Goal: Task Accomplishment & Management: Use online tool/utility

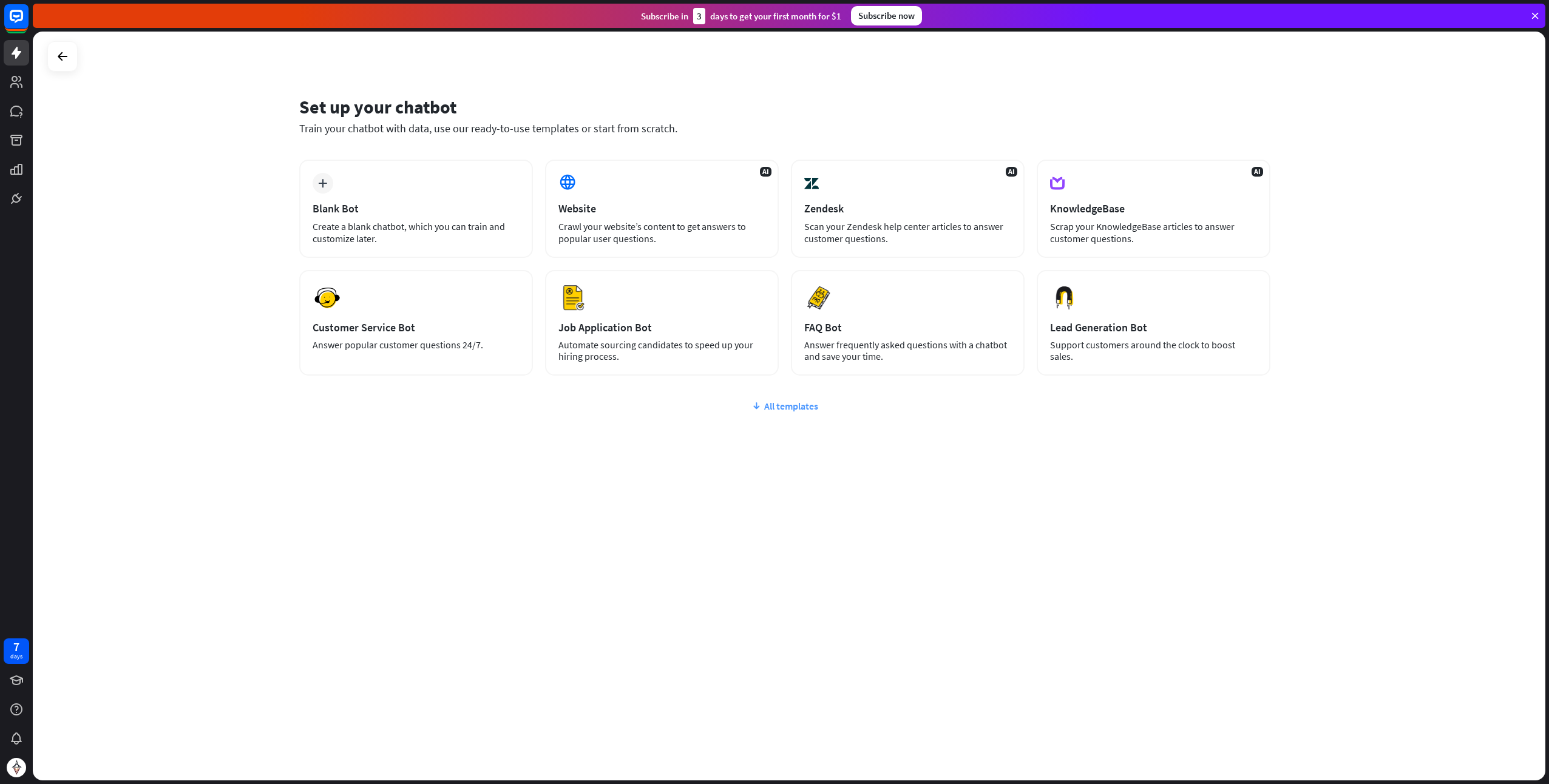
click at [782, 408] on div "All templates" at bounding box center [785, 406] width 971 height 12
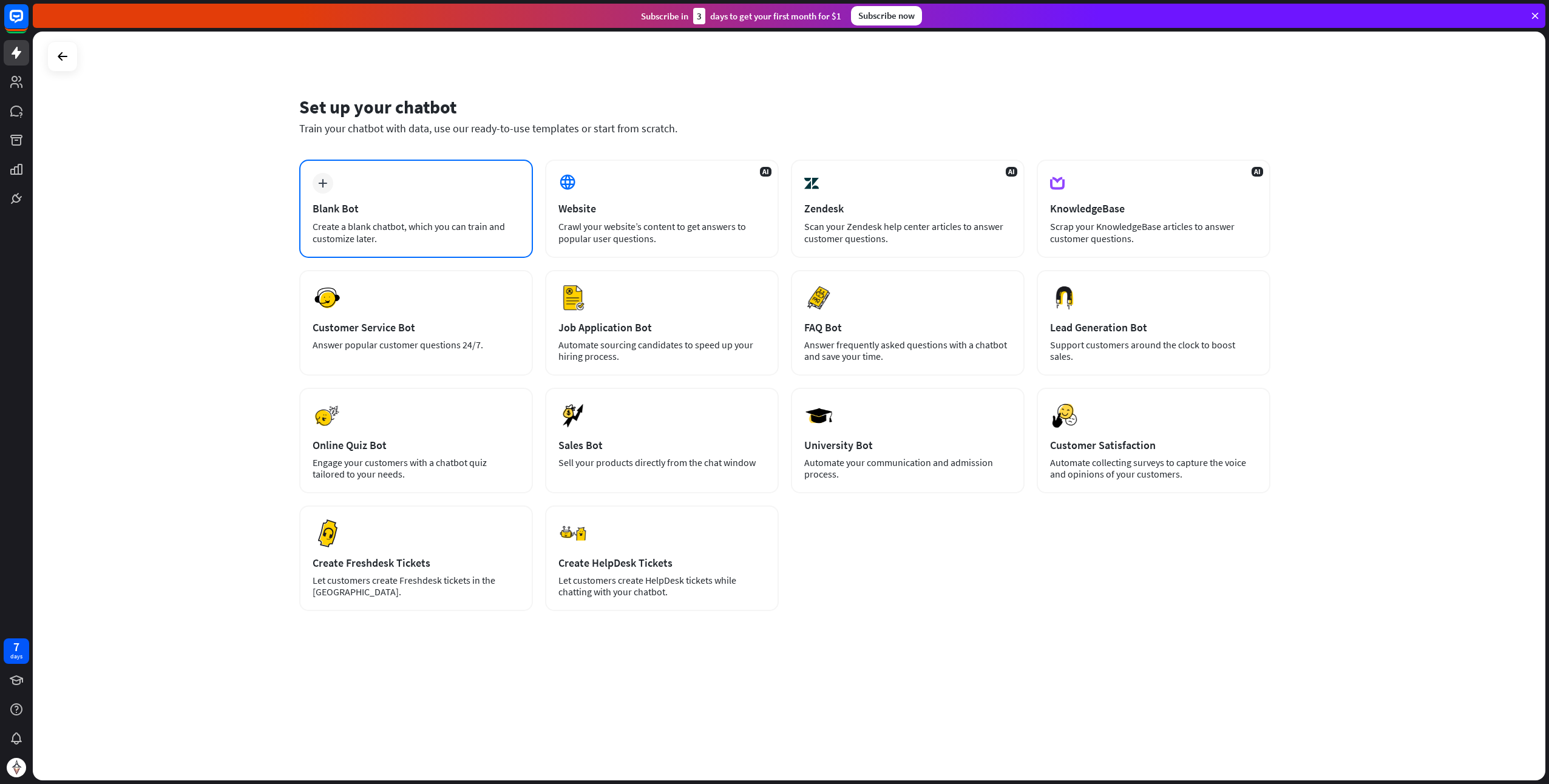
click at [413, 233] on div "Create a blank chatbot, which you can train and customize later." at bounding box center [416, 232] width 207 height 24
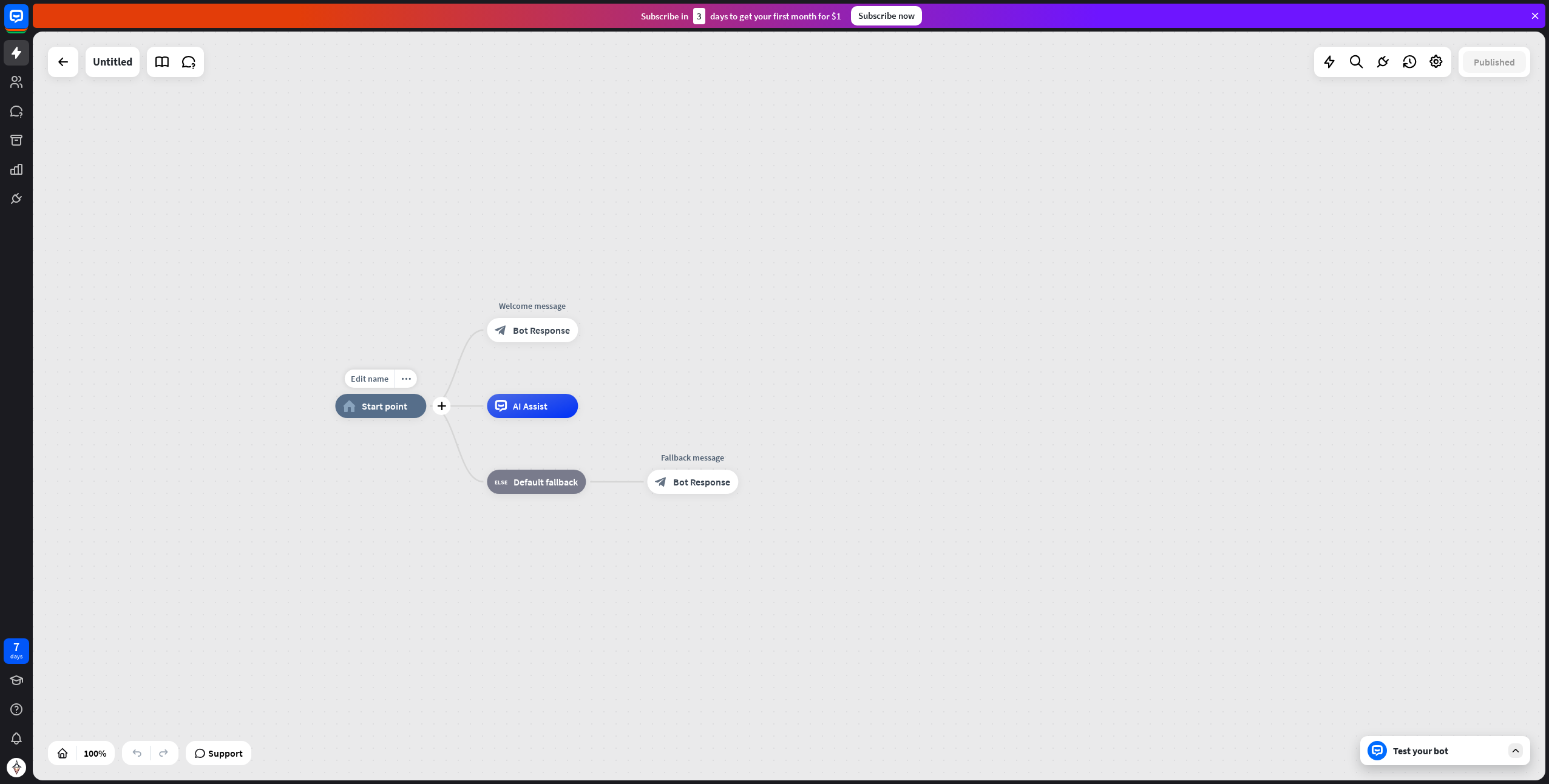
click at [392, 407] on span "Start point" at bounding box center [385, 406] width 46 height 12
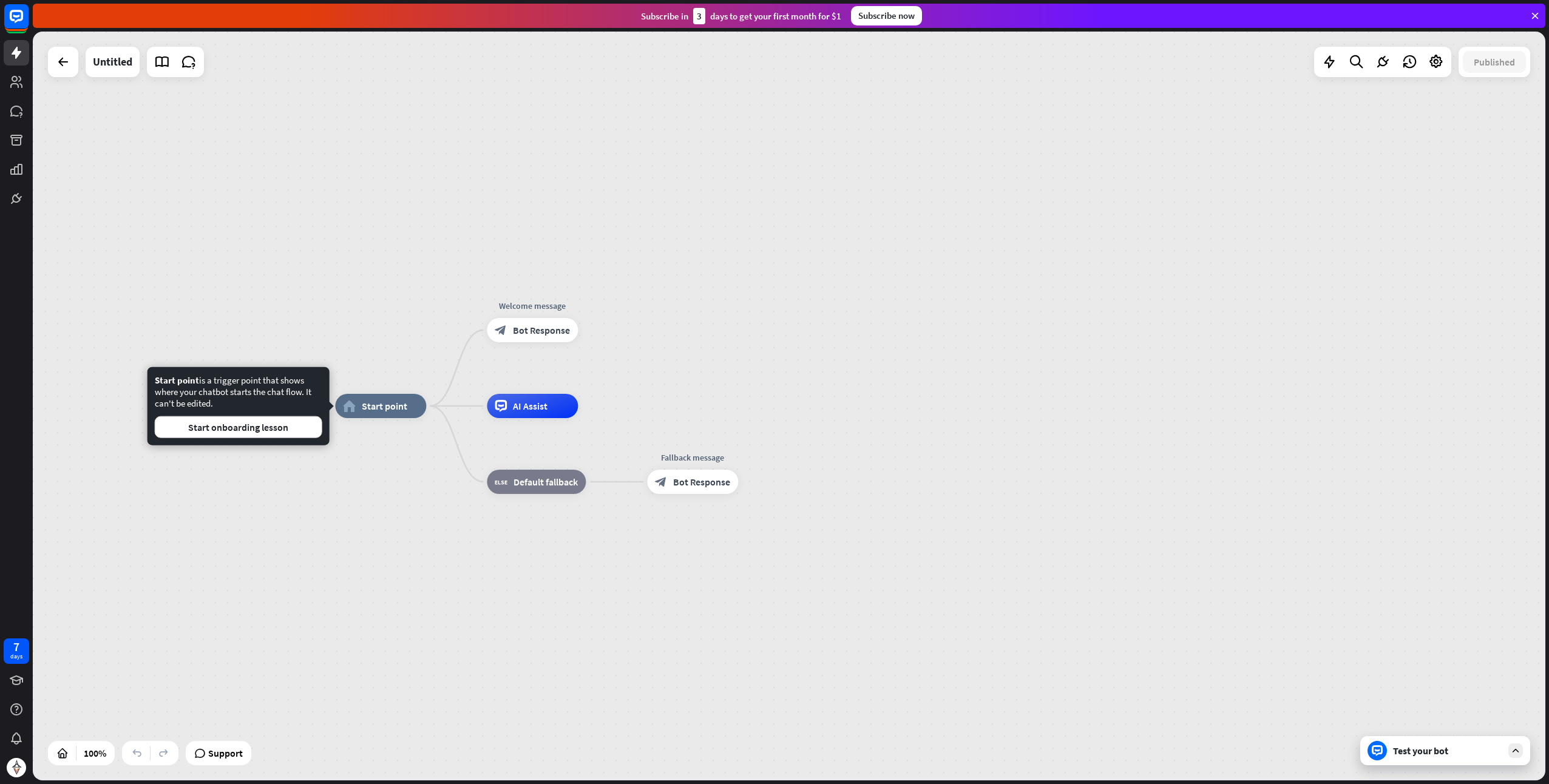
click at [362, 474] on div "home_2 Start point Welcome message block_bot_response Bot Response AI Assist bl…" at bounding box center [1091, 780] width 1513 height 749
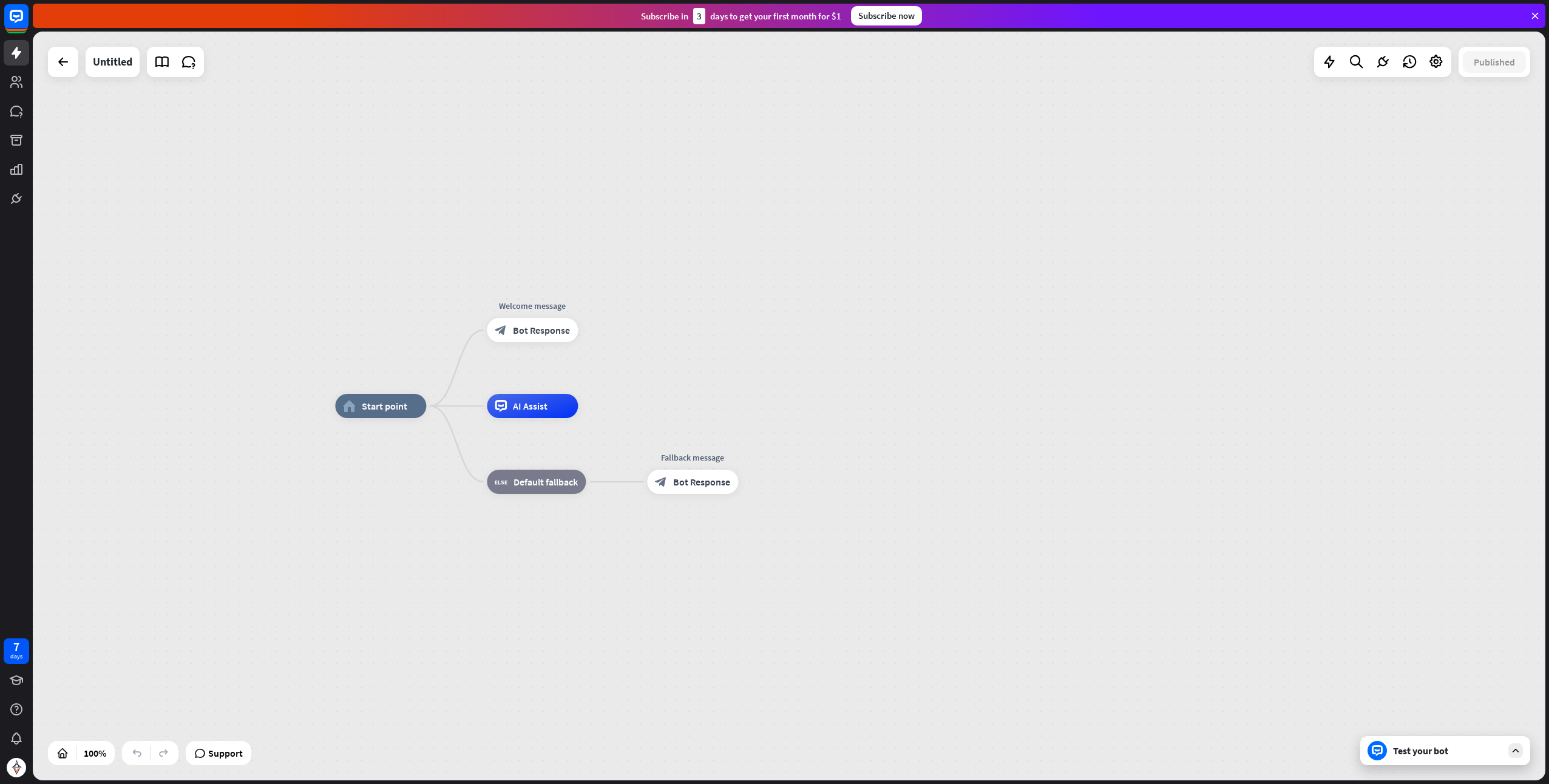
click at [1419, 757] on div "Test your bot" at bounding box center [1445, 750] width 170 height 29
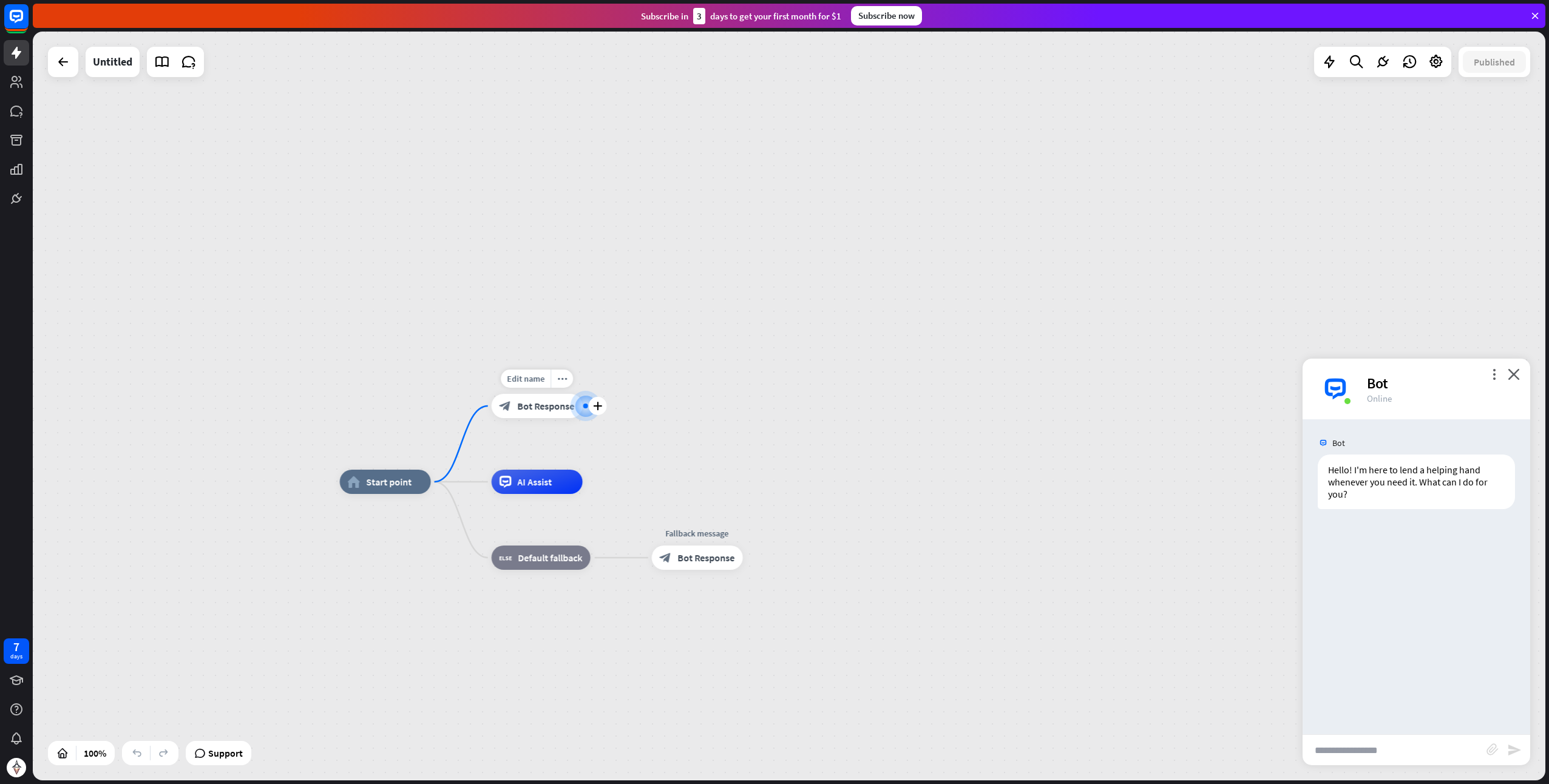
click at [583, 411] on div at bounding box center [586, 406] width 12 height 12
click at [1382, 755] on input "text" at bounding box center [1395, 750] width 184 height 31
type input "**"
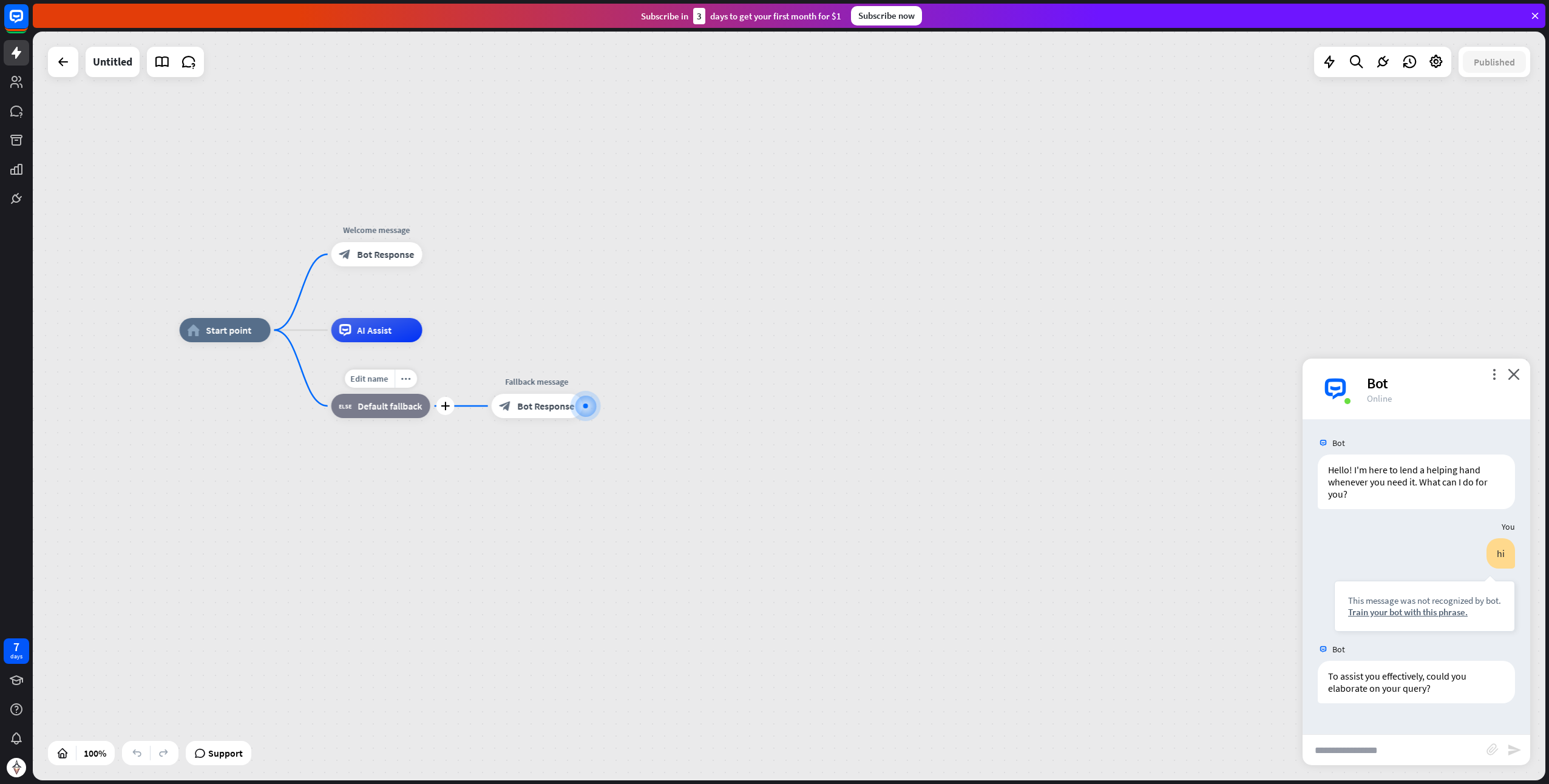
click at [390, 411] on span "Default fallback" at bounding box center [390, 406] width 64 height 12
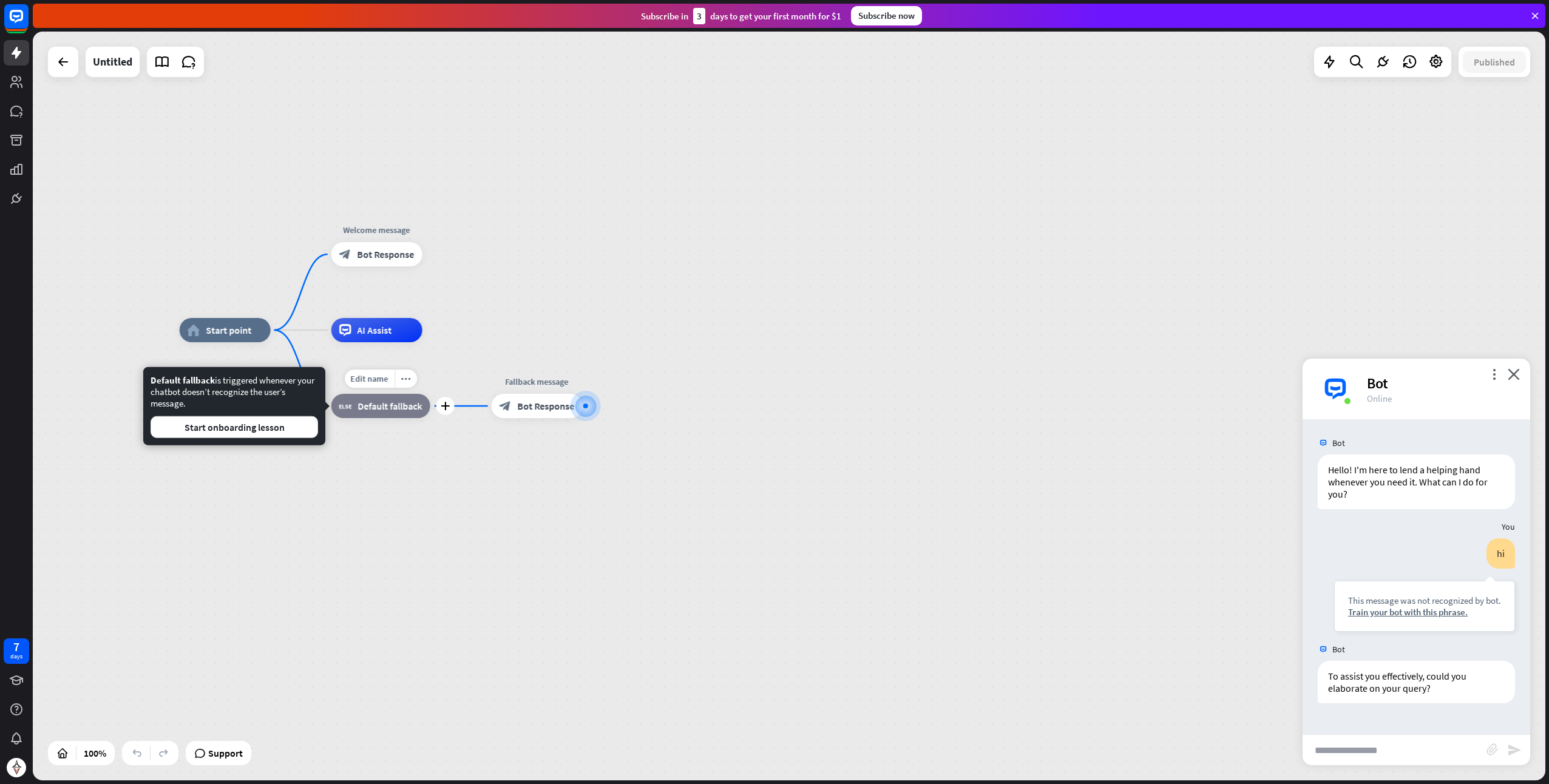
click at [409, 398] on div "block_fallback Default fallback" at bounding box center [381, 405] width 99 height 24
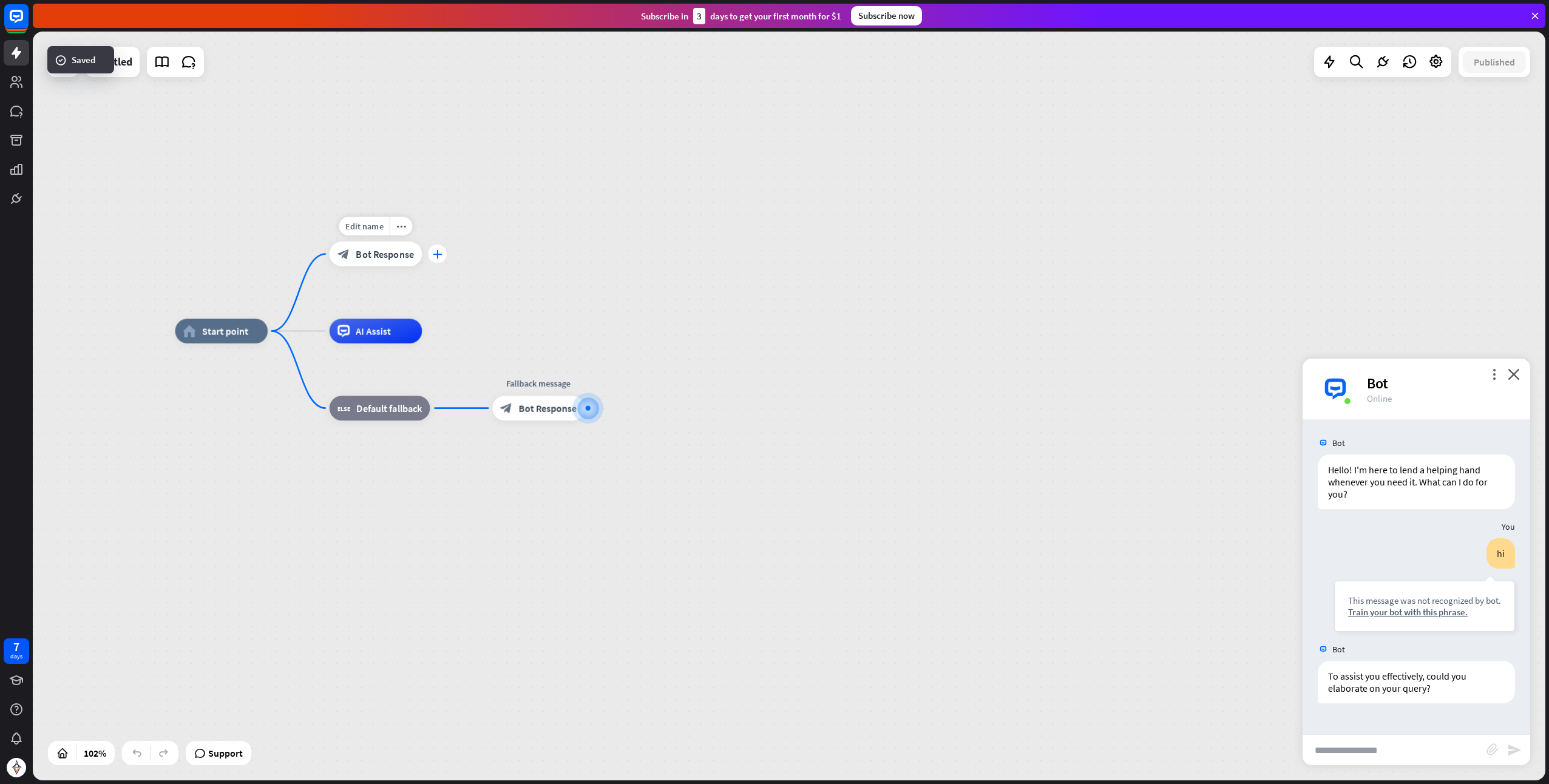
click at [438, 254] on icon "plus" at bounding box center [437, 253] width 9 height 8
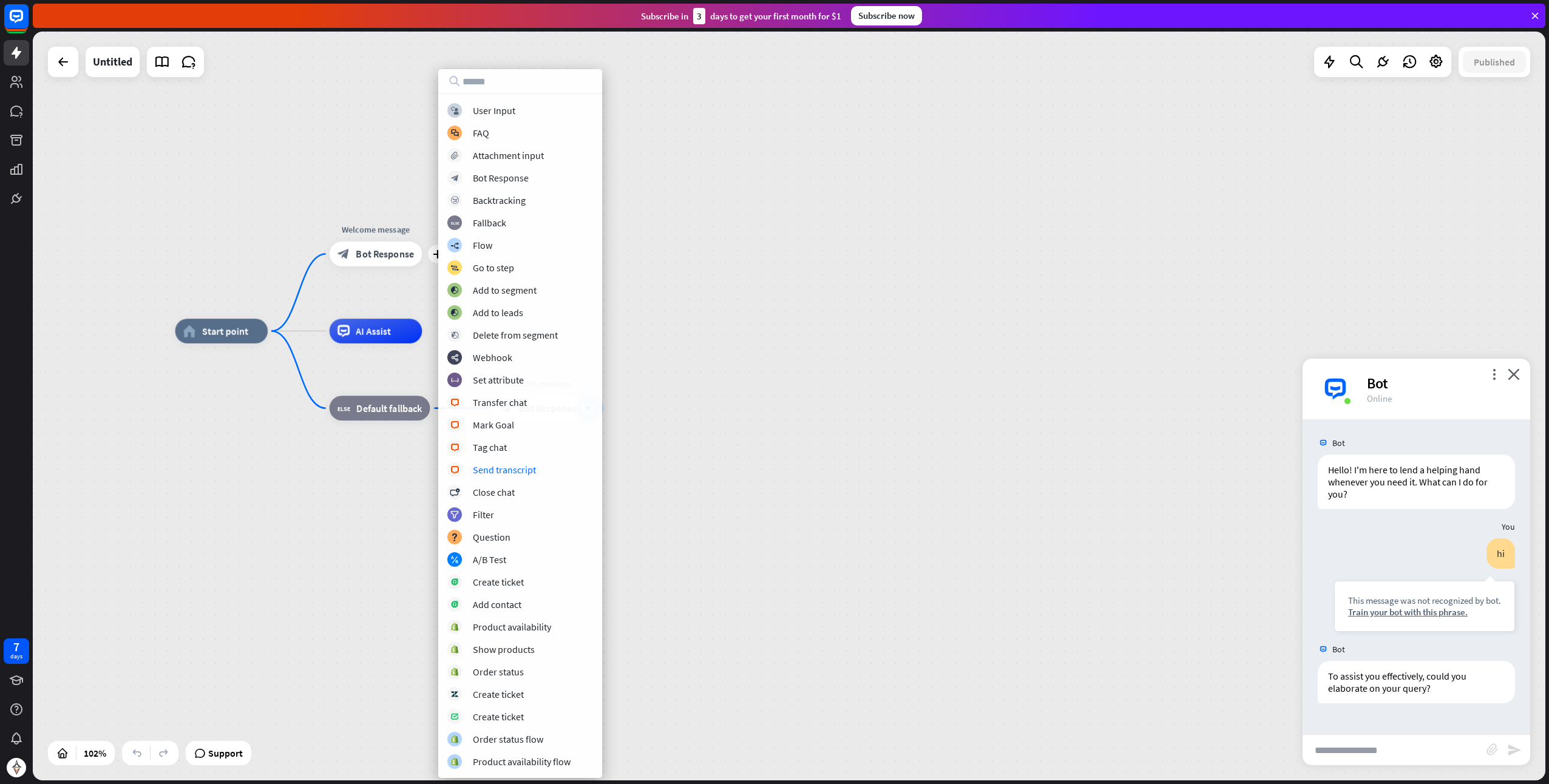
click at [794, 429] on div "home_2 Start point plus Welcome message block_bot_response Bot Response AI Assi…" at bounding box center [945, 712] width 1539 height 762
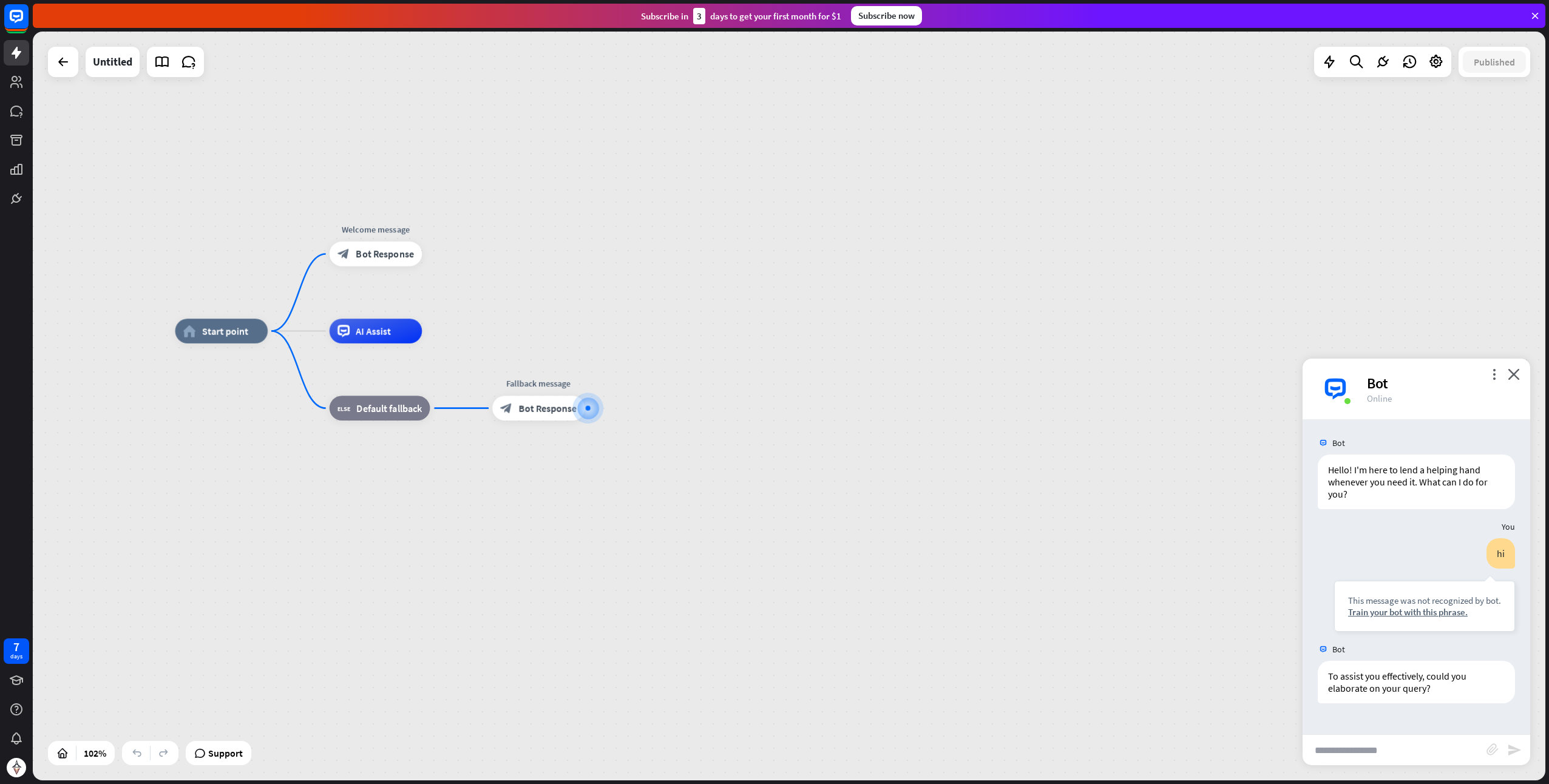
click at [68, 74] on div at bounding box center [63, 62] width 31 height 31
click at [68, 69] on div at bounding box center [62, 61] width 24 height 24
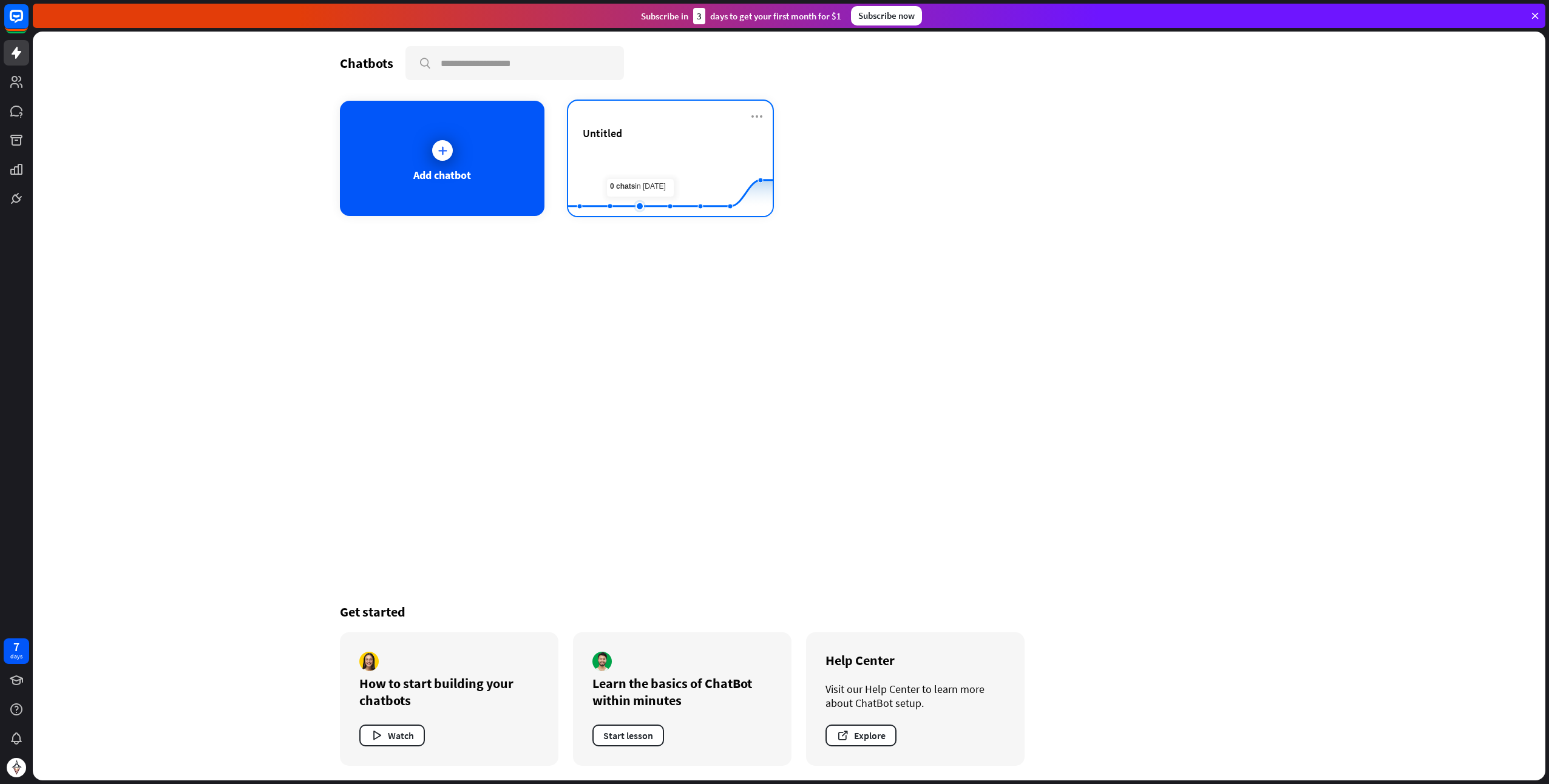
click at [652, 155] on rect at bounding box center [670, 186] width 204 height 76
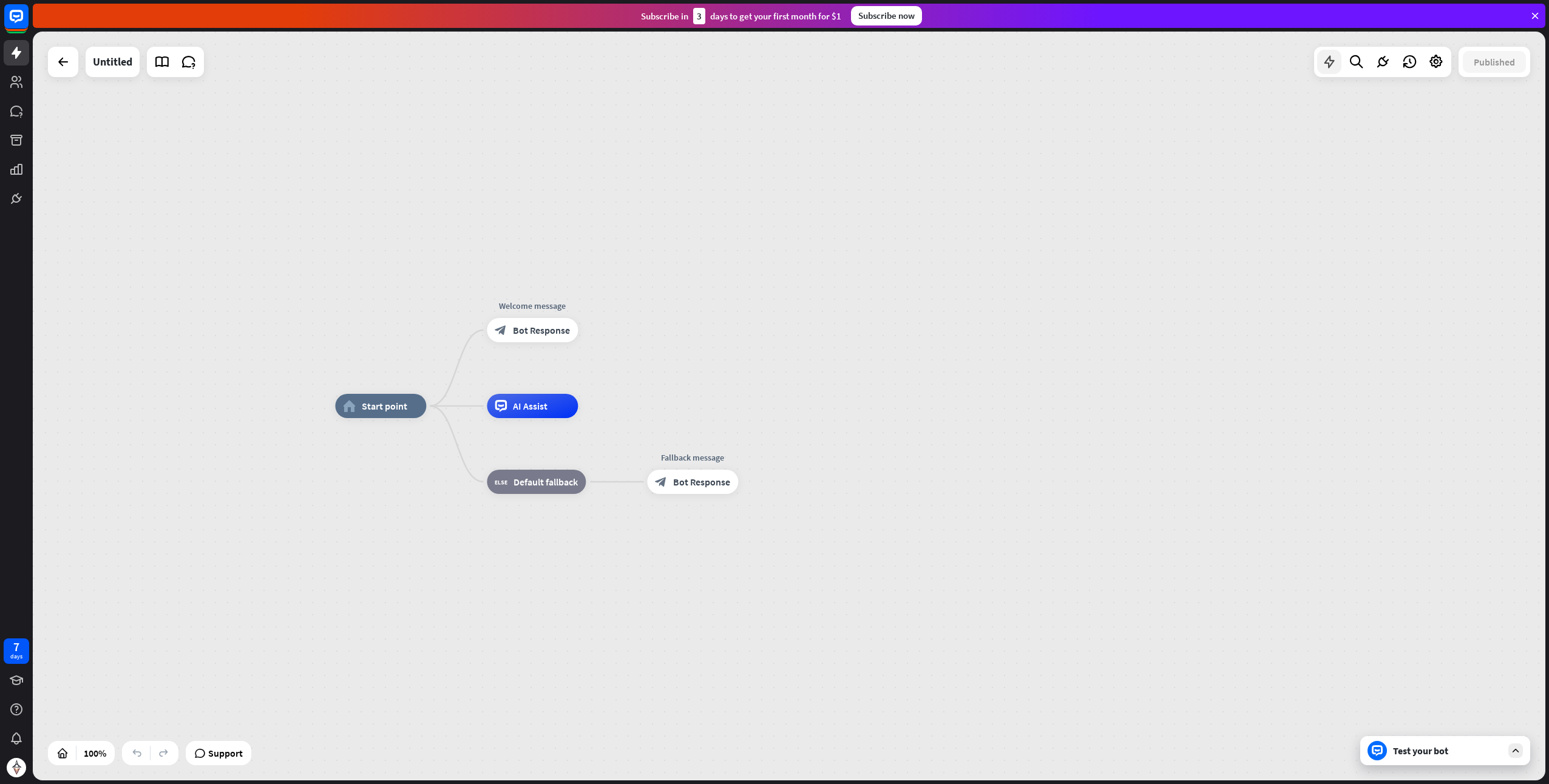
click at [1334, 62] on icon at bounding box center [1330, 62] width 16 height 16
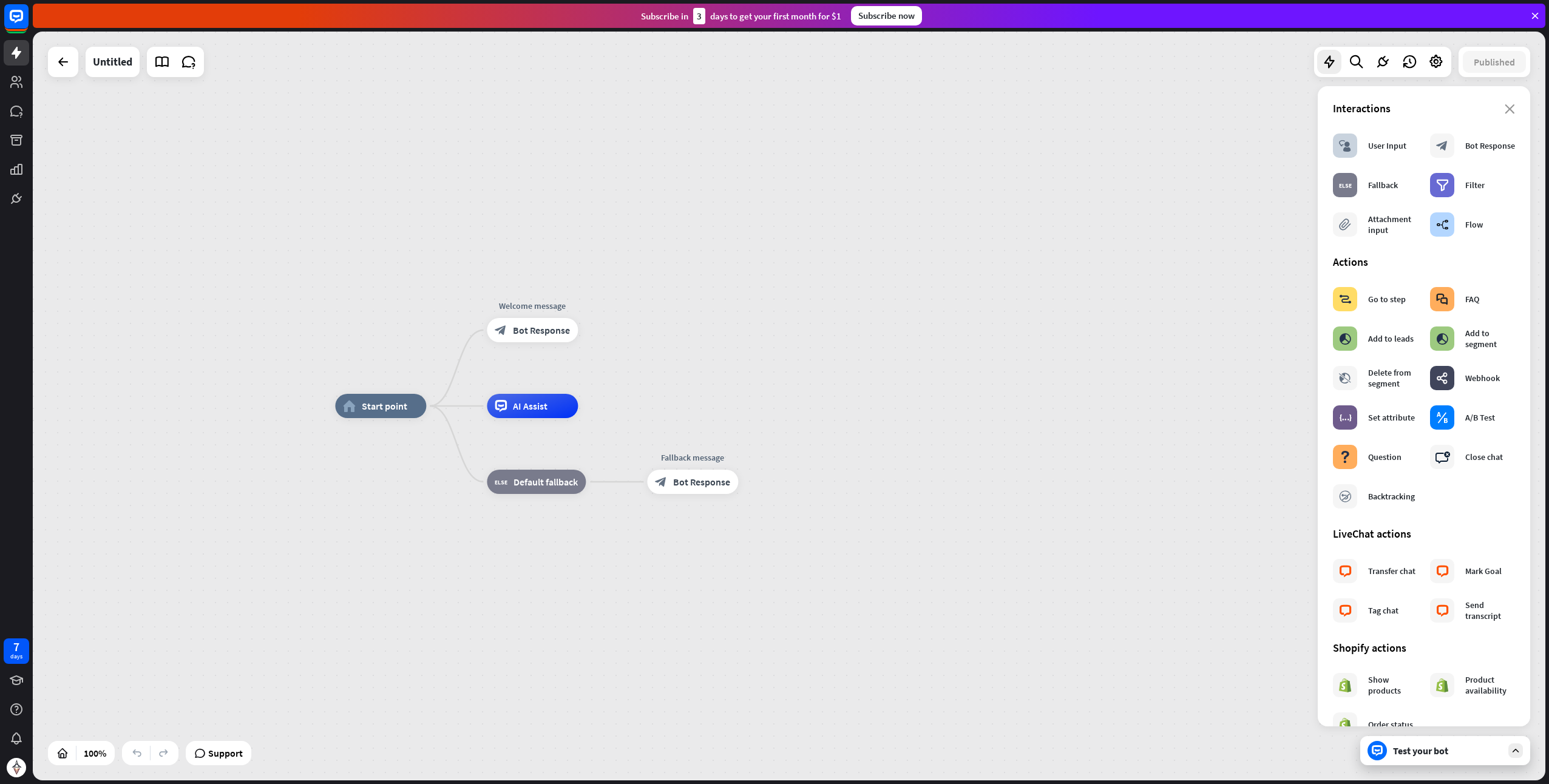
click at [773, 237] on div "home_2 Start point Welcome message block_bot_response Bot Response AI Assist bl…" at bounding box center [789, 406] width 1513 height 749
click at [555, 379] on icon "more_horiz" at bounding box center [558, 379] width 10 height 9
click at [633, 358] on div "home_2 Start point Welcome message block_bot_response Bot Response AI Assist bl…" at bounding box center [789, 406] width 1513 height 749
click at [545, 331] on span "Bot Response" at bounding box center [541, 330] width 57 height 12
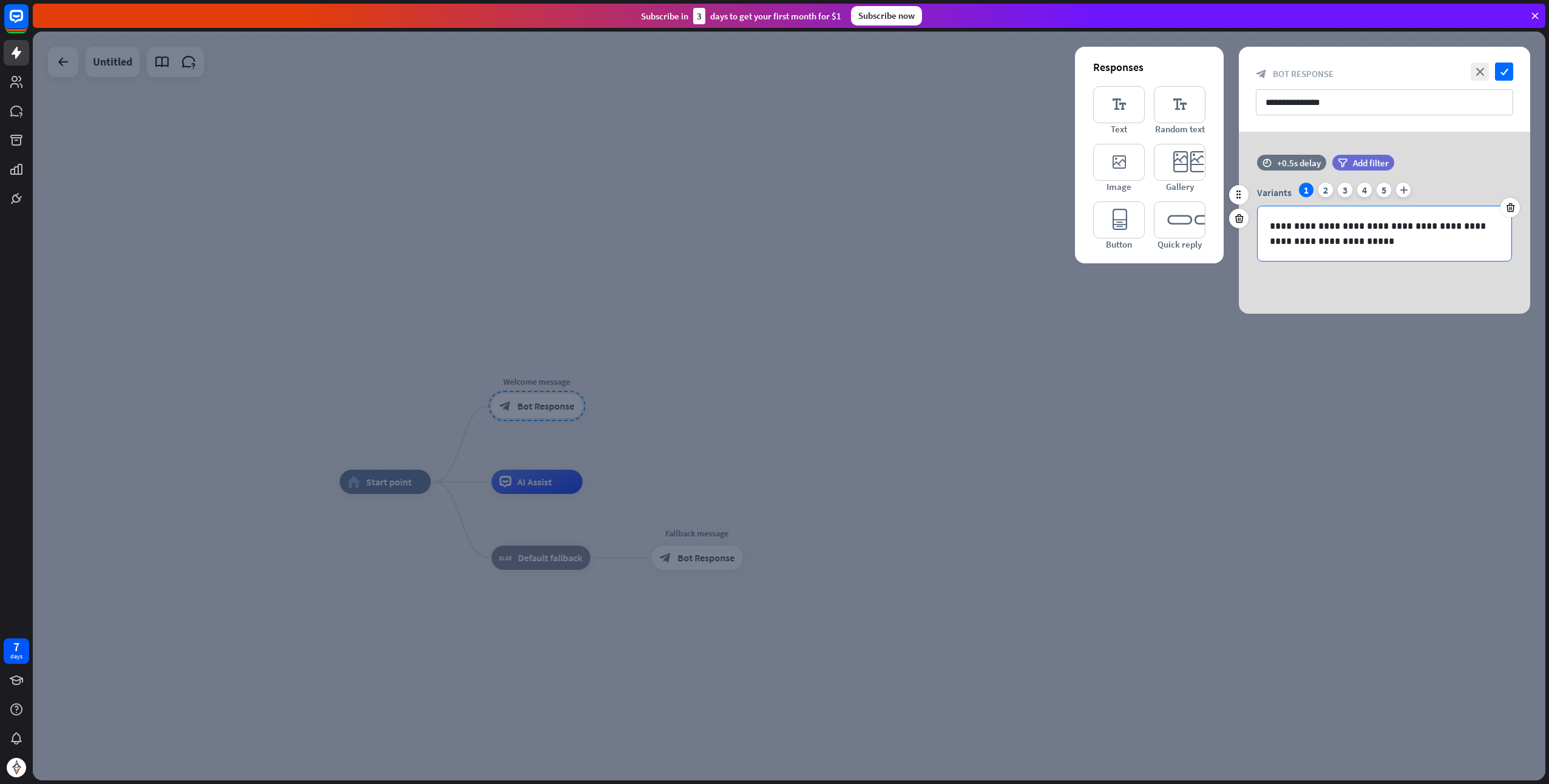
click at [1343, 236] on p "**********" at bounding box center [1385, 234] width 230 height 31
click at [1182, 226] on icon "editor_quick_replies" at bounding box center [1179, 220] width 51 height 37
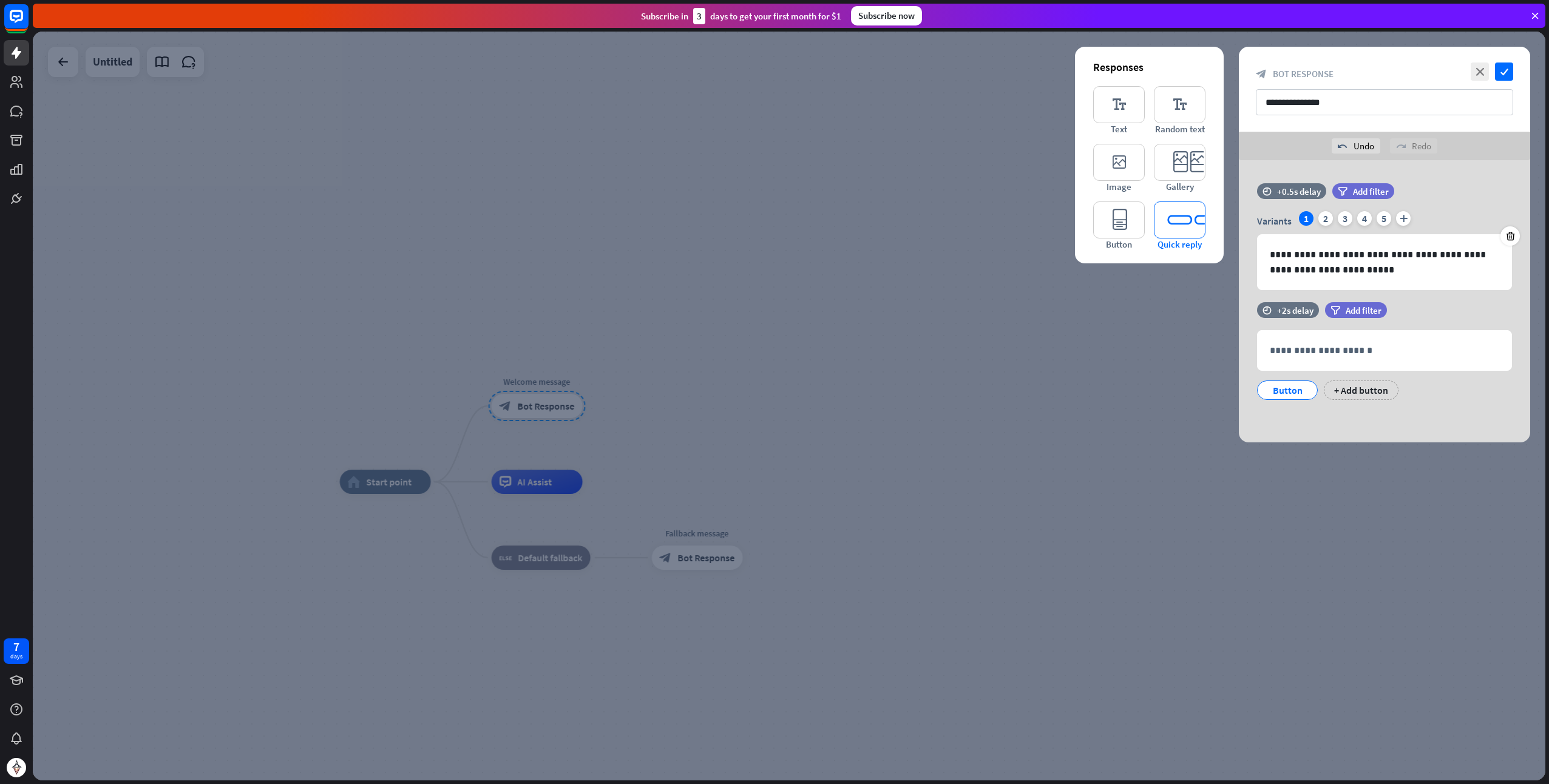
click at [1182, 226] on icon "editor_quick_replies" at bounding box center [1179, 220] width 51 height 37
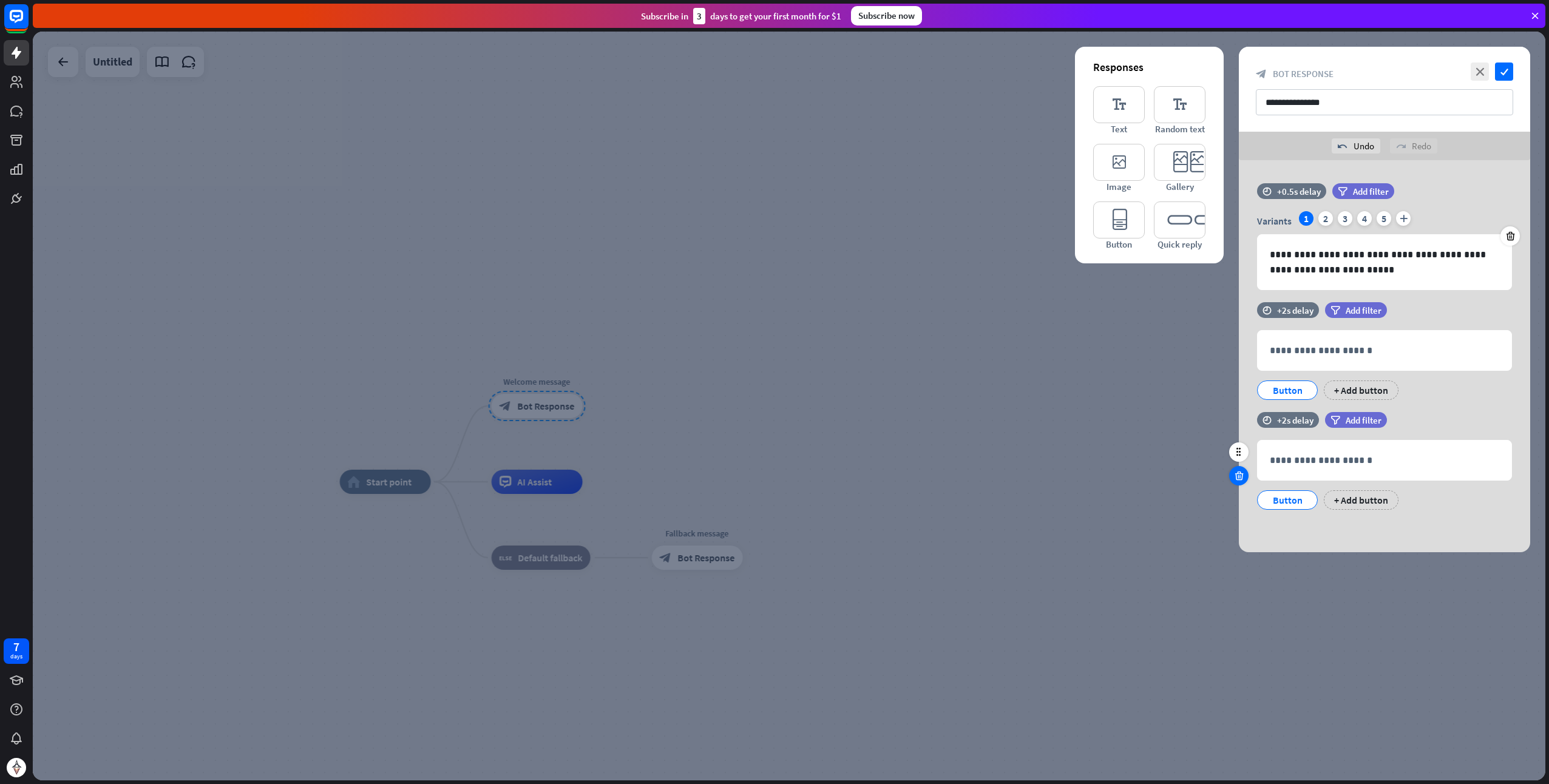
click at [1236, 479] on icon at bounding box center [1239, 476] width 12 height 11
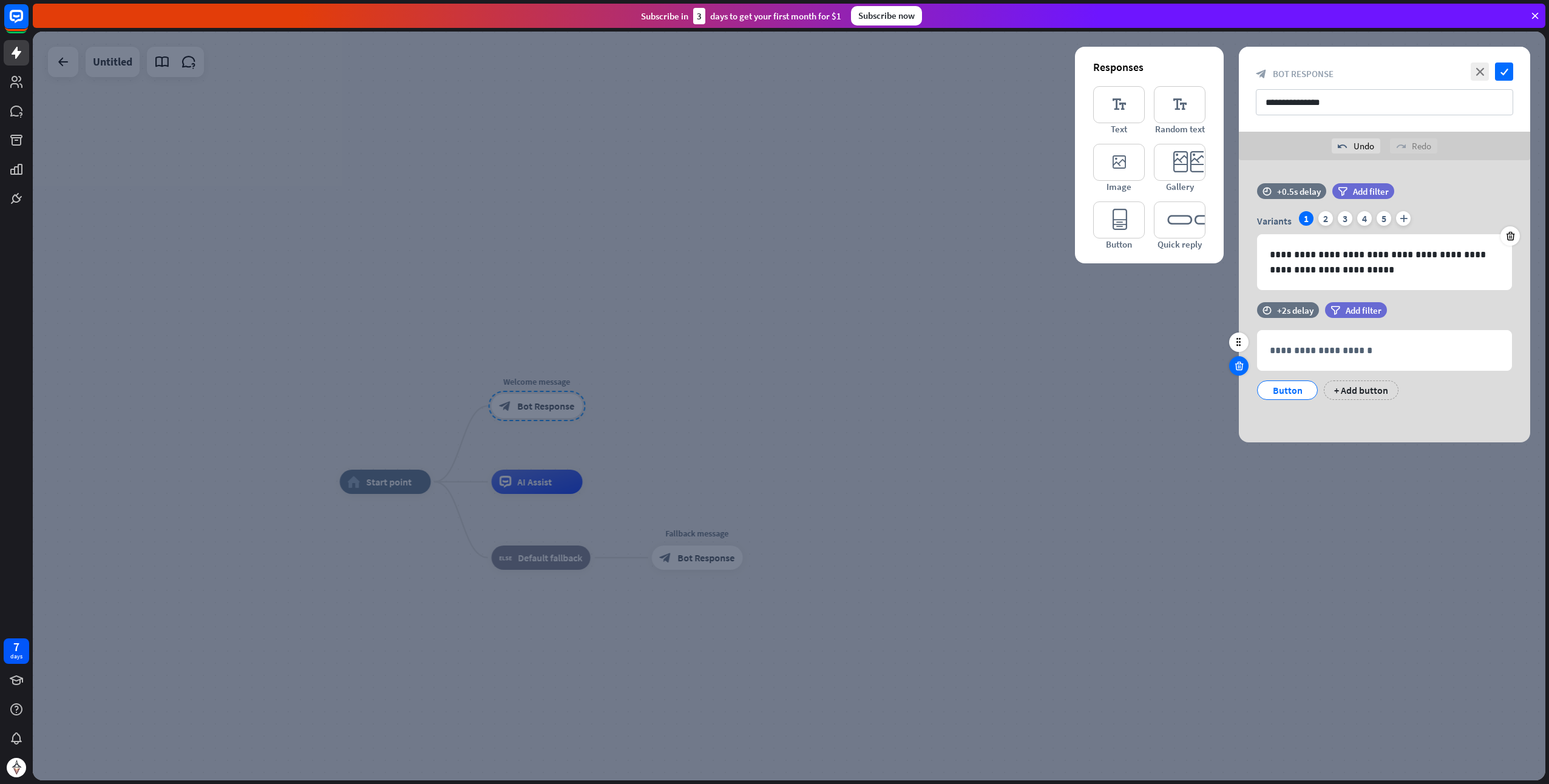
click at [1234, 364] on icon at bounding box center [1239, 366] width 12 height 11
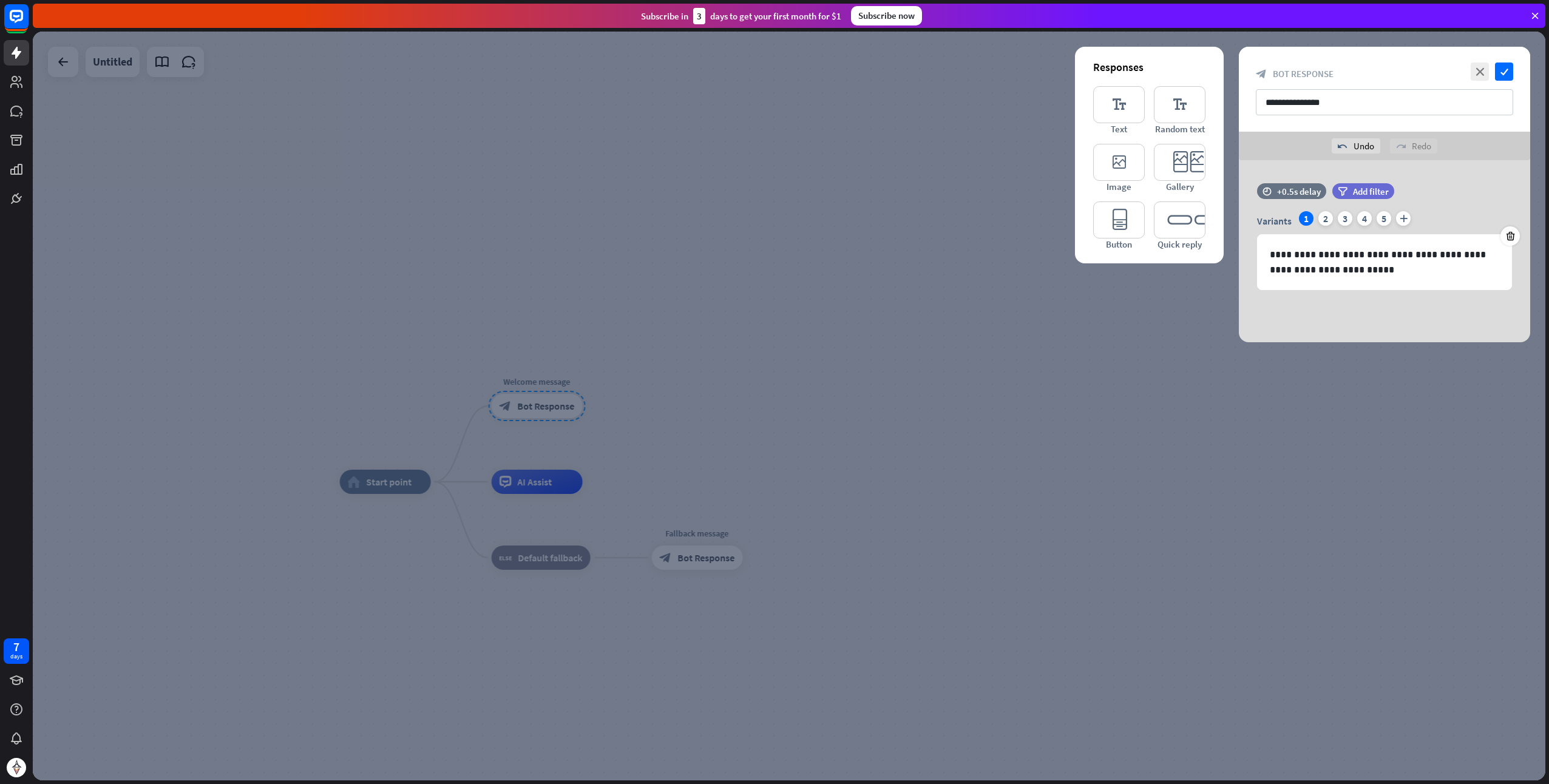
click at [1099, 362] on div at bounding box center [789, 406] width 1513 height 749
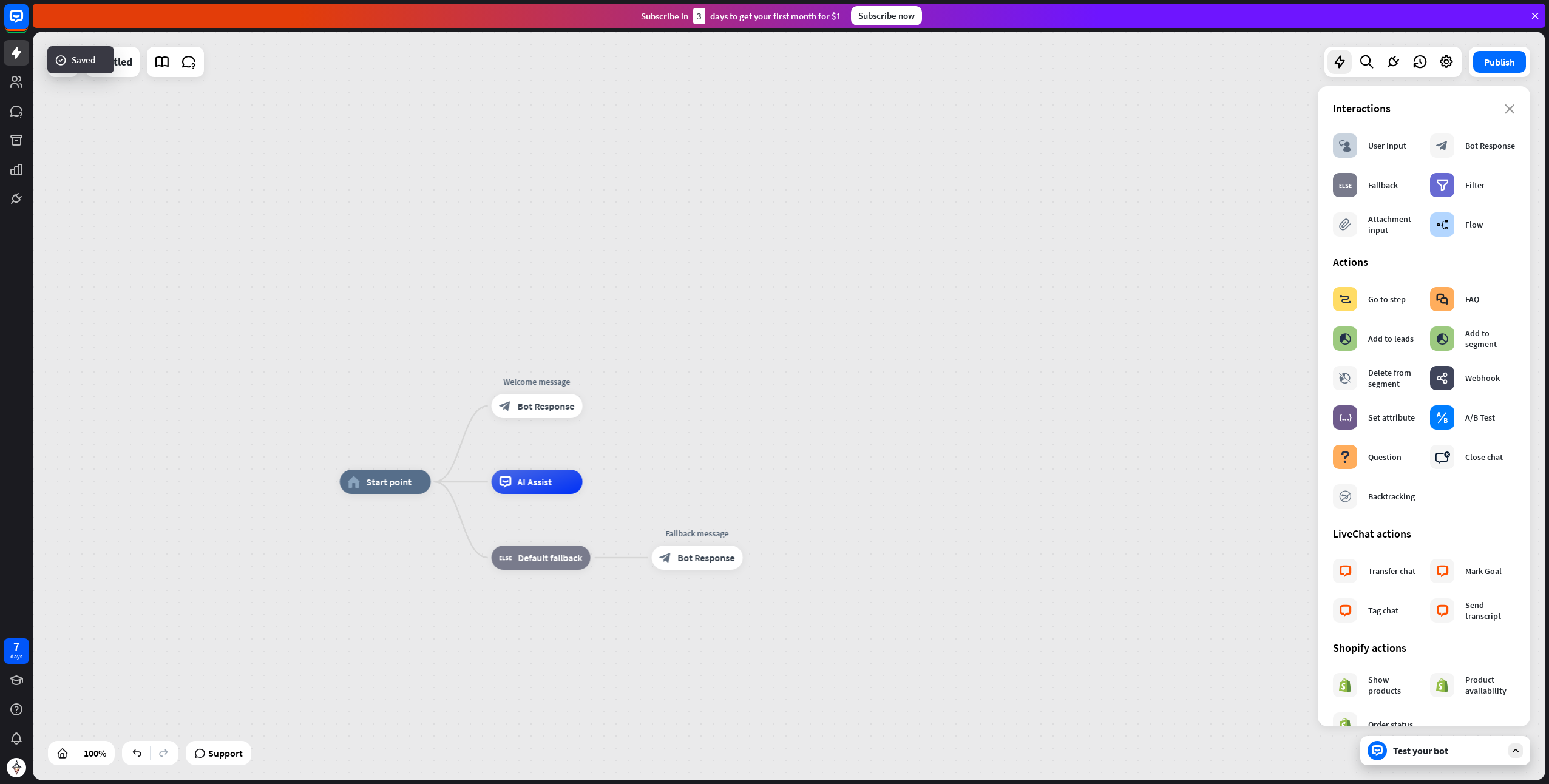
click at [589, 308] on div "home_2 Start point Welcome message block_bot_response Bot Response AI Assist bl…" at bounding box center [789, 406] width 1513 height 749
click at [1487, 148] on button "Close" at bounding box center [1492, 146] width 49 height 17
click at [597, 405] on icon "plus" at bounding box center [599, 405] width 9 height 8
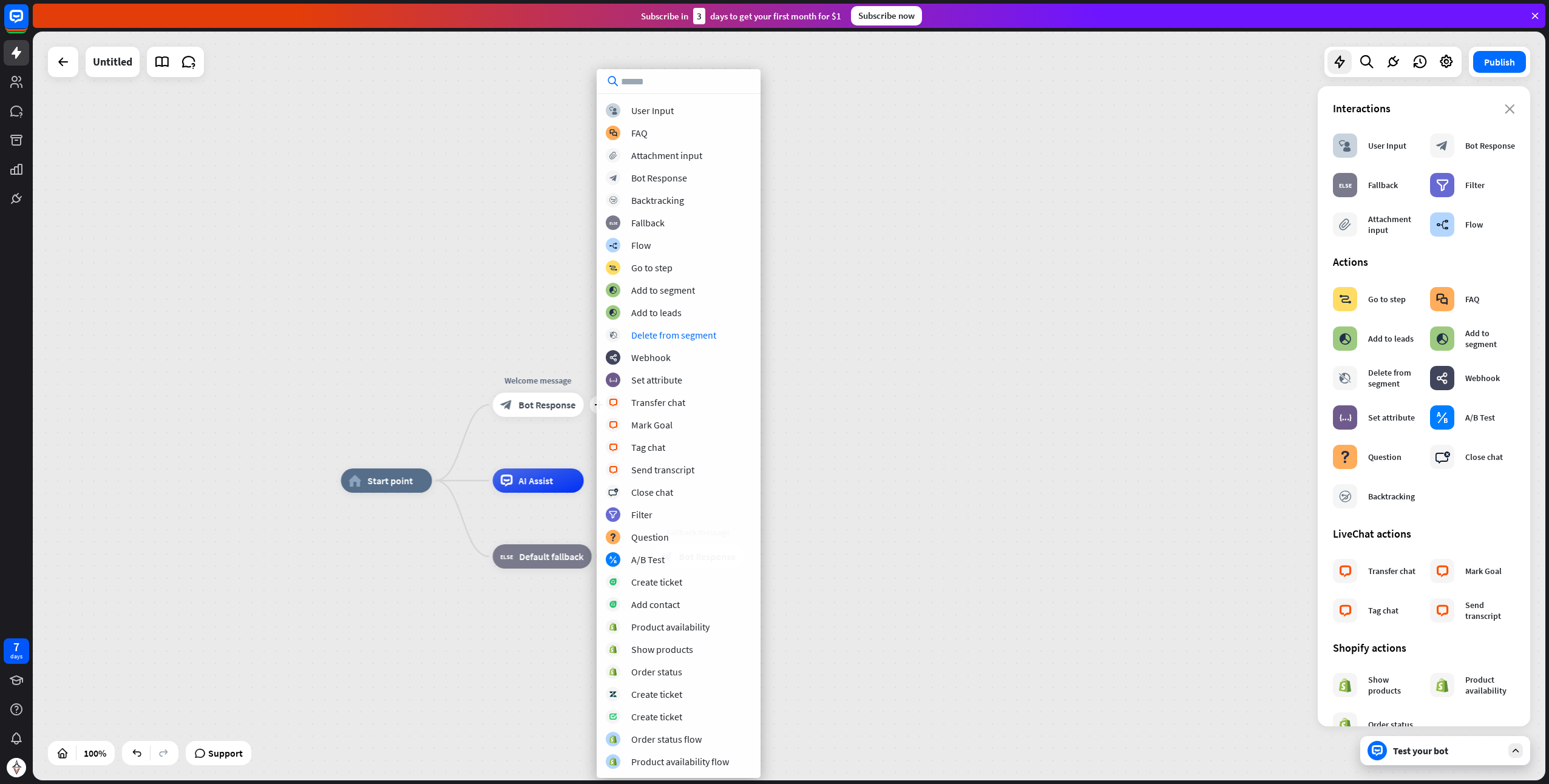
click at [845, 291] on div "home_2 Start point plus Welcome message block_bot_response Bot Response AI Assi…" at bounding box center [789, 406] width 1513 height 749
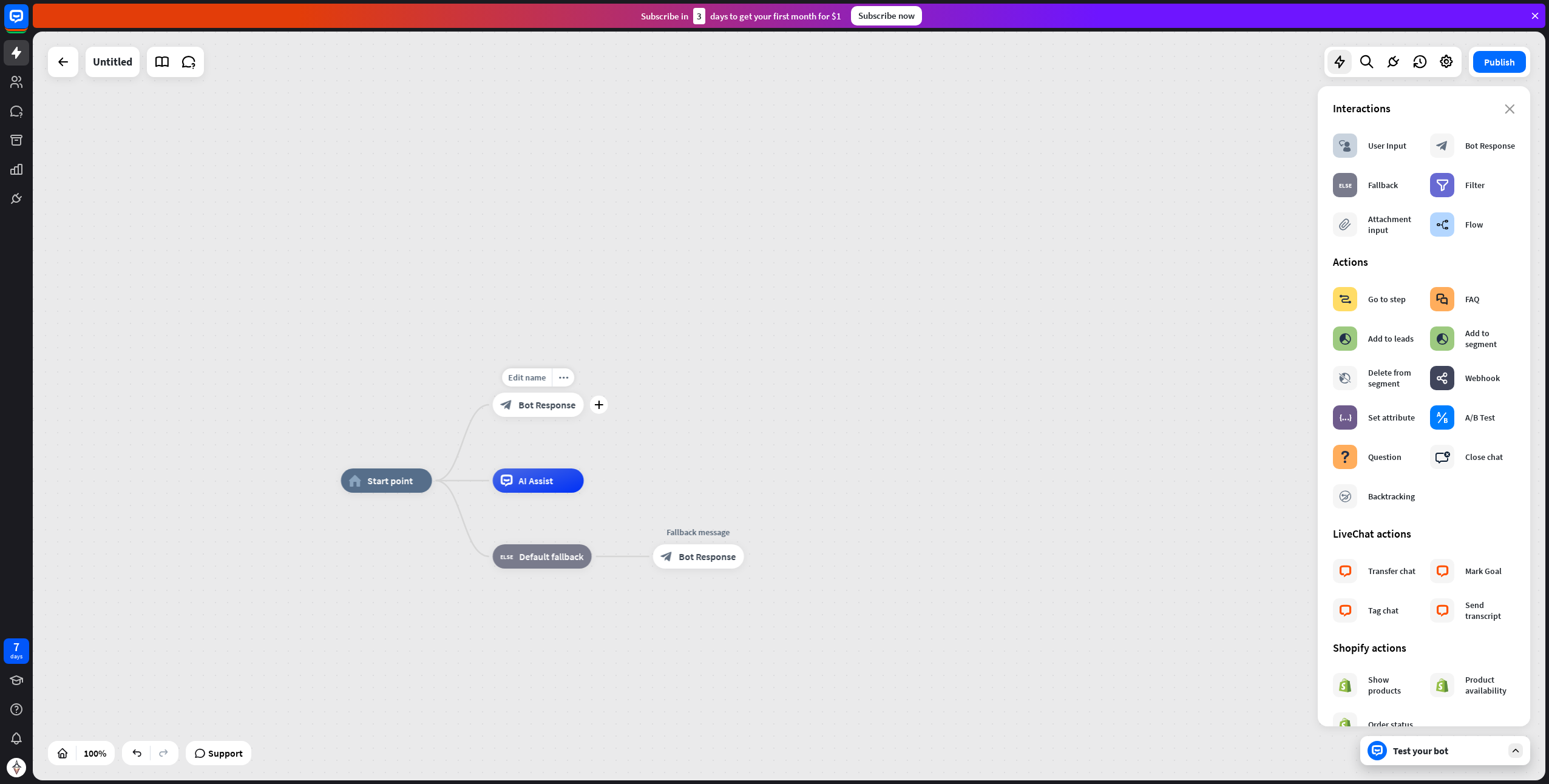
click at [521, 417] on div "Edit name more_horiz plus Welcome message block_bot_response Bot Response" at bounding box center [538, 405] width 91 height 24
click at [523, 416] on div "block_bot_response Bot Response" at bounding box center [538, 405] width 91 height 24
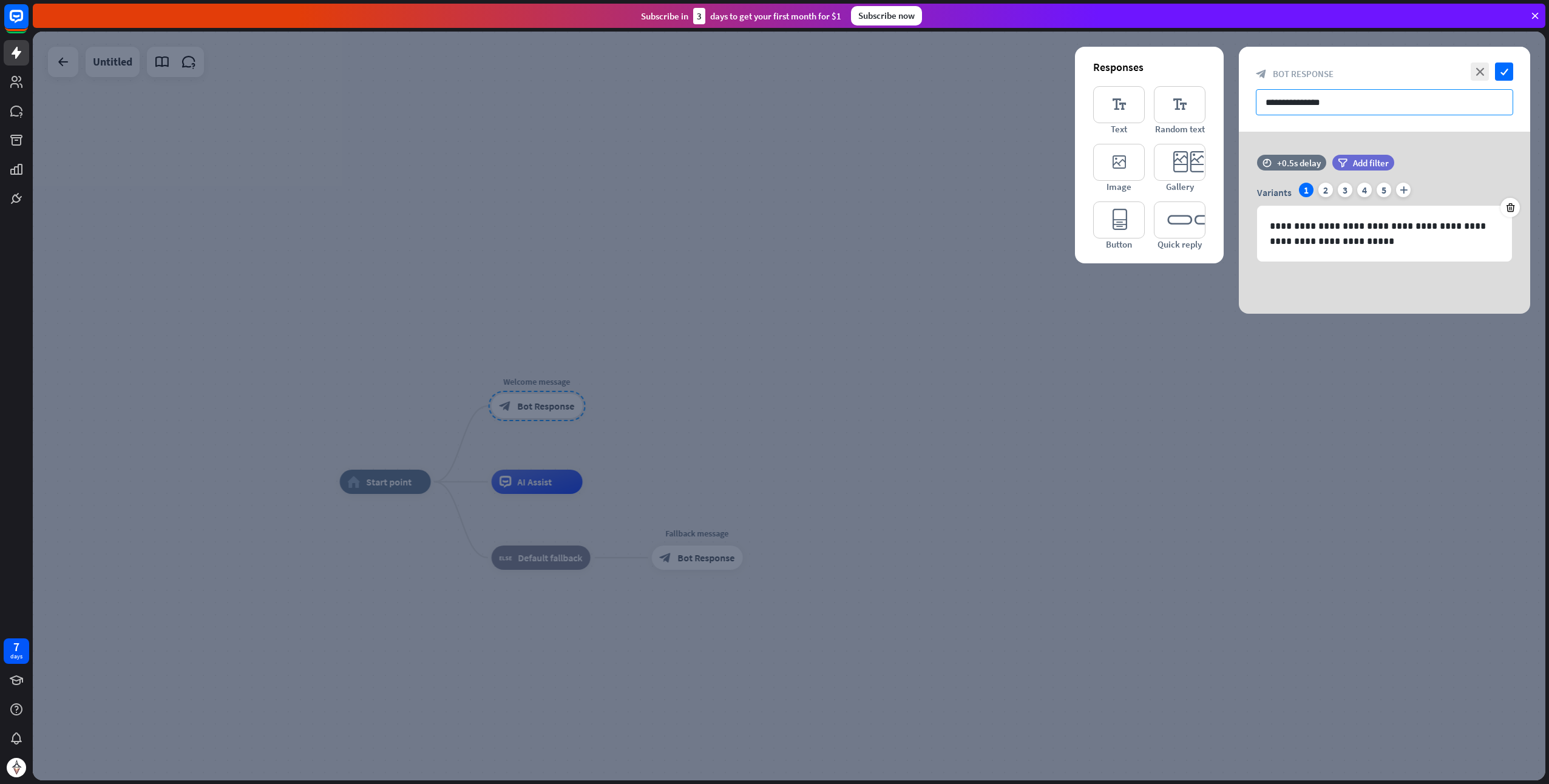
click at [1330, 105] on input "**********" at bounding box center [1385, 102] width 258 height 26
click at [1339, 109] on input "**********" at bounding box center [1385, 102] width 258 height 26
click at [1302, 165] on div "+0.5s delay" at bounding box center [1299, 163] width 44 height 12
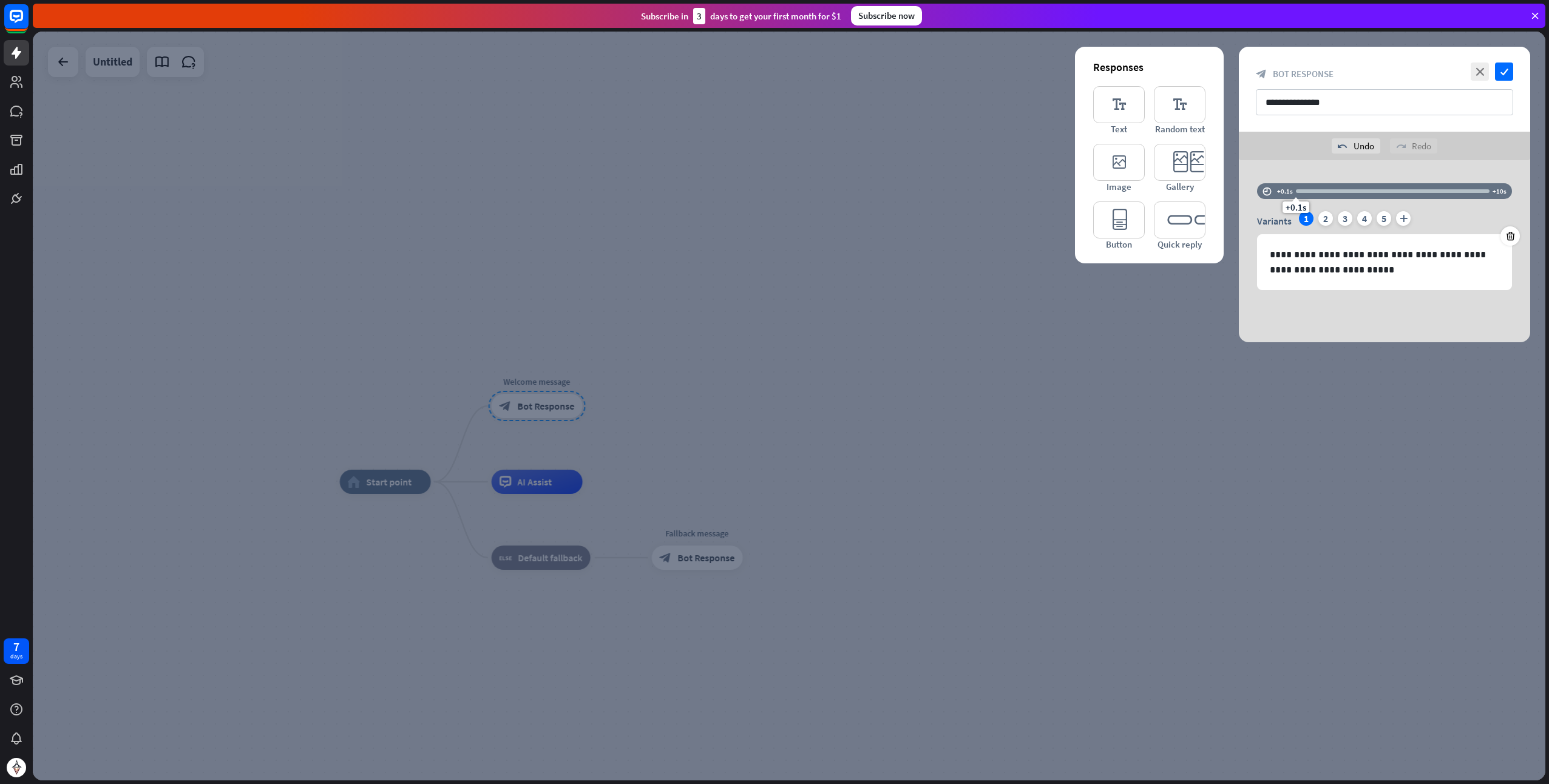
drag, startPoint x: 1302, startPoint y: 167, endPoint x: 1265, endPoint y: 174, distance: 37.7
click at [1267, 171] on div "**********" at bounding box center [1385, 251] width 292 height 182
click at [1364, 273] on p "**********" at bounding box center [1385, 262] width 230 height 31
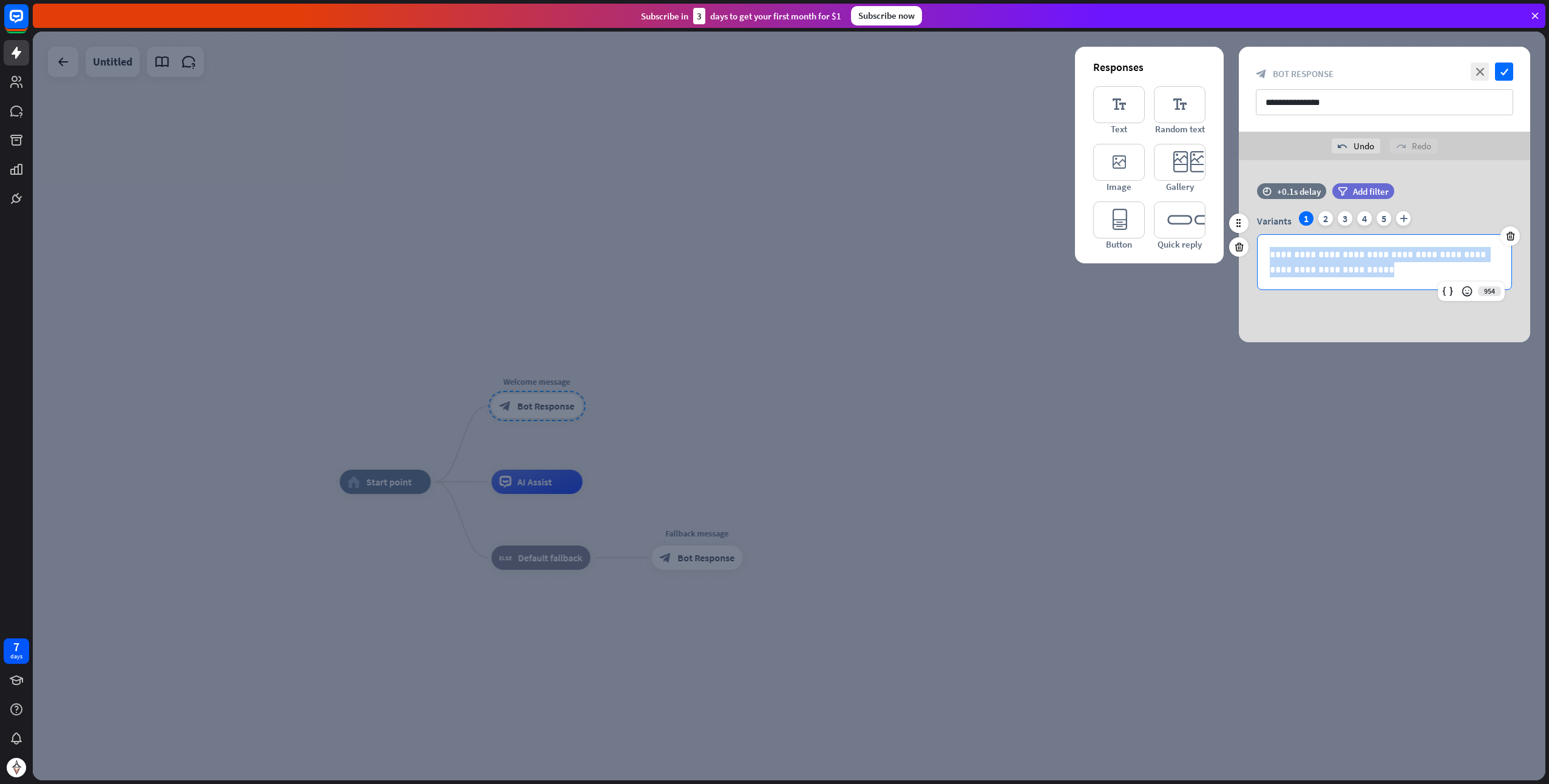
drag, startPoint x: 1364, startPoint y: 273, endPoint x: 1255, endPoint y: 254, distance: 110.6
click at [1255, 254] on div "**********" at bounding box center [1385, 250] width 292 height 79
click at [1322, 218] on div "2" at bounding box center [1326, 219] width 14 height 14
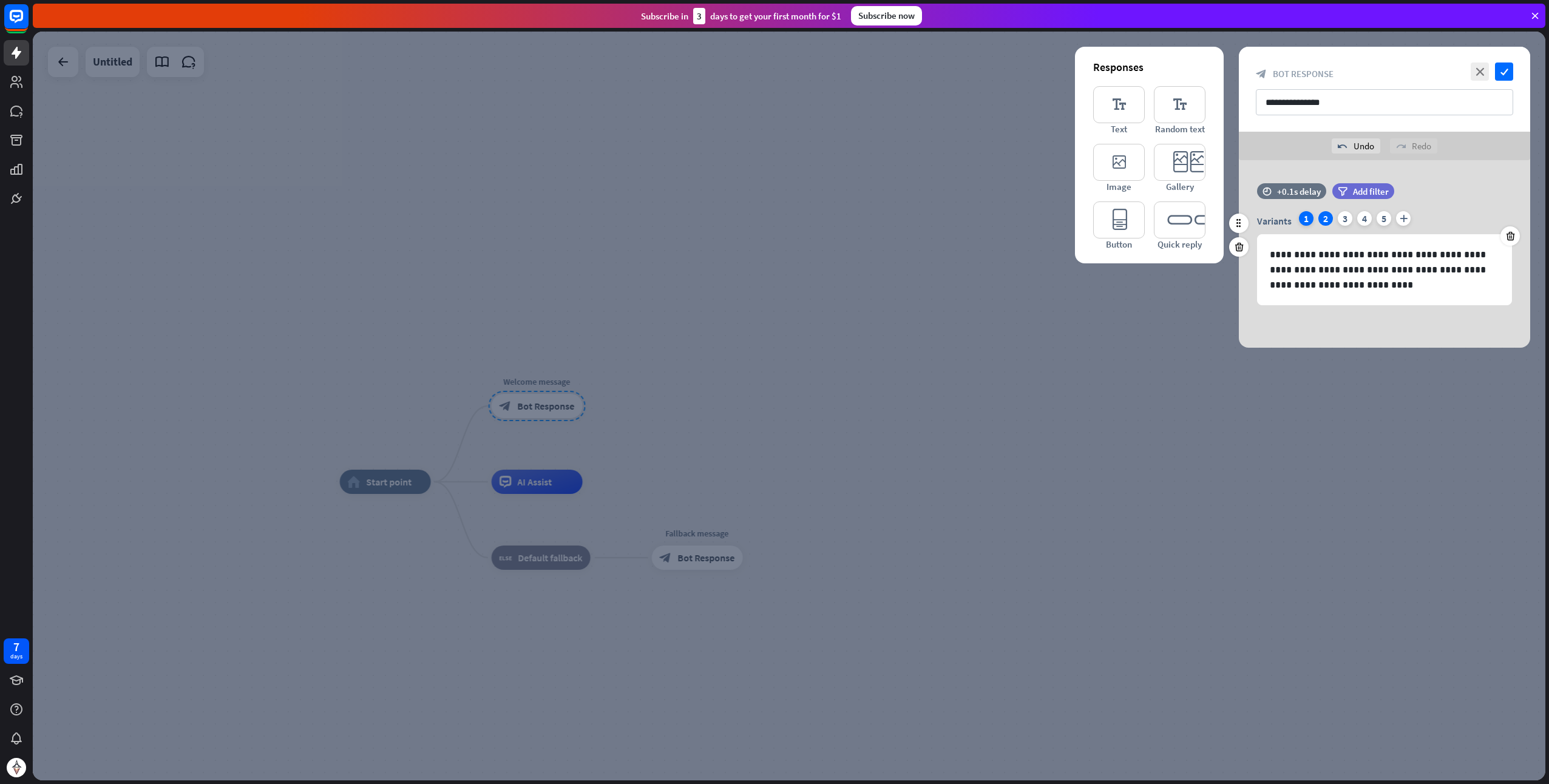
click at [1300, 222] on div "1" at bounding box center [1306, 219] width 14 height 14
click at [1336, 278] on div "**********" at bounding box center [1385, 262] width 254 height 55
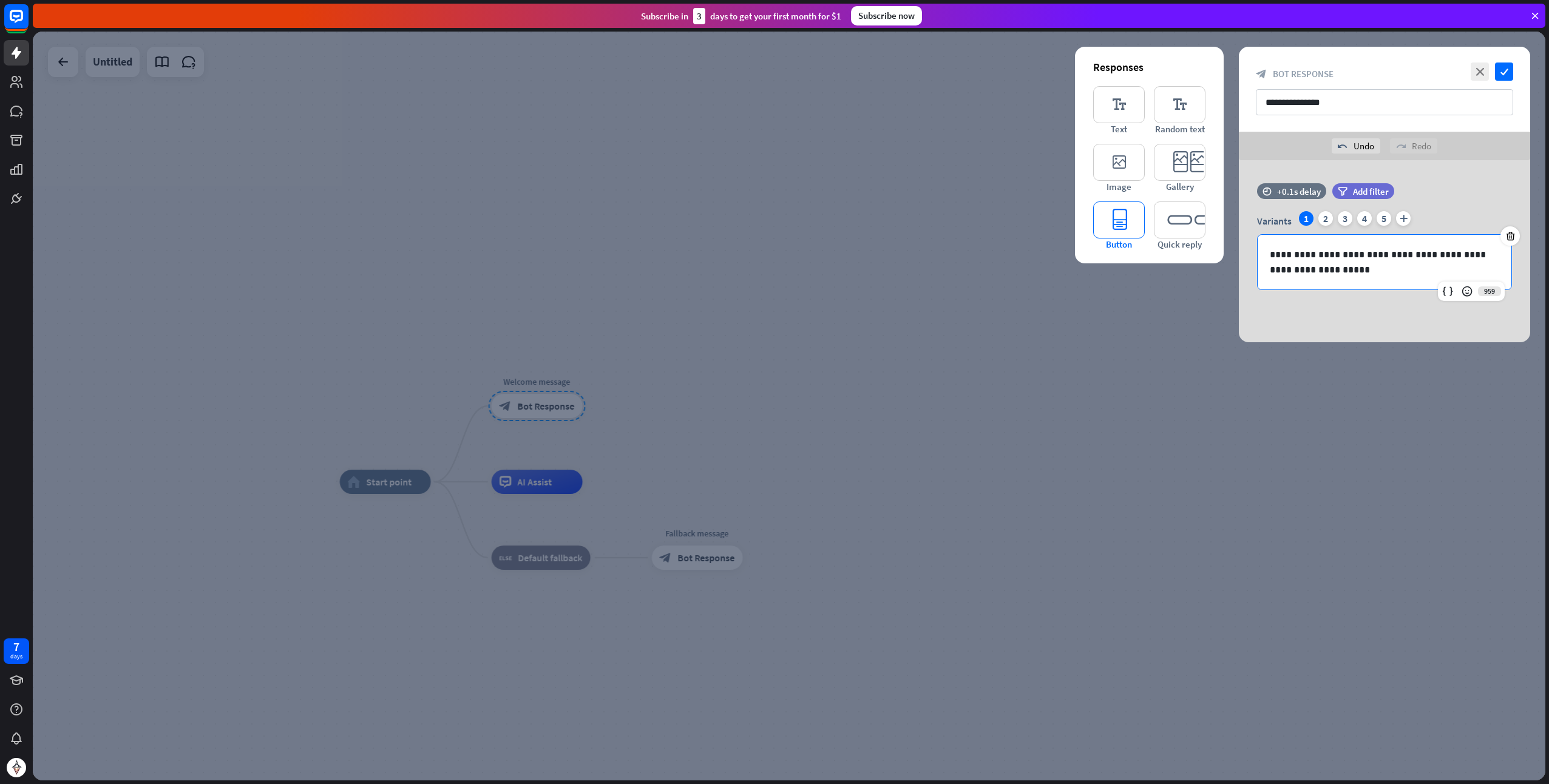
click at [1132, 226] on icon "editor_button" at bounding box center [1119, 220] width 51 height 37
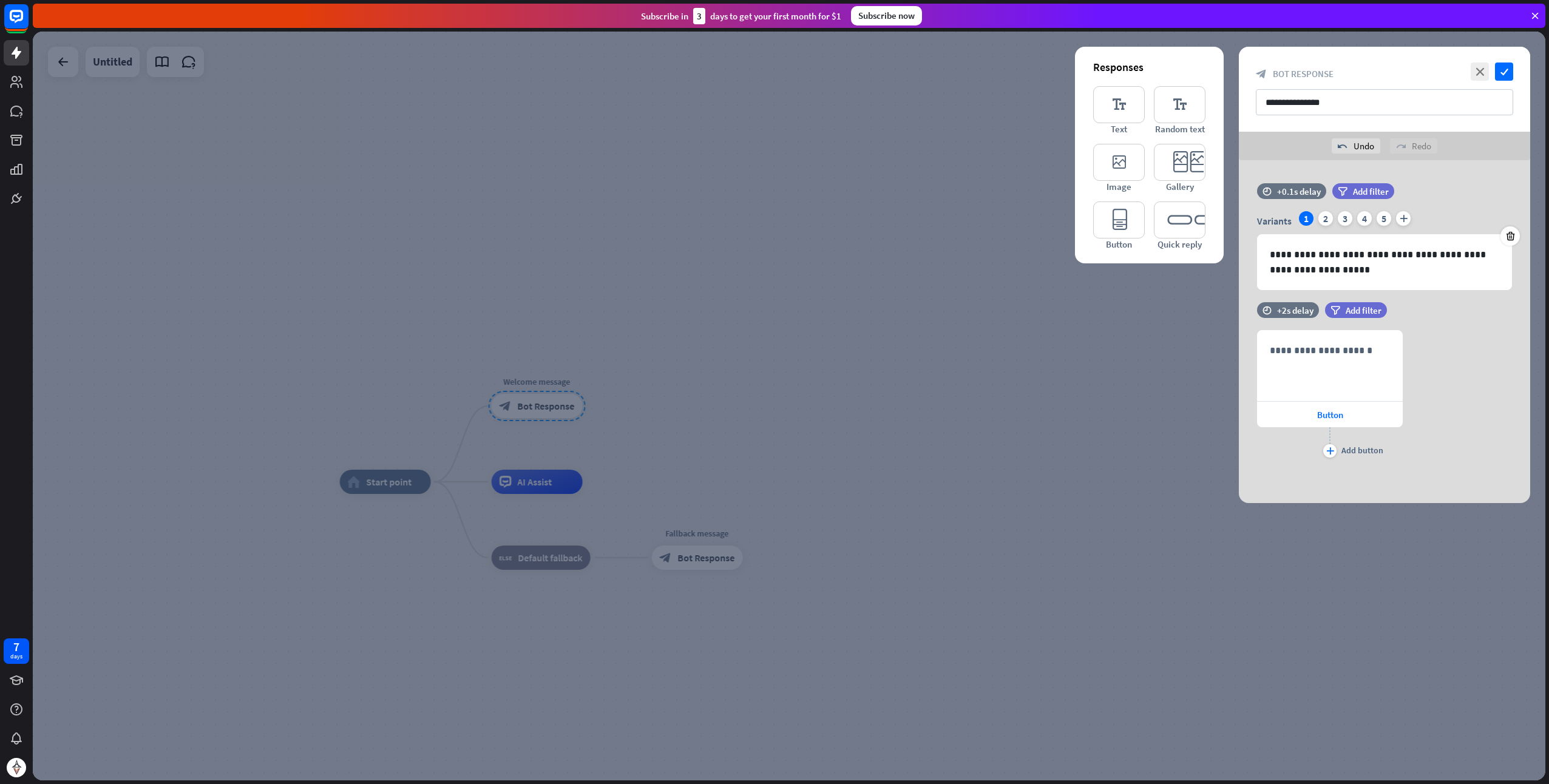
click at [1120, 332] on div at bounding box center [789, 406] width 1513 height 749
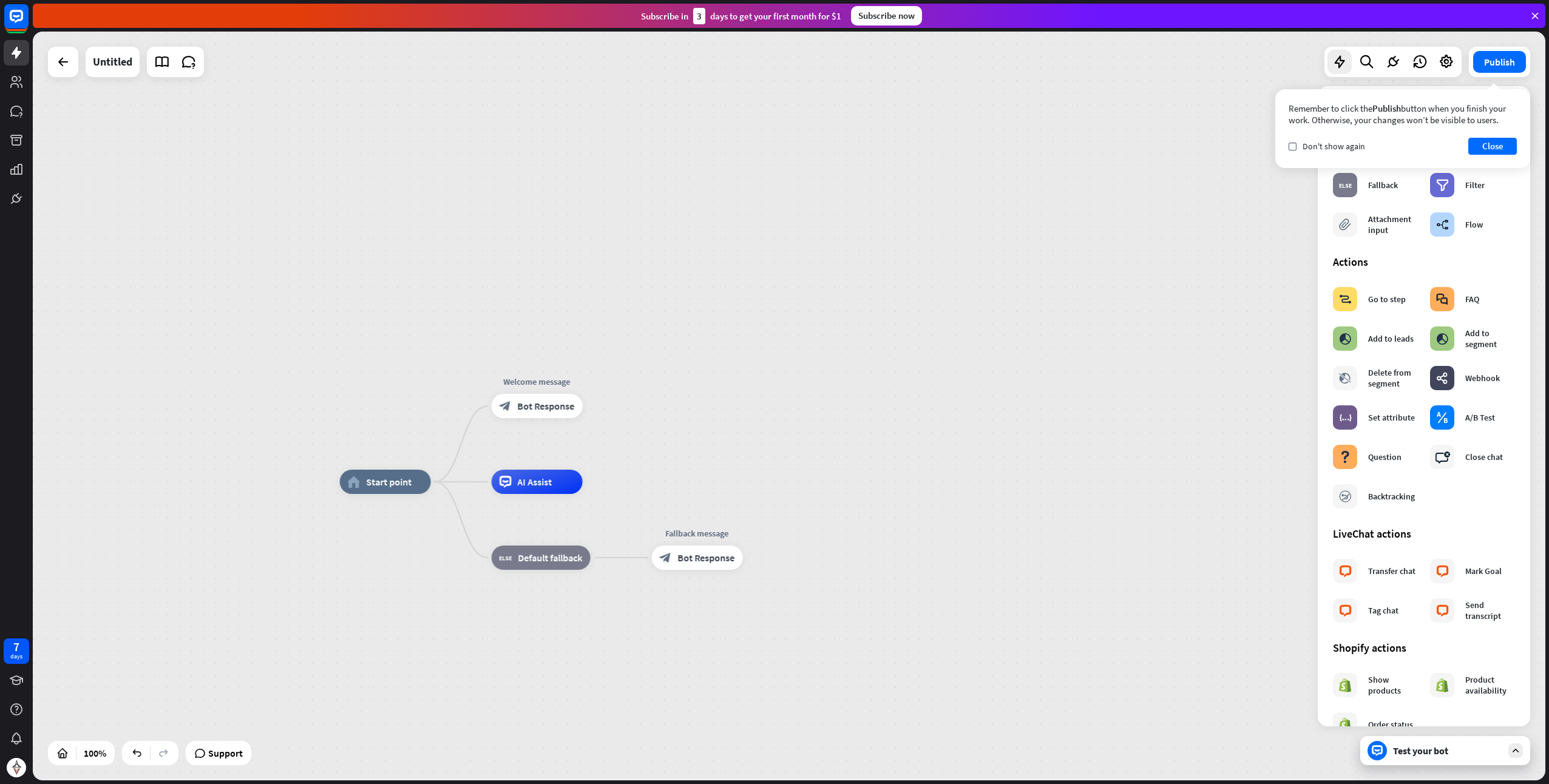
click at [1436, 761] on div "Test your bot" at bounding box center [1445, 750] width 170 height 29
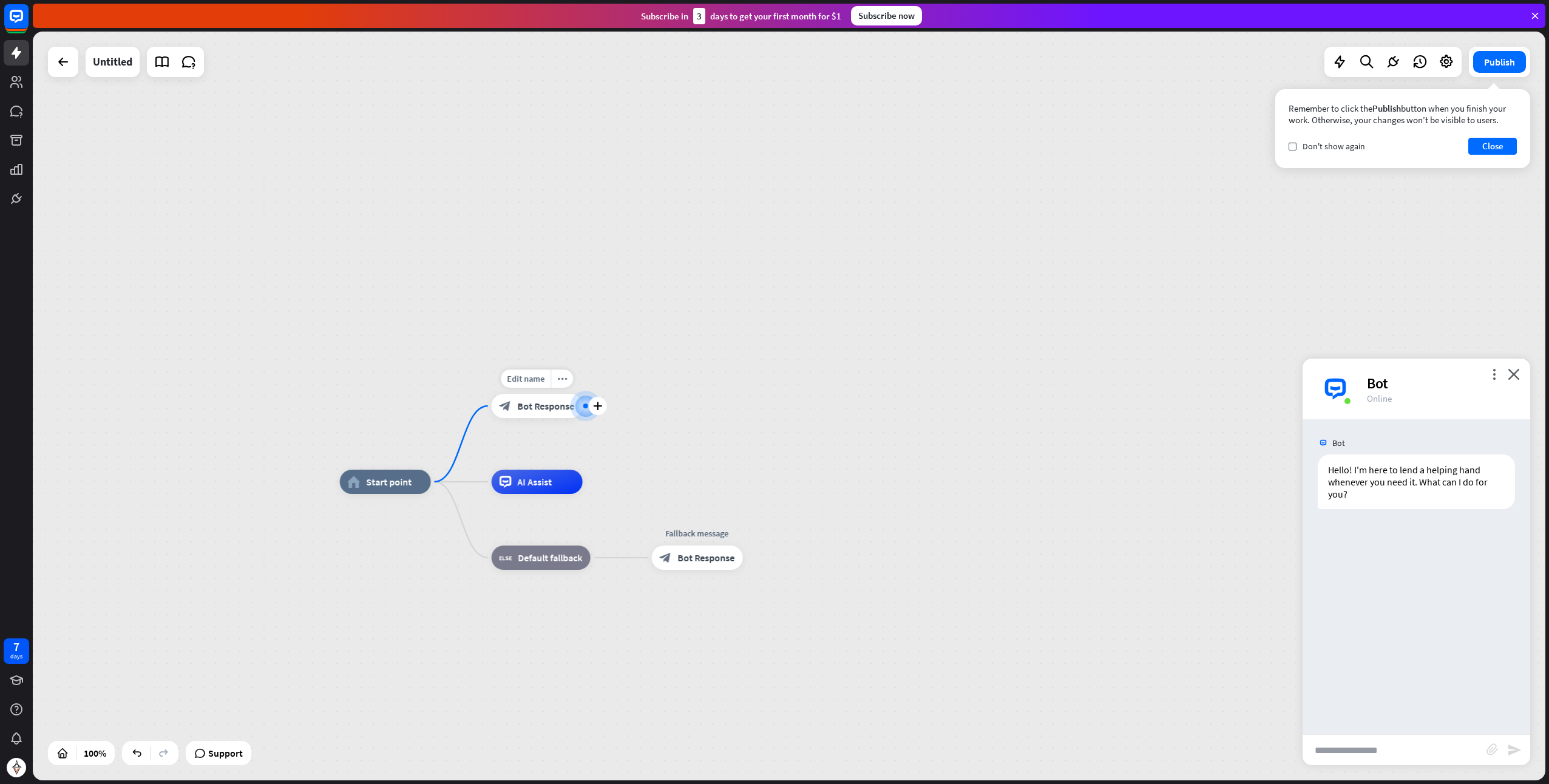
click at [540, 409] on span "Bot Response" at bounding box center [547, 406] width 57 height 12
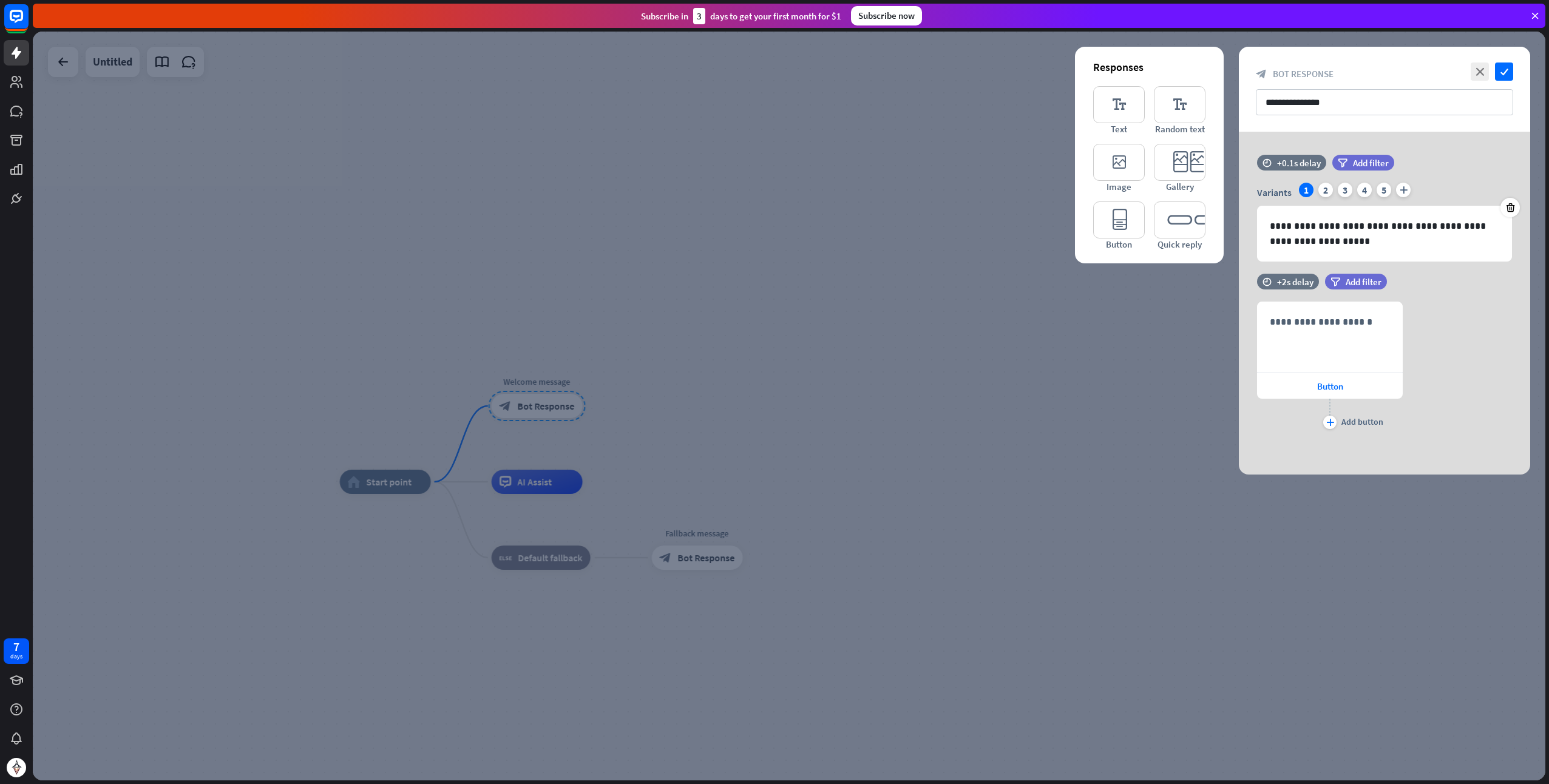
drag, startPoint x: 946, startPoint y: 419, endPoint x: 590, endPoint y: 429, distance: 356.1
click at [943, 419] on div at bounding box center [789, 406] width 1513 height 749
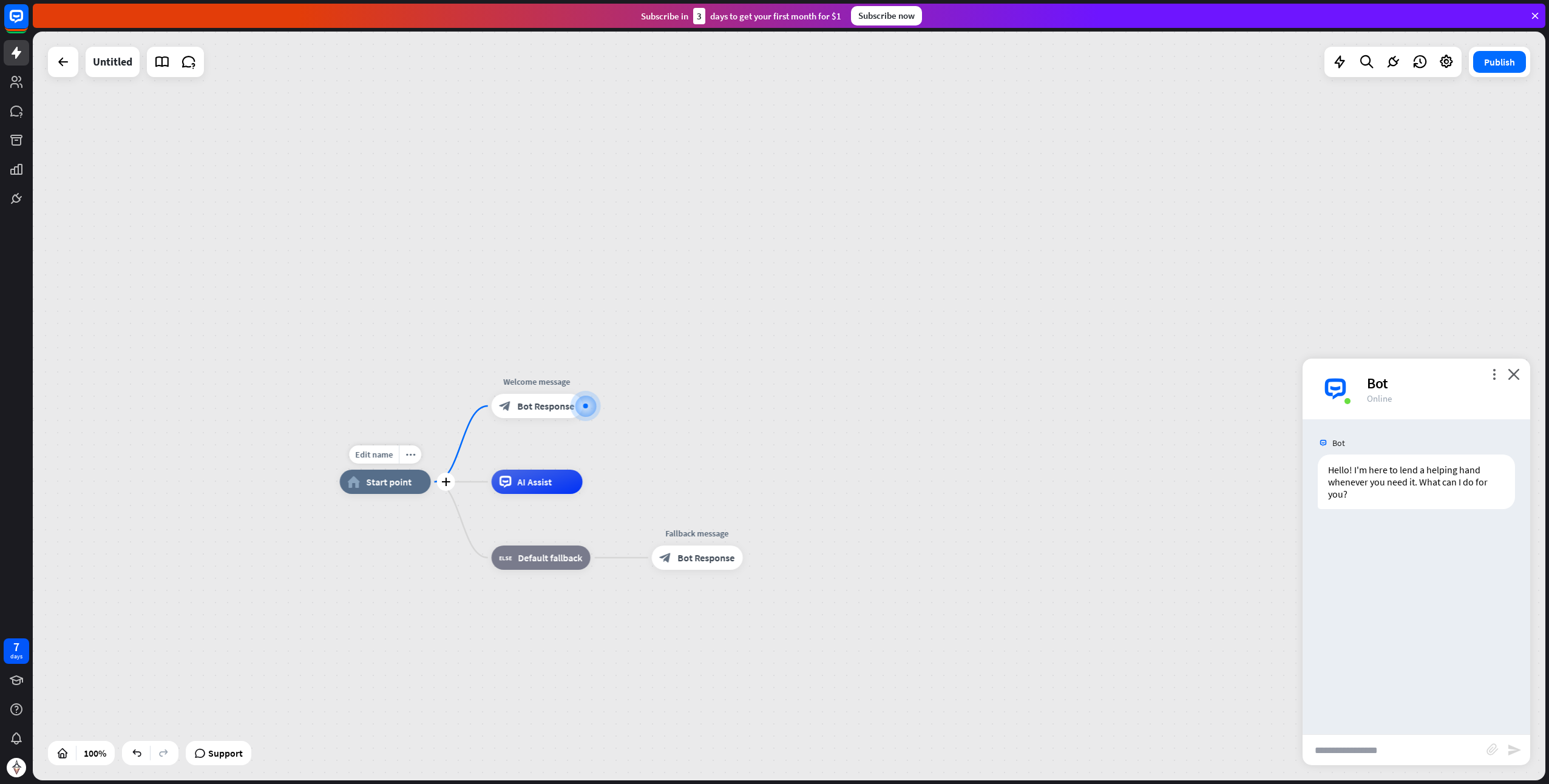
click at [394, 483] on span "Start point" at bounding box center [389, 481] width 46 height 12
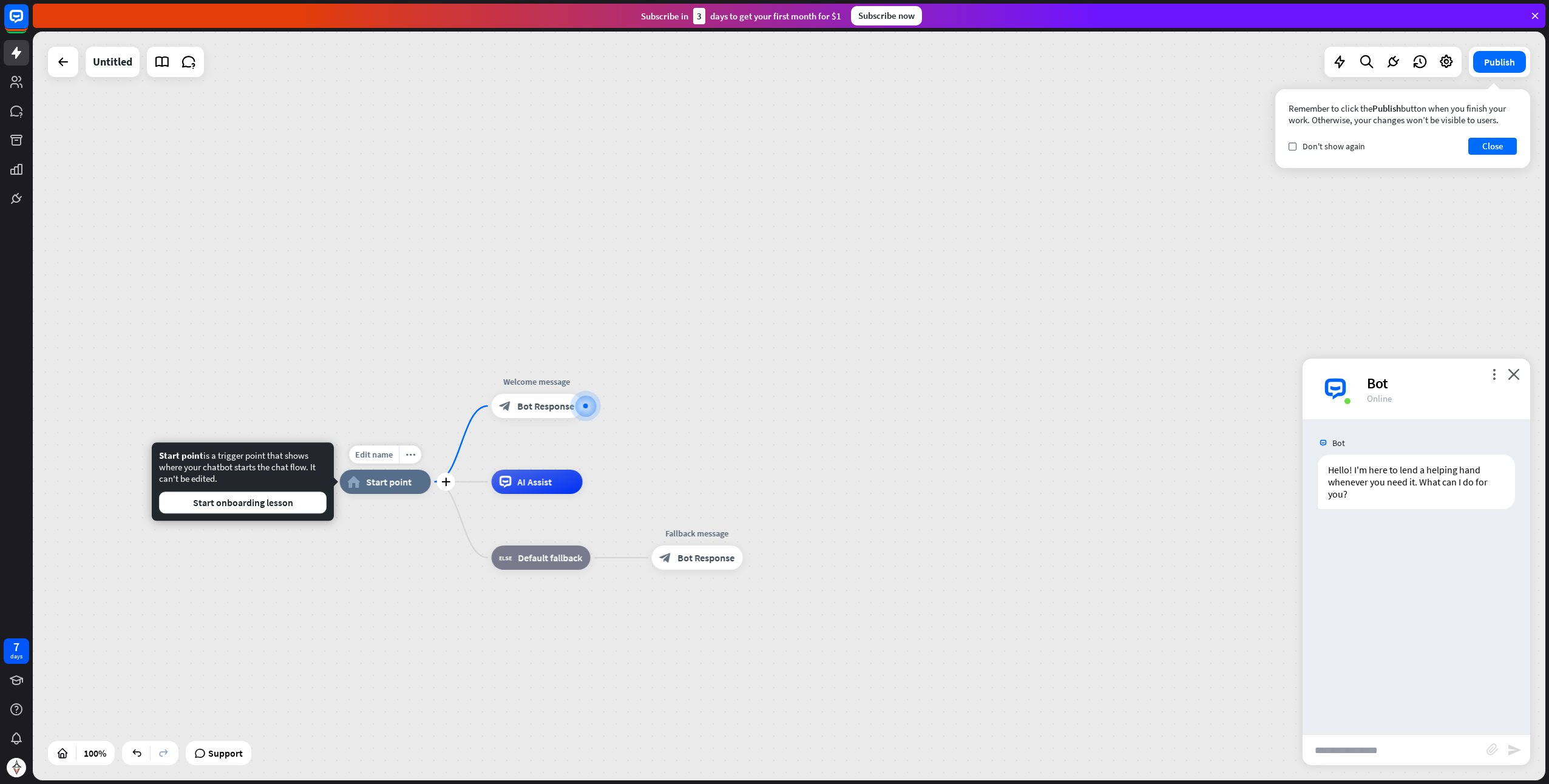
click at [383, 487] on span "Start point" at bounding box center [389, 481] width 46 height 12
click at [237, 501] on button "Start onboarding lesson" at bounding box center [242, 503] width 167 height 22
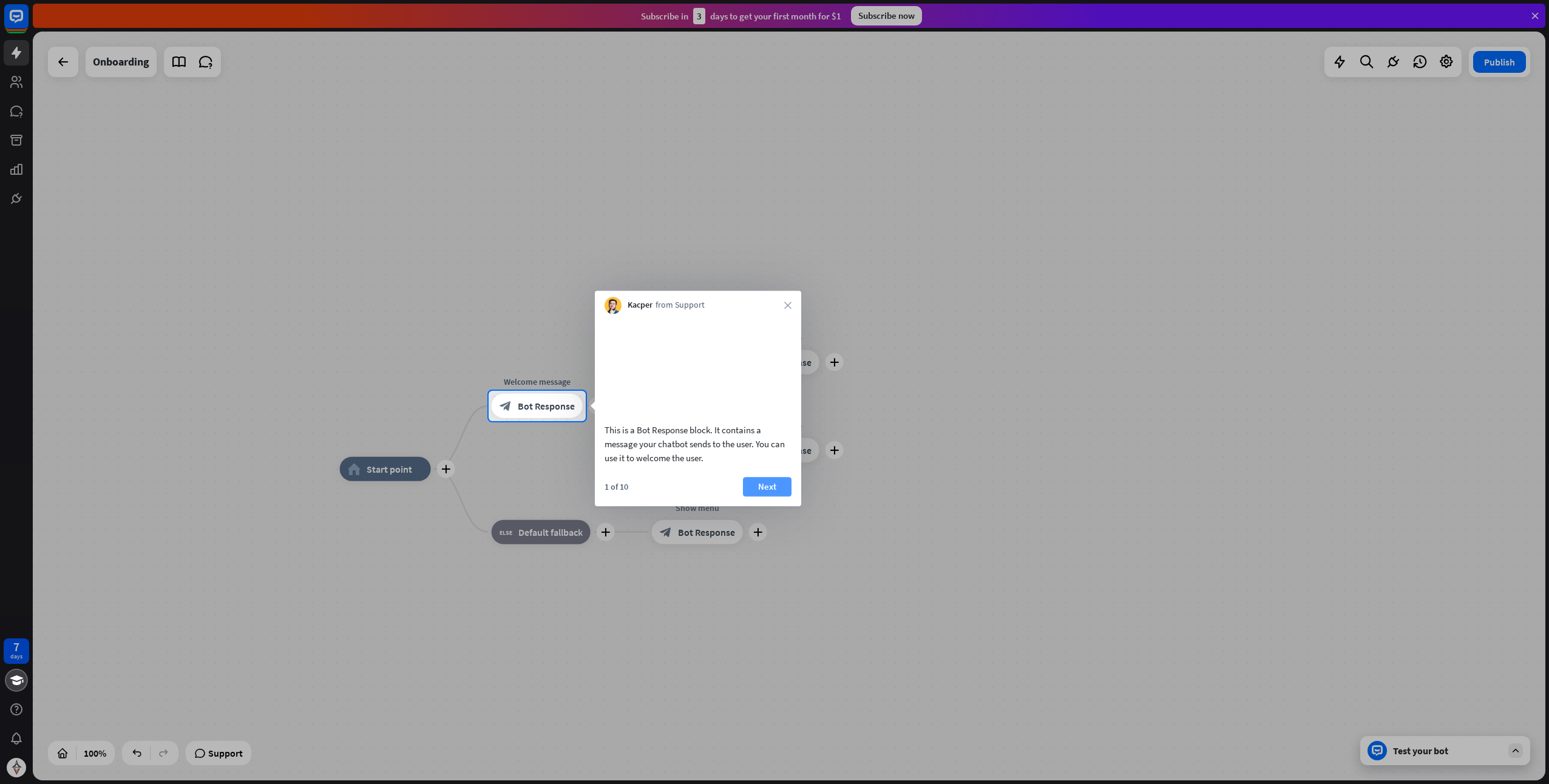
click at [771, 496] on button "Next" at bounding box center [767, 487] width 49 height 20
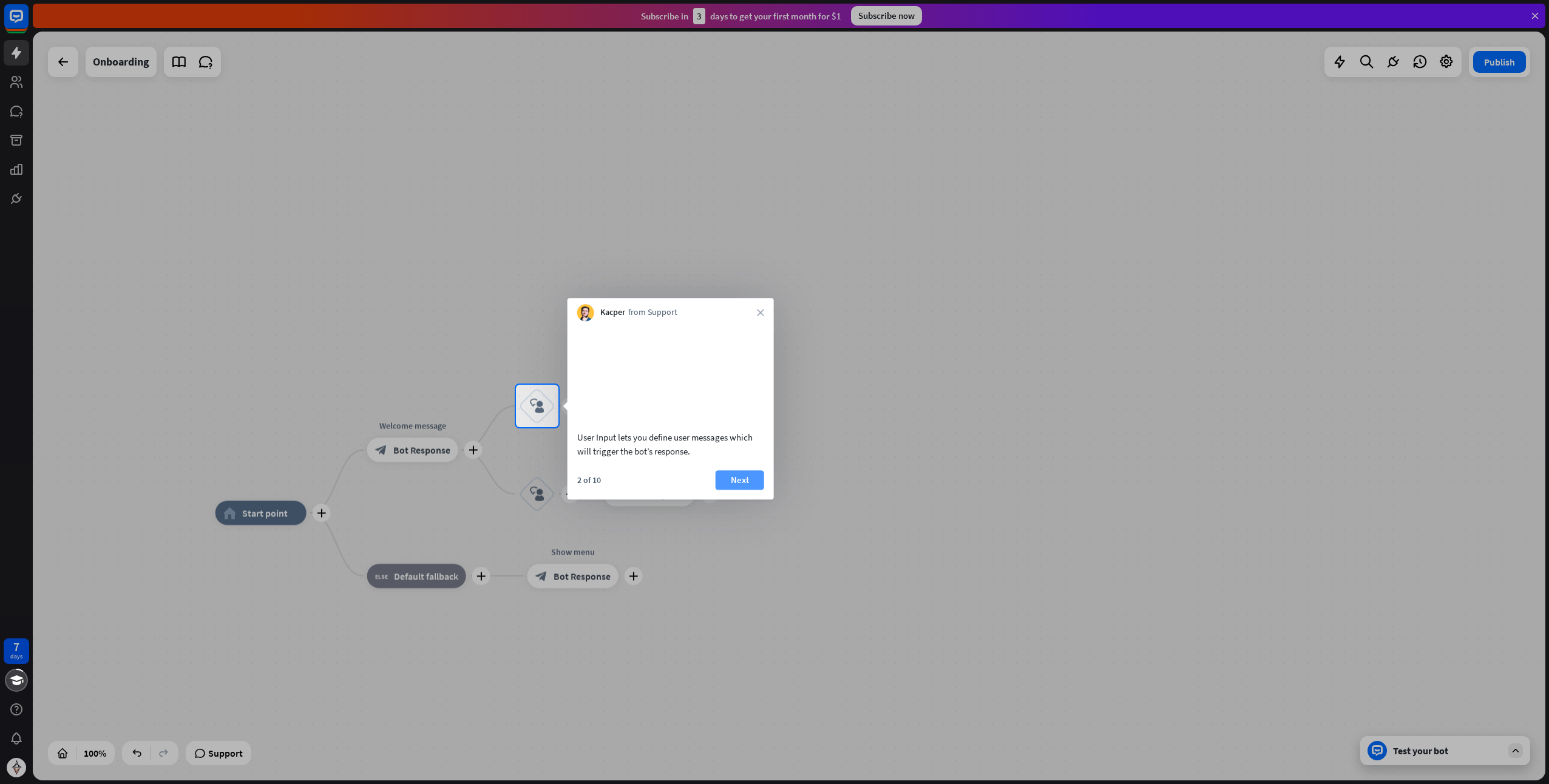
click at [730, 490] on button "Next" at bounding box center [740, 480] width 49 height 20
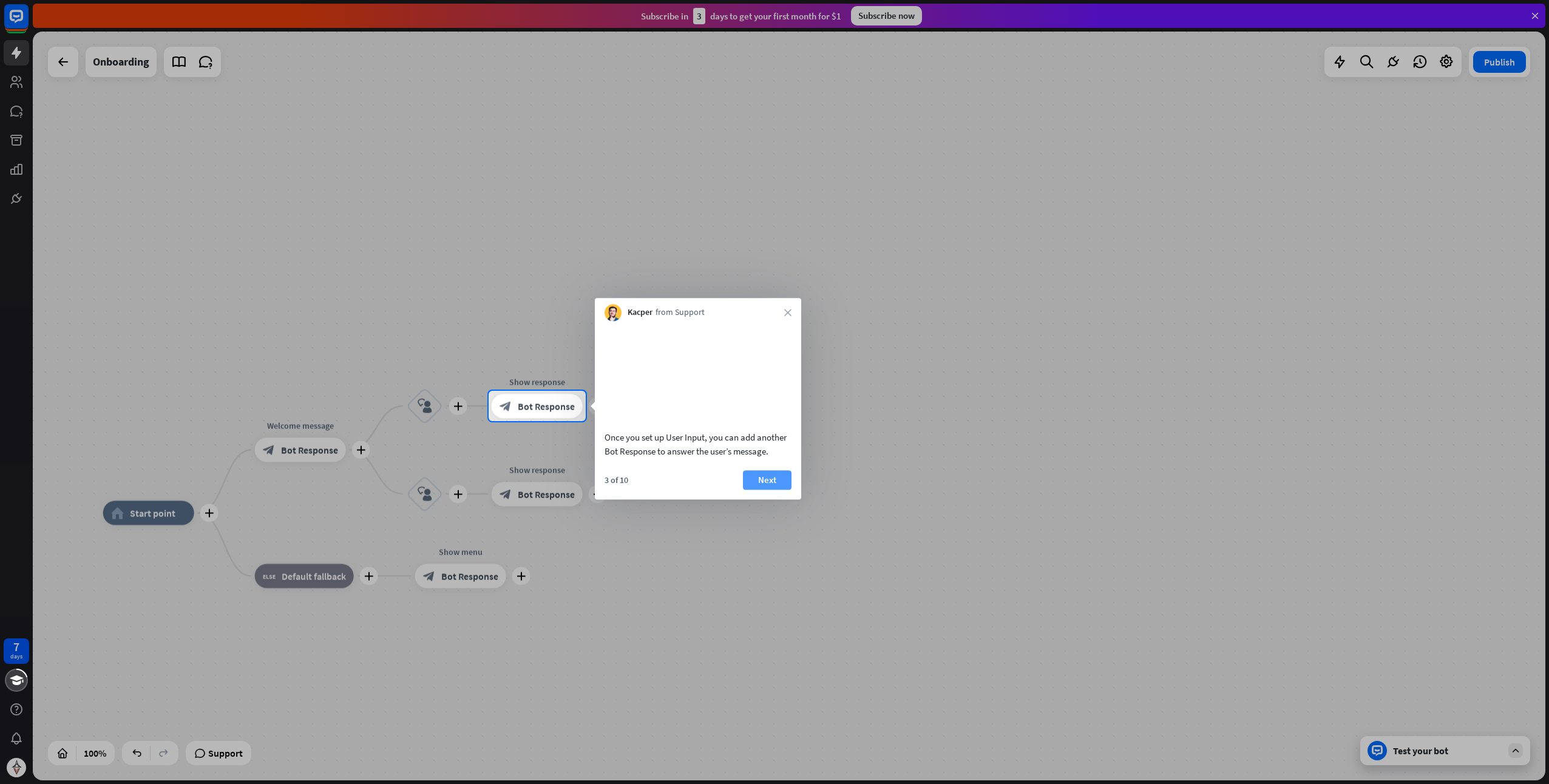
click at [772, 490] on button "Next" at bounding box center [767, 480] width 49 height 20
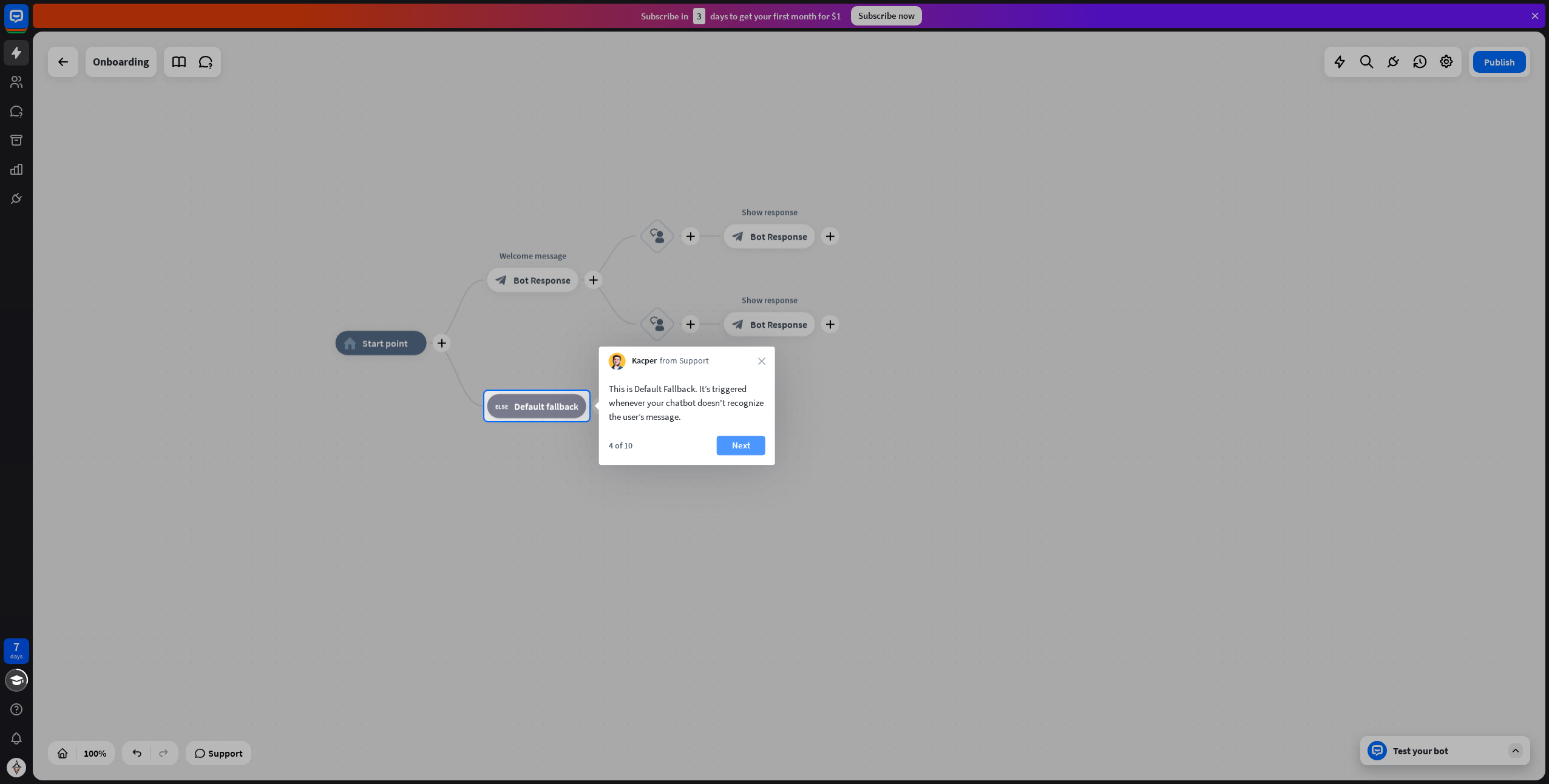
click at [735, 447] on button "Next" at bounding box center [741, 446] width 49 height 20
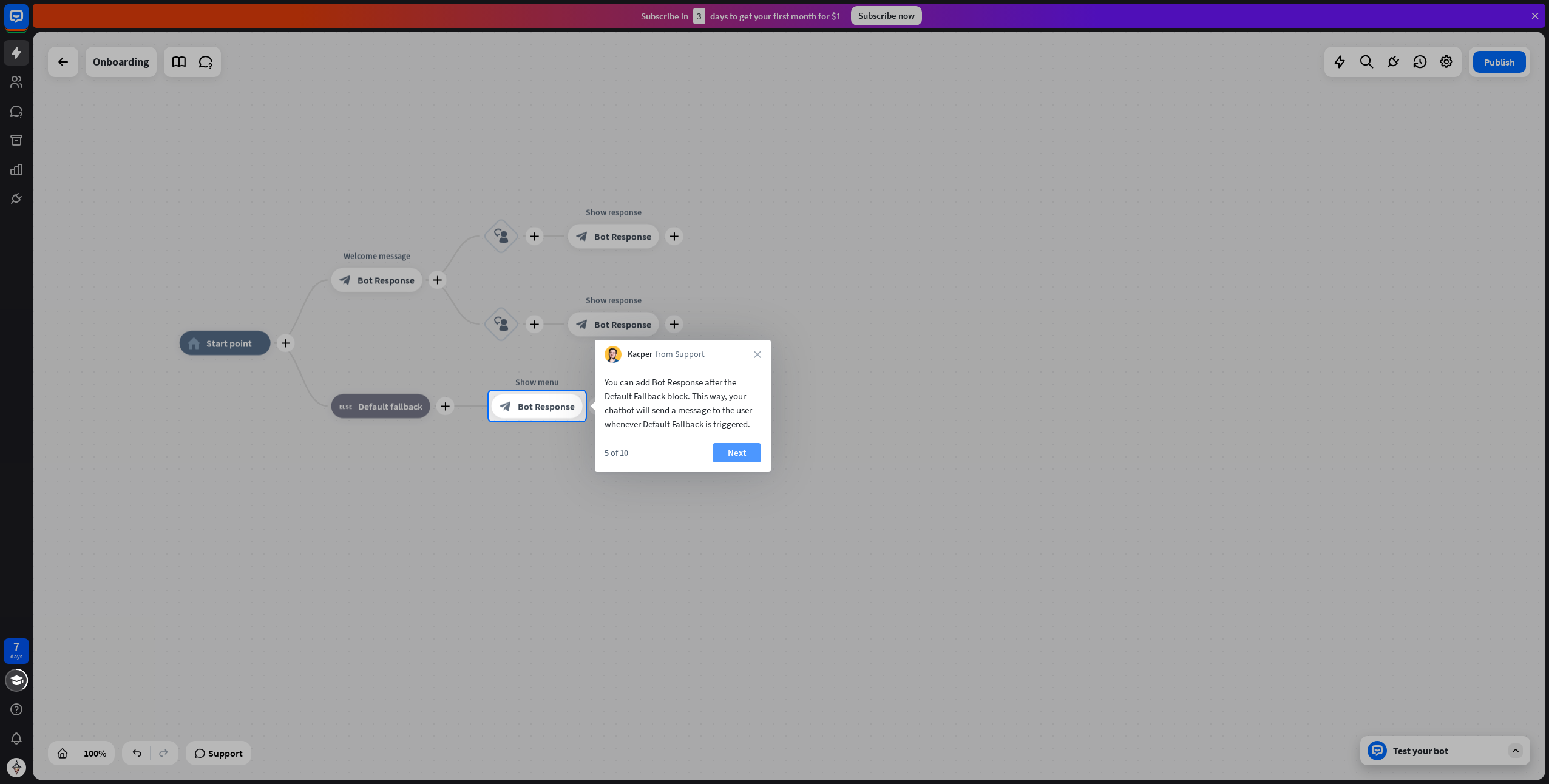
click at [737, 453] on button "Next" at bounding box center [737, 453] width 49 height 20
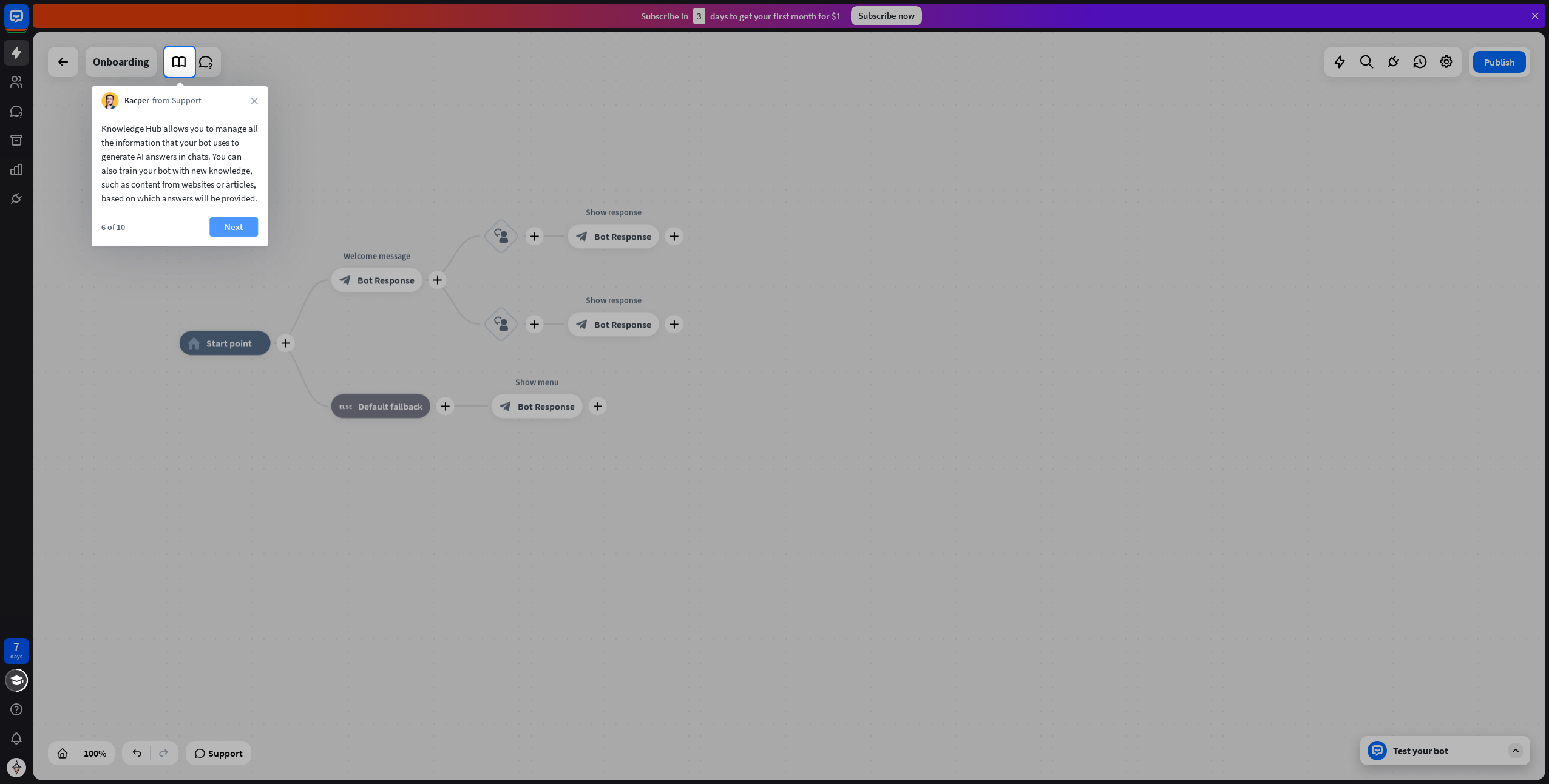
click at [236, 237] on button "Next" at bounding box center [234, 227] width 49 height 20
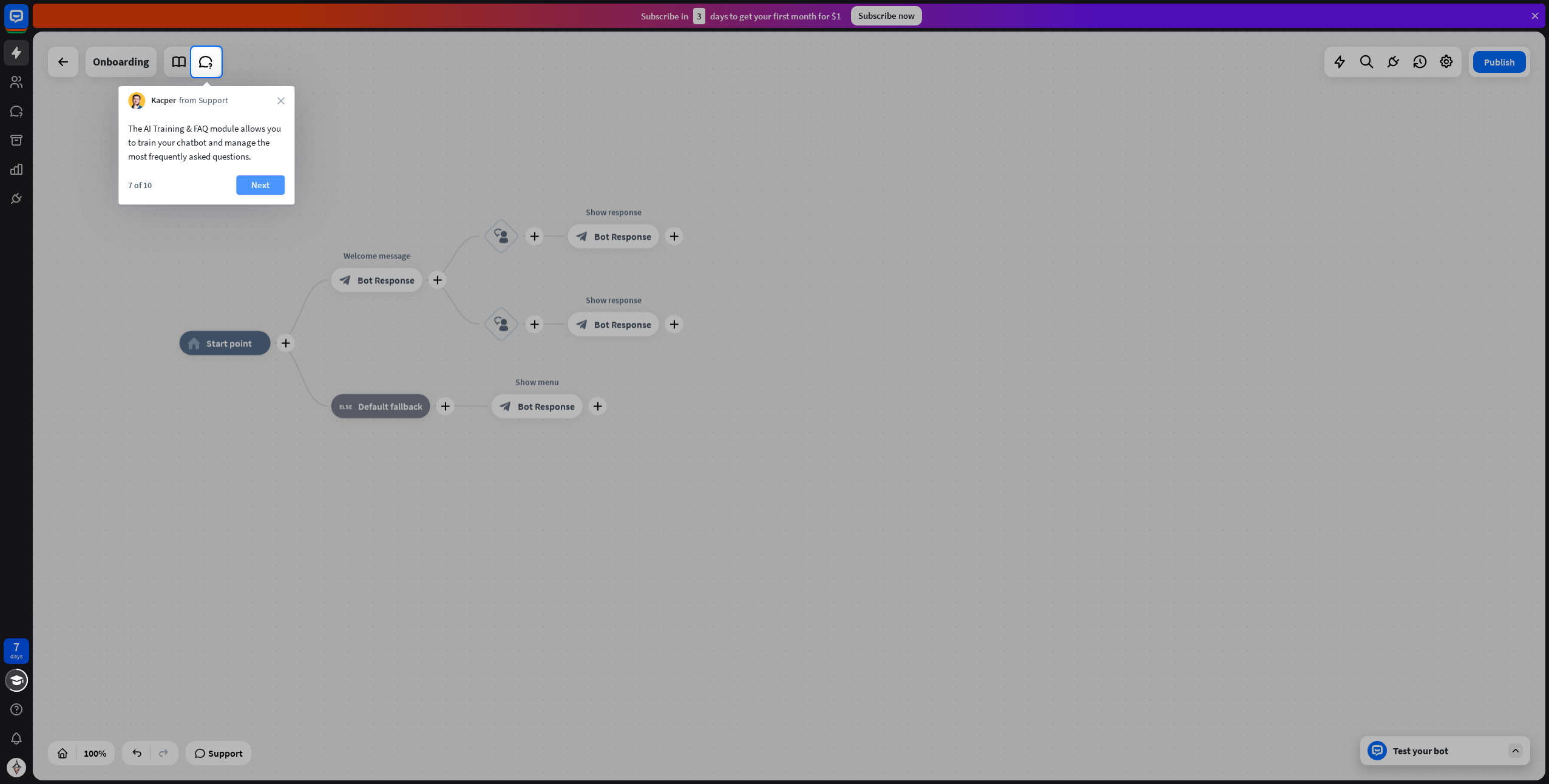
click at [267, 182] on button "Next" at bounding box center [260, 185] width 49 height 20
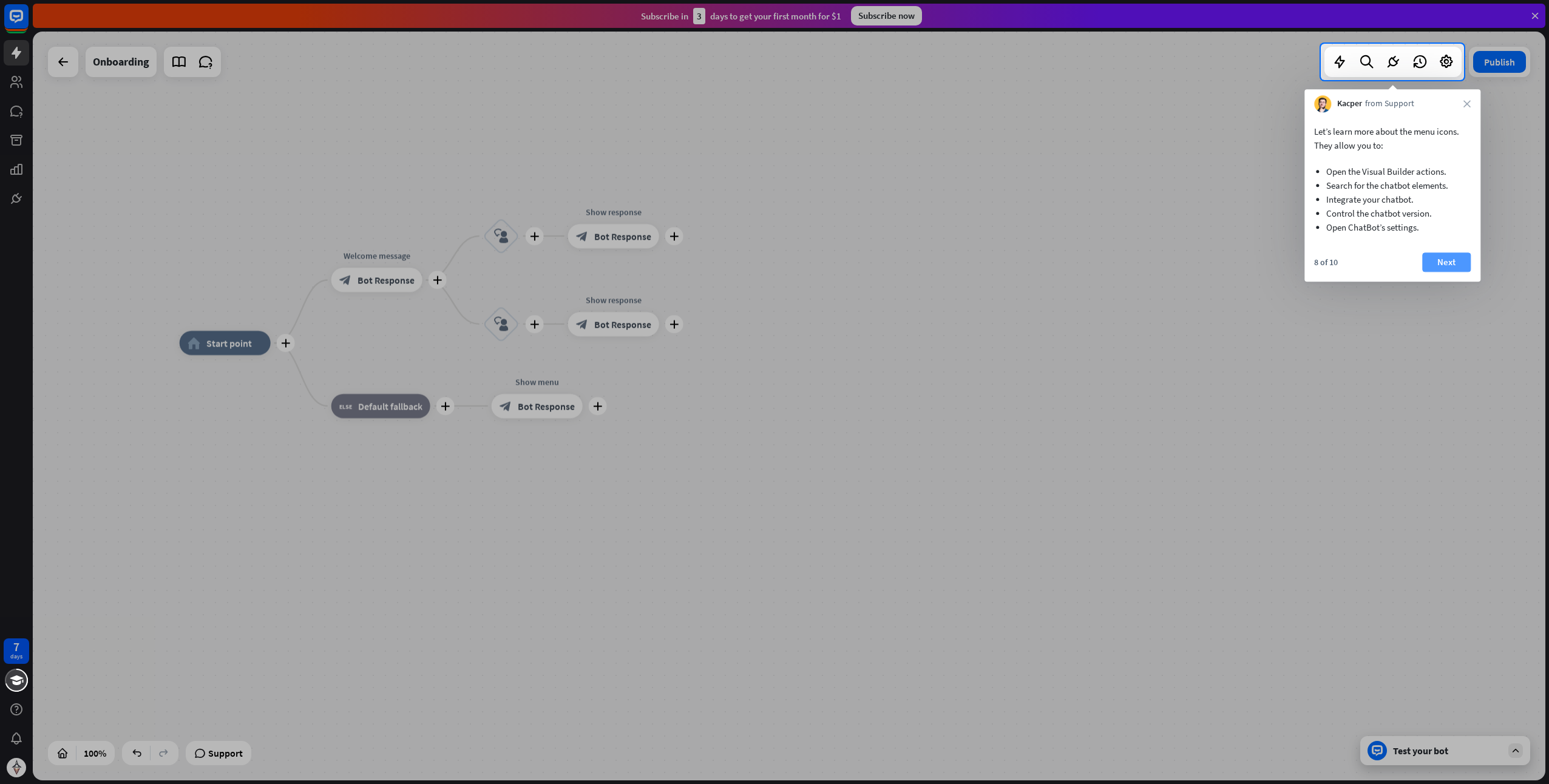
click at [1463, 254] on button "Next" at bounding box center [1447, 262] width 49 height 20
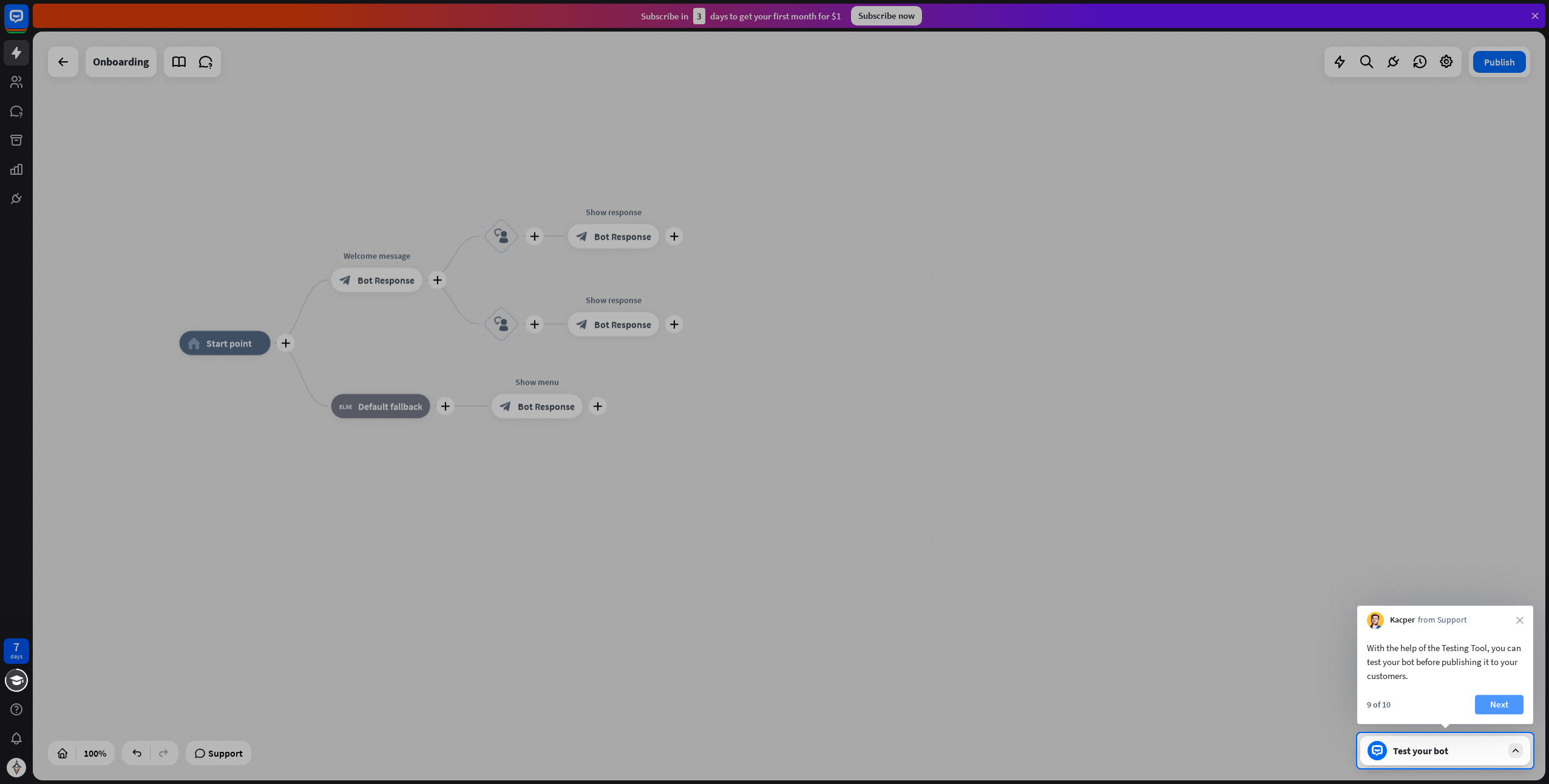
click at [1504, 700] on button "Next" at bounding box center [1500, 705] width 49 height 20
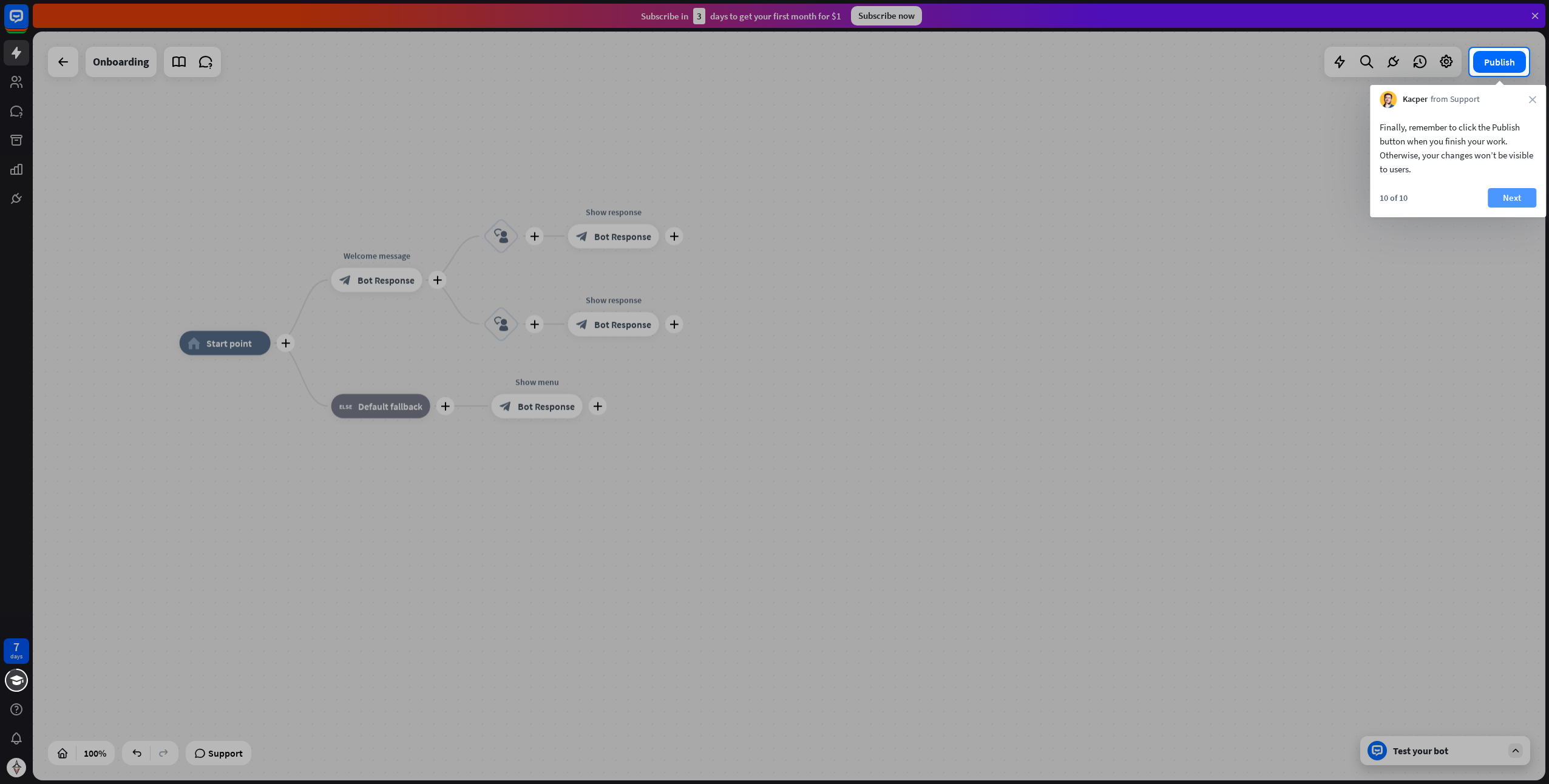
click at [1501, 194] on button "Next" at bounding box center [1512, 198] width 49 height 20
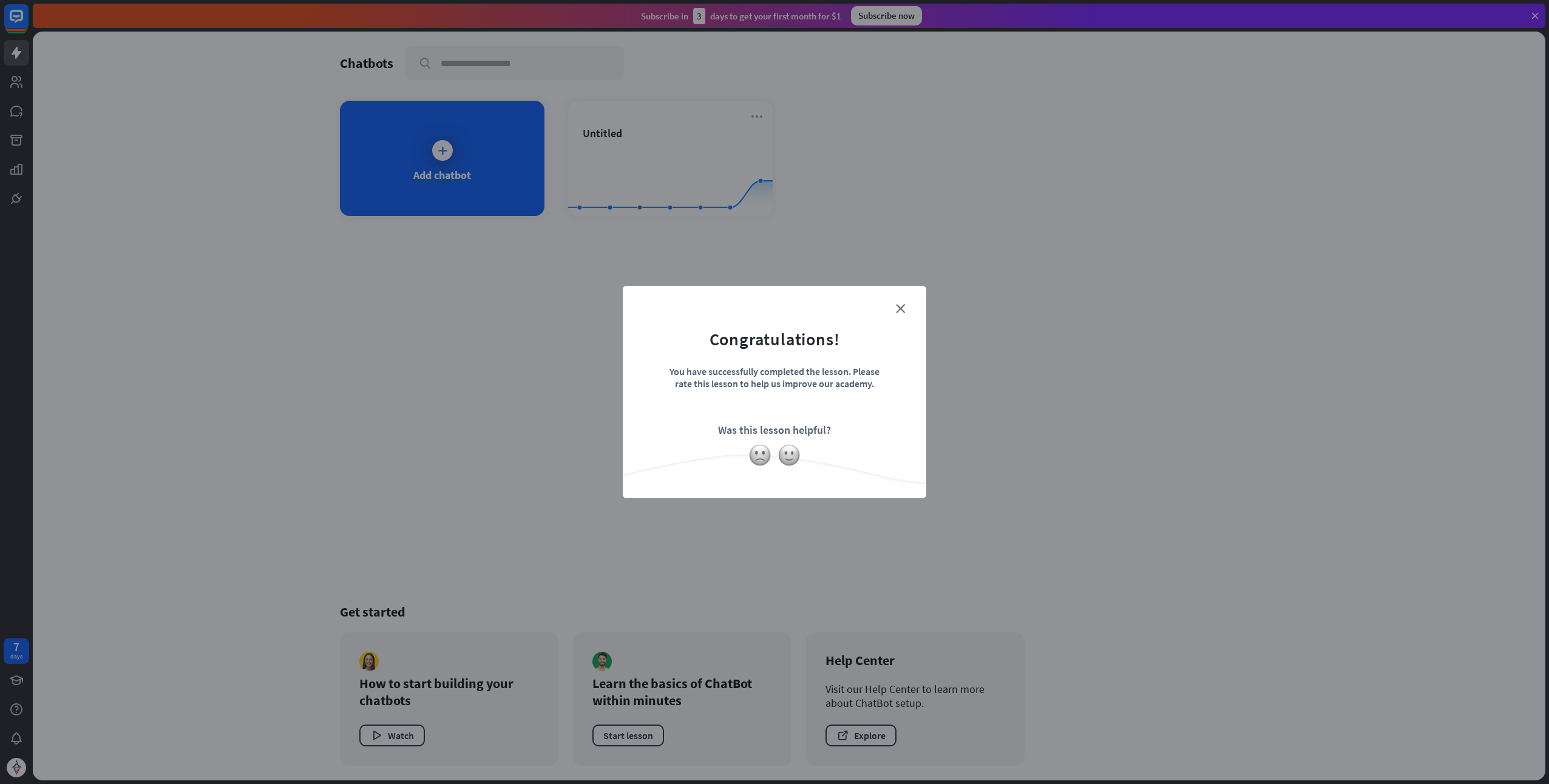
click at [899, 303] on form "Congratulations! You have successfully completed the lesson. Please rate this l…" at bounding box center [774, 373] width 273 height 145
click at [904, 302] on form "Congratulations! You have successfully completed the lesson. Please rate this l…" at bounding box center [774, 373] width 273 height 145
click at [794, 453] on img at bounding box center [789, 455] width 23 height 23
drag, startPoint x: 796, startPoint y: 247, endPoint x: 781, endPoint y: 243, distance: 15.5
click at [795, 246] on div "Thanks for making all this better!" at bounding box center [774, 392] width 1549 height 784
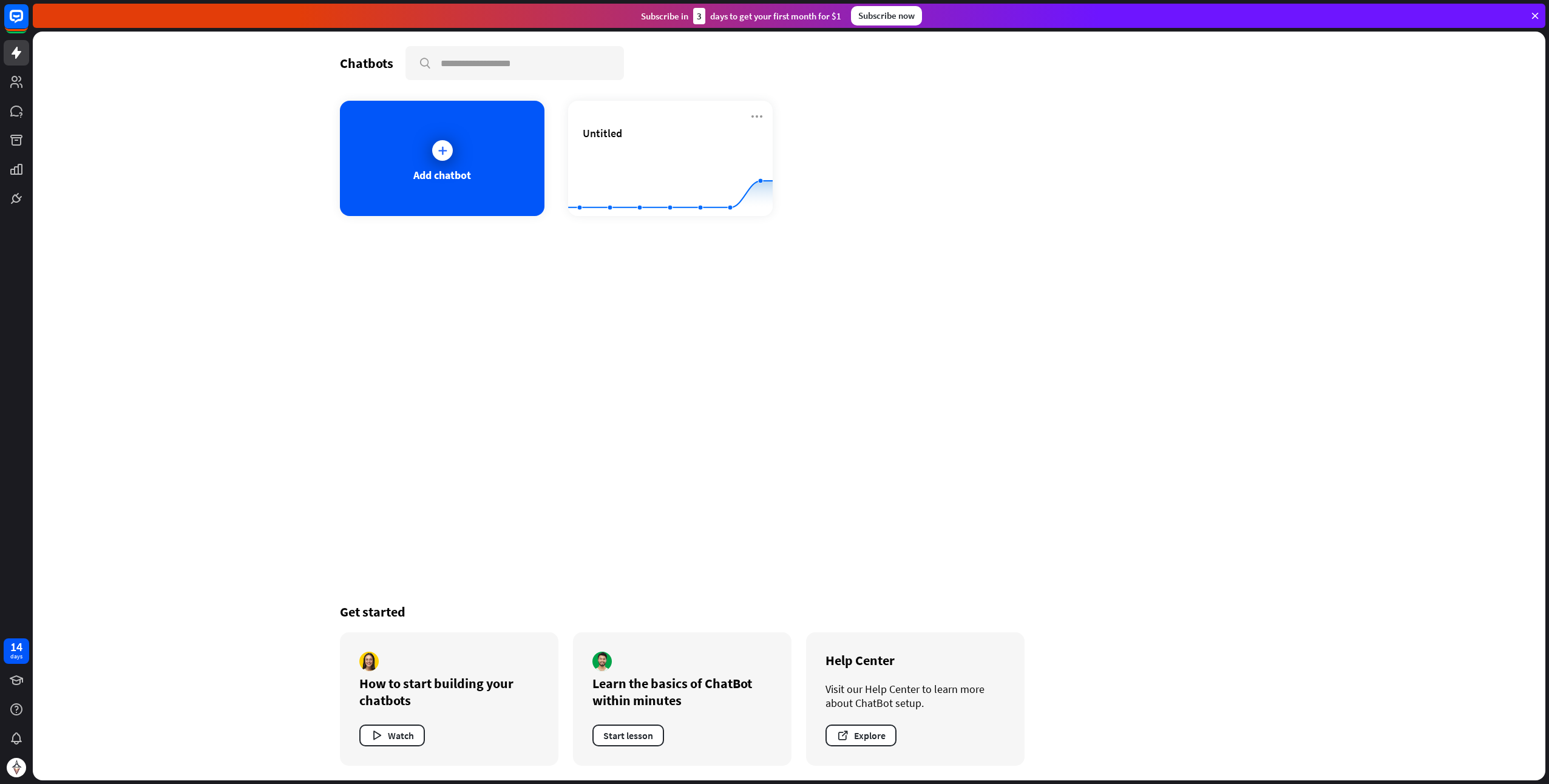
click at [650, 128] on div "Untitled" at bounding box center [670, 133] width 176 height 14
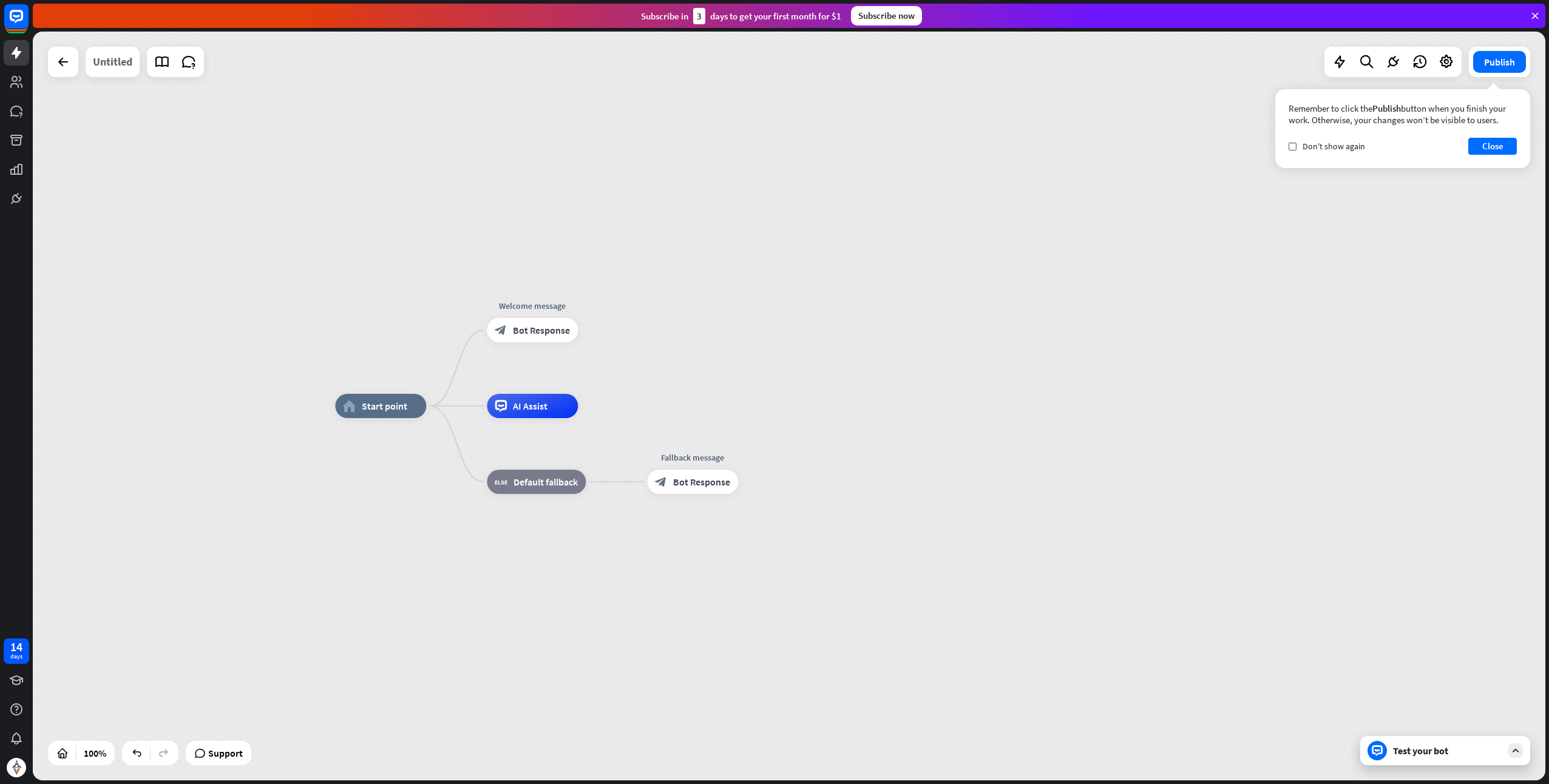
click at [106, 63] on div "Untitled" at bounding box center [113, 62] width 40 height 31
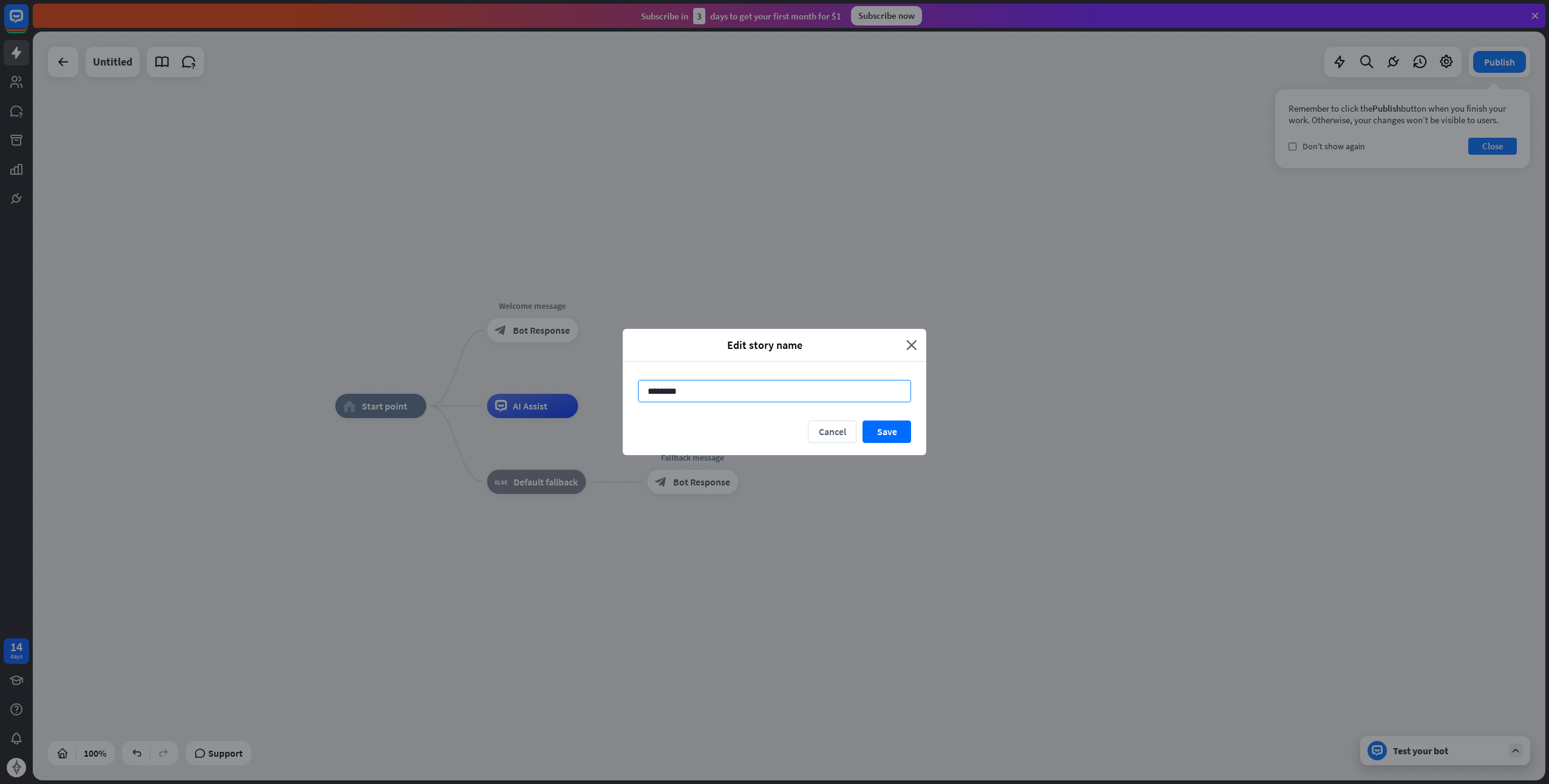
click at [657, 396] on input "********" at bounding box center [774, 391] width 273 height 23
type input "**********"
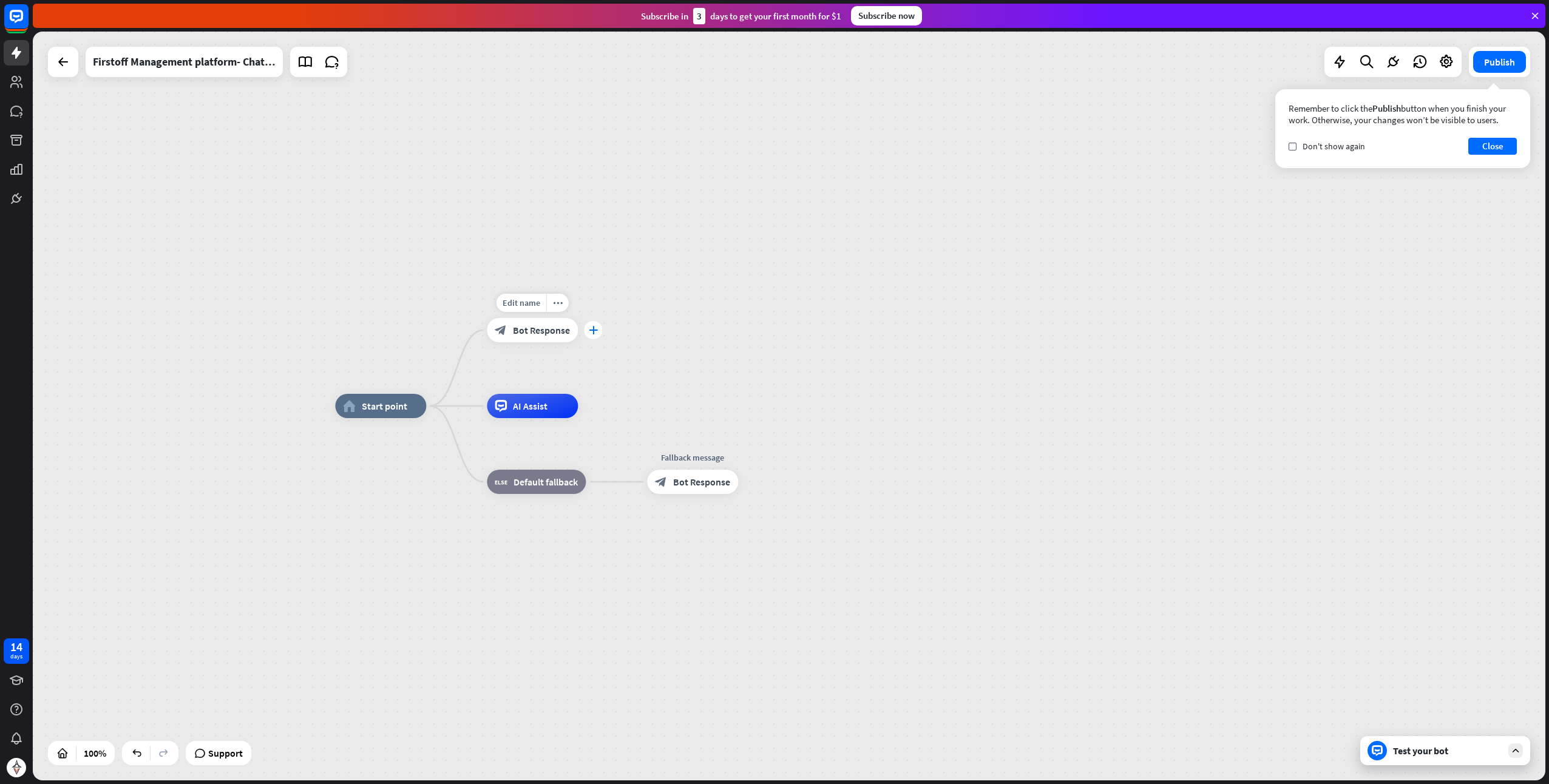
click at [596, 335] on div "plus" at bounding box center [593, 330] width 18 height 18
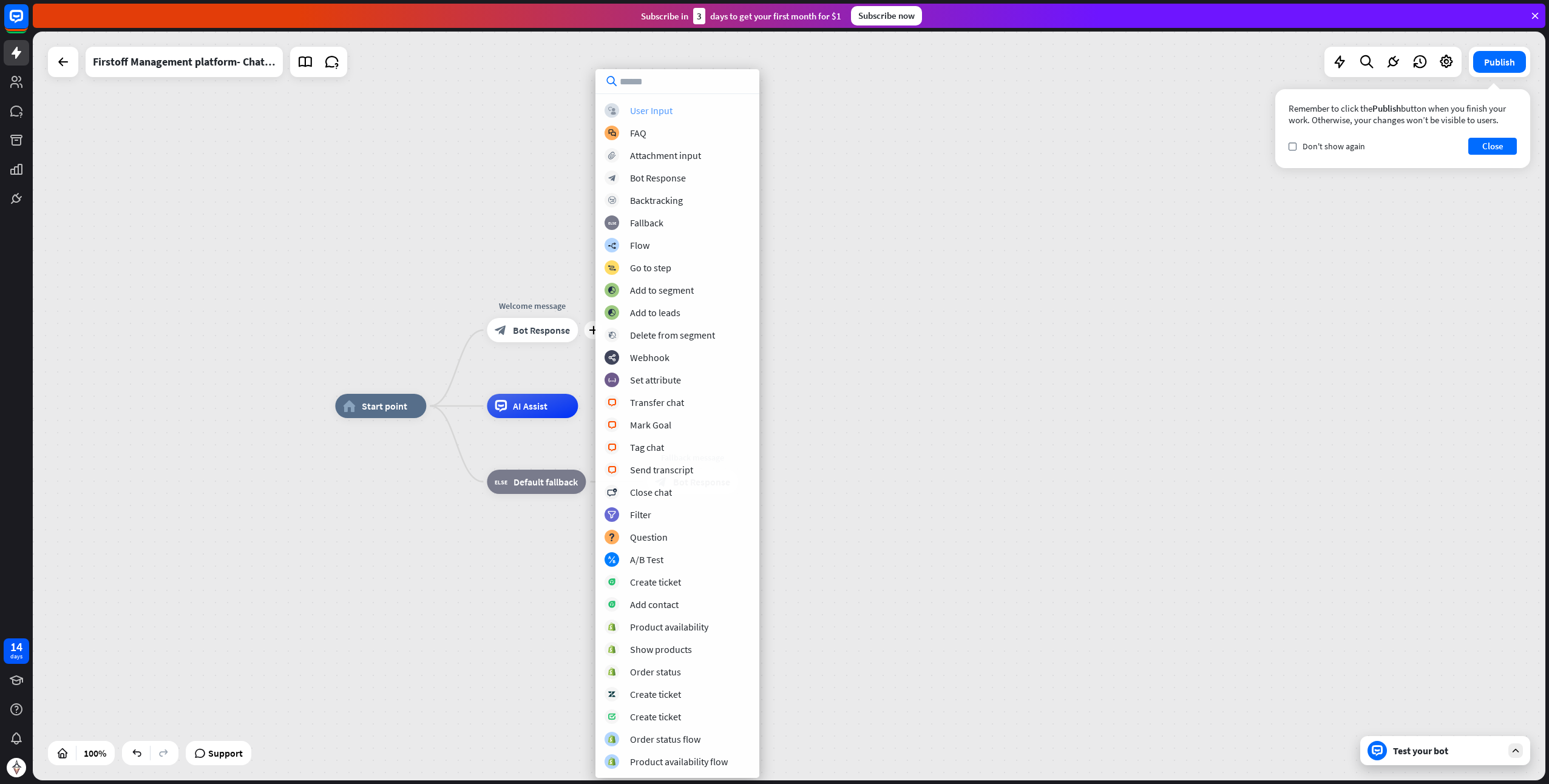
click at [655, 112] on div "User Input" at bounding box center [651, 110] width 42 height 12
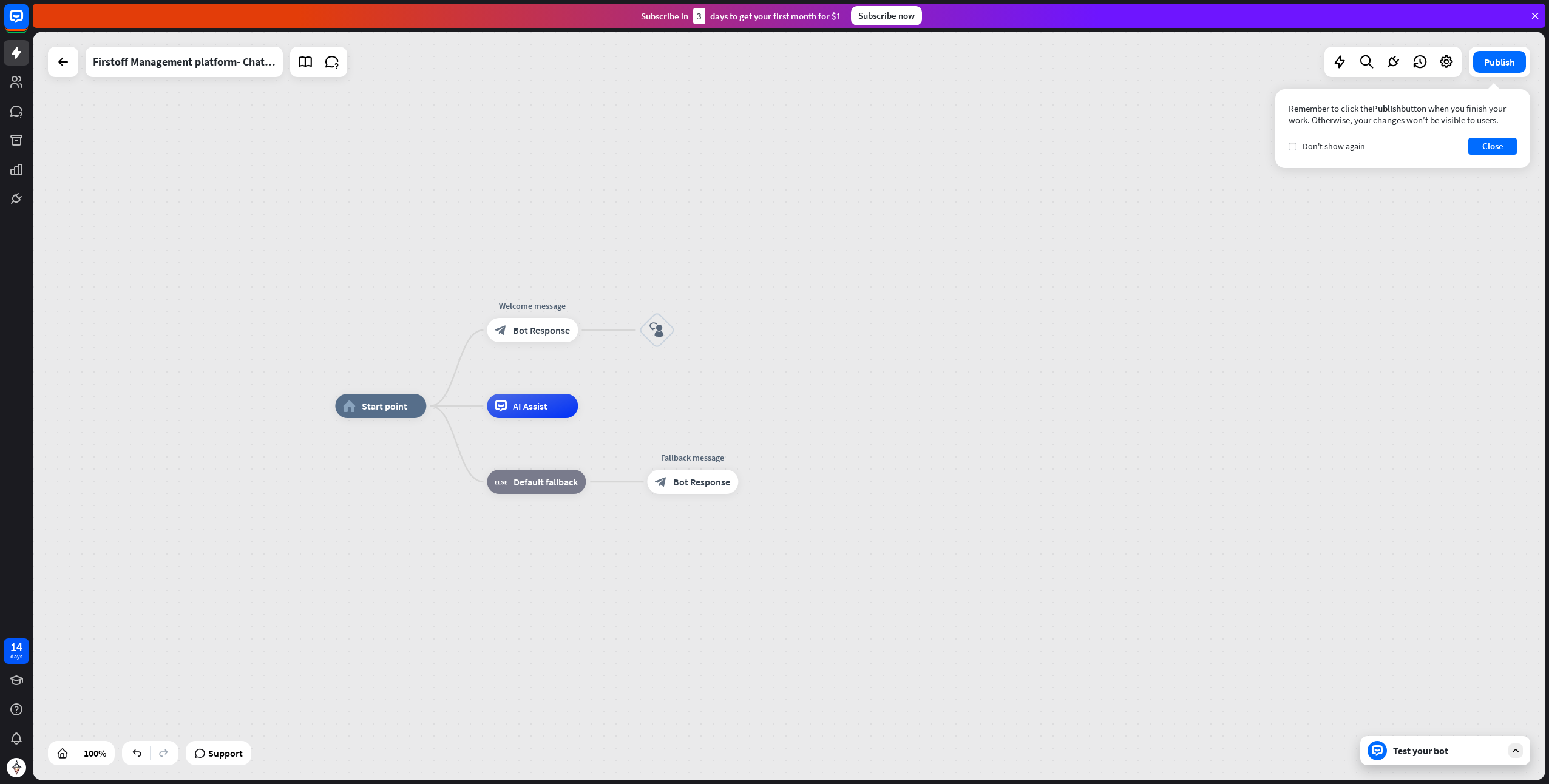
drag, startPoint x: 657, startPoint y: 331, endPoint x: 645, endPoint y: 266, distance: 66.1
click at [645, 266] on div "home_2 Start point Welcome message block_bot_response Bot Response block_user_i…" at bounding box center [789, 406] width 1513 height 749
click at [662, 319] on div "block_user_input" at bounding box center [657, 330] width 36 height 36
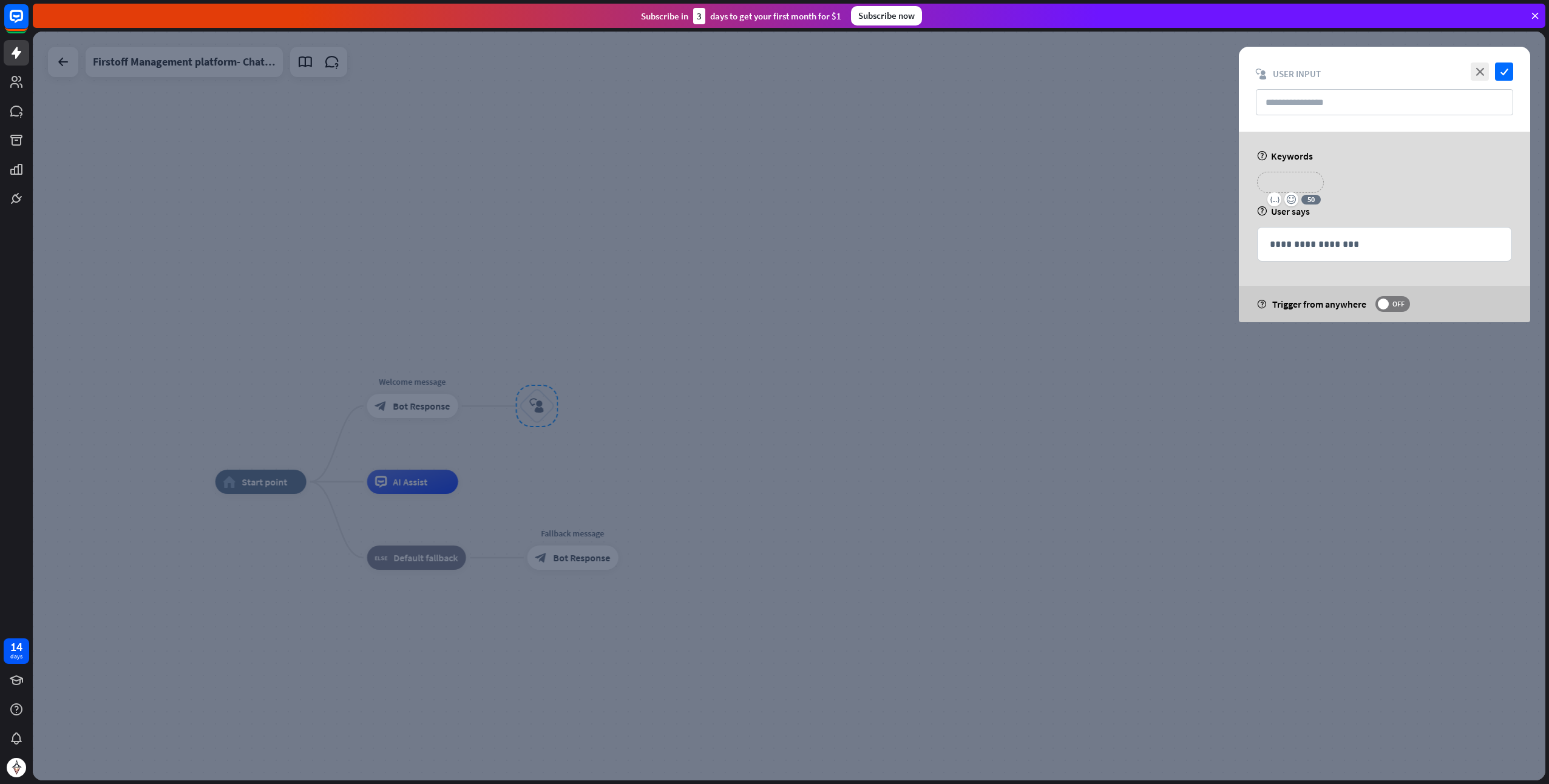
click at [1301, 189] on p "**********" at bounding box center [1291, 182] width 49 height 15
click at [1296, 182] on p "**********" at bounding box center [1291, 182] width 49 height 15
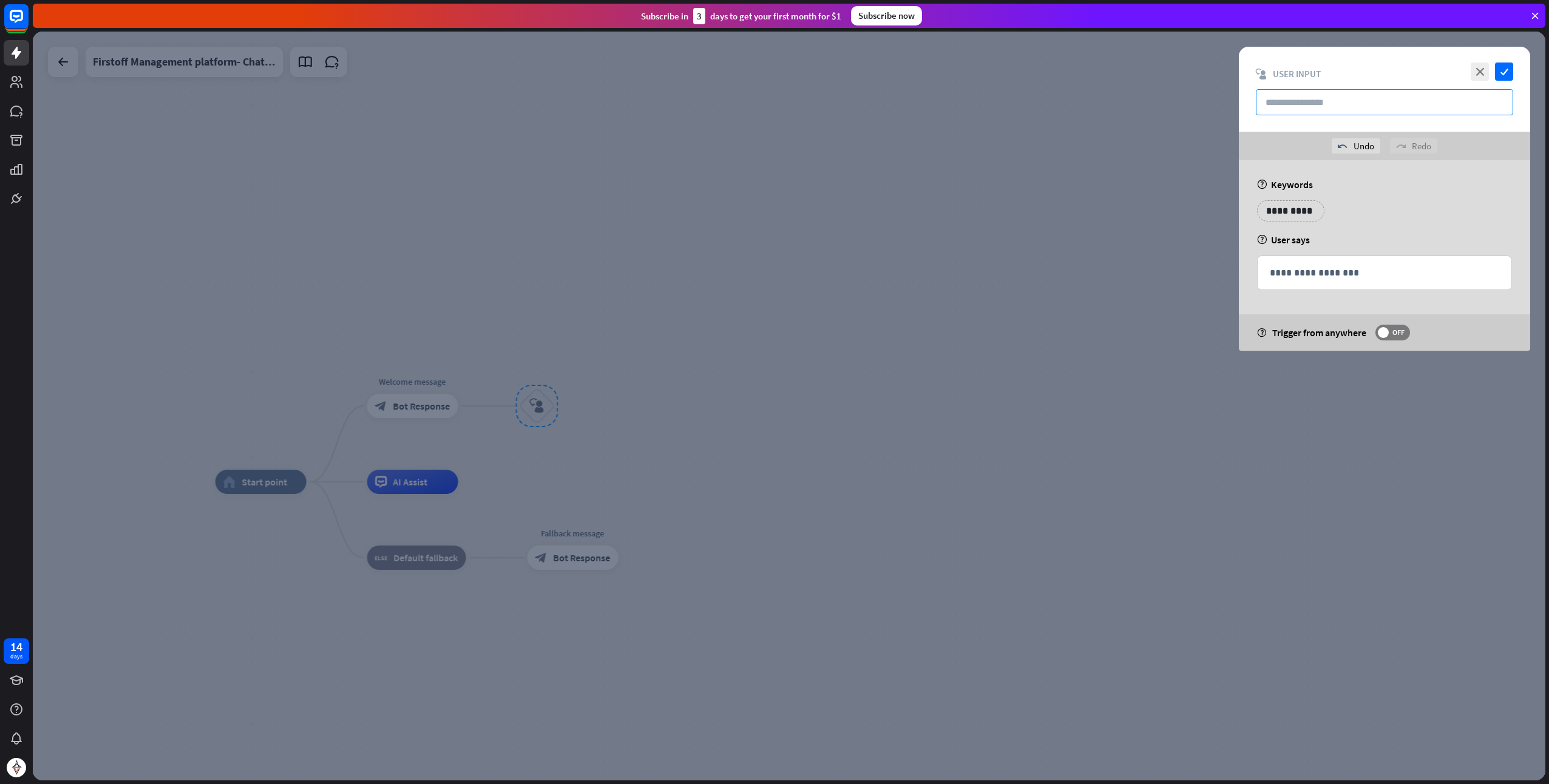
click at [1295, 102] on input "text" at bounding box center [1385, 102] width 258 height 26
click at [787, 262] on div at bounding box center [789, 406] width 1513 height 749
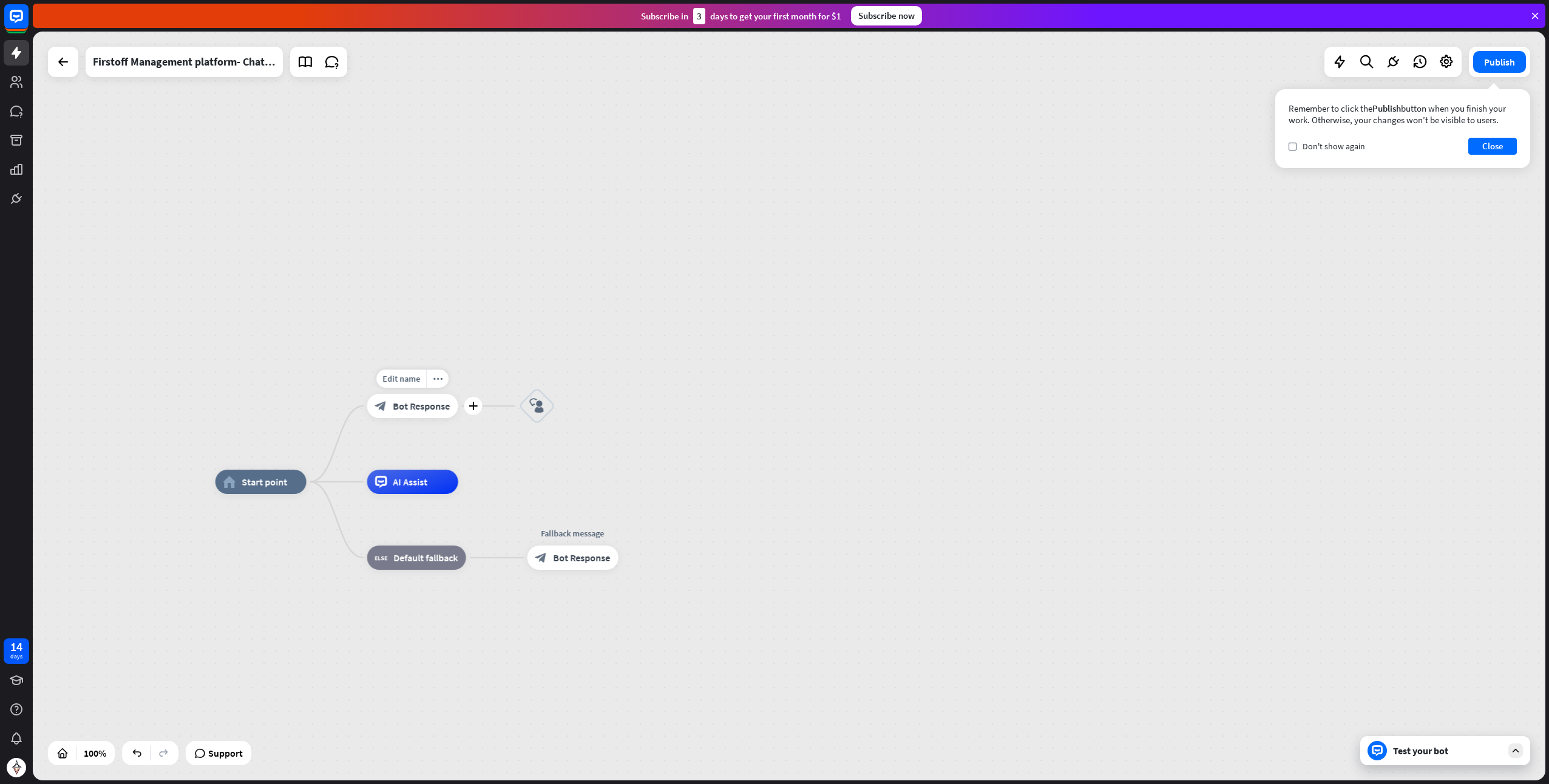
click at [430, 405] on span "Bot Response" at bounding box center [422, 406] width 57 height 12
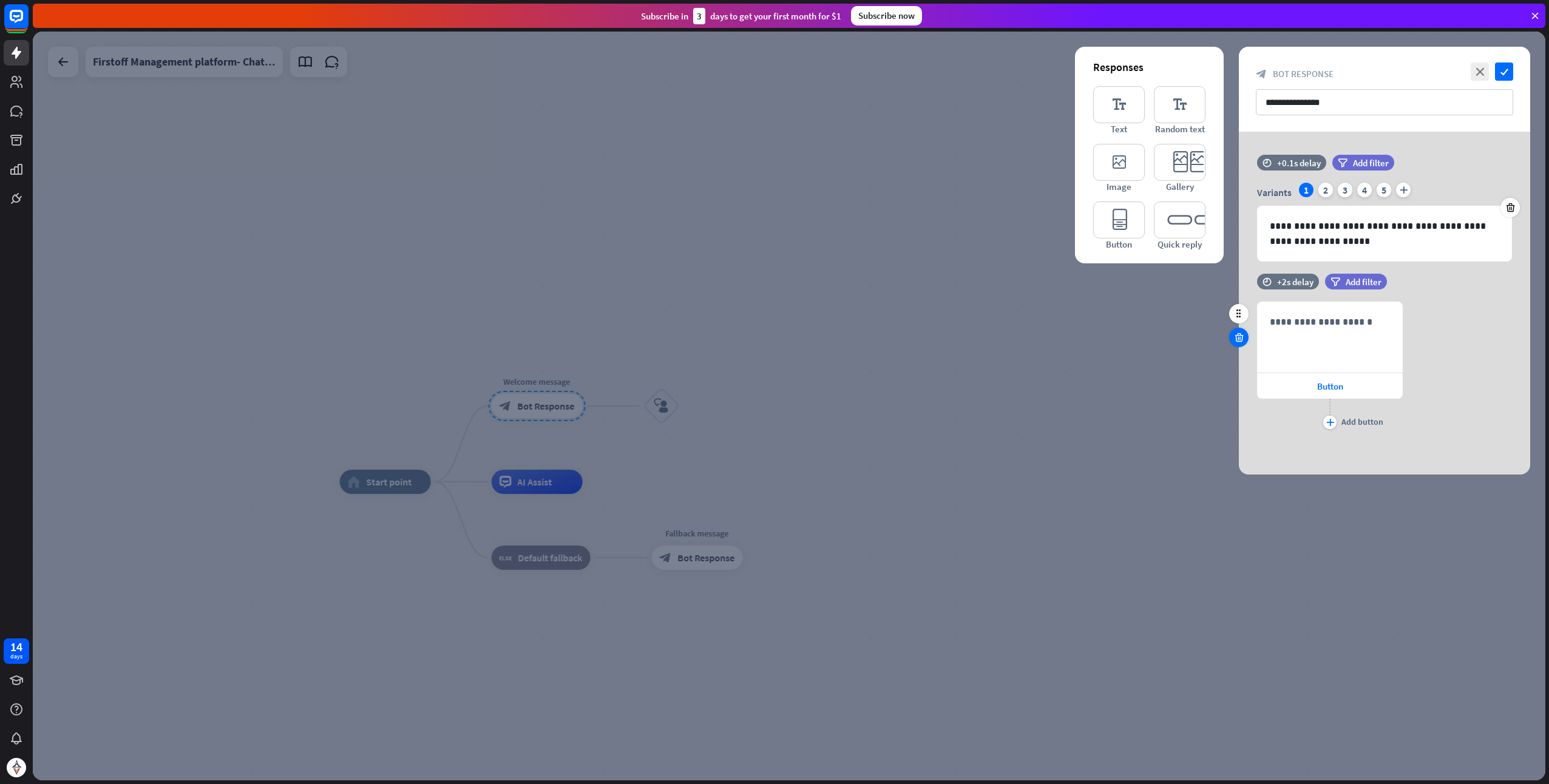
click at [1237, 338] on icon at bounding box center [1239, 337] width 12 height 11
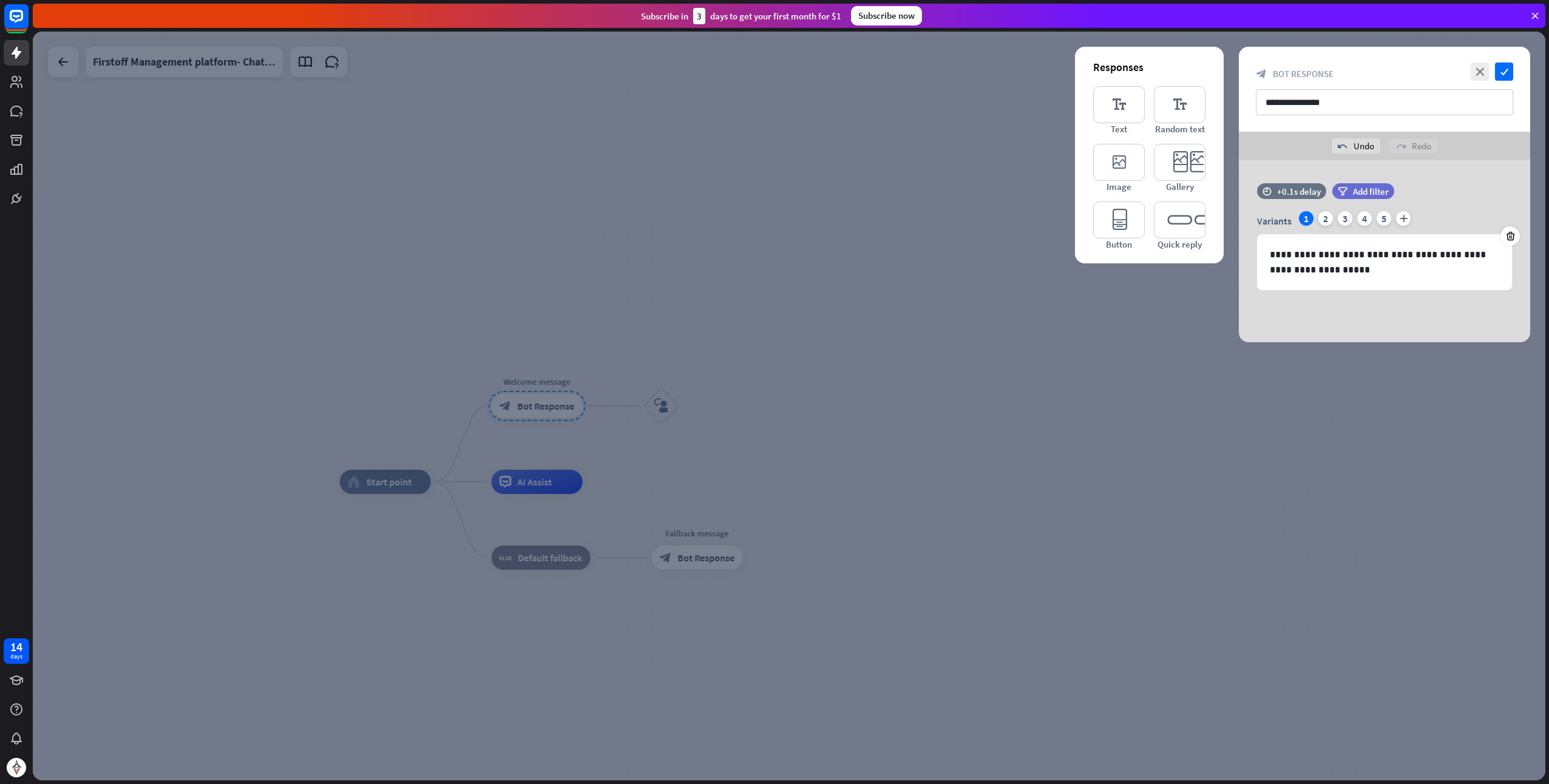
click at [1121, 411] on div at bounding box center [789, 406] width 1513 height 749
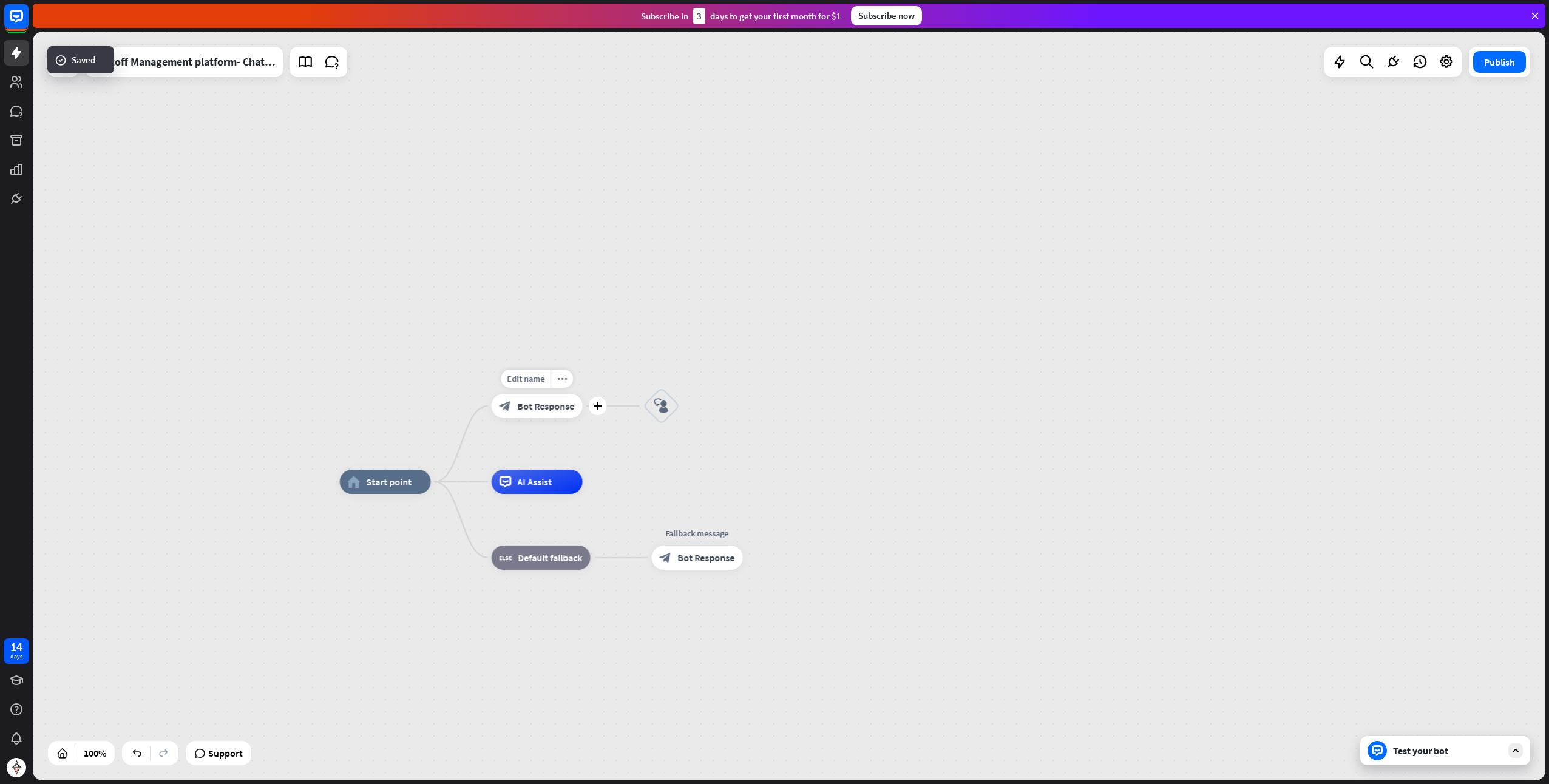
click at [547, 407] on span "Bot Response" at bounding box center [547, 406] width 57 height 12
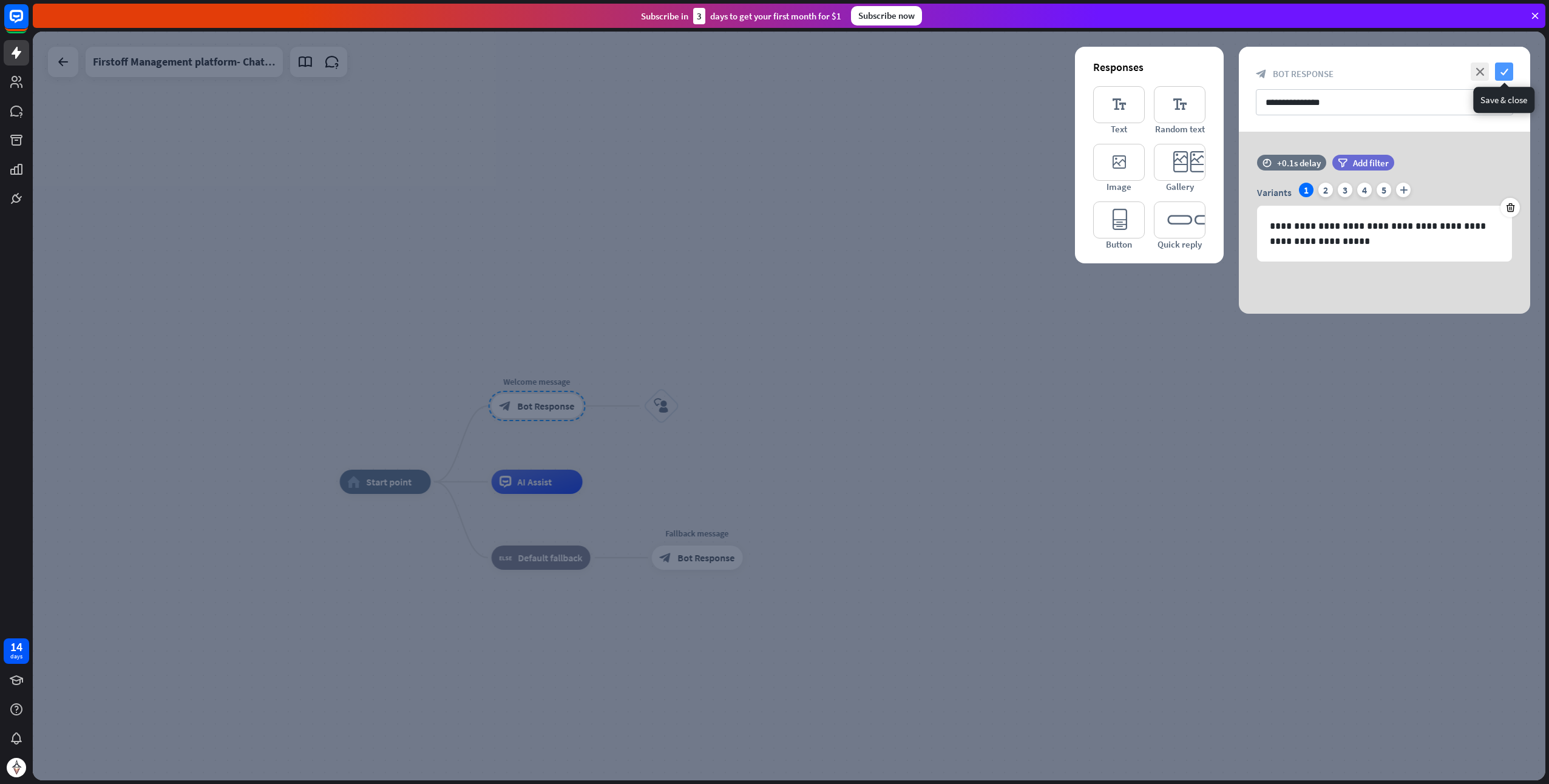
click at [1503, 75] on icon "check" at bounding box center [1504, 72] width 18 height 18
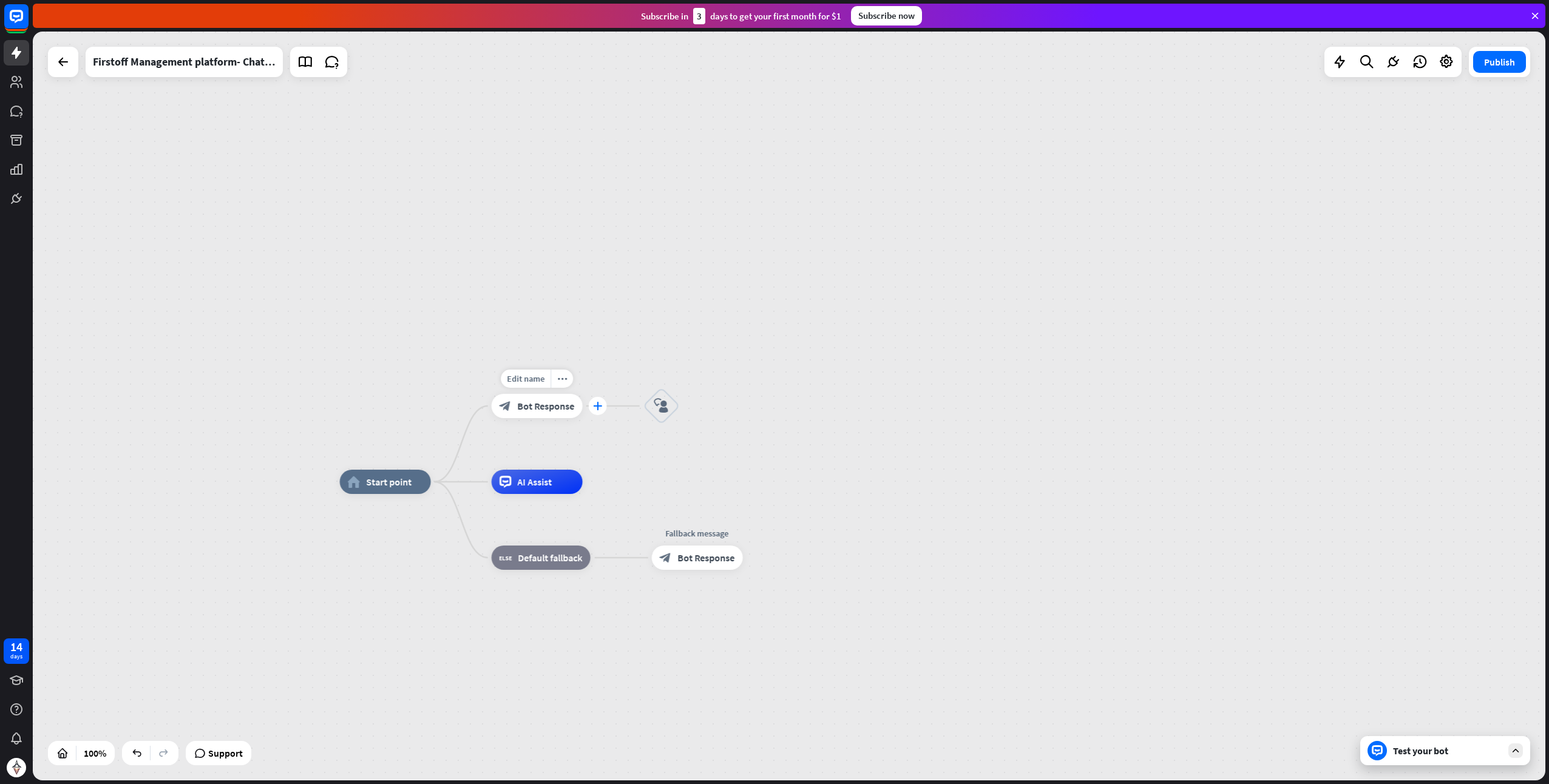
click at [596, 409] on icon "plus" at bounding box center [597, 406] width 9 height 8
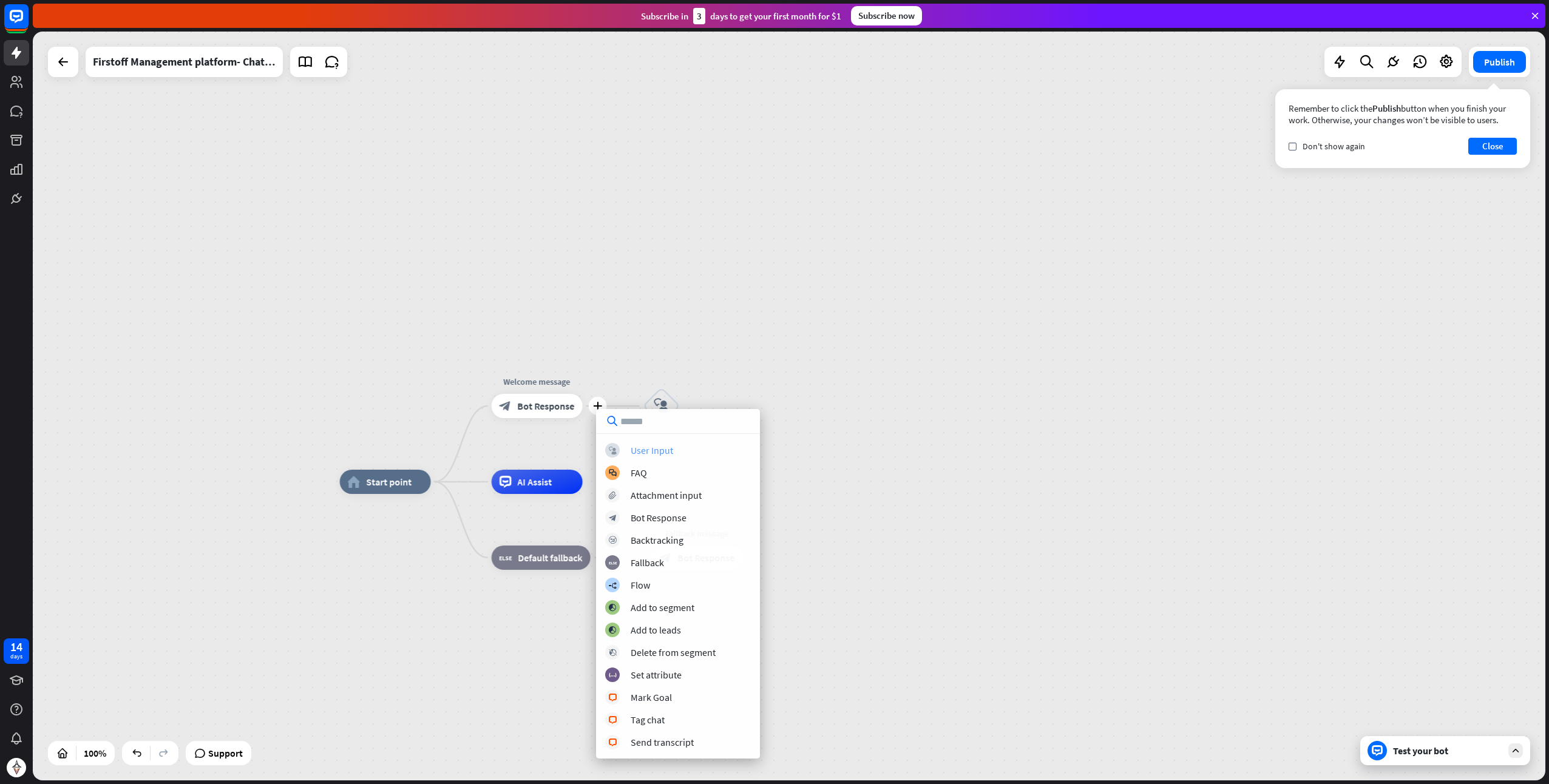
click at [642, 453] on div "User Input" at bounding box center [651, 450] width 42 height 12
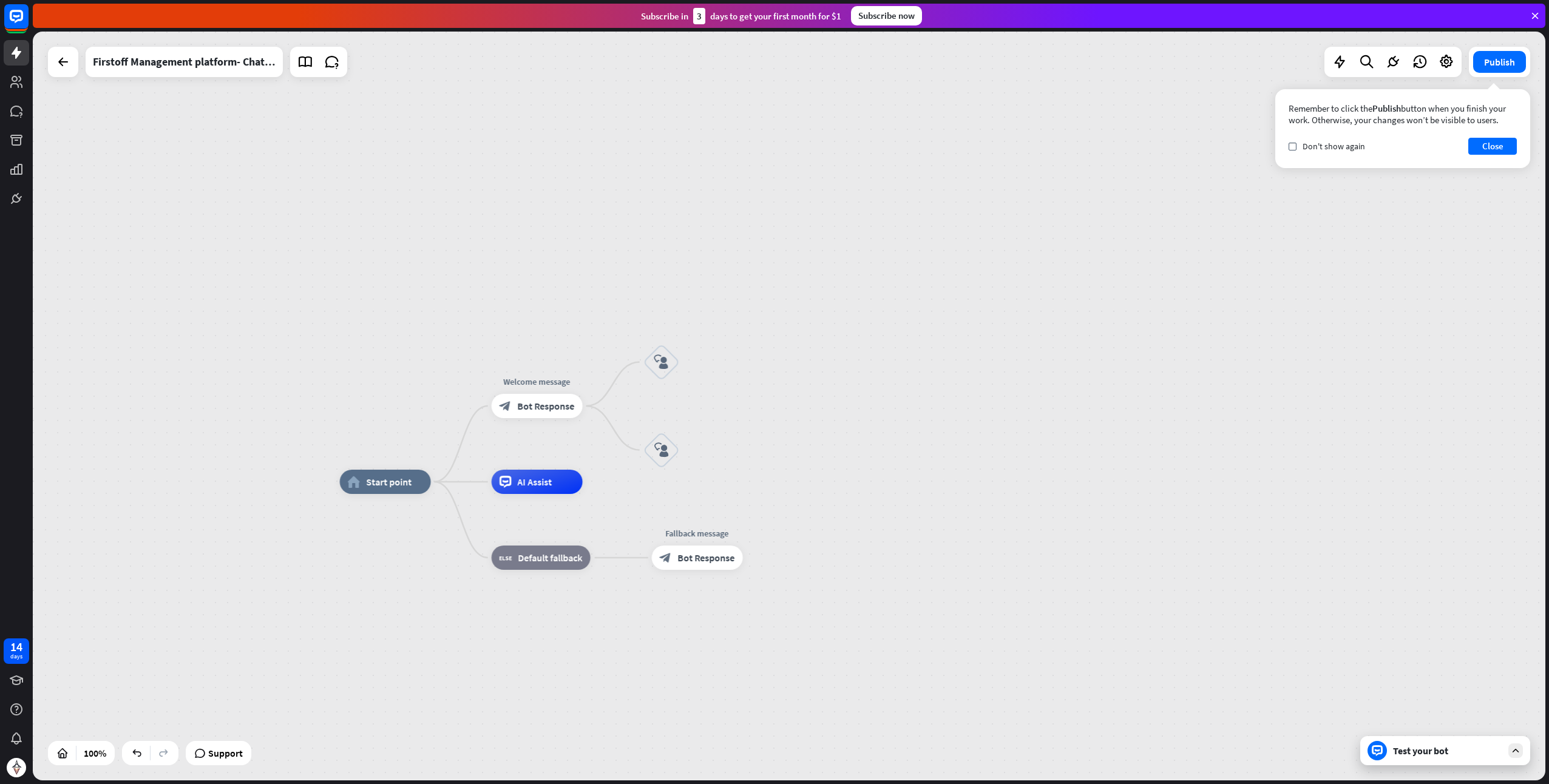
click at [1418, 740] on div "Test your bot" at bounding box center [1445, 750] width 170 height 29
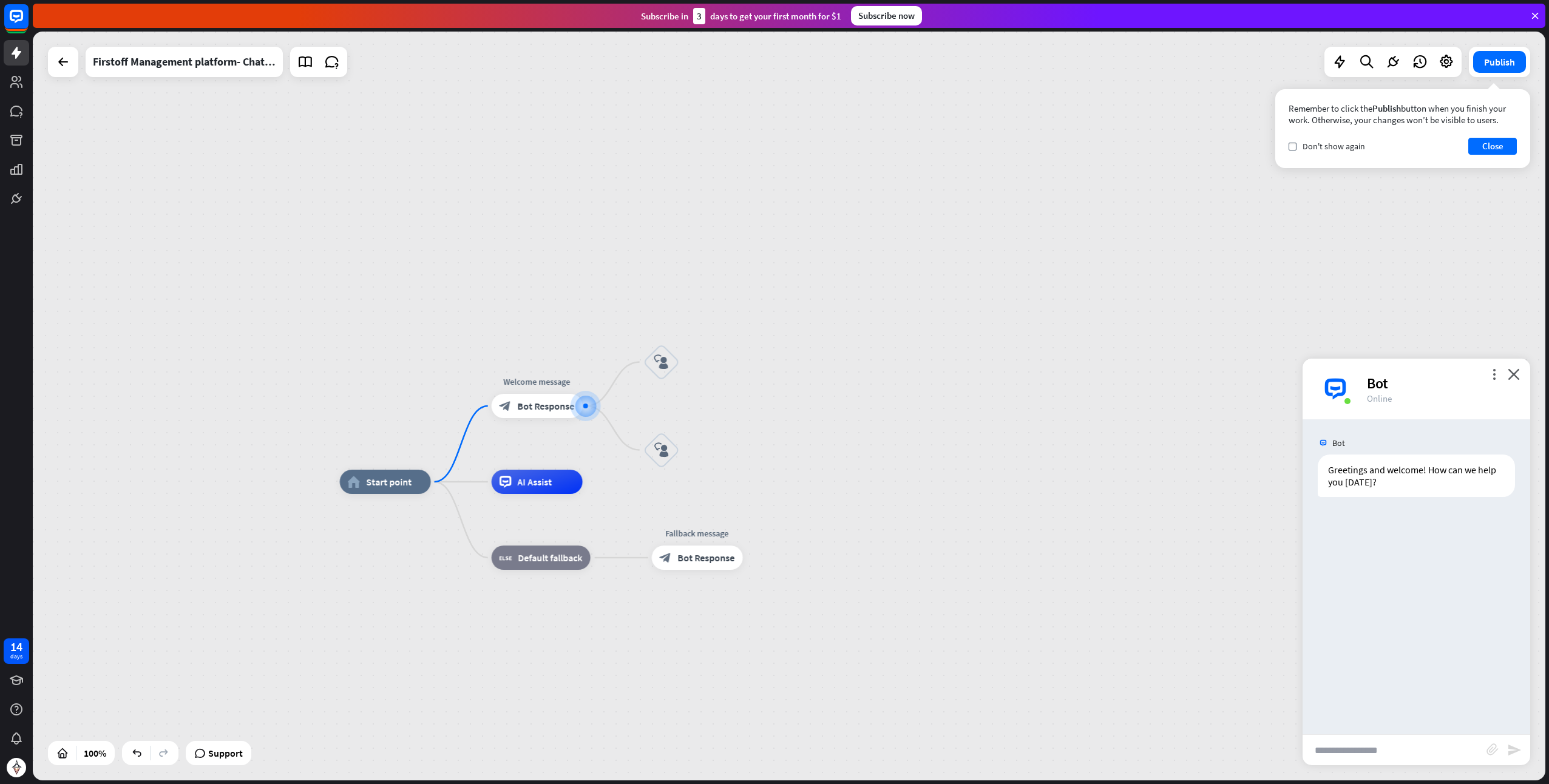
click at [1370, 751] on input "text" at bounding box center [1395, 750] width 184 height 31
type input "**"
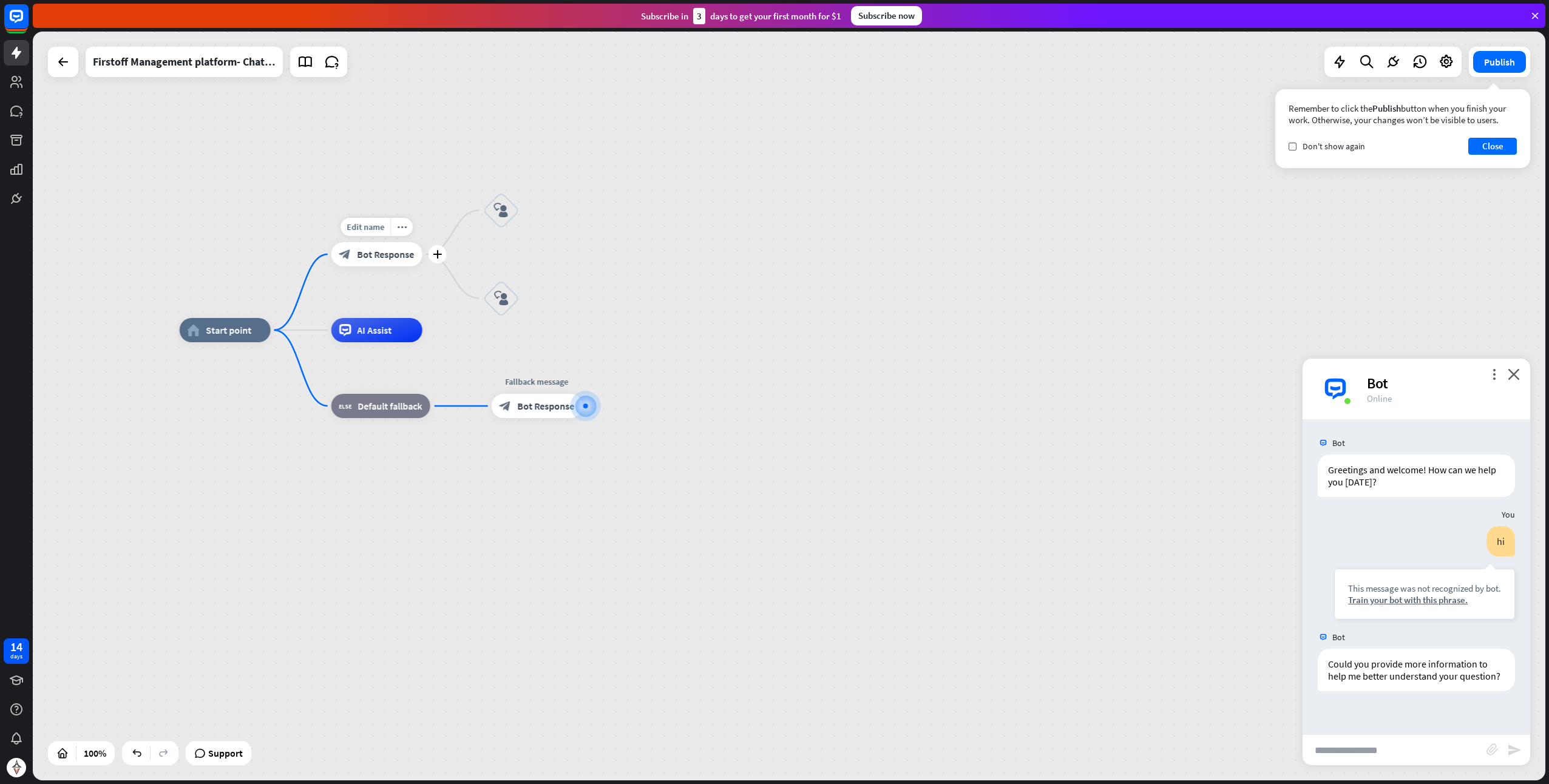
click at [381, 260] on div "block_bot_response Bot Response" at bounding box center [377, 254] width 91 height 24
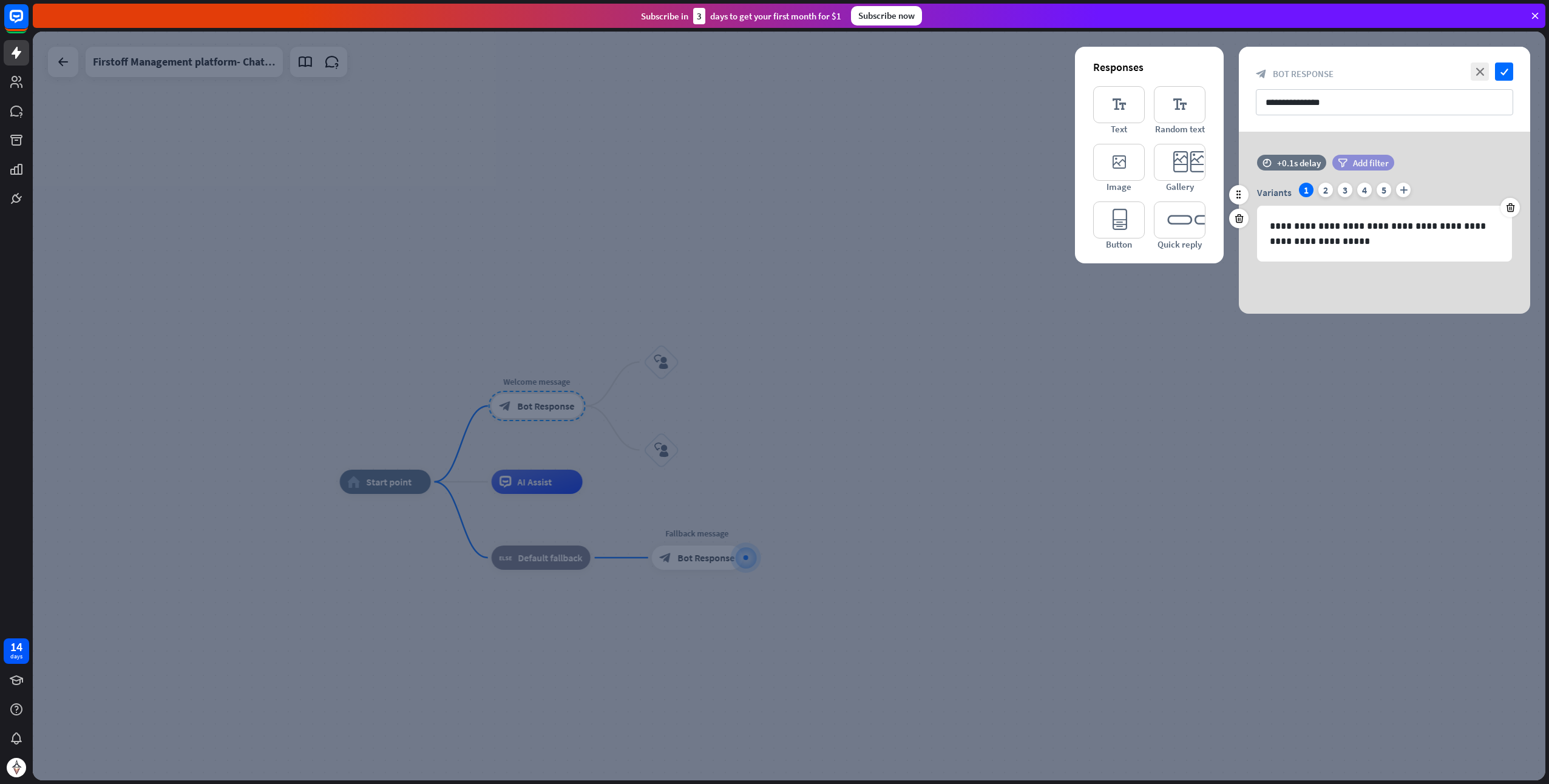
click at [1341, 161] on icon "filter" at bounding box center [1343, 163] width 10 height 9
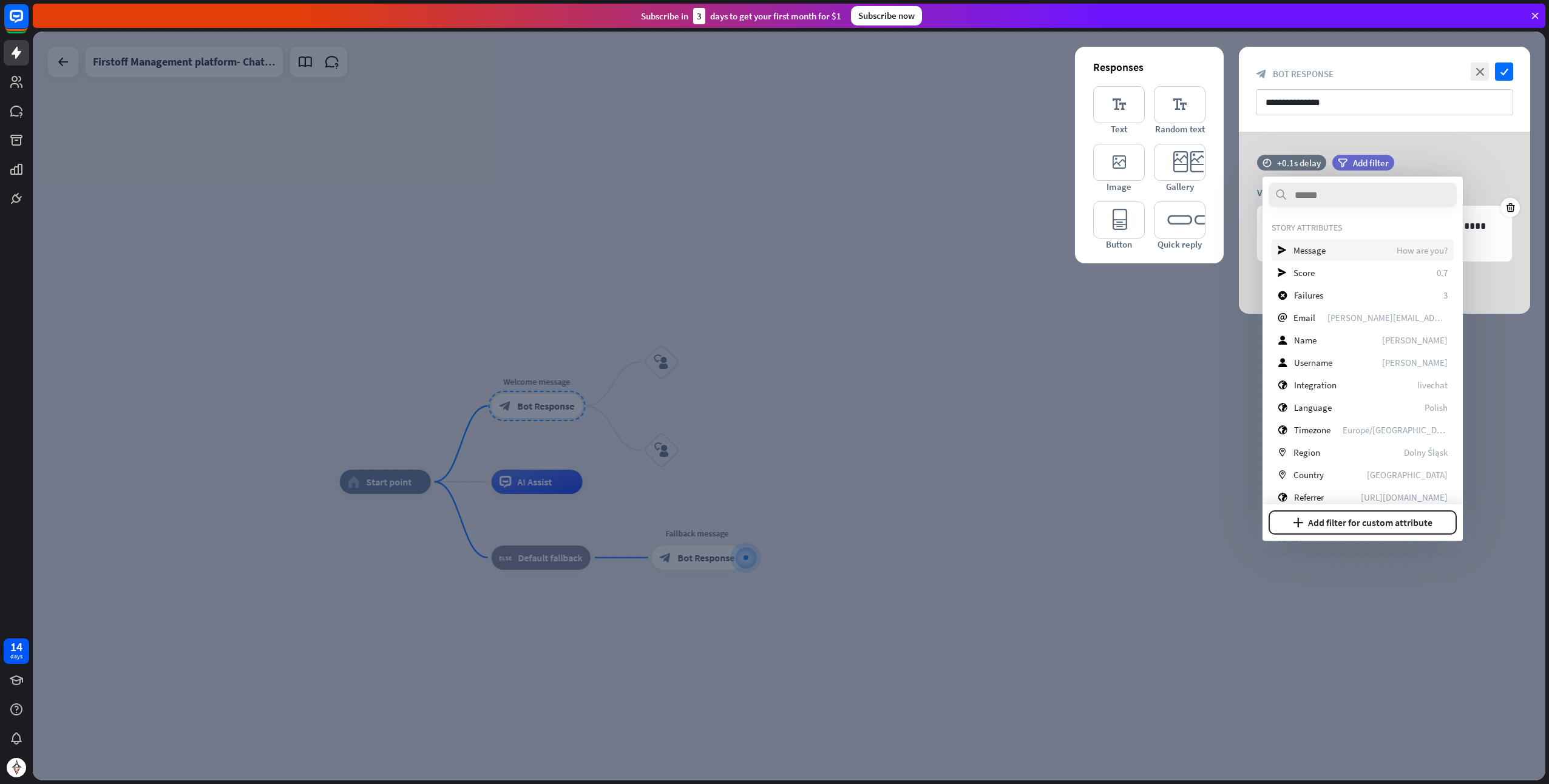
click at [1358, 247] on div "send Message How are you?" at bounding box center [1363, 250] width 182 height 22
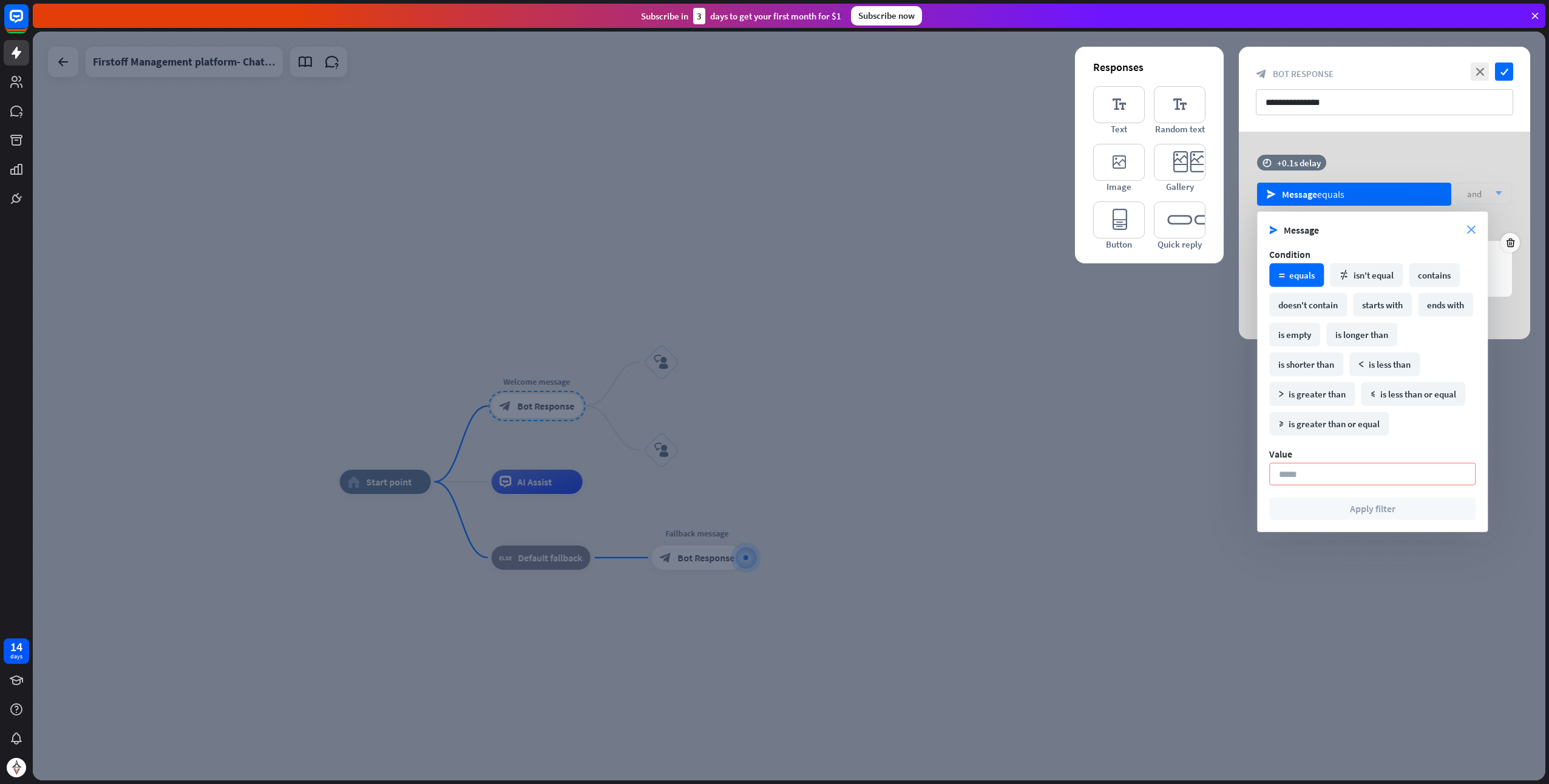
click at [1474, 232] on icon "close" at bounding box center [1472, 230] width 8 height 8
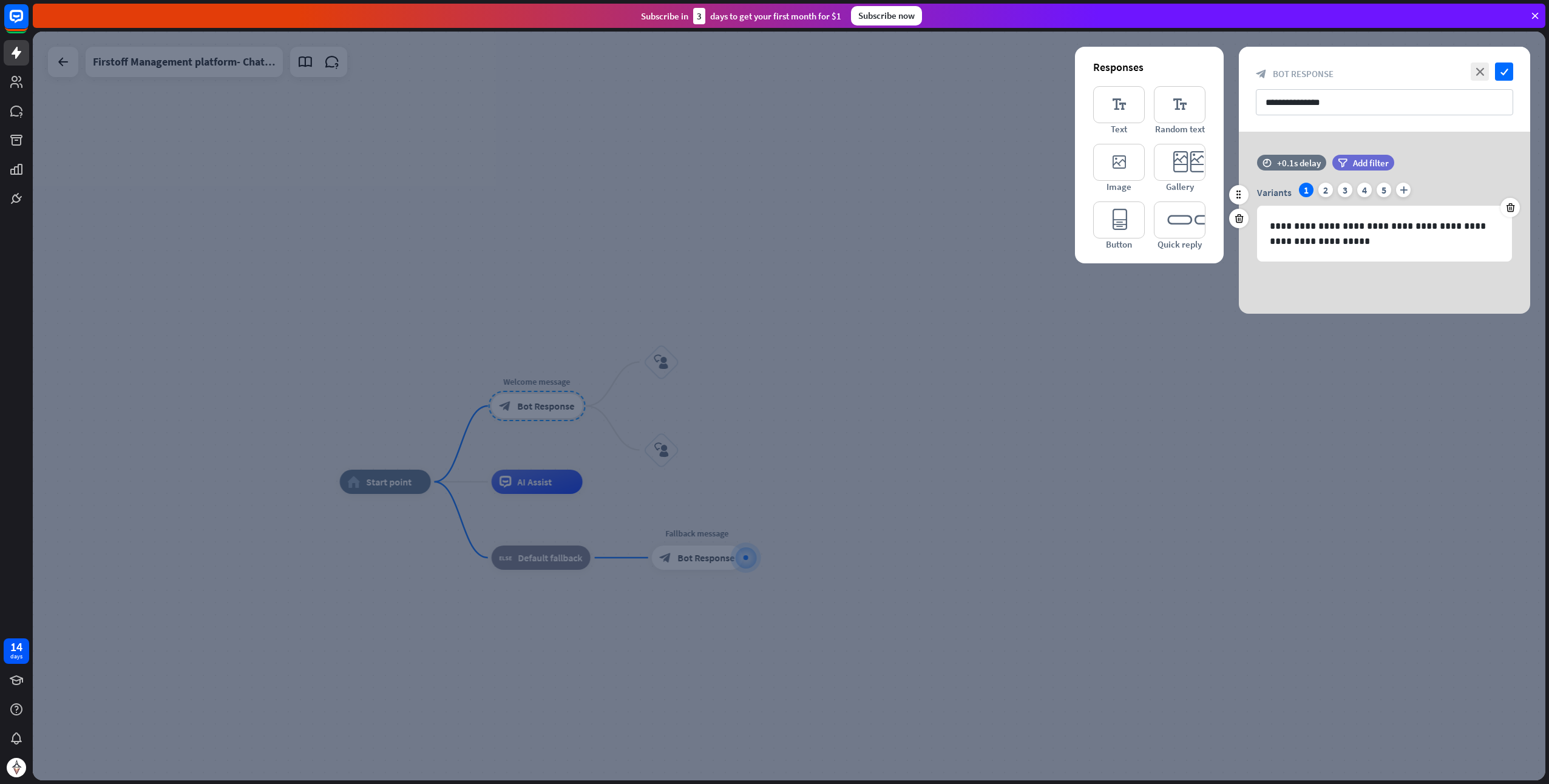
click at [1433, 163] on div "filter Add filter" at bounding box center [1393, 163] width 122 height 16
drag, startPoint x: 877, startPoint y: 208, endPoint x: 825, endPoint y: 252, distance: 68.1
click at [875, 209] on div at bounding box center [789, 406] width 1513 height 749
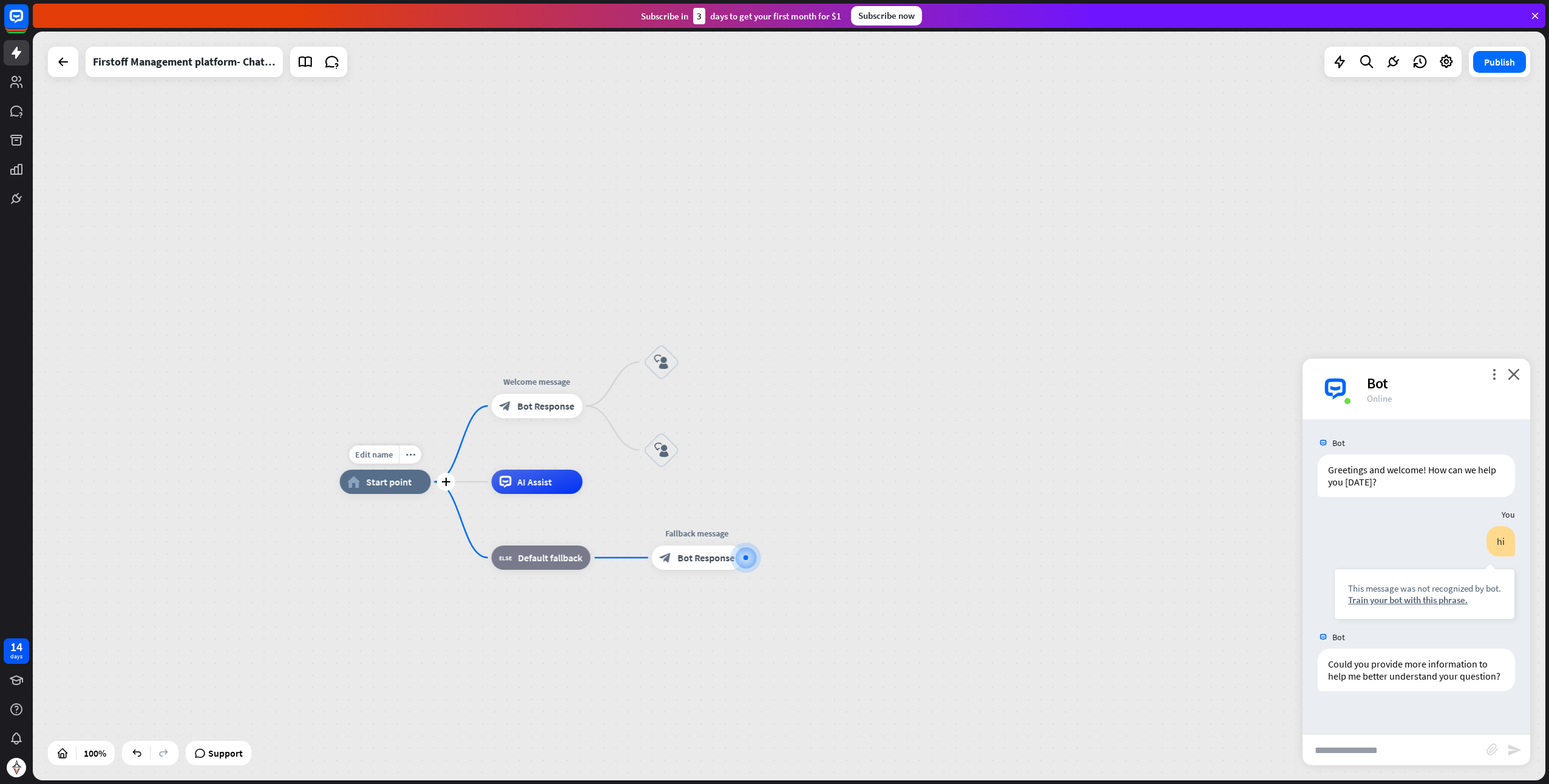
click at [405, 487] on span "Start point" at bounding box center [389, 481] width 46 height 12
click at [404, 488] on div "home_2 Start point" at bounding box center [385, 481] width 91 height 24
click at [452, 481] on div "plus" at bounding box center [446, 482] width 18 height 18
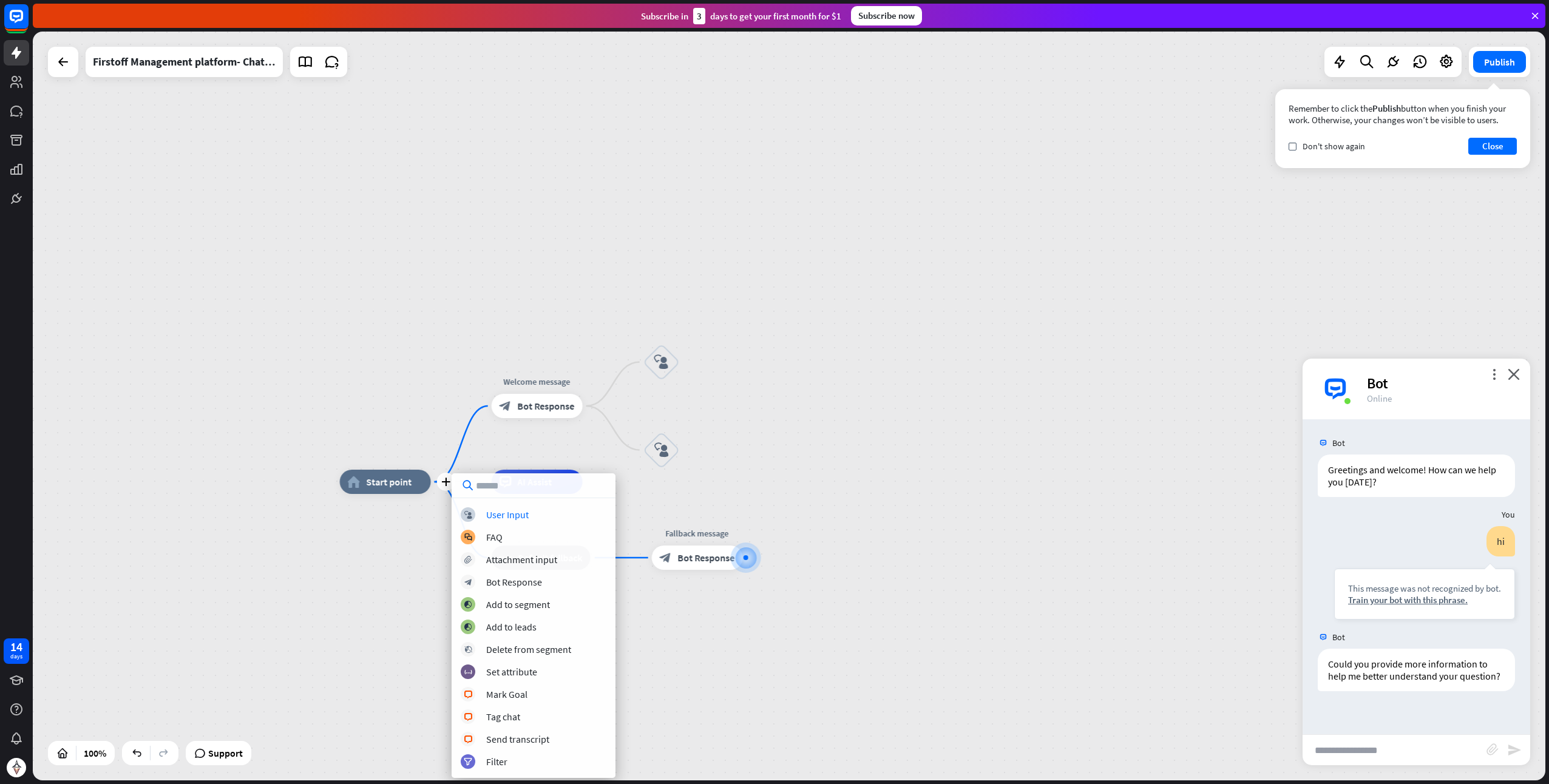
click at [541, 360] on div "plus home_2 Start point Welcome message block_bot_response Bot Response block_u…" at bounding box center [789, 406] width 1513 height 749
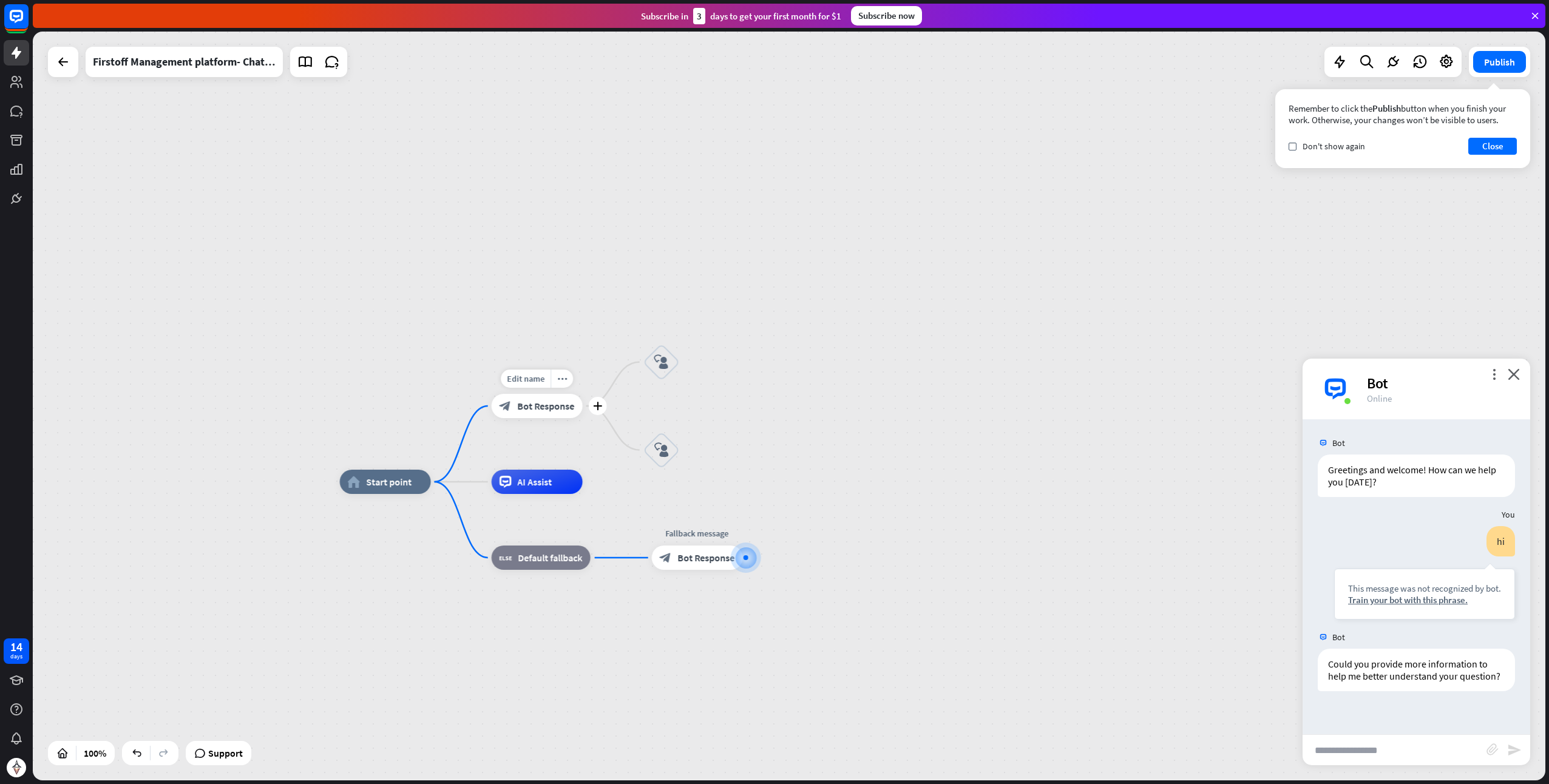
click at [546, 408] on span "Bot Response" at bounding box center [547, 406] width 57 height 12
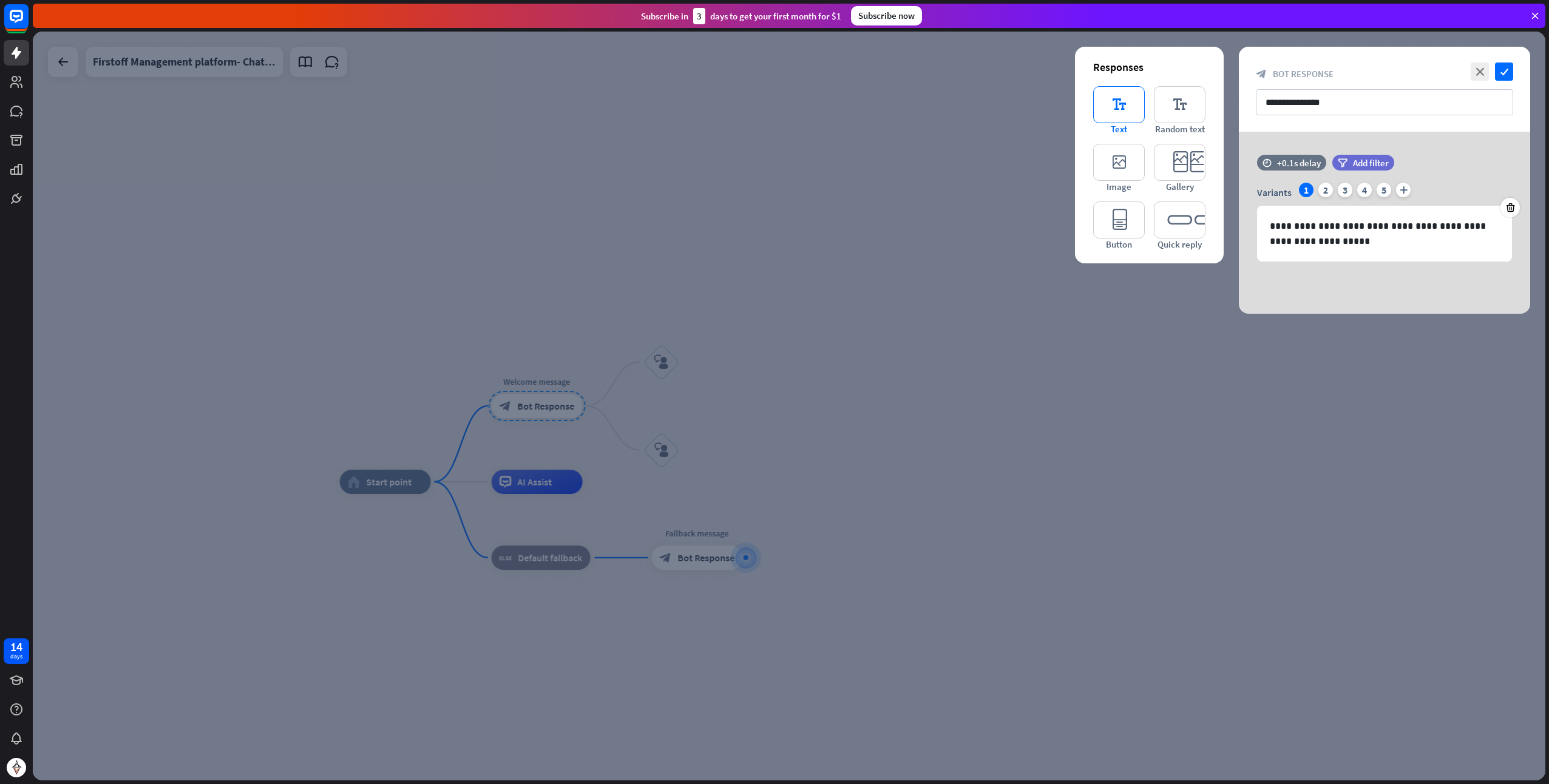
click at [1127, 96] on icon "editor_text" at bounding box center [1119, 104] width 51 height 37
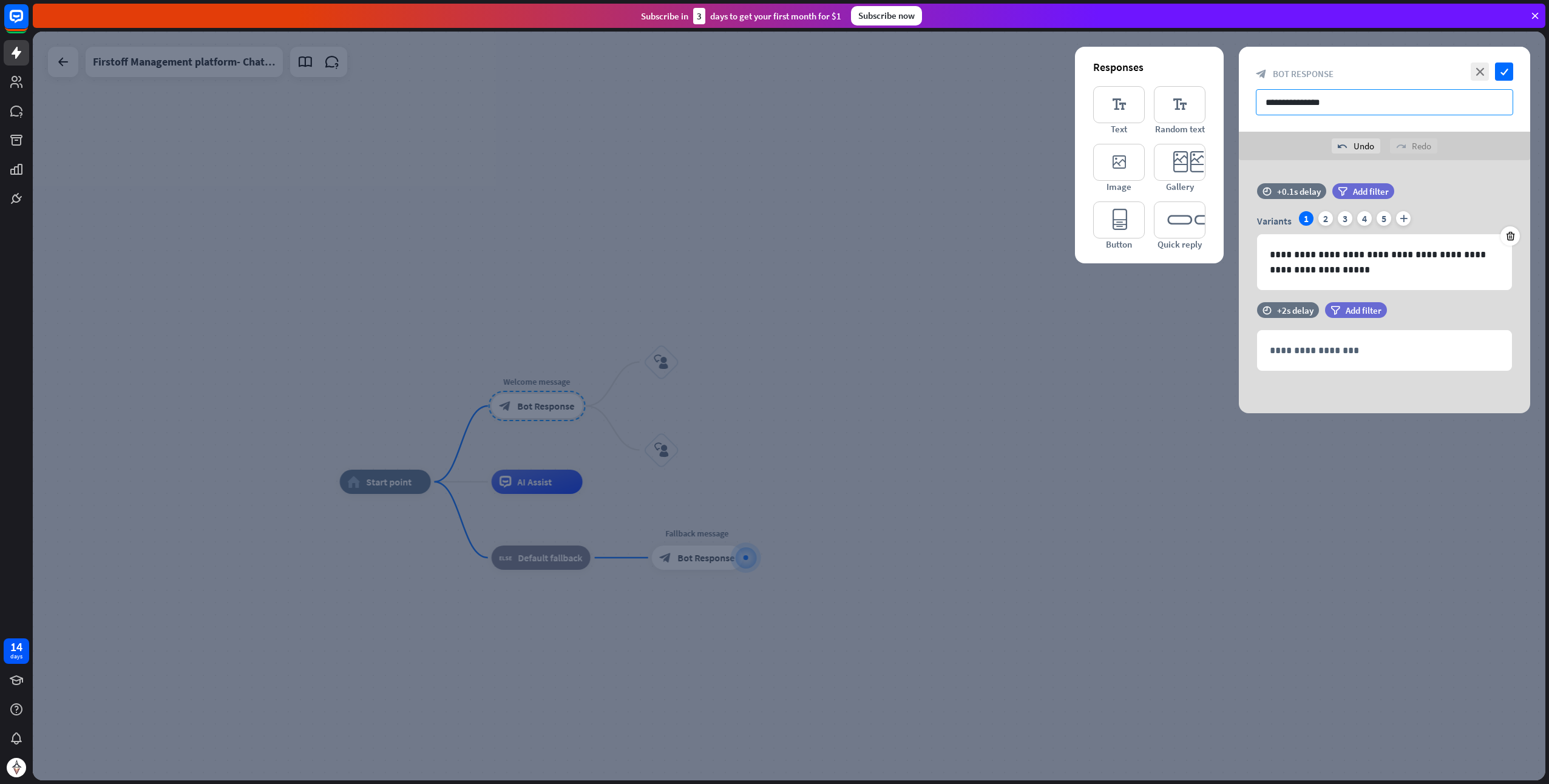
click at [1338, 97] on input "**********" at bounding box center [1385, 102] width 258 height 26
click at [1327, 216] on div "2" at bounding box center [1326, 219] width 14 height 14
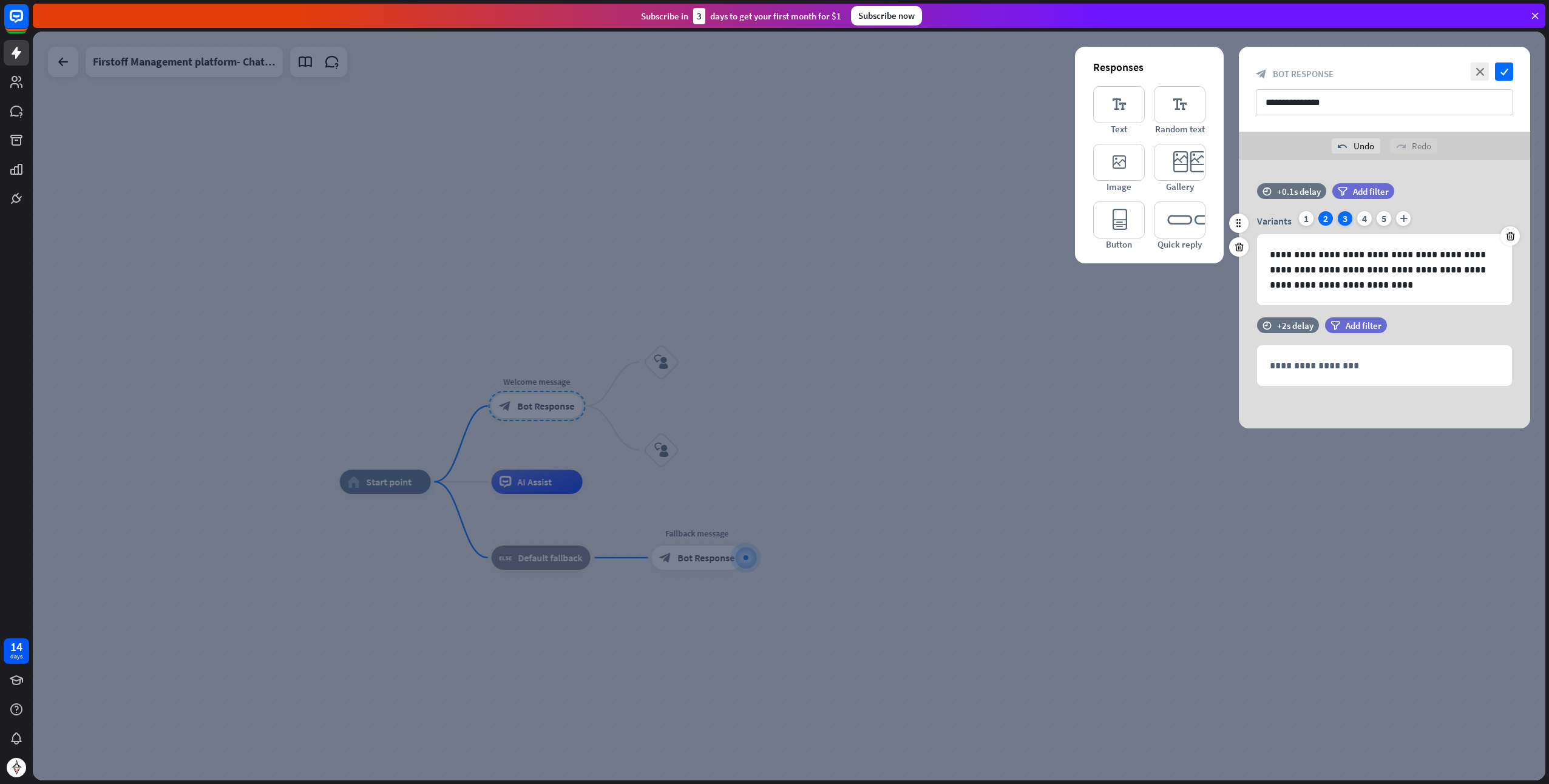
click at [1350, 217] on div "3" at bounding box center [1345, 219] width 14 height 14
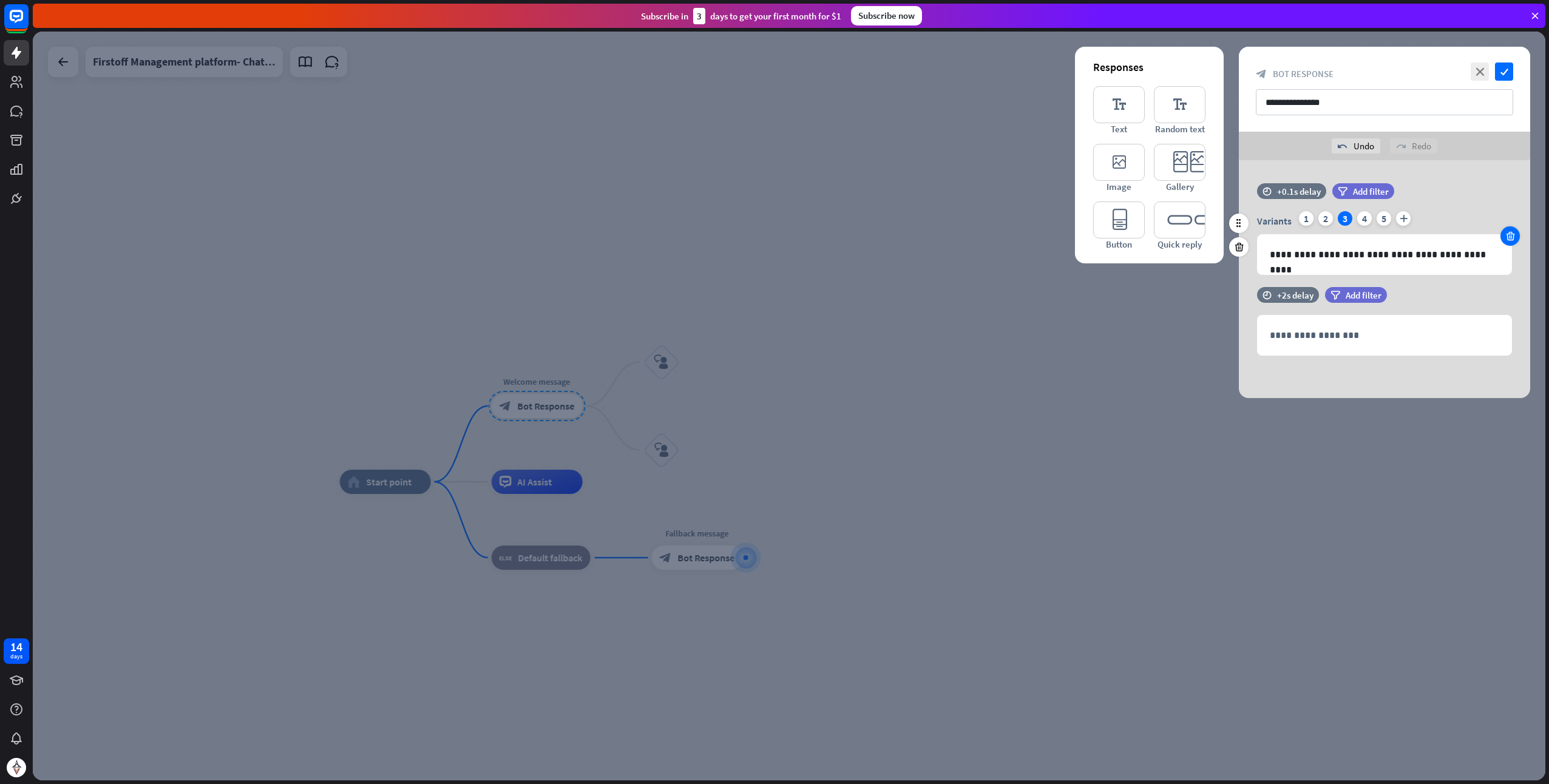
click at [1509, 236] on icon at bounding box center [1511, 236] width 12 height 11
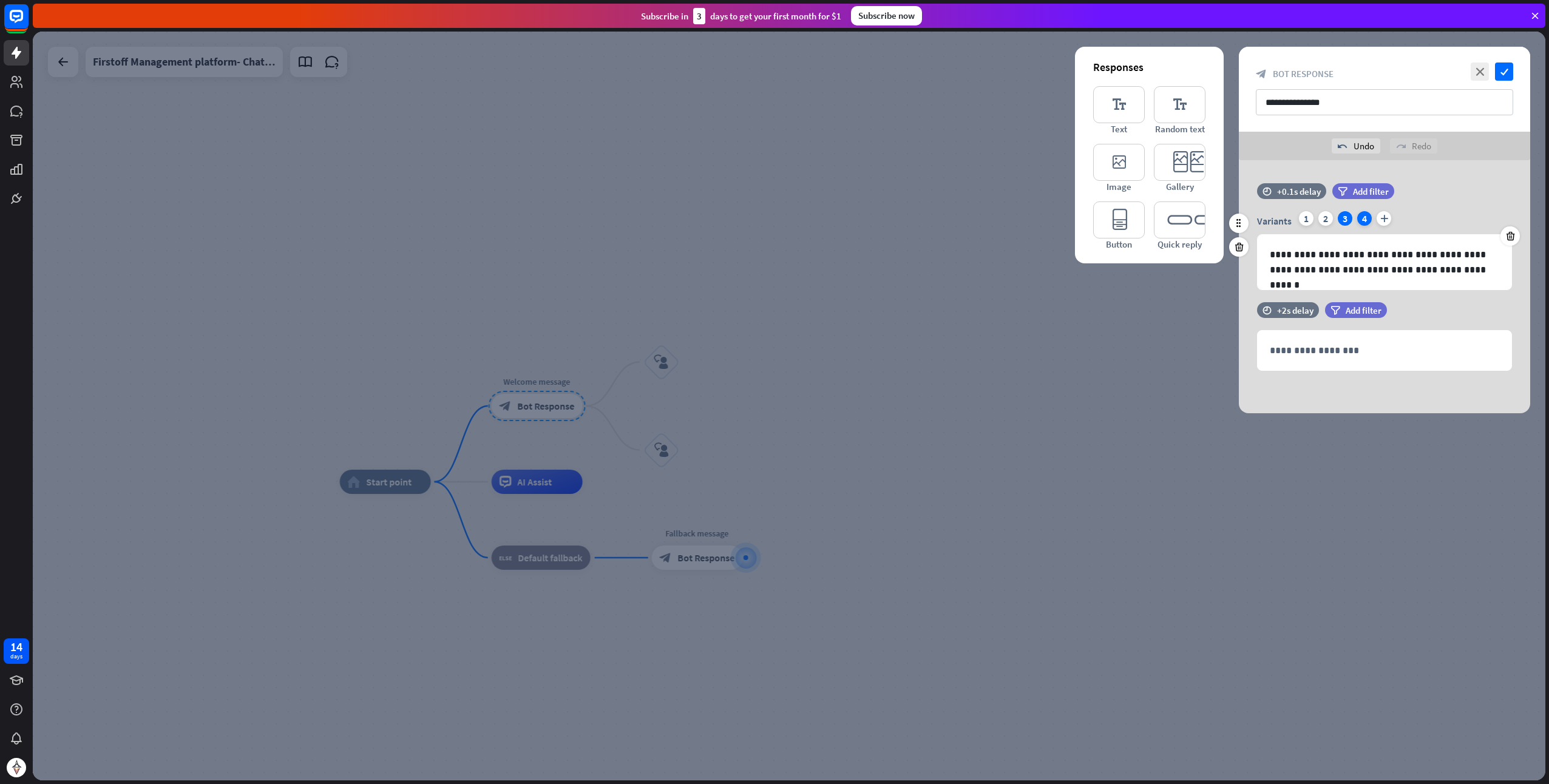
click at [1363, 215] on div "4" at bounding box center [1365, 219] width 14 height 14
click at [1512, 237] on icon at bounding box center [1511, 236] width 12 height 11
click at [1507, 234] on icon at bounding box center [1511, 236] width 12 height 11
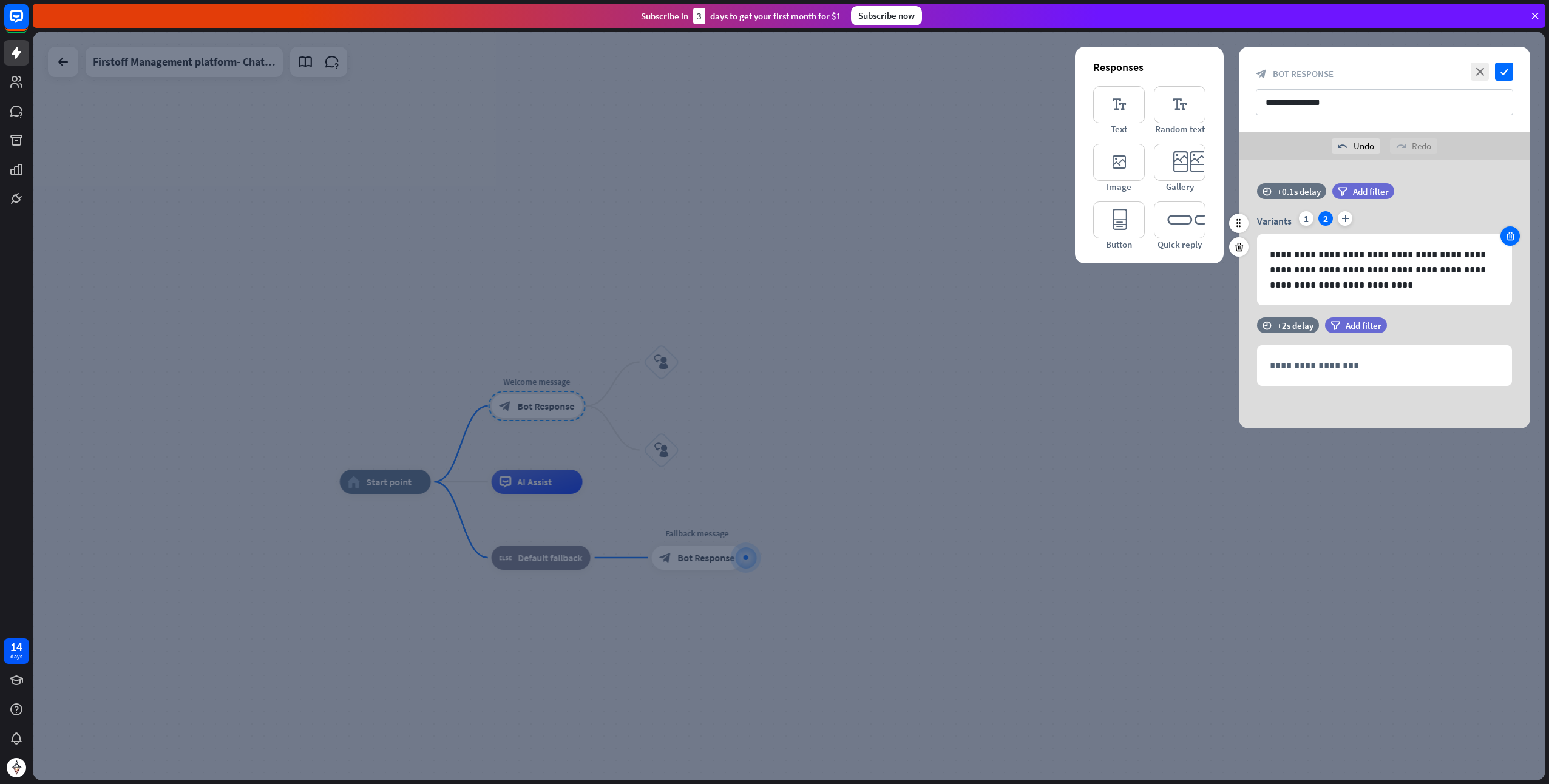
click at [1507, 234] on icon at bounding box center [1511, 236] width 12 height 11
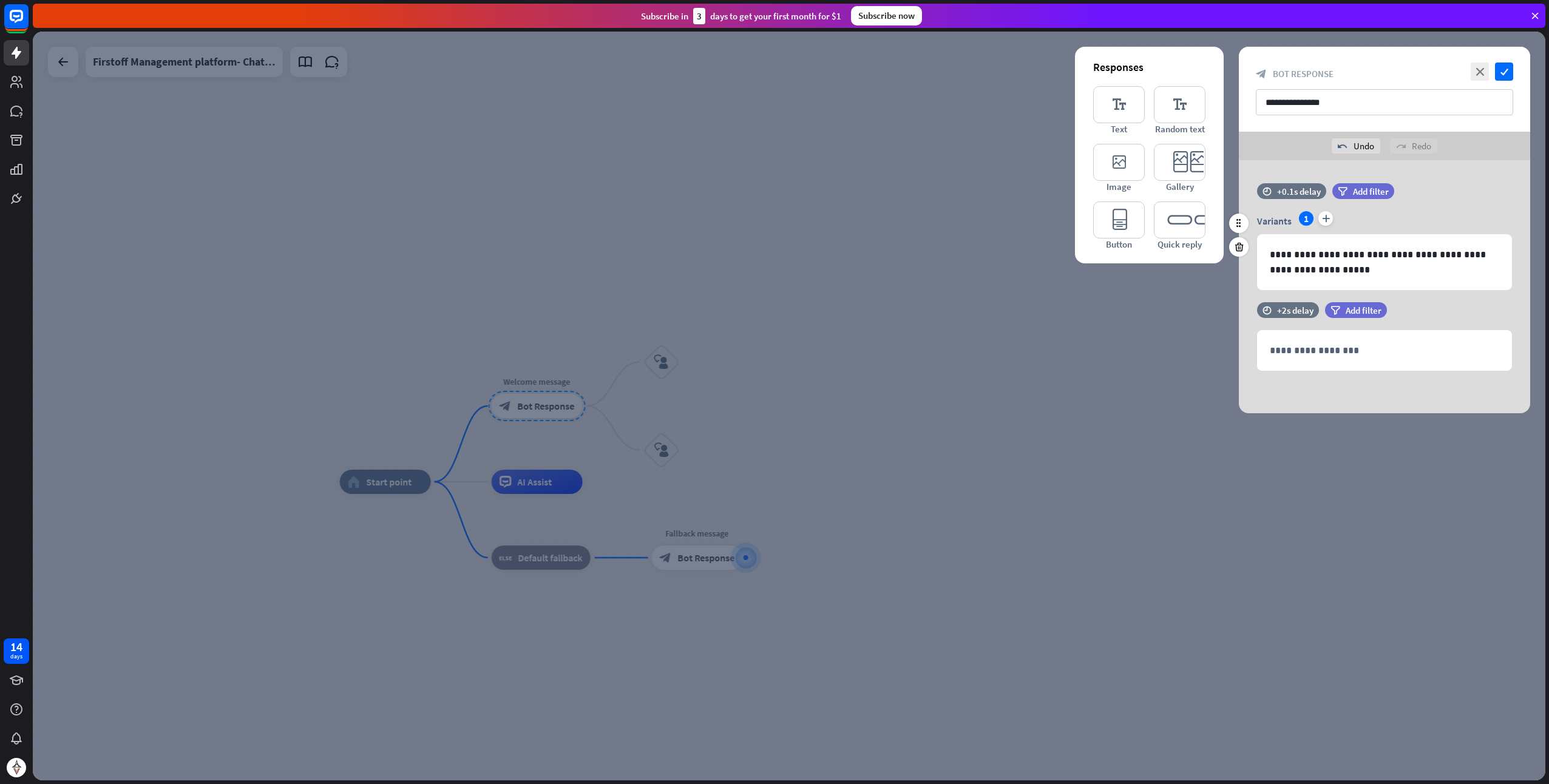
click at [1142, 308] on div at bounding box center [789, 406] width 1513 height 749
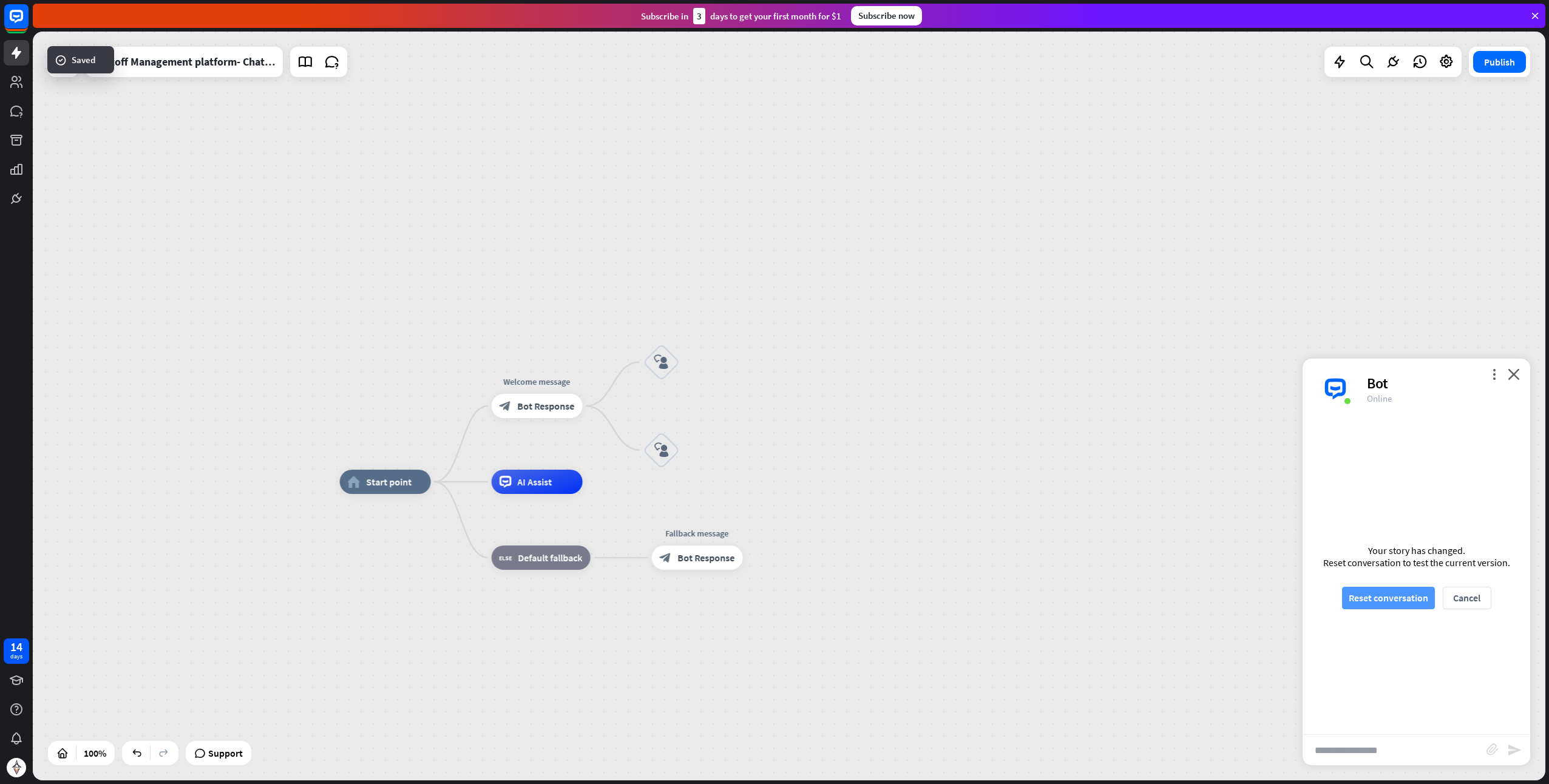
click at [1384, 601] on button "Reset conversation" at bounding box center [1388, 598] width 93 height 23
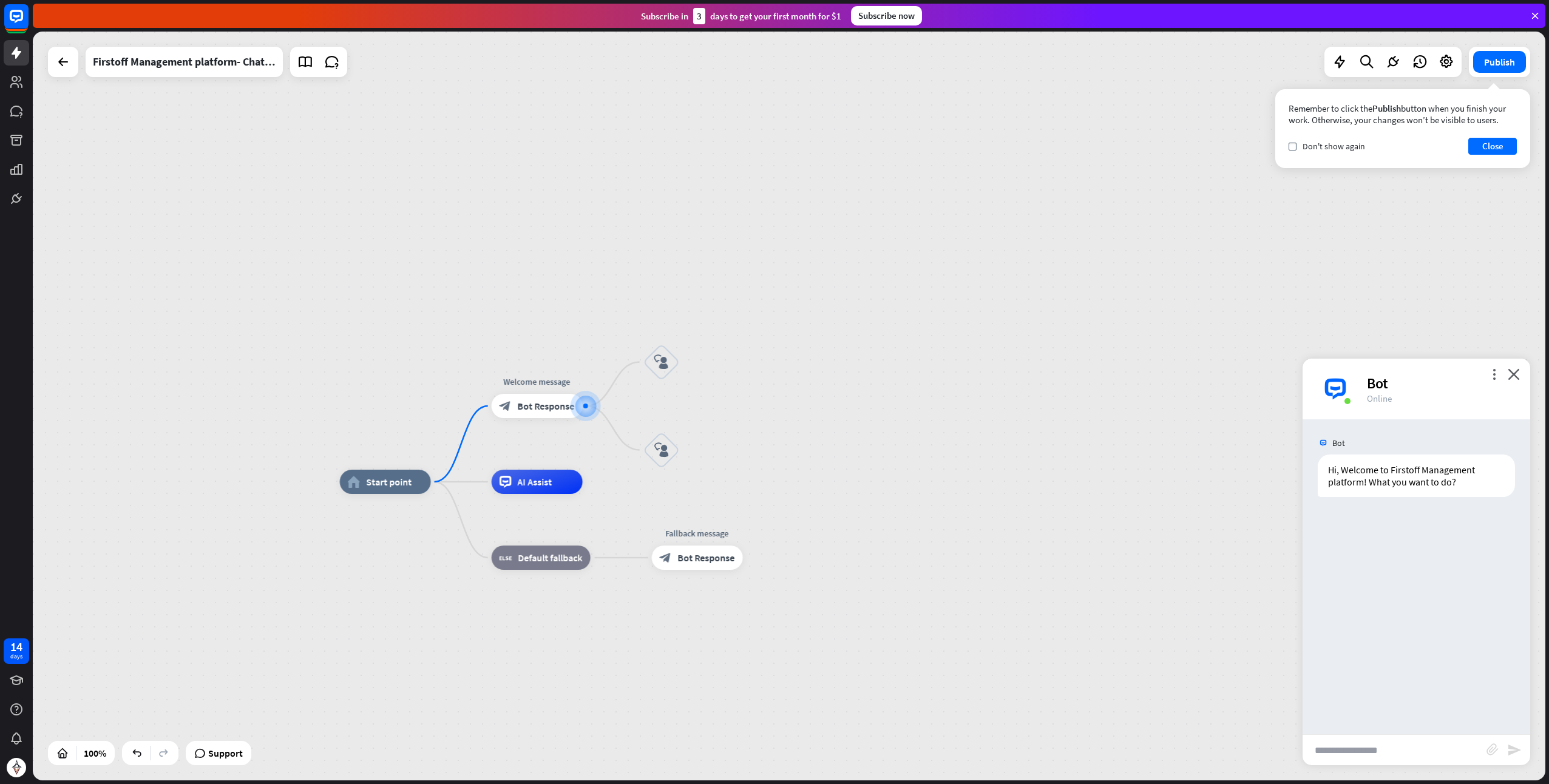
click at [881, 396] on div "home_2 Start point Welcome message block_bot_response Bot Response block_user_i…" at bounding box center [789, 406] width 1513 height 749
click at [537, 403] on span "Bot Response" at bounding box center [547, 406] width 57 height 12
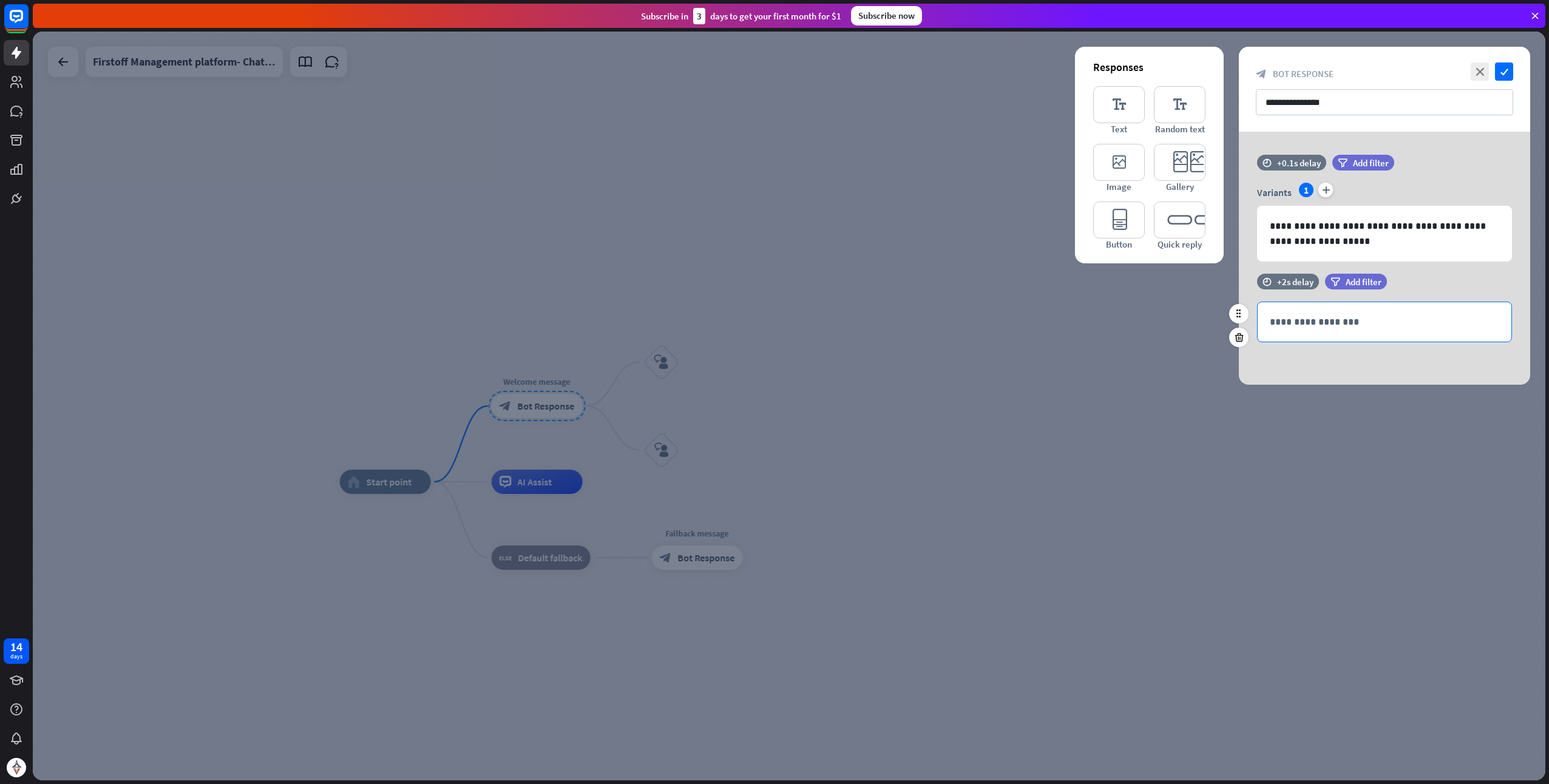
click at [1307, 320] on p "**********" at bounding box center [1384, 321] width 230 height 15
click at [1121, 223] on icon "editor_button" at bounding box center [1119, 220] width 51 height 37
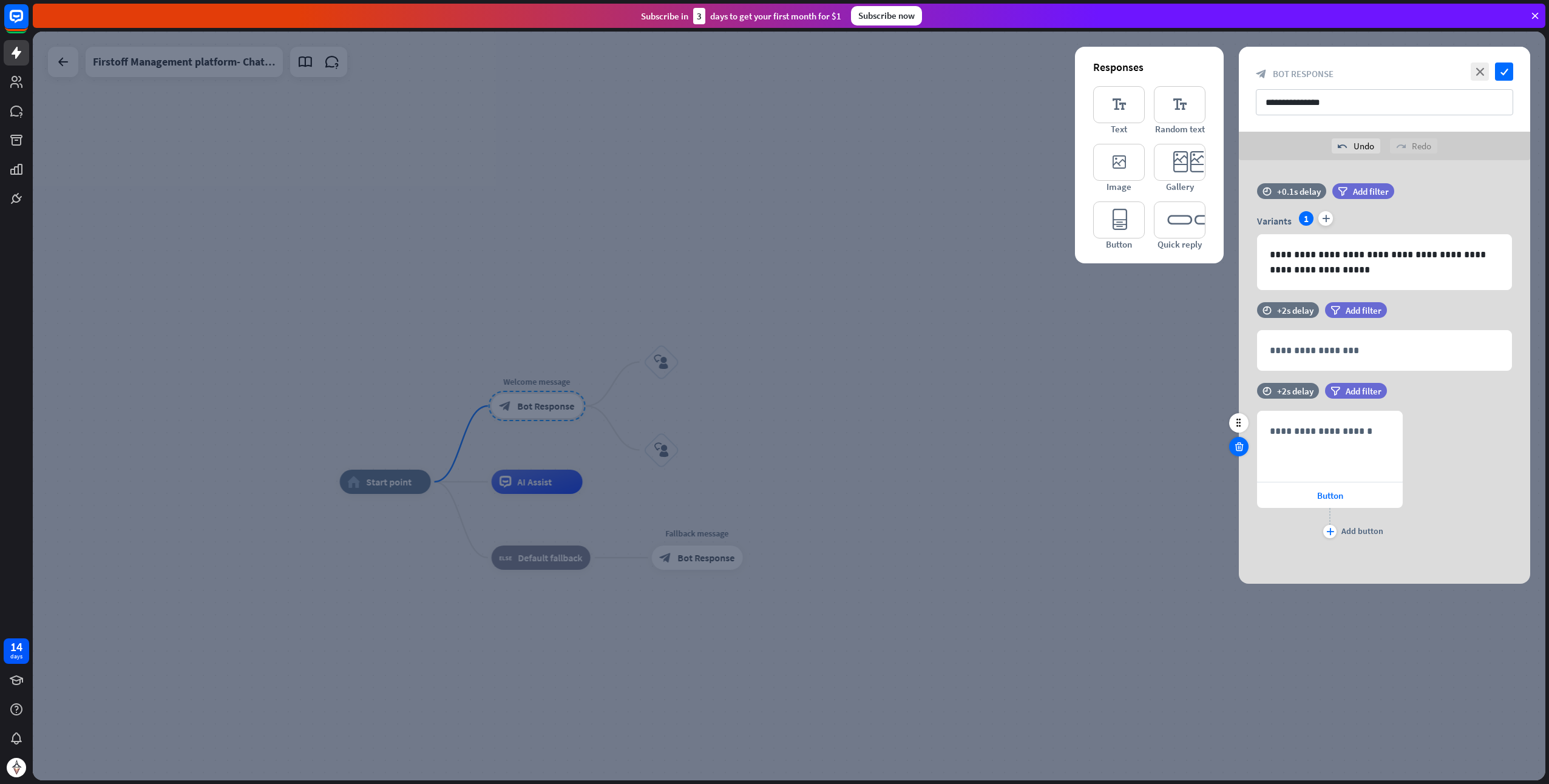
click at [1239, 444] on icon at bounding box center [1239, 446] width 12 height 11
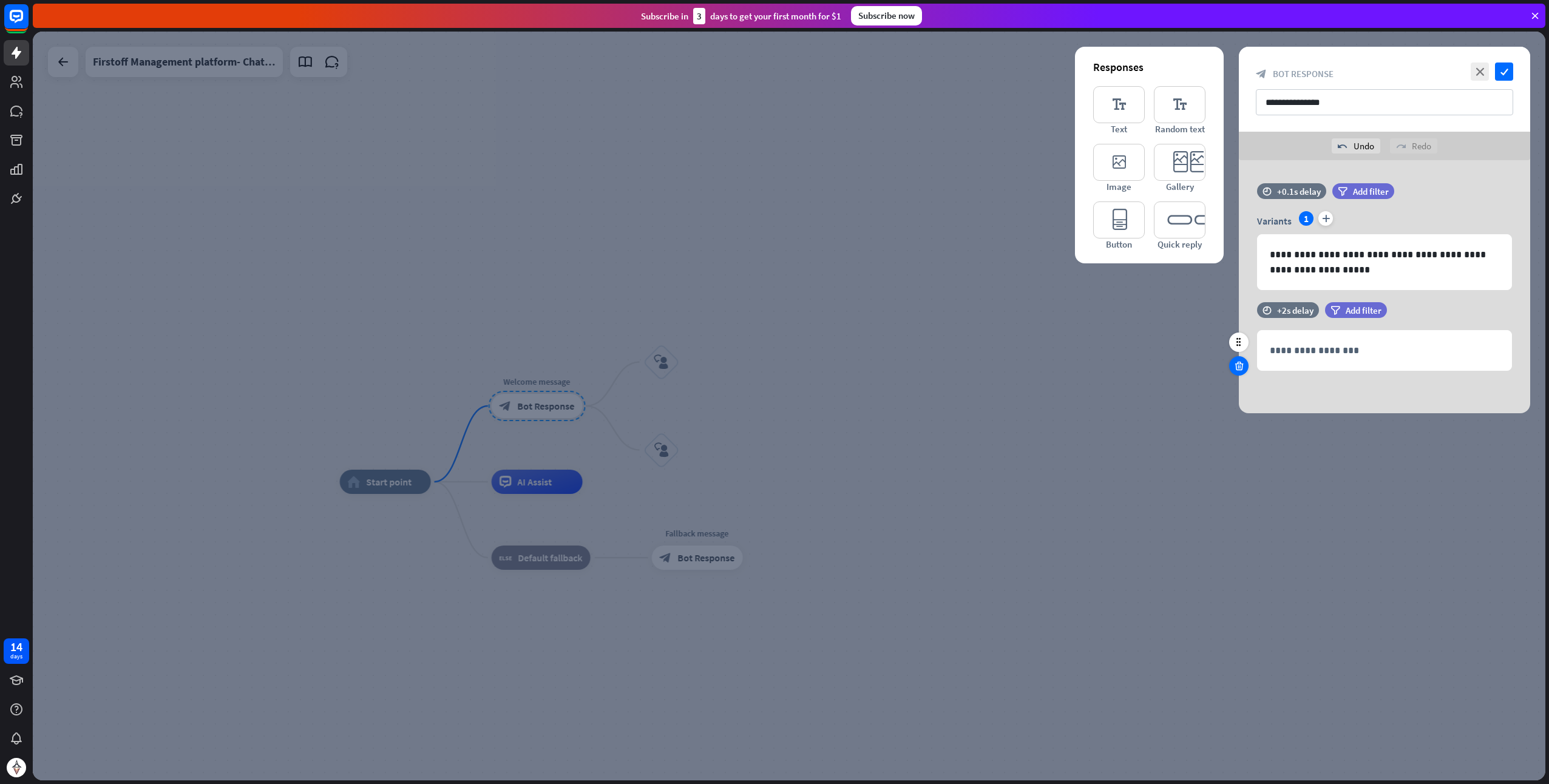
click at [1237, 369] on icon at bounding box center [1239, 366] width 12 height 11
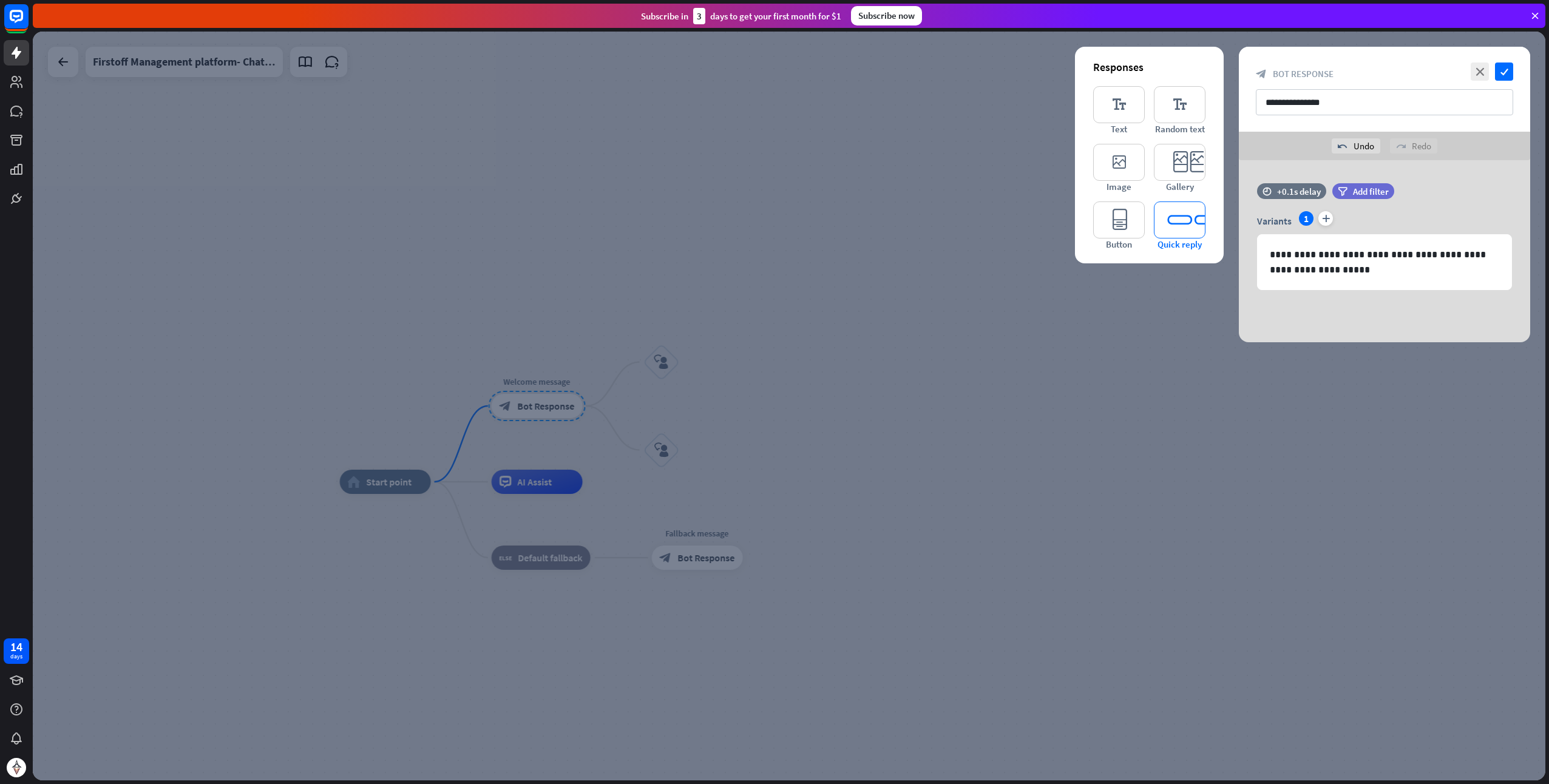
click at [1176, 223] on icon "editor_quick_replies" at bounding box center [1179, 220] width 51 height 37
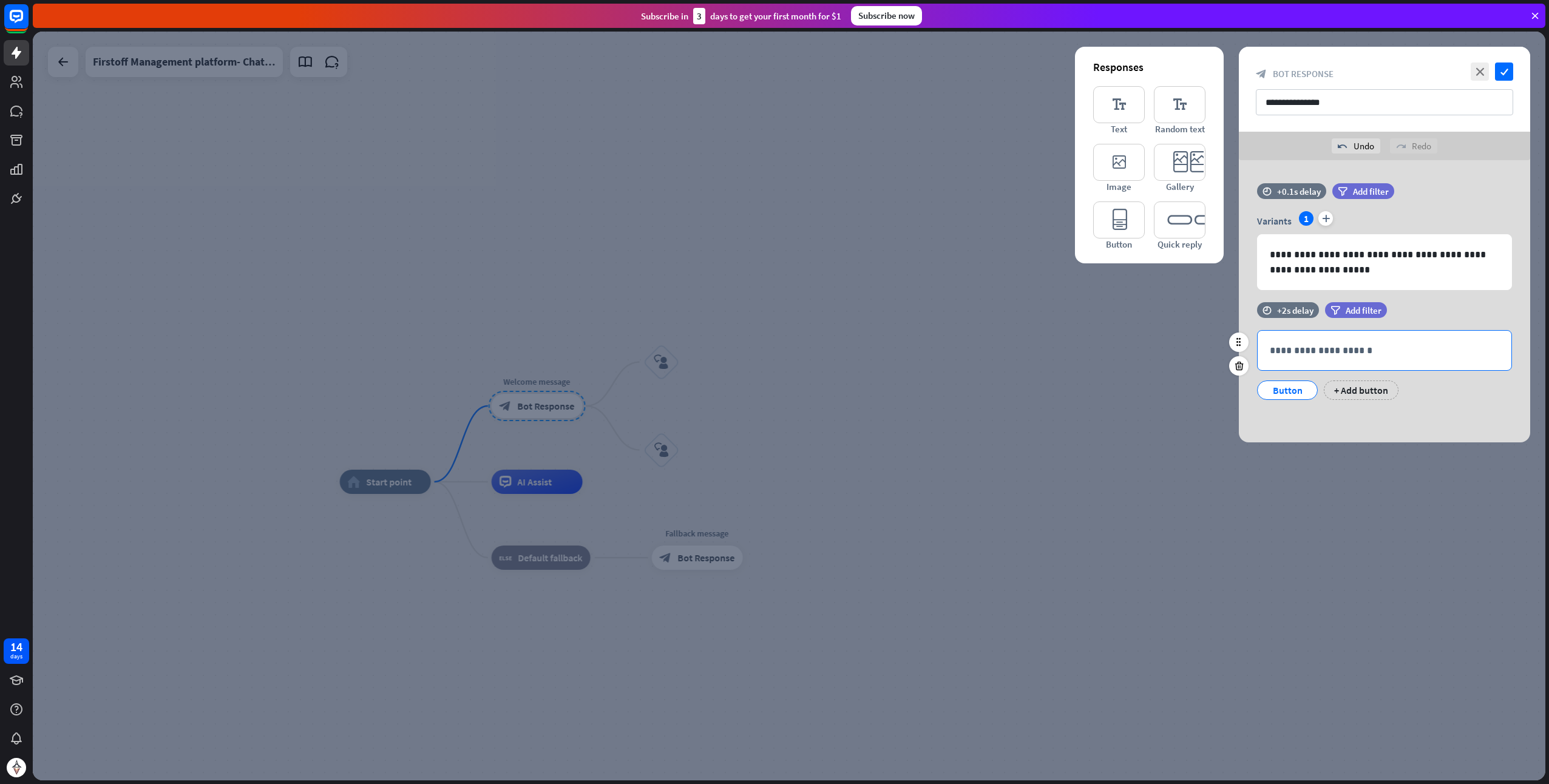
click at [1299, 354] on p "**********" at bounding box center [1384, 350] width 230 height 15
click at [1345, 390] on div "+ Add button" at bounding box center [1361, 390] width 75 height 20
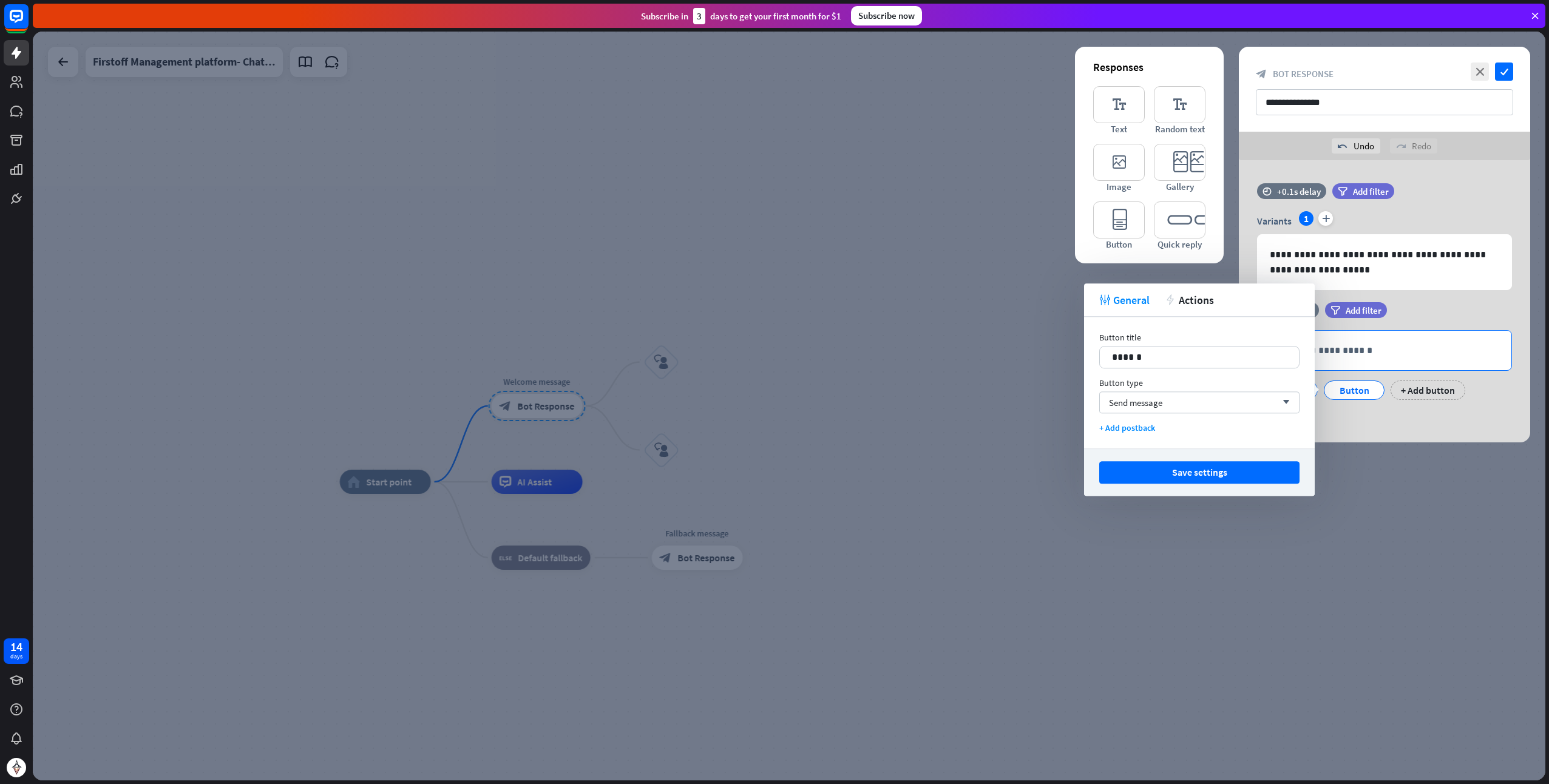
click at [1403, 358] on div "**********" at bounding box center [1385, 350] width 254 height 40
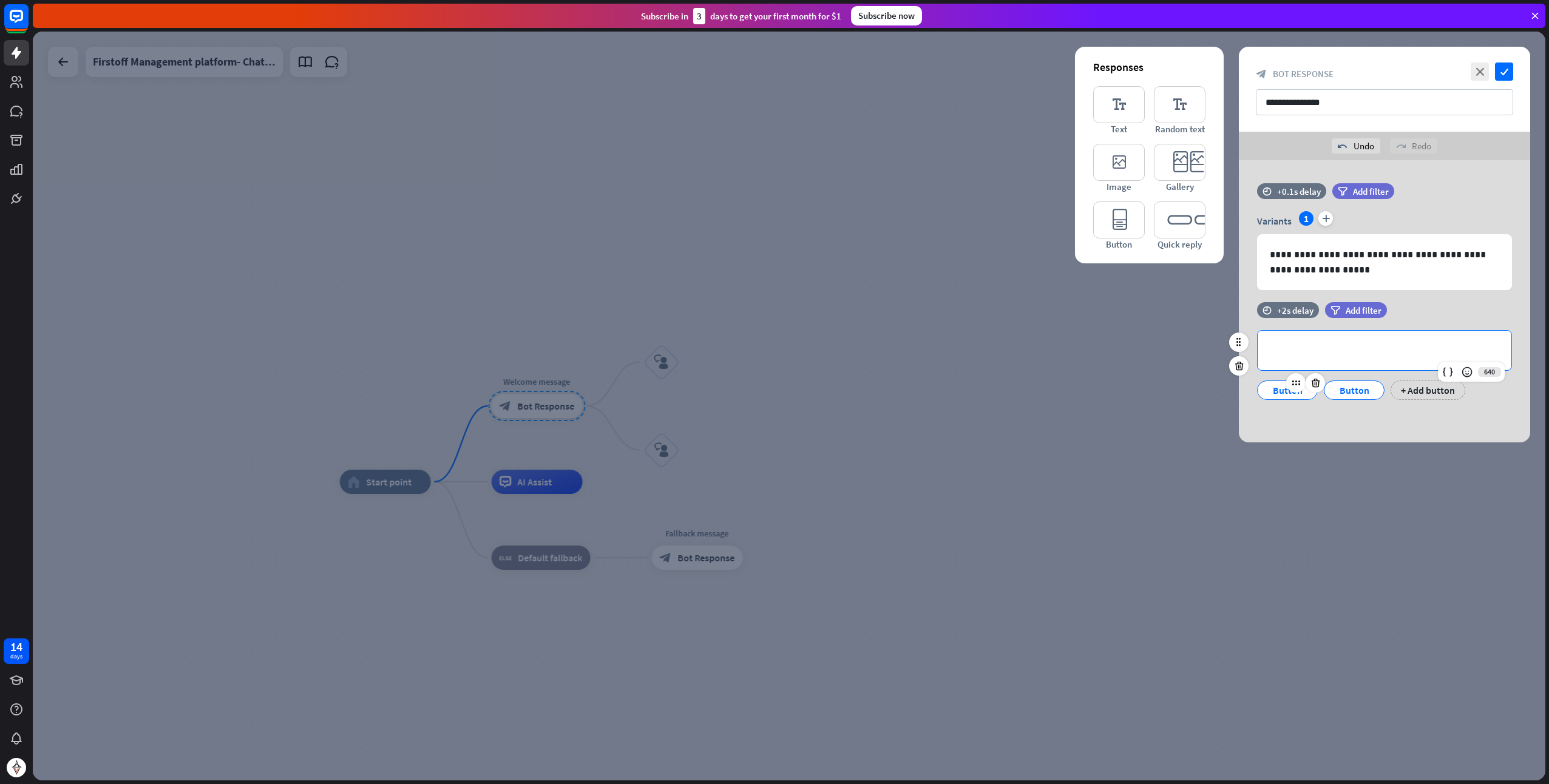
click at [1276, 387] on div "Button" at bounding box center [1288, 390] width 40 height 18
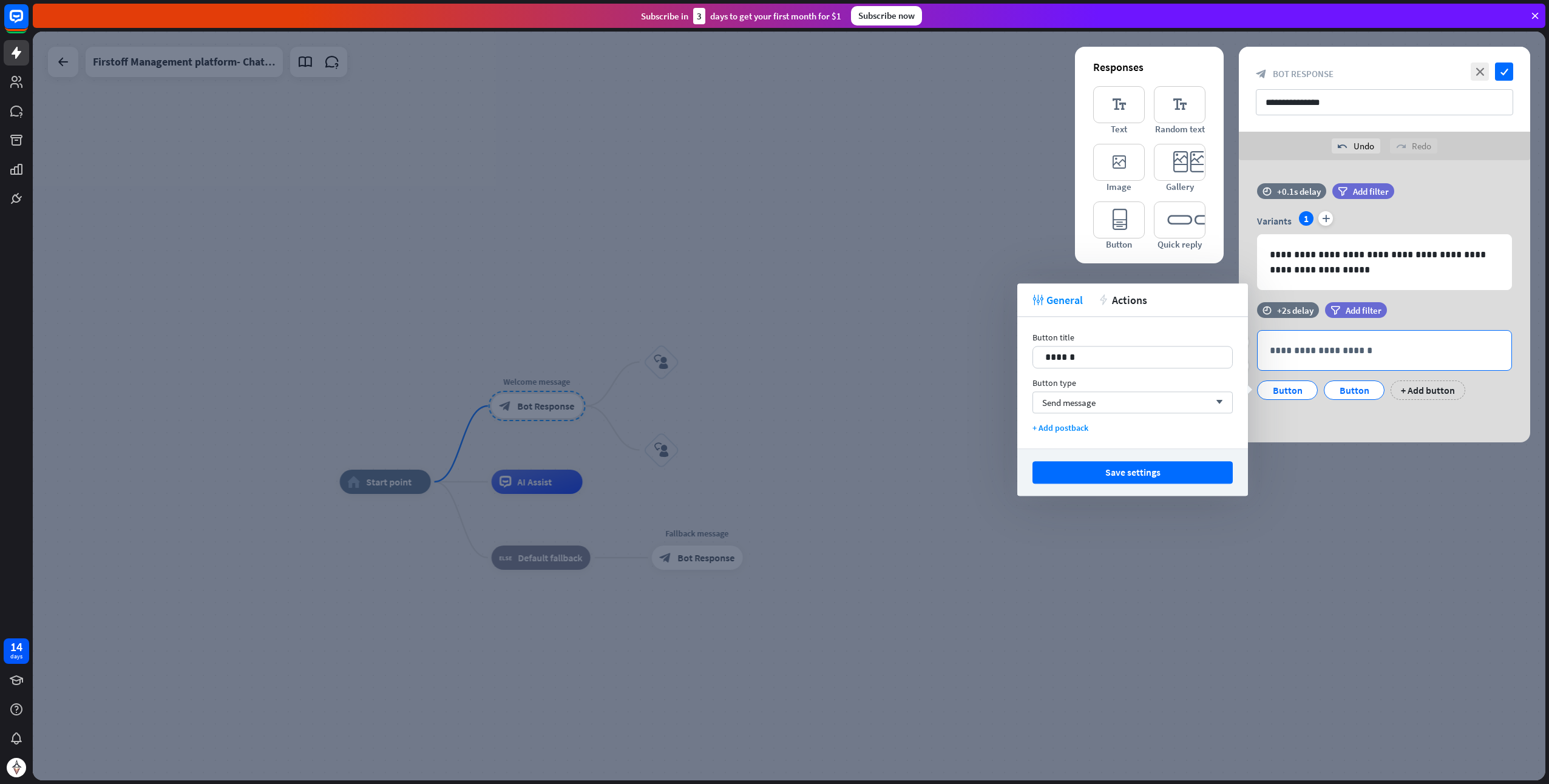
click at [1287, 351] on p "**********" at bounding box center [1384, 350] width 230 height 15
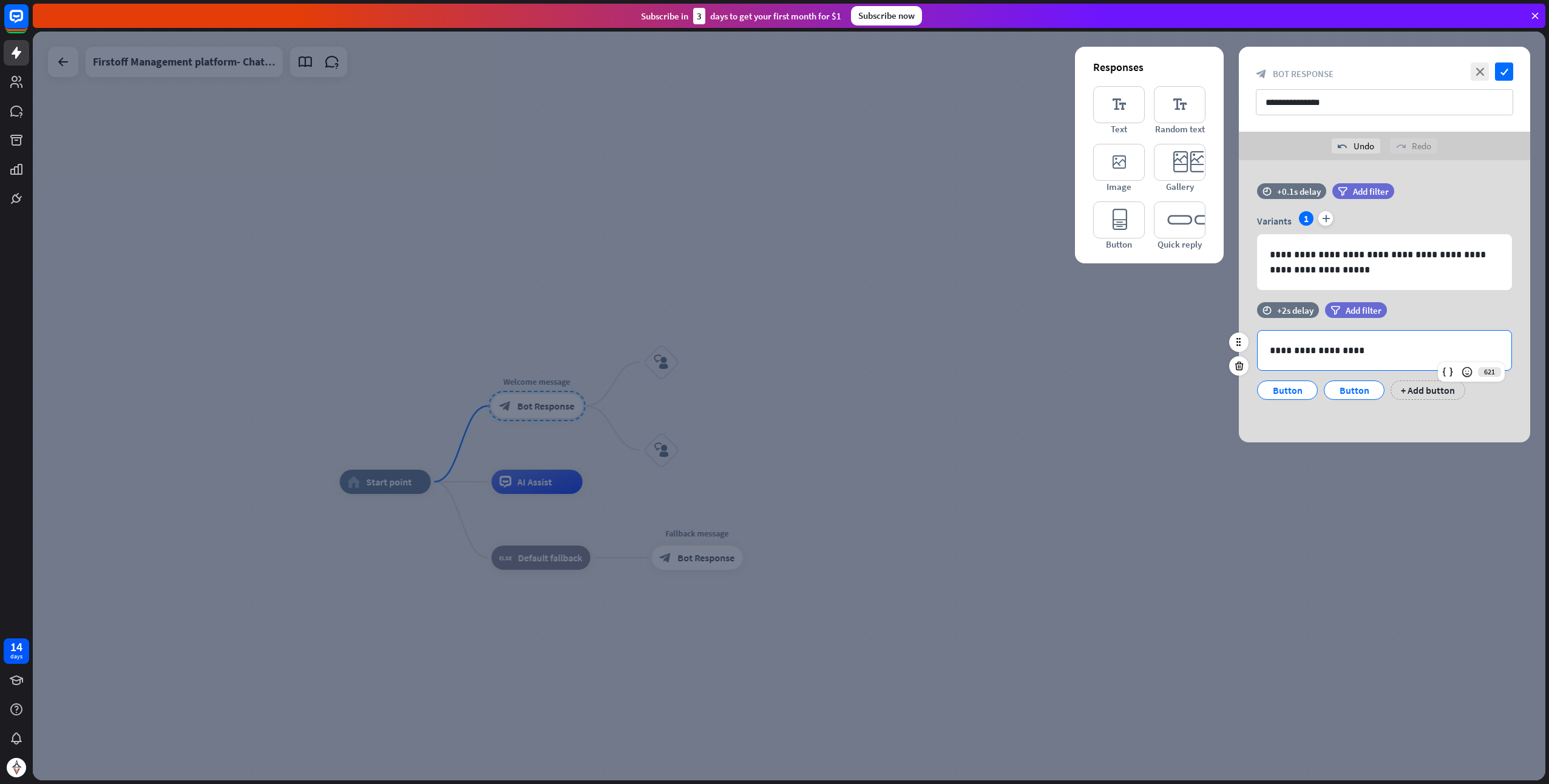
click at [1277, 347] on p "**********" at bounding box center [1385, 350] width 230 height 15
click at [1341, 393] on div "Button" at bounding box center [1354, 390] width 40 height 18
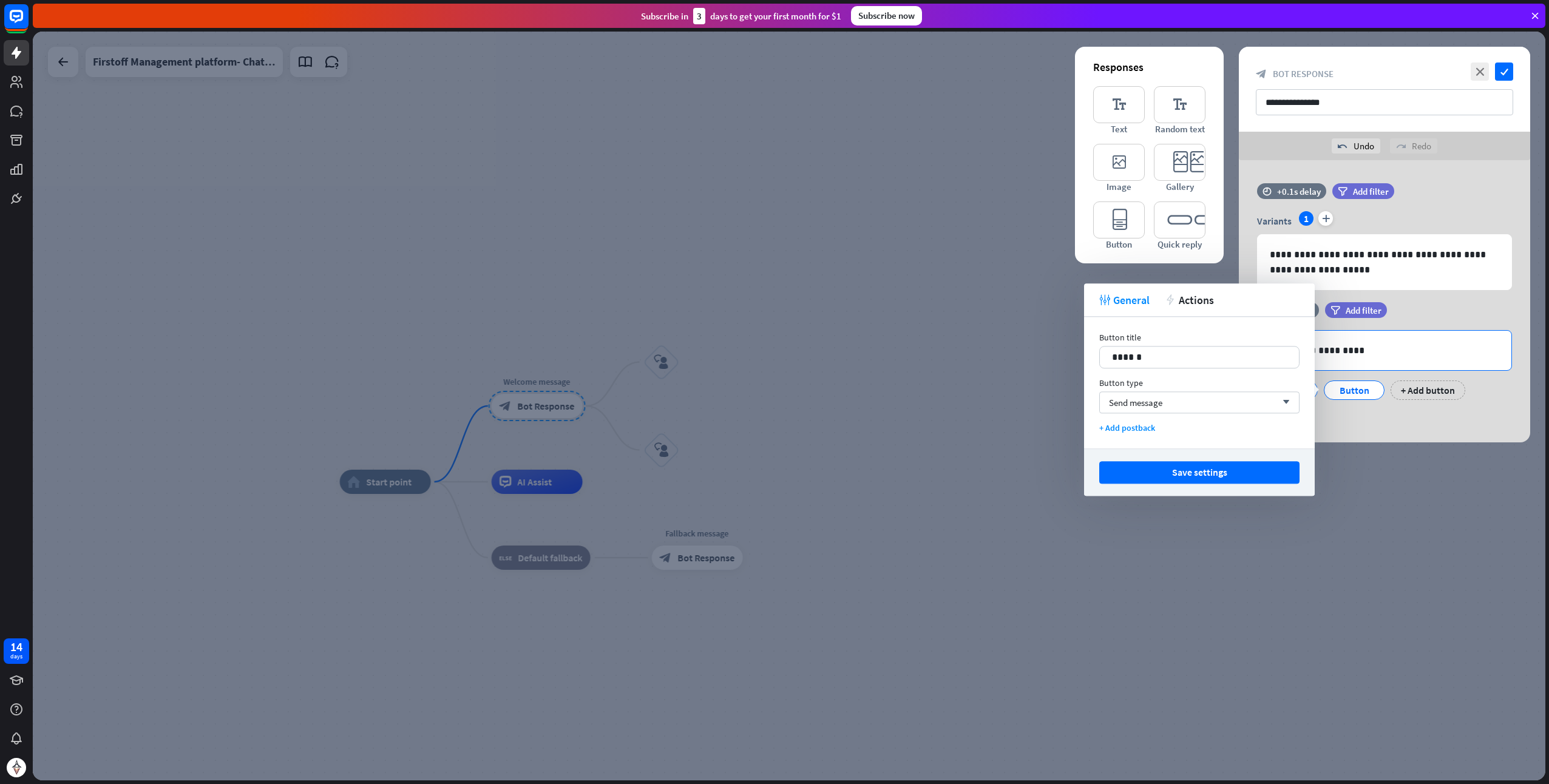
click at [1403, 343] on p "**********" at bounding box center [1385, 350] width 230 height 15
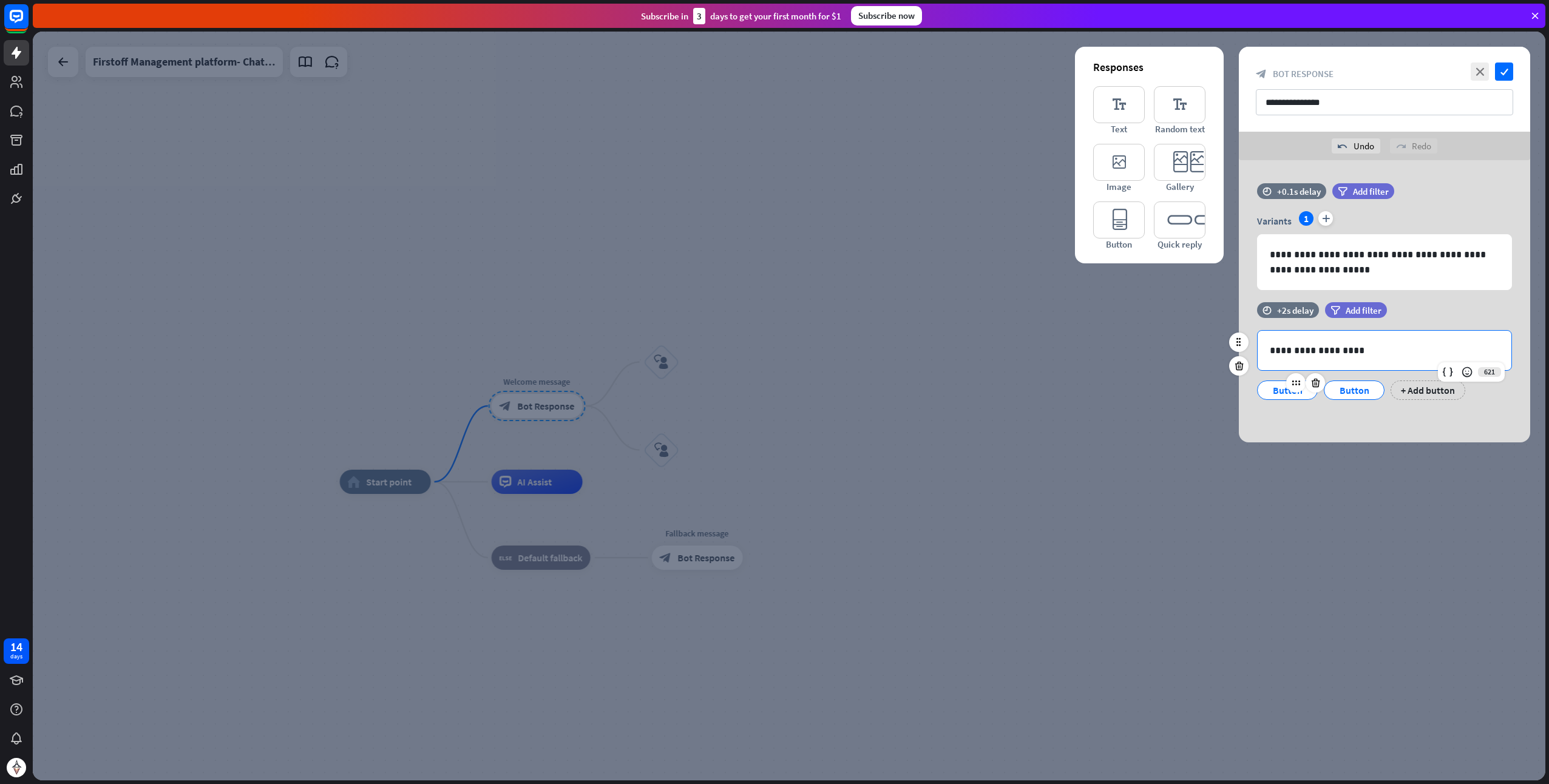
click at [1264, 389] on div "Button" at bounding box center [1287, 390] width 61 height 20
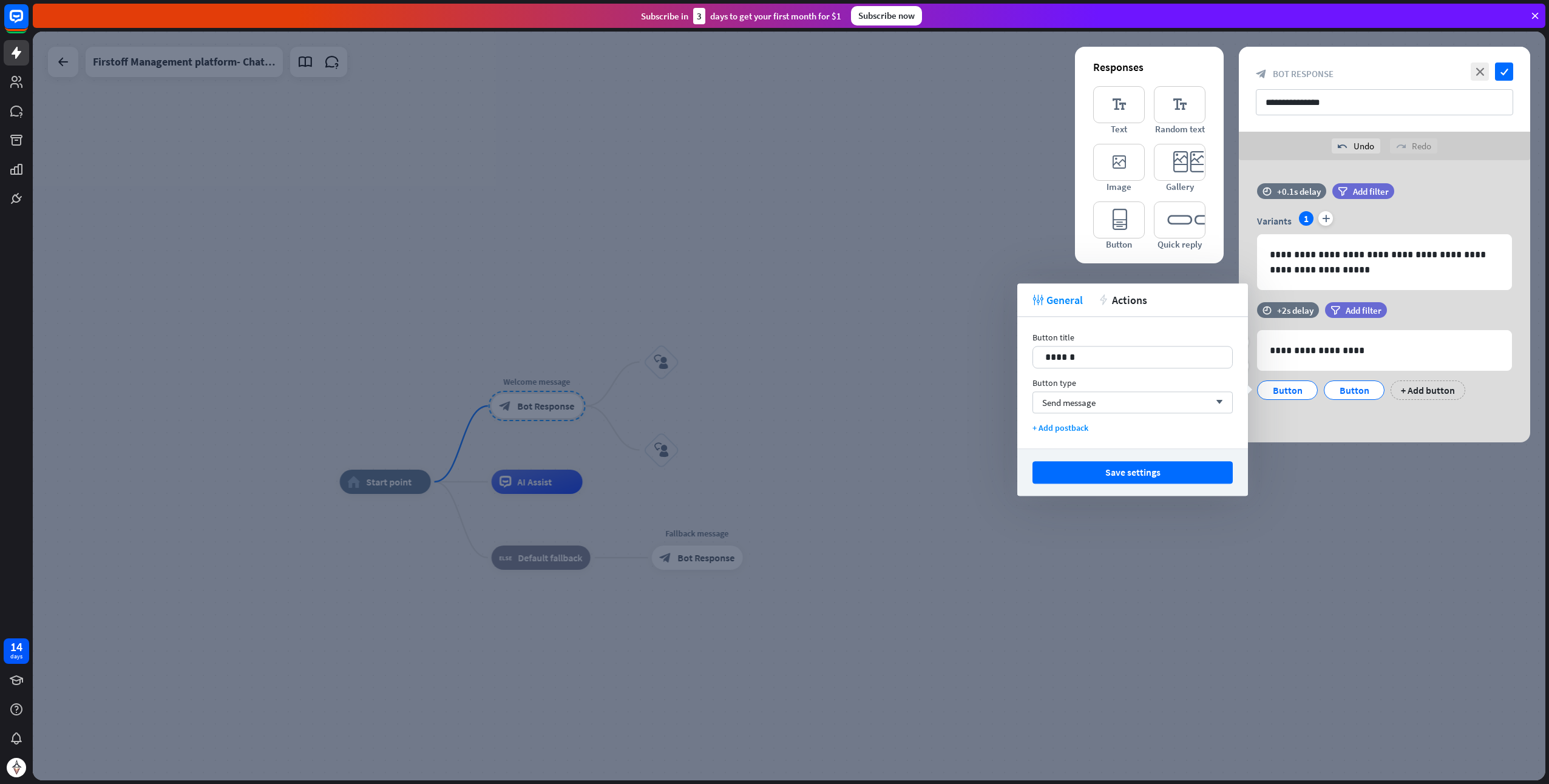
click at [1311, 405] on div "**********" at bounding box center [1385, 357] width 292 height 110
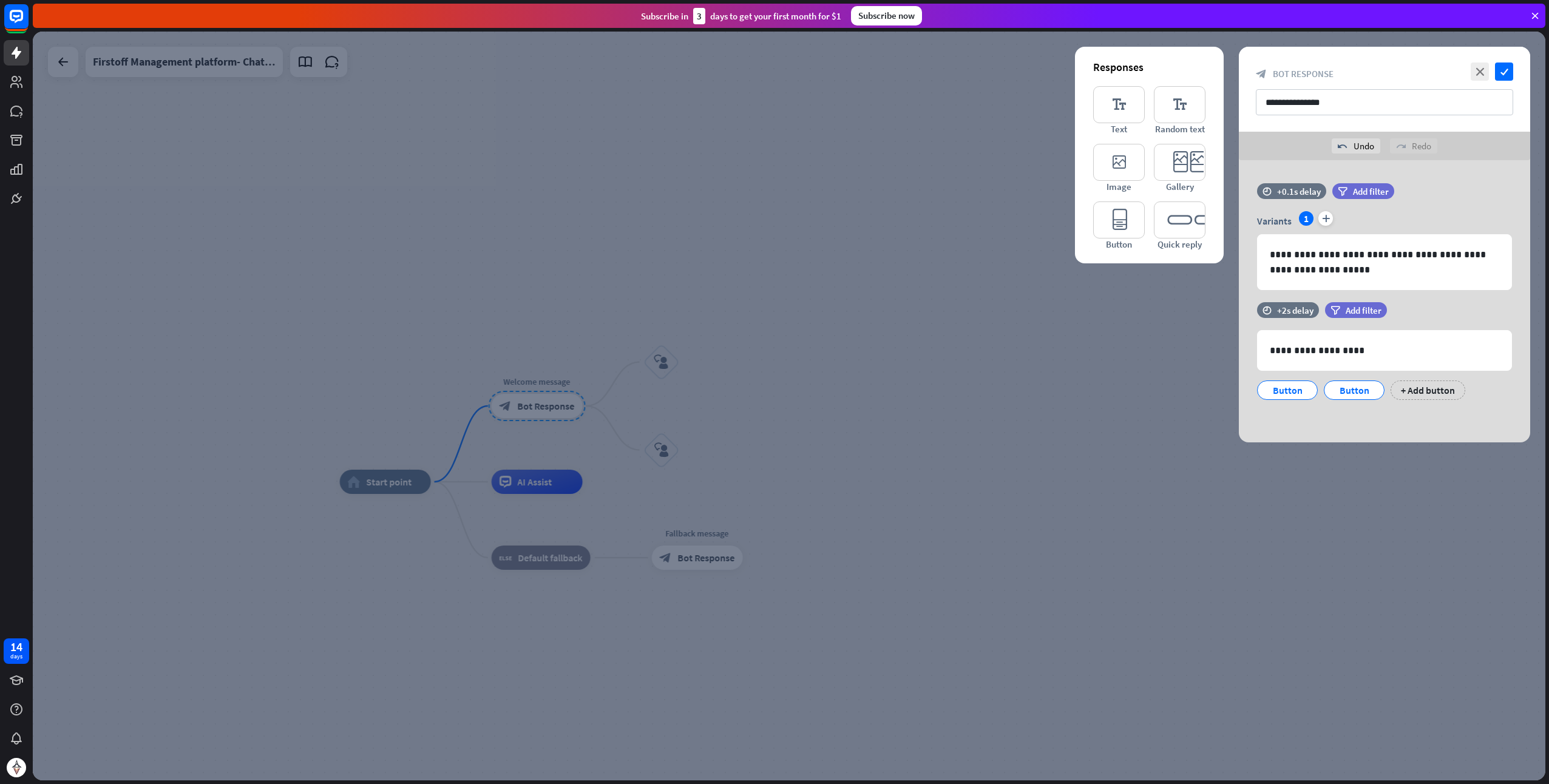
click at [1143, 362] on div at bounding box center [789, 406] width 1513 height 749
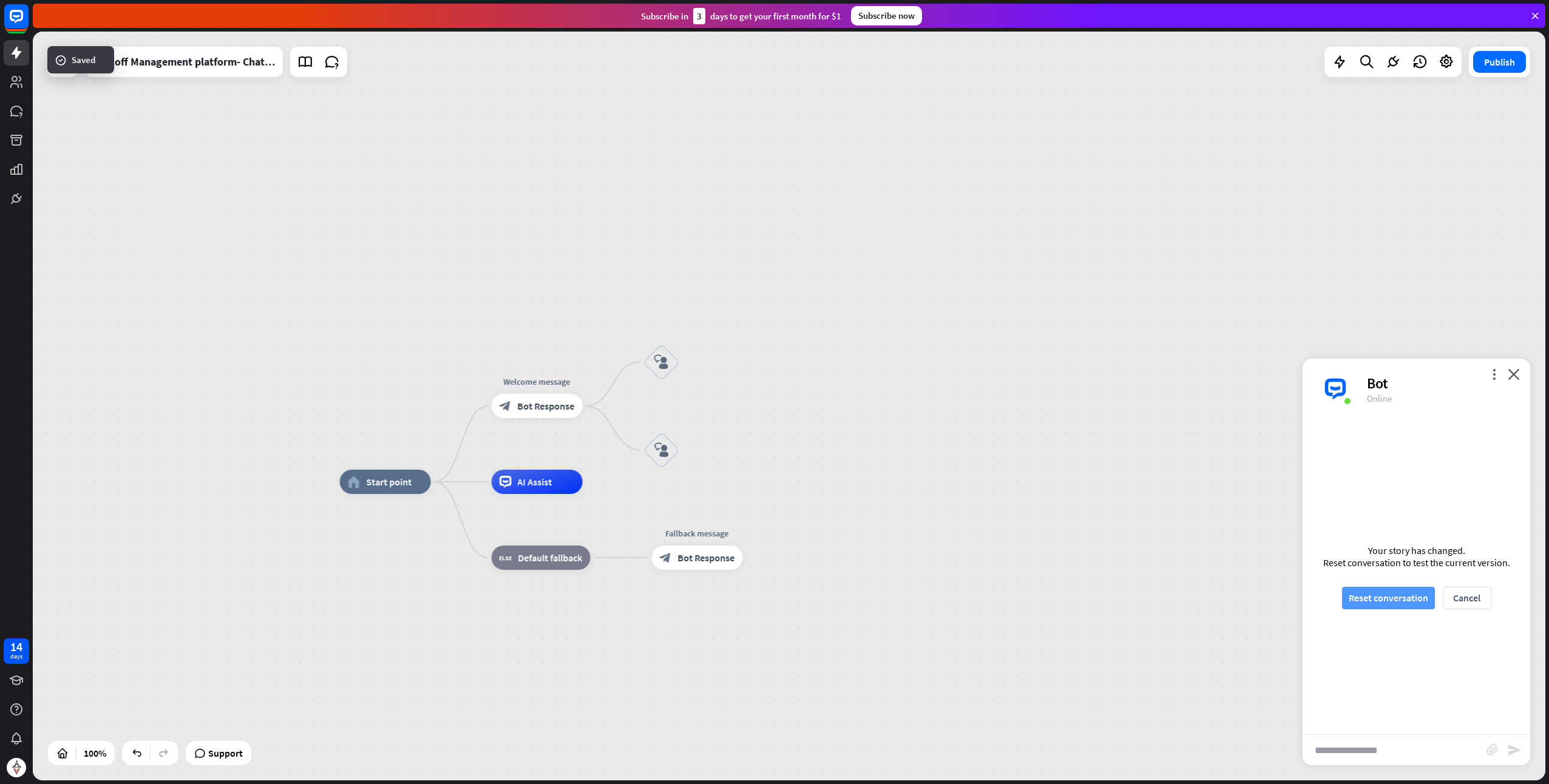
click at [1381, 592] on button "Reset conversation" at bounding box center [1388, 598] width 93 height 23
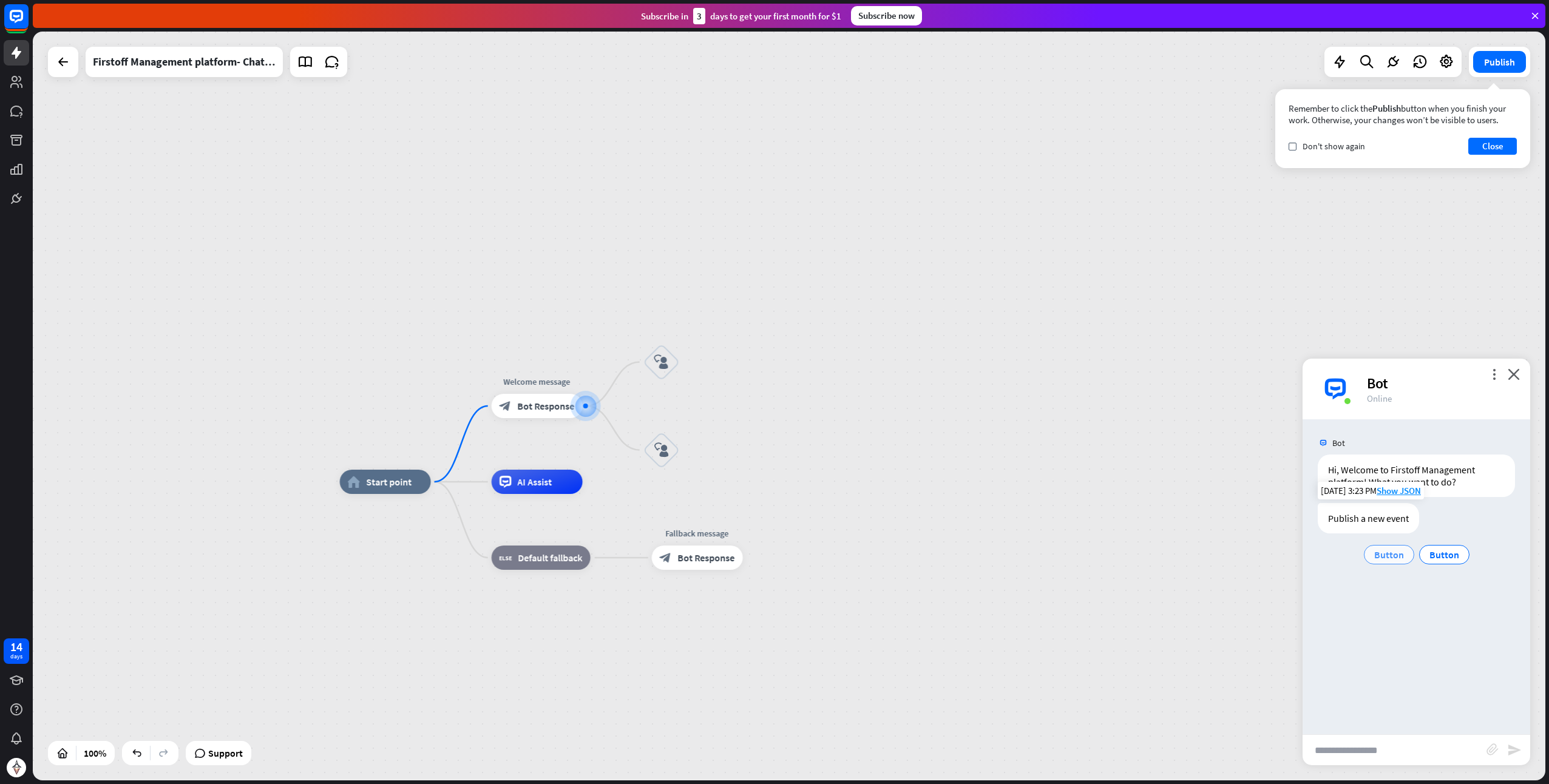
click at [1377, 551] on span "Button" at bounding box center [1390, 554] width 30 height 12
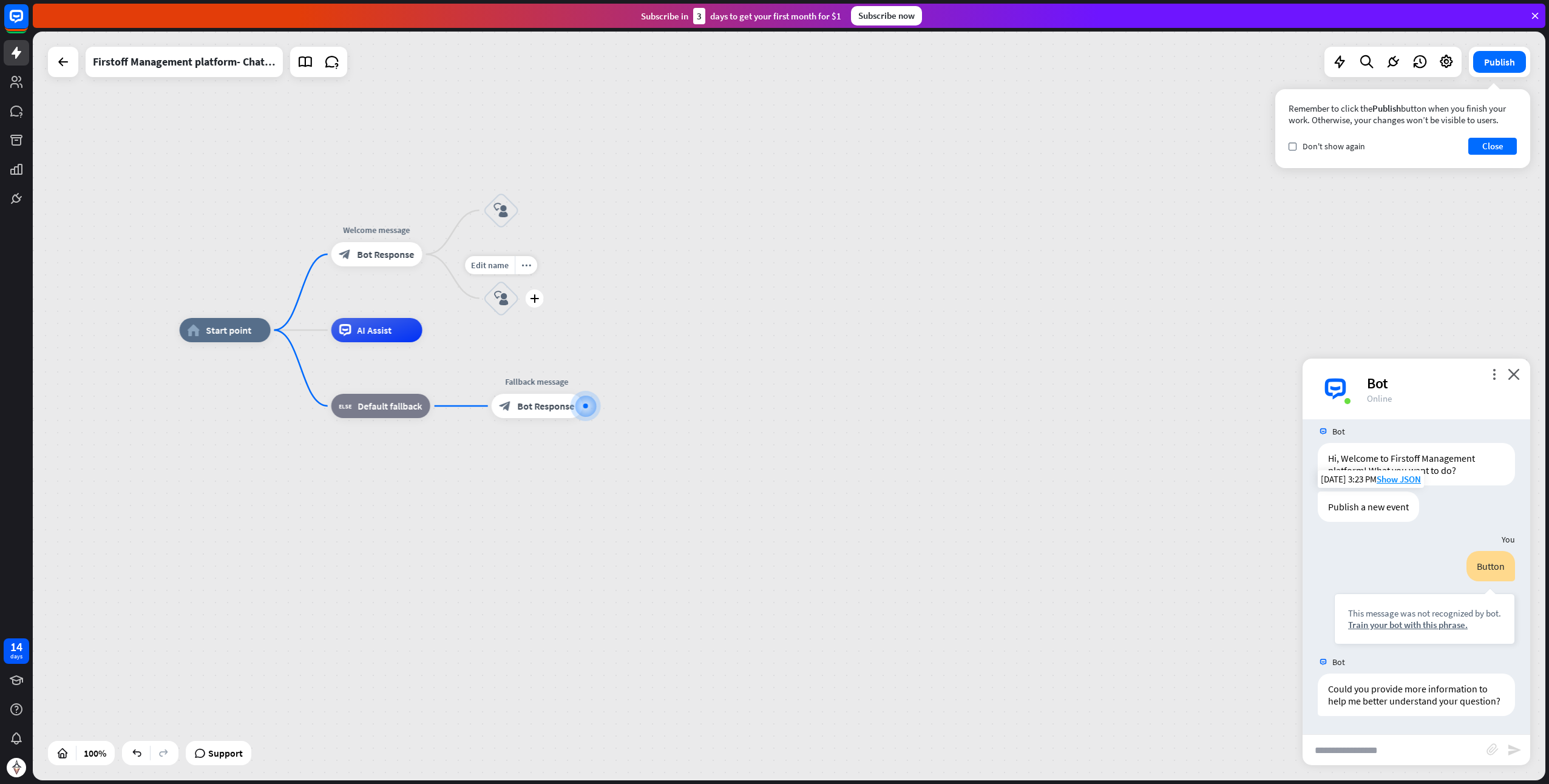
scroll to position [23, 0]
click at [393, 256] on span "Bot Response" at bounding box center [386, 254] width 57 height 12
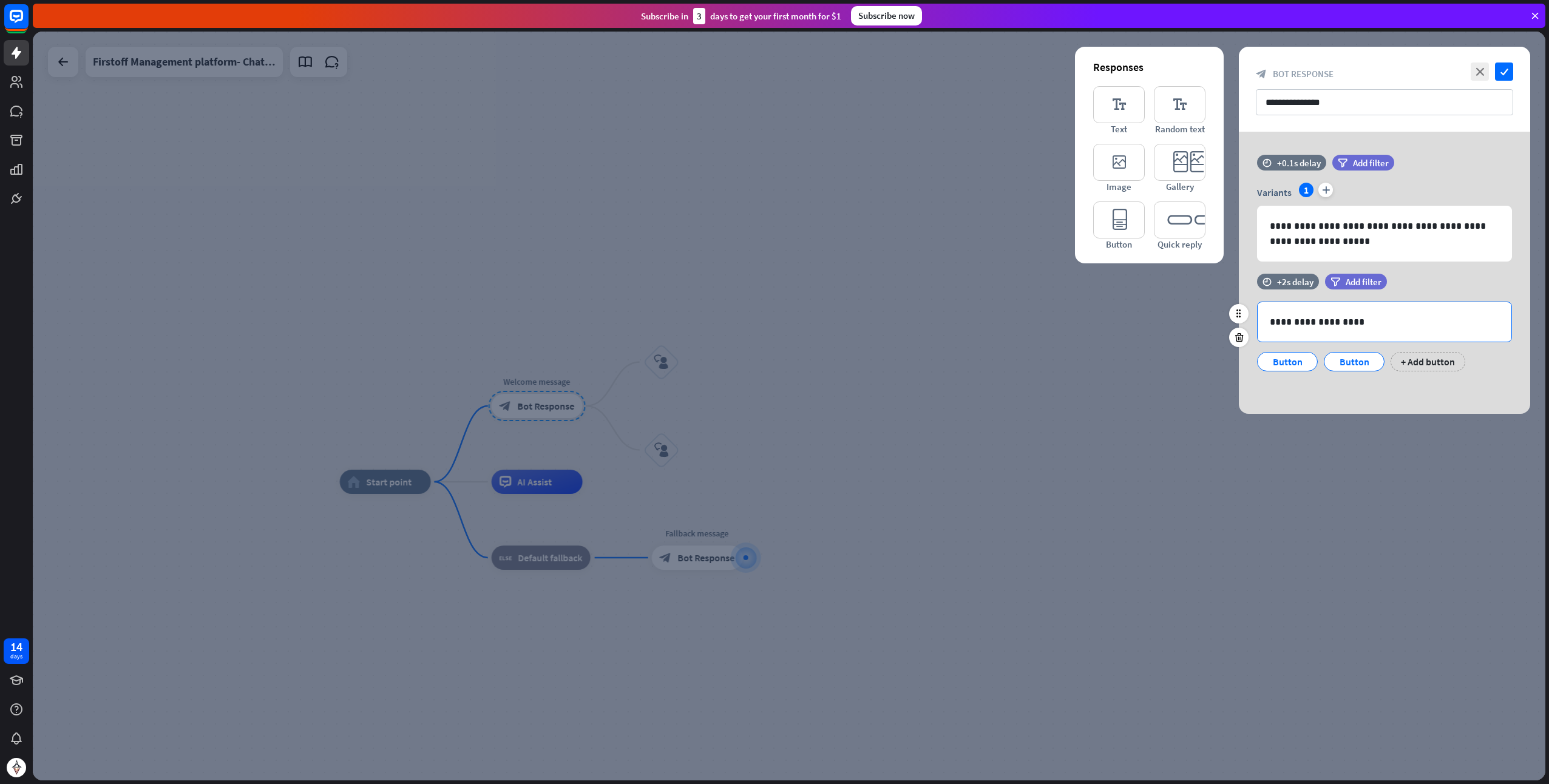
click at [1287, 323] on p "**********" at bounding box center [1385, 321] width 230 height 15
click at [1295, 363] on div at bounding box center [1296, 355] width 20 height 20
click at [1299, 362] on div at bounding box center [1296, 355] width 20 height 20
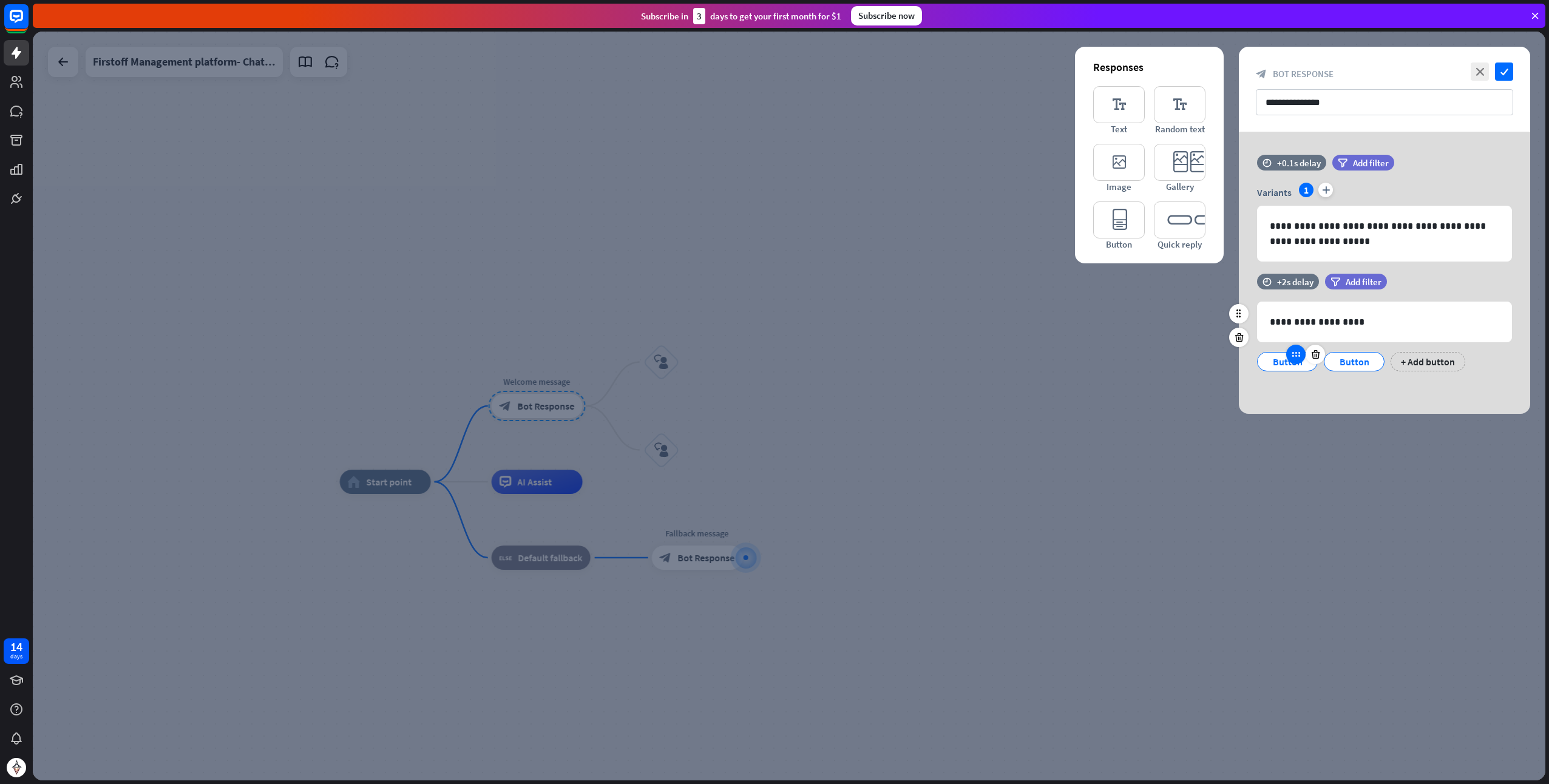
click at [1298, 361] on div at bounding box center [1296, 355] width 20 height 20
click at [1236, 312] on icon at bounding box center [1239, 314] width 11 height 11
click at [1314, 354] on icon at bounding box center [1316, 354] width 12 height 11
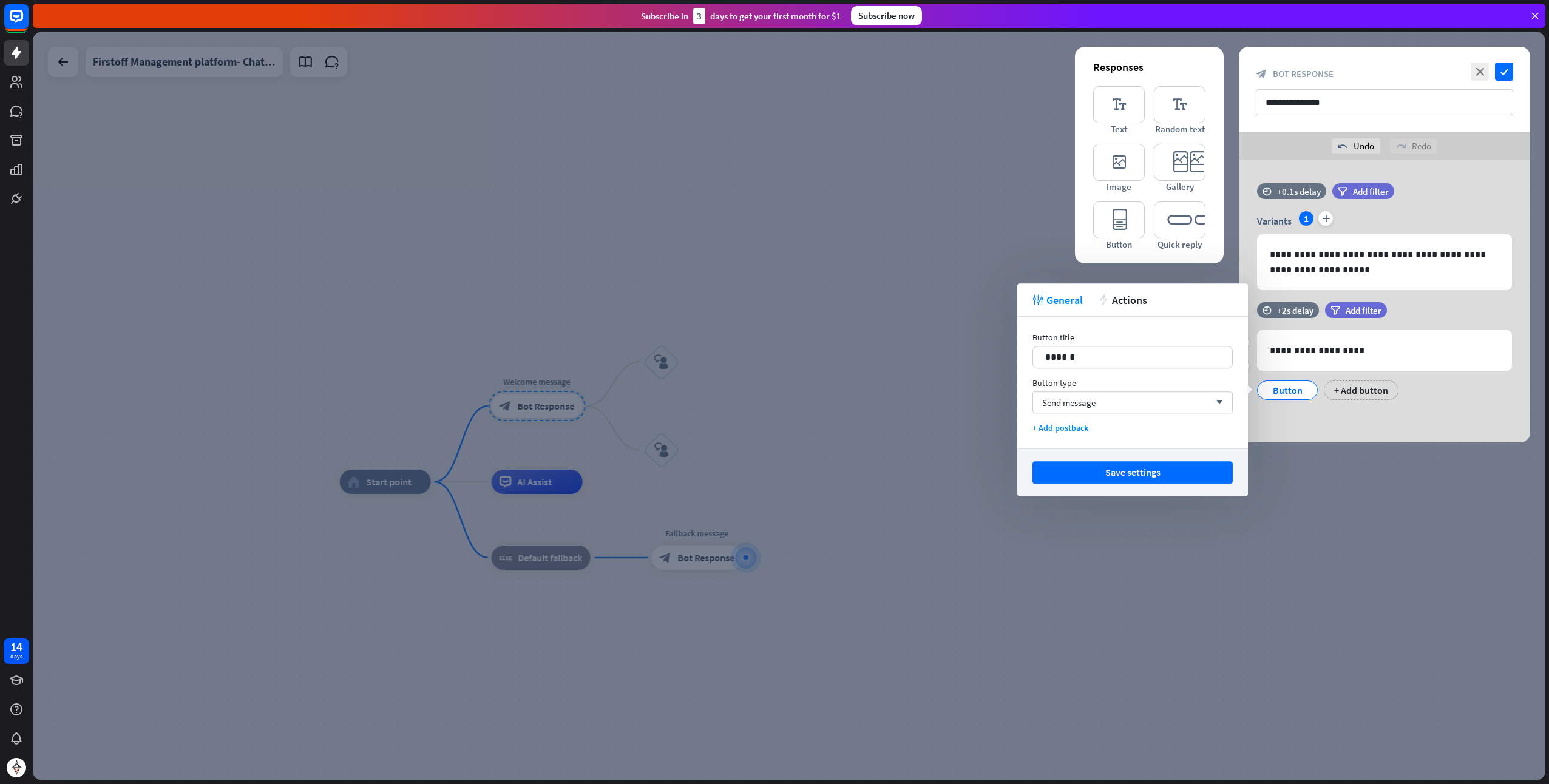
click at [1314, 412] on div "**********" at bounding box center [1385, 301] width 292 height 282
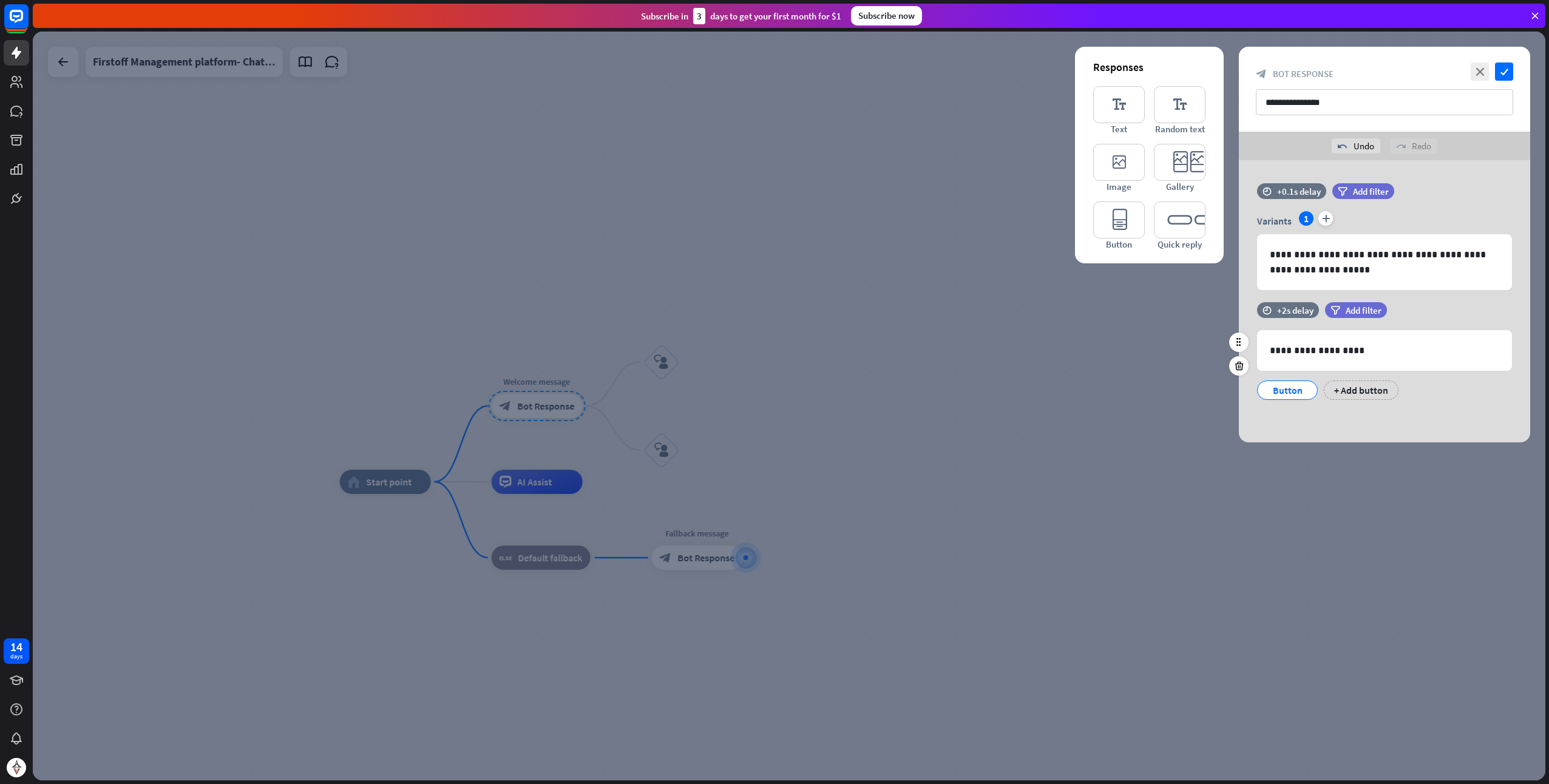
click at [1296, 387] on div "Button" at bounding box center [1288, 390] width 40 height 18
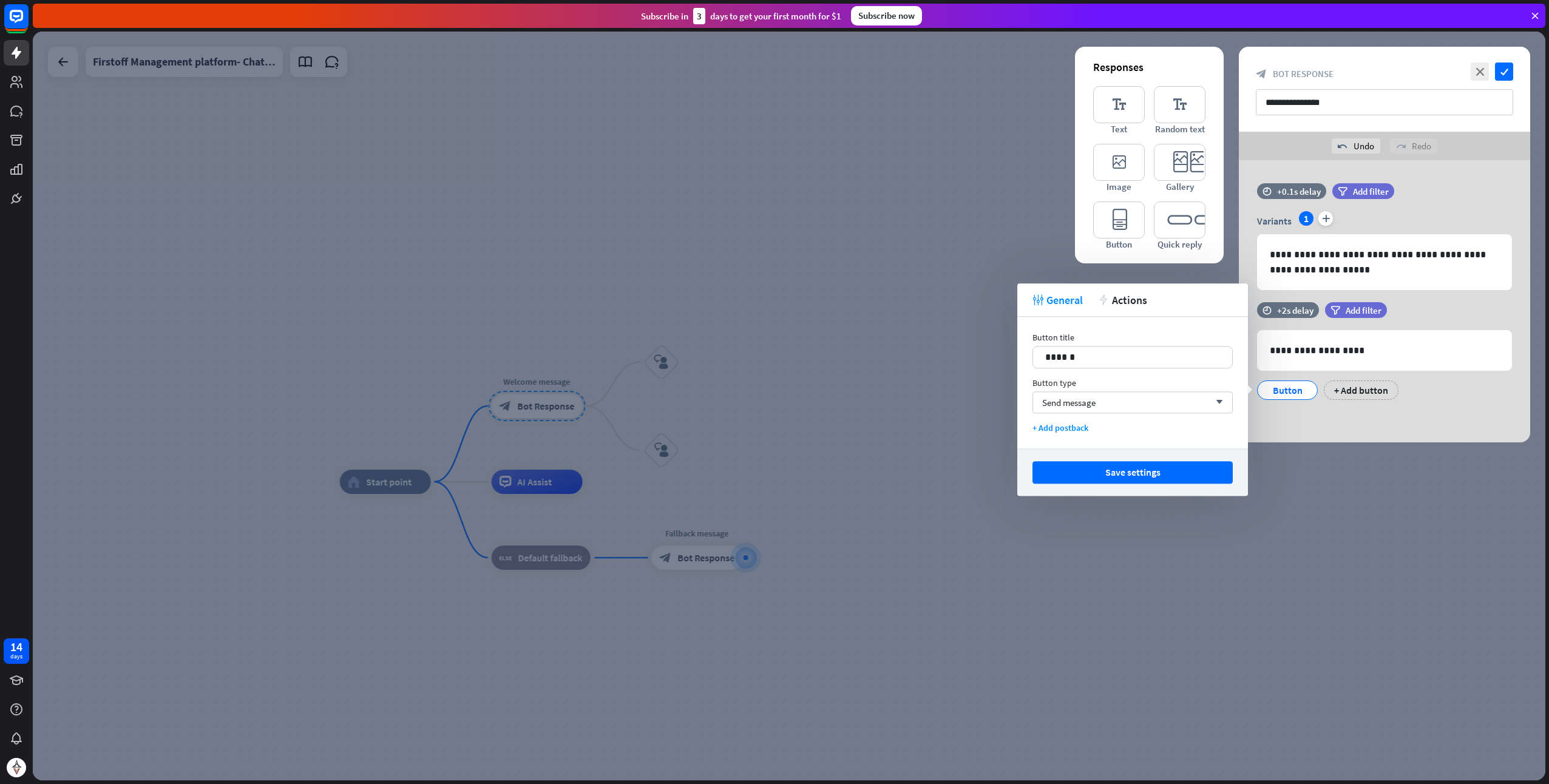
click at [1278, 420] on div "**********" at bounding box center [1385, 301] width 292 height 282
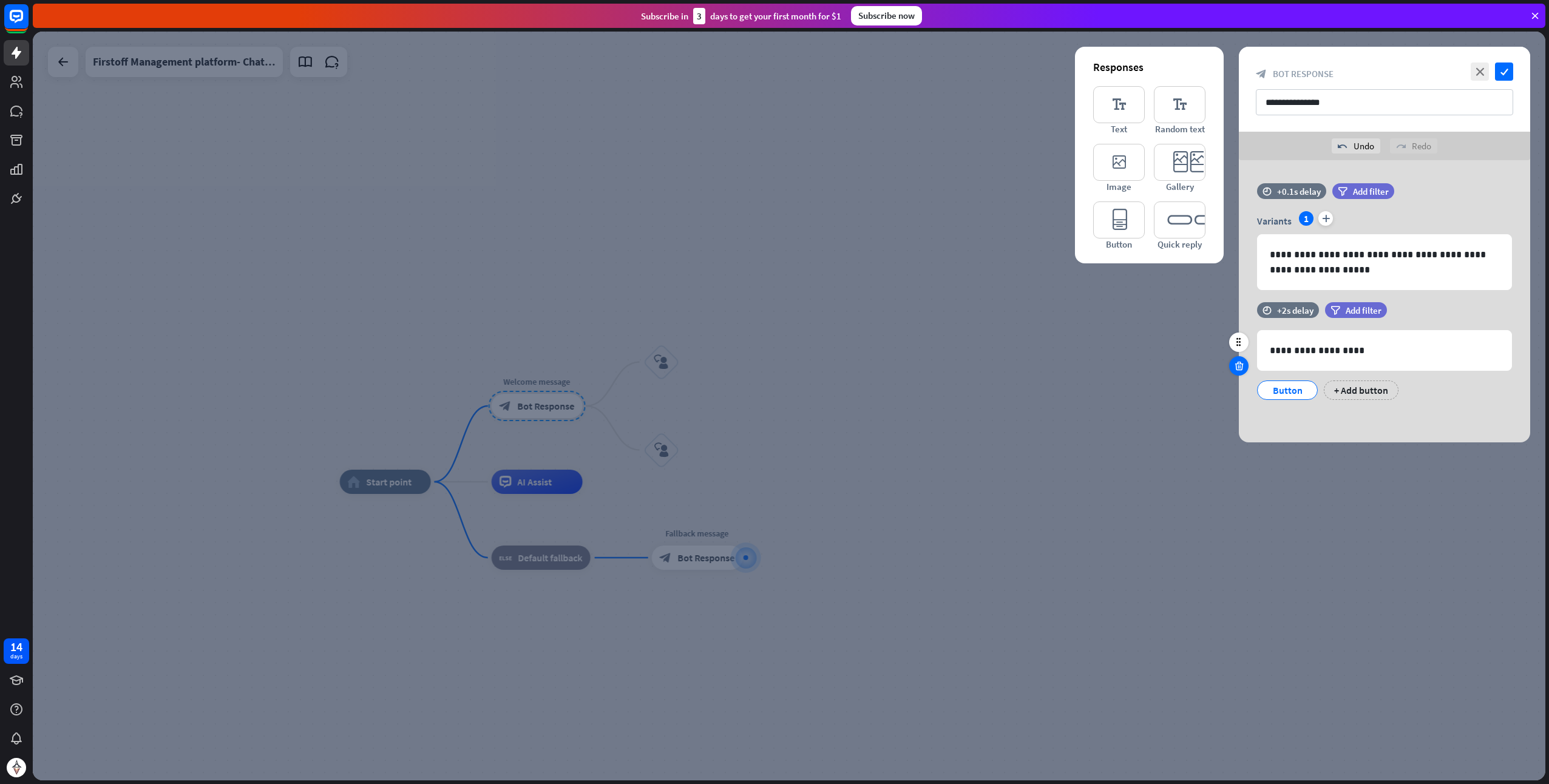
click at [1239, 362] on icon at bounding box center [1239, 366] width 12 height 11
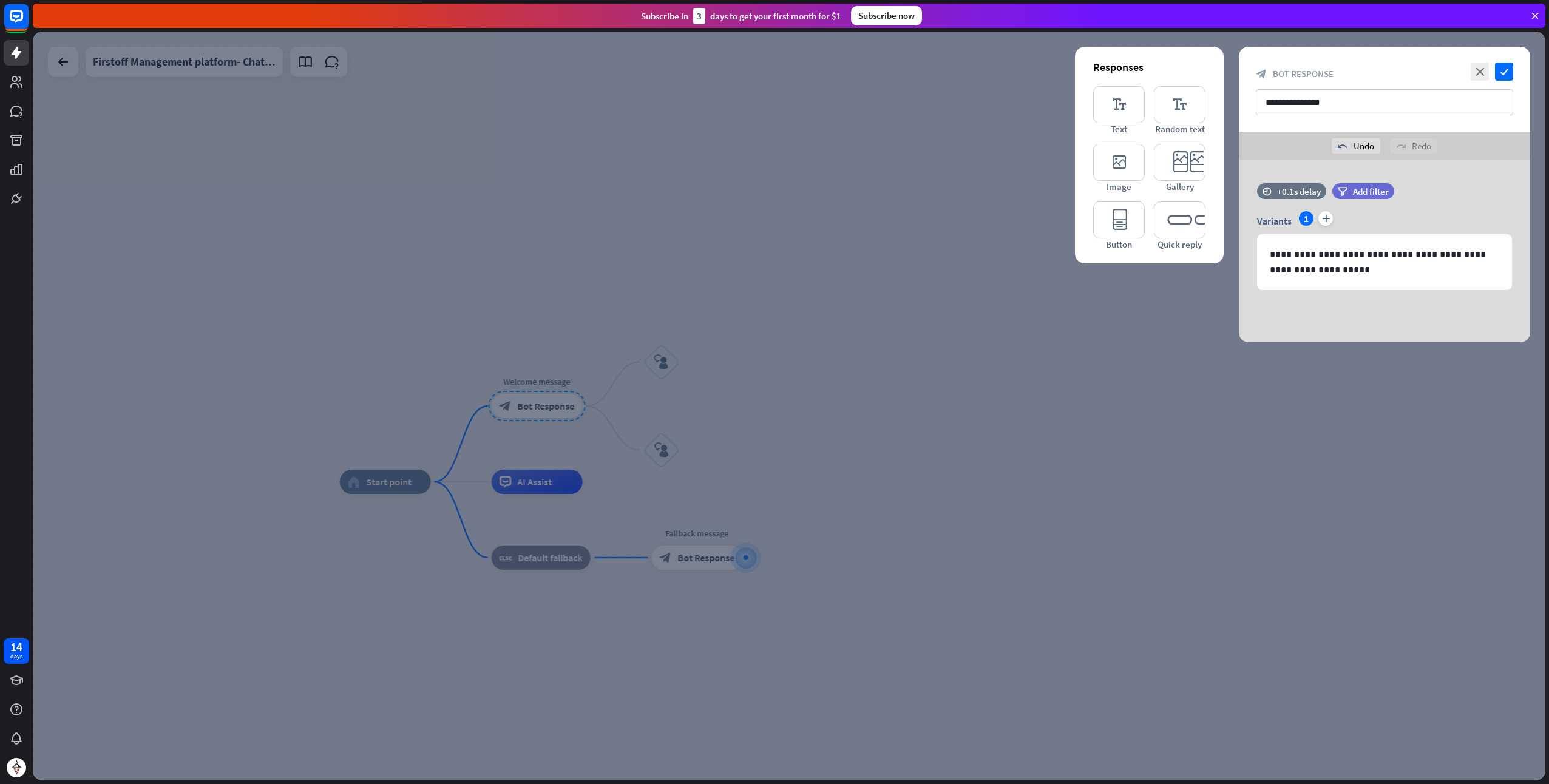
click at [758, 381] on div at bounding box center [789, 406] width 1513 height 749
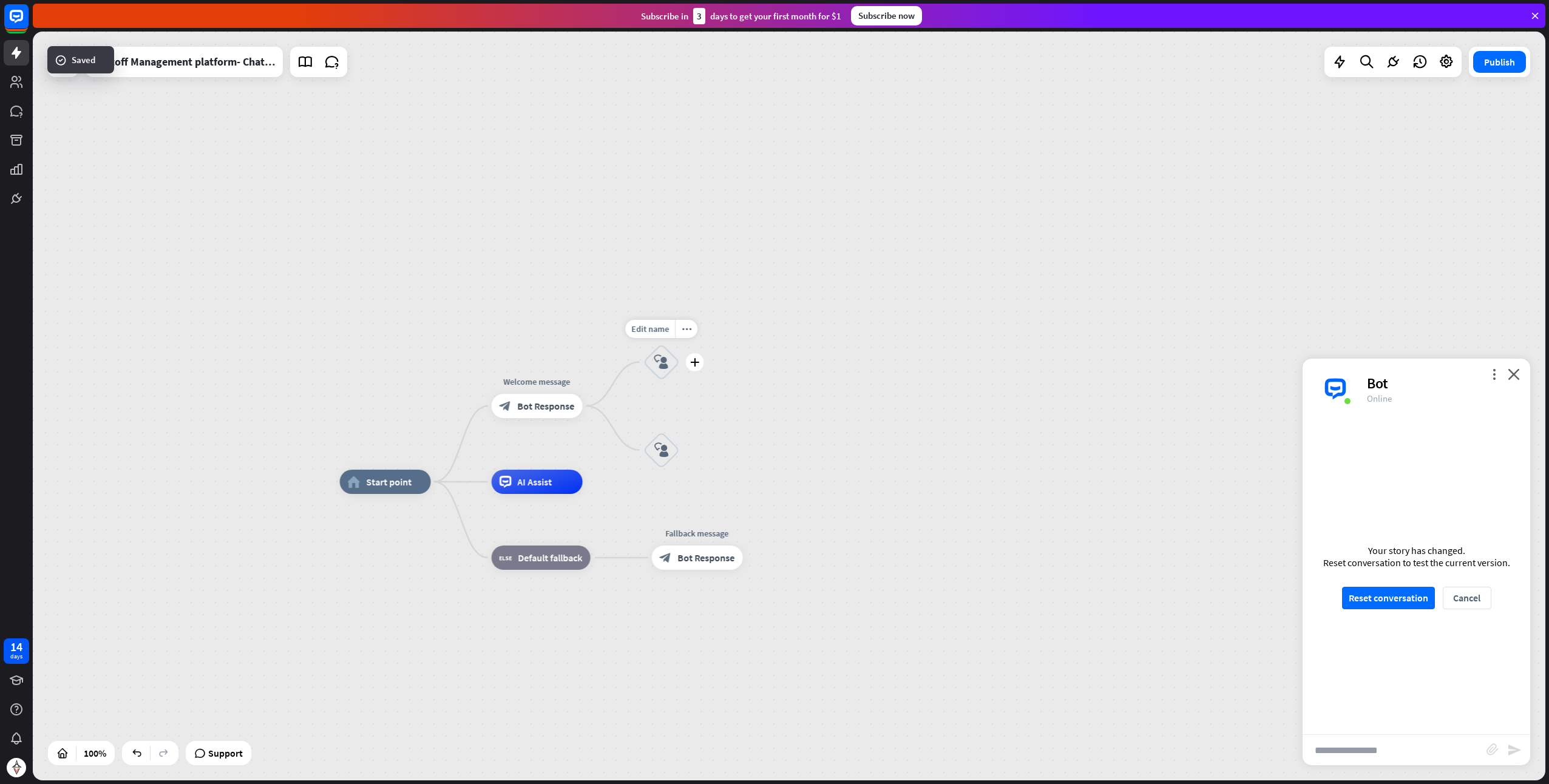
click at [668, 369] on div "block_user_input" at bounding box center [662, 362] width 36 height 36
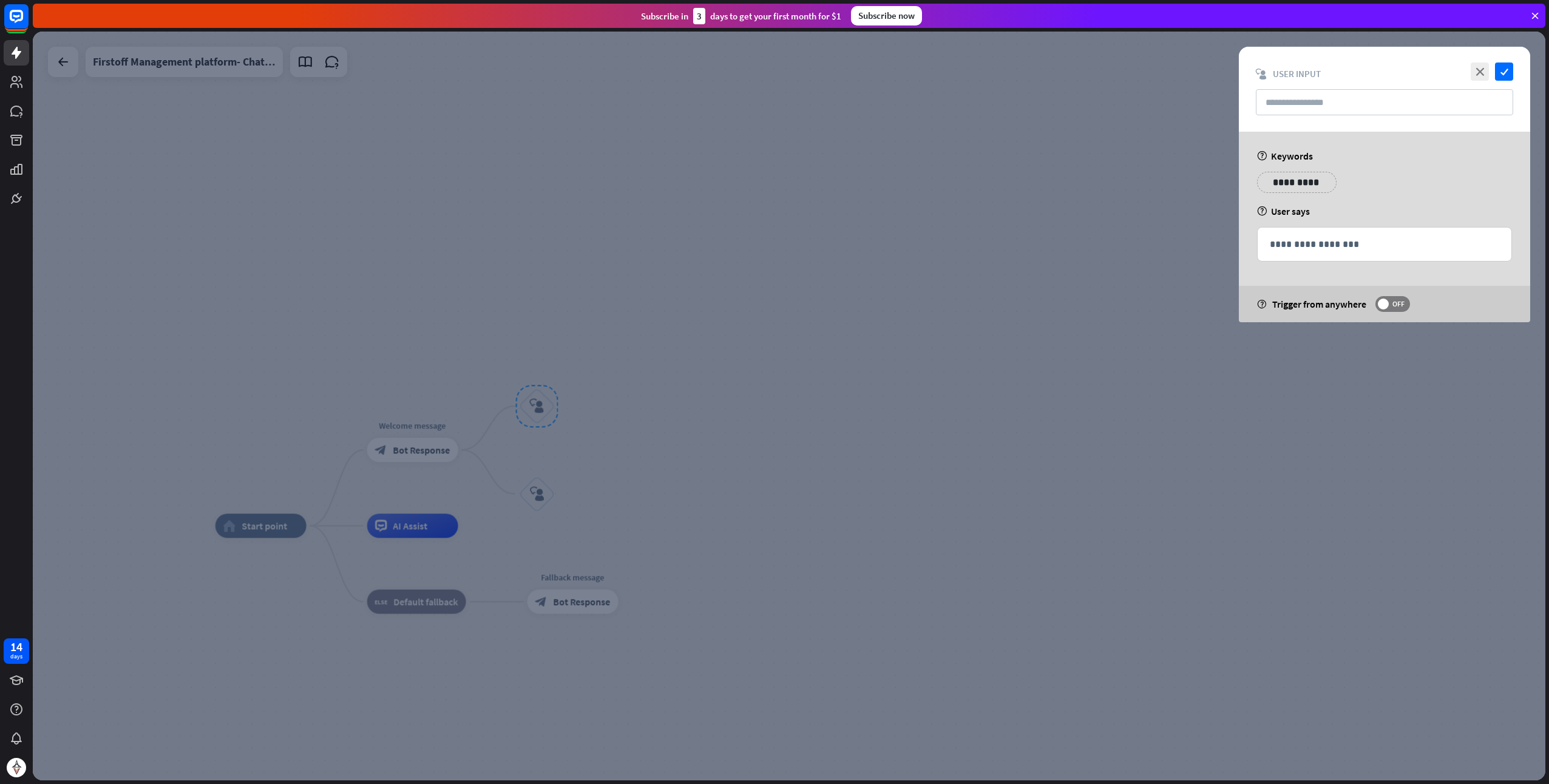
drag, startPoint x: 1067, startPoint y: 251, endPoint x: 866, endPoint y: 306, distance: 208.4
click at [1065, 252] on div at bounding box center [789, 406] width 1513 height 749
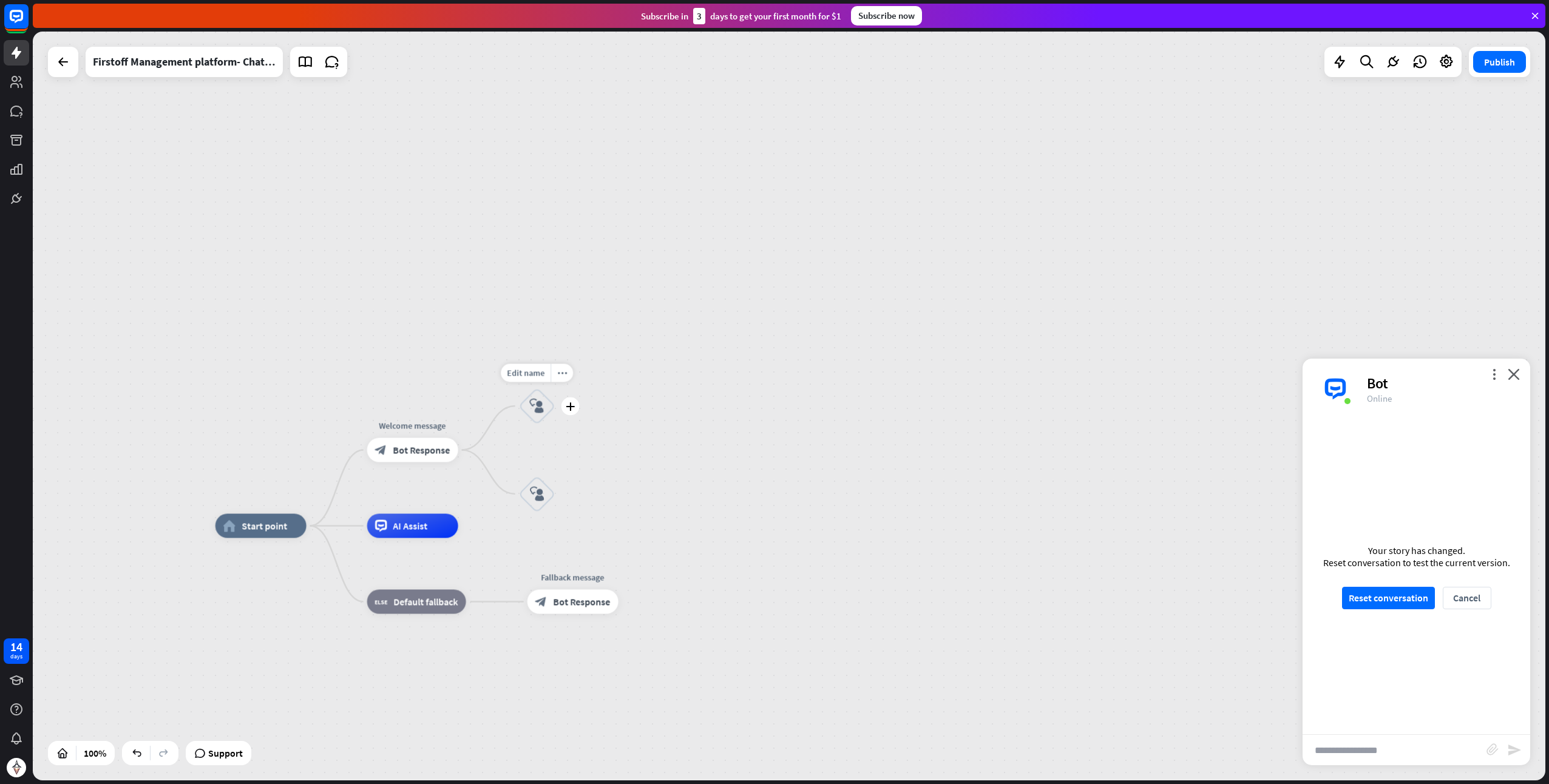
click at [541, 407] on icon "block_user_input" at bounding box center [537, 406] width 14 height 14
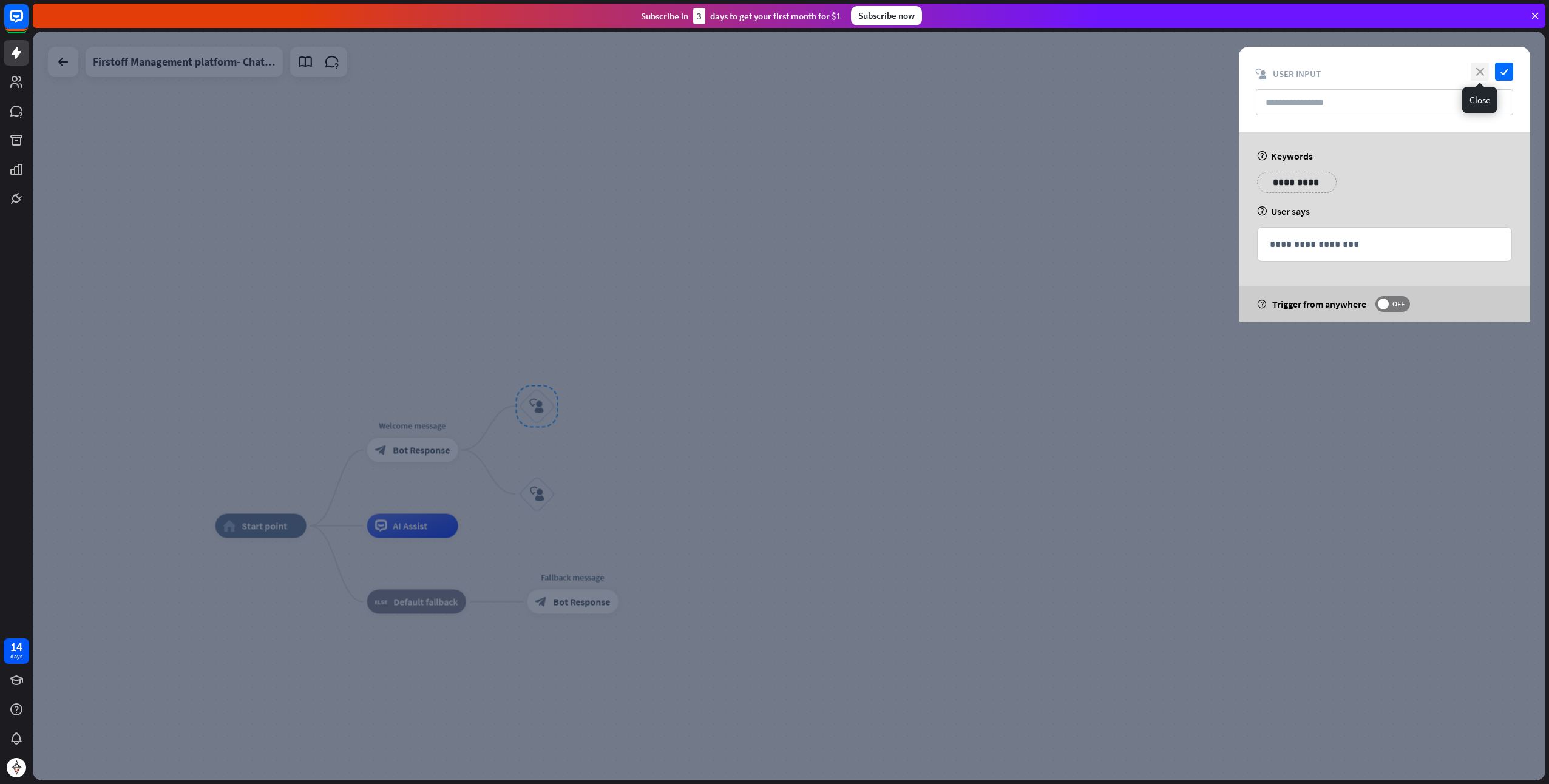
click at [1480, 68] on icon "close" at bounding box center [1480, 72] width 18 height 18
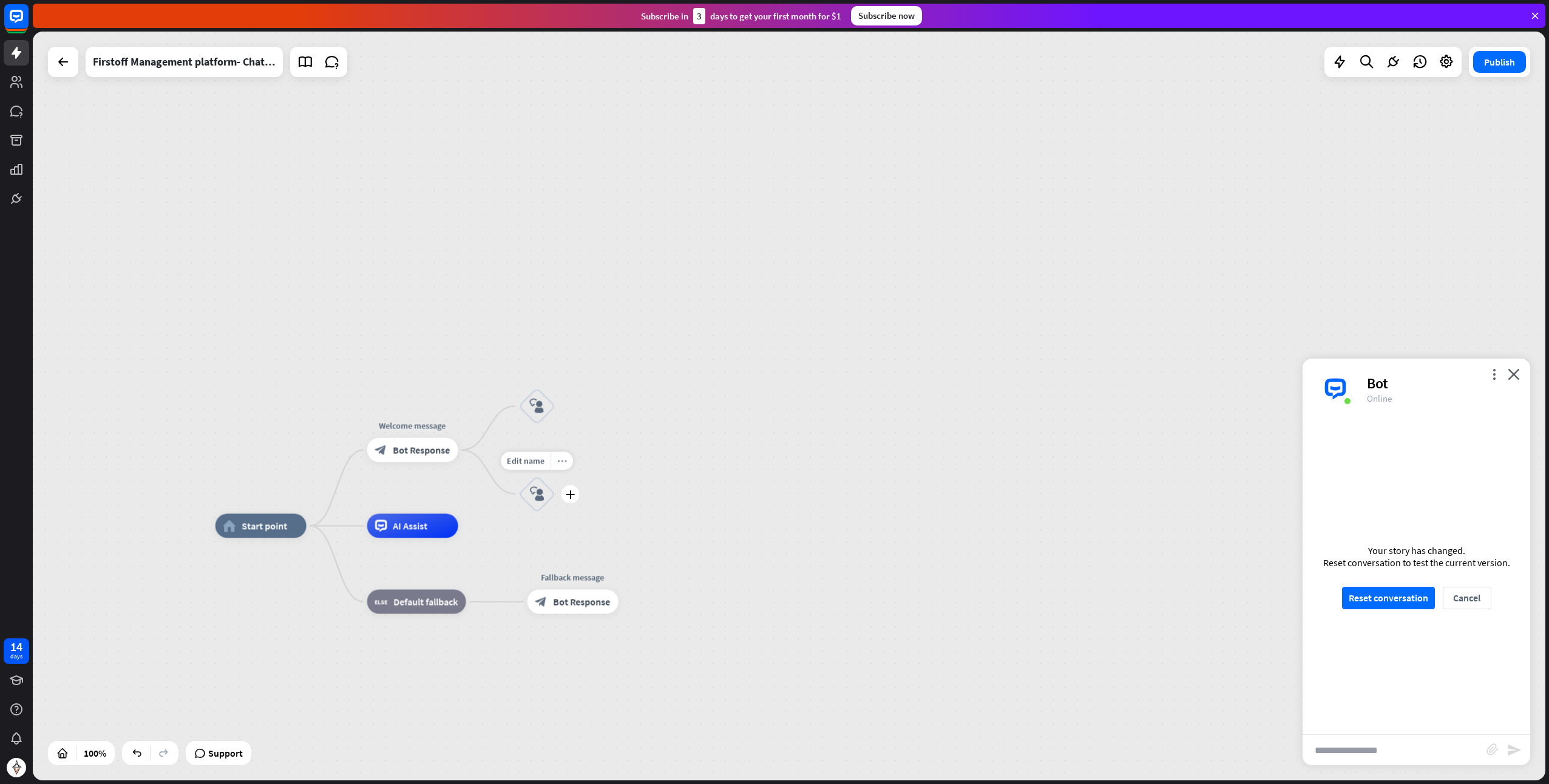
click at [558, 461] on icon "more_horiz" at bounding box center [562, 461] width 10 height 9
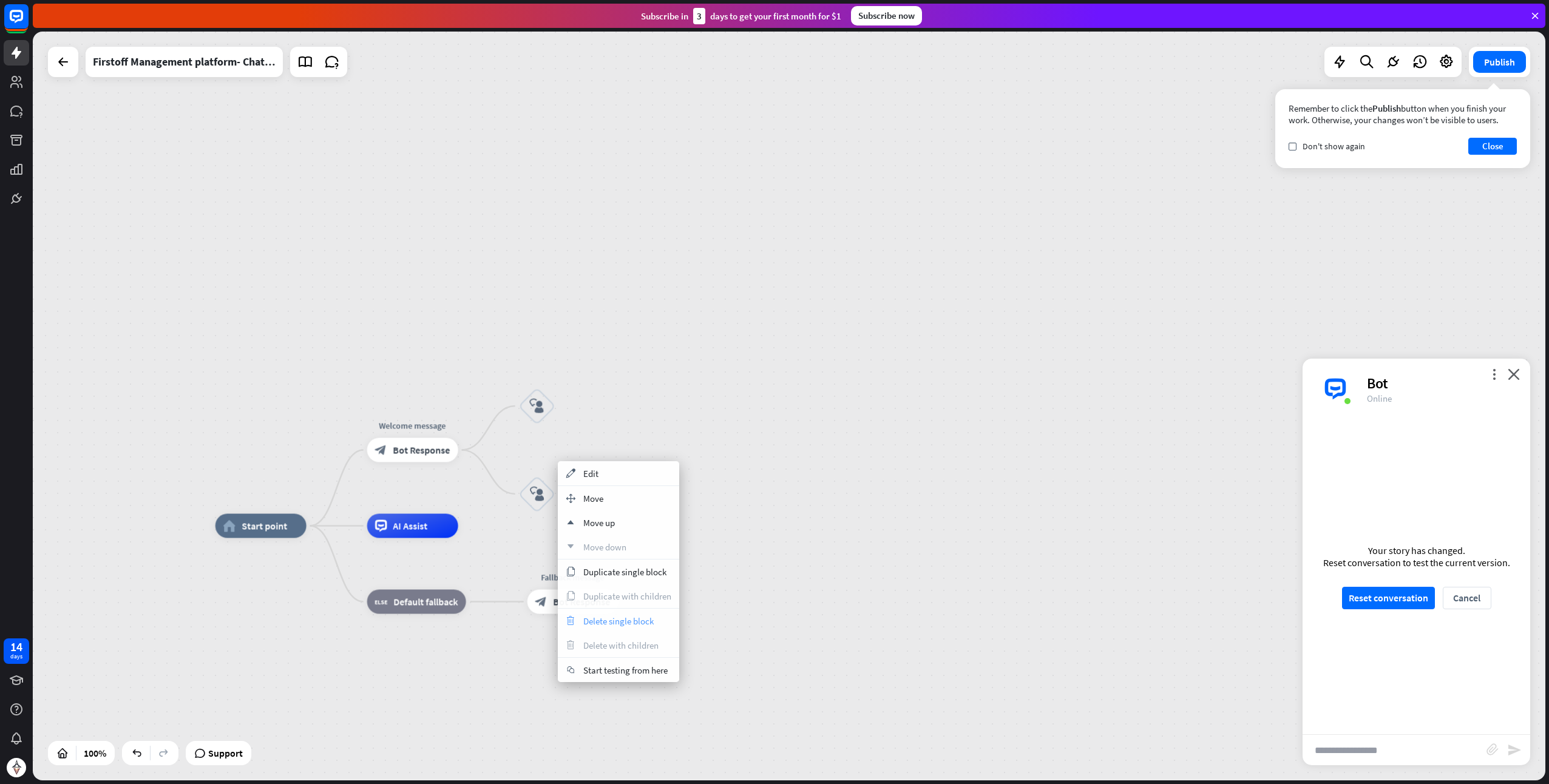
click at [601, 618] on span "Delete single block" at bounding box center [618, 621] width 70 height 12
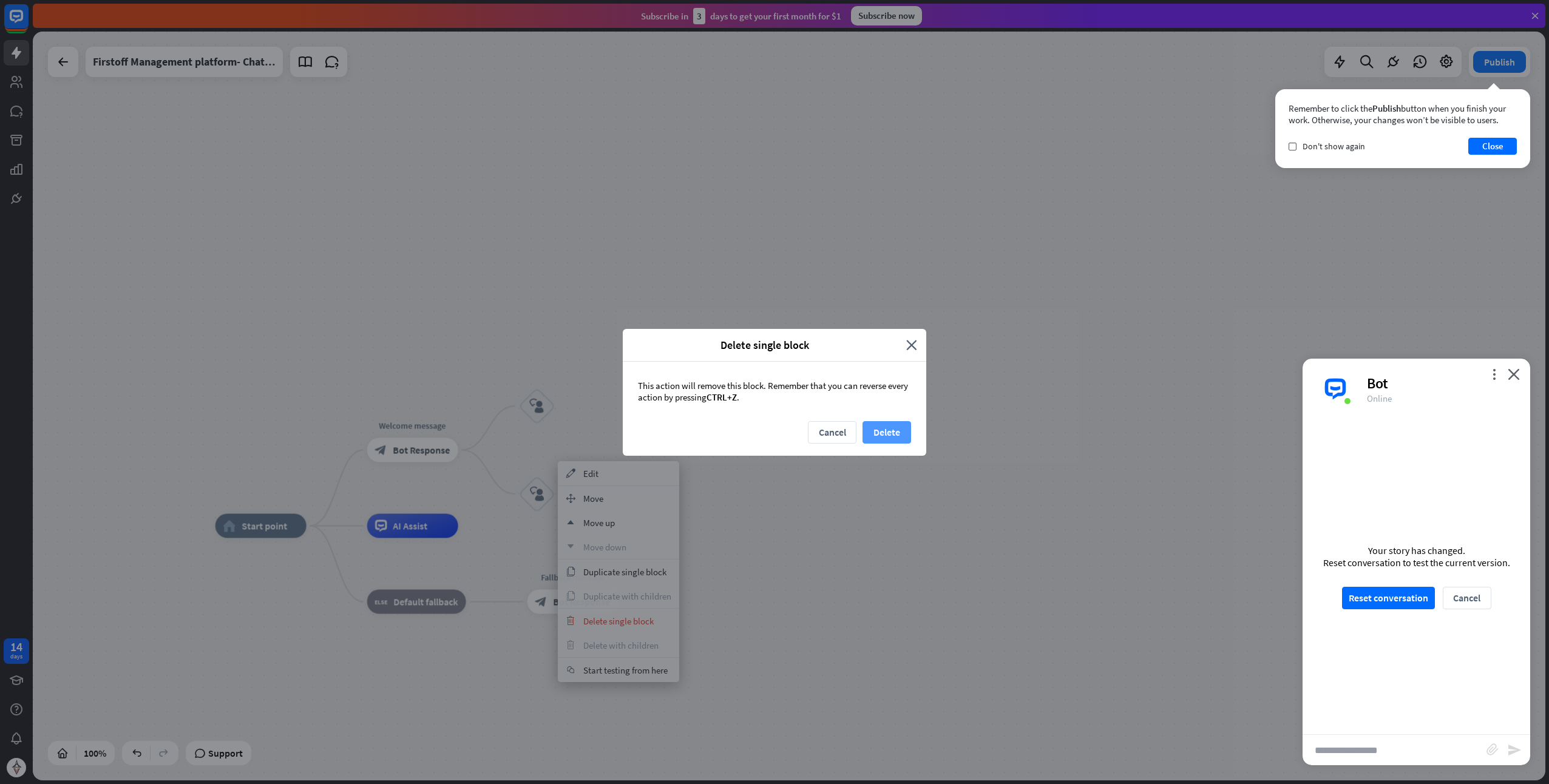
click at [892, 427] on button "Delete" at bounding box center [886, 432] width 49 height 23
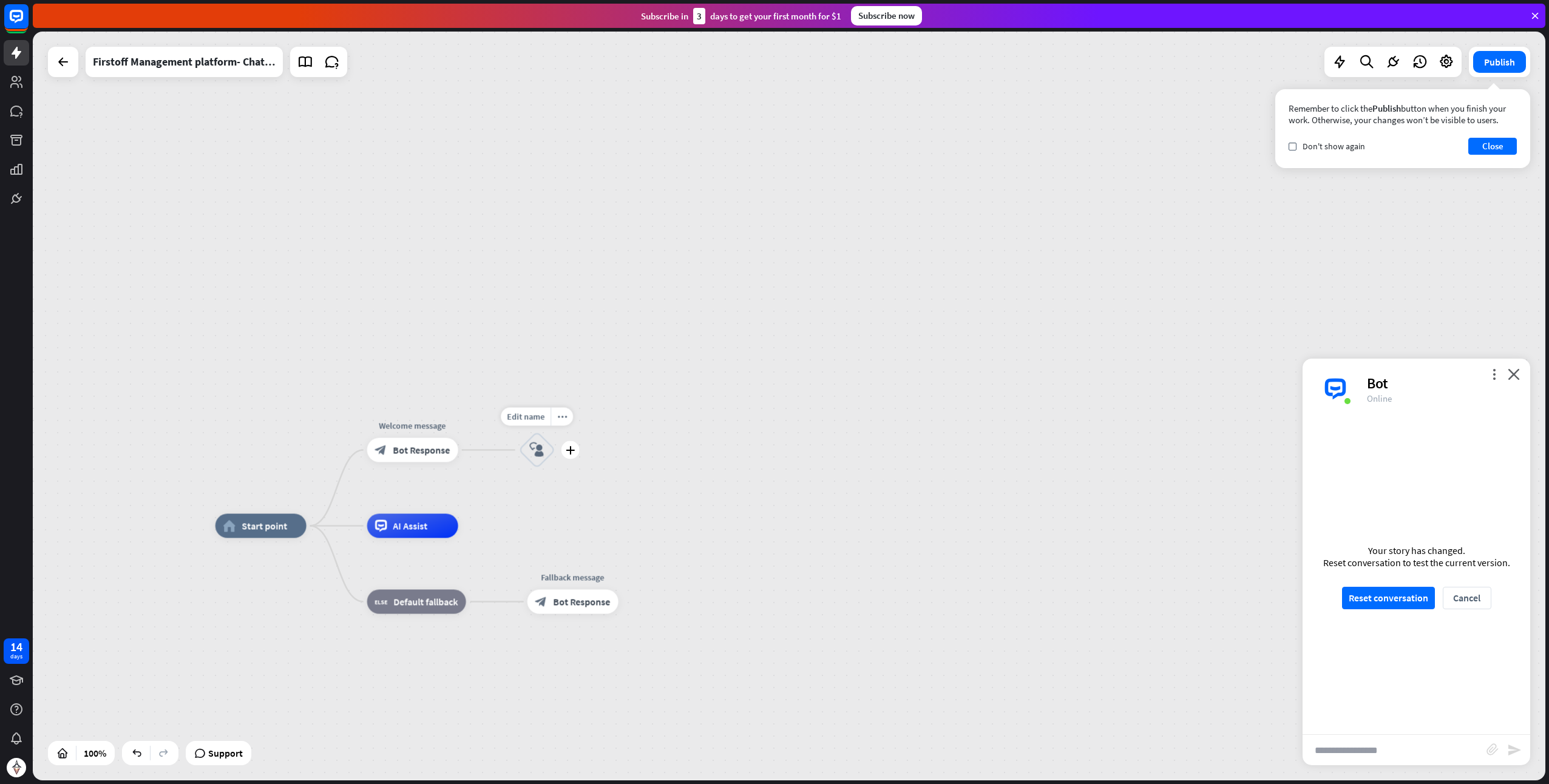
click at [537, 455] on icon "block_user_input" at bounding box center [537, 450] width 14 height 14
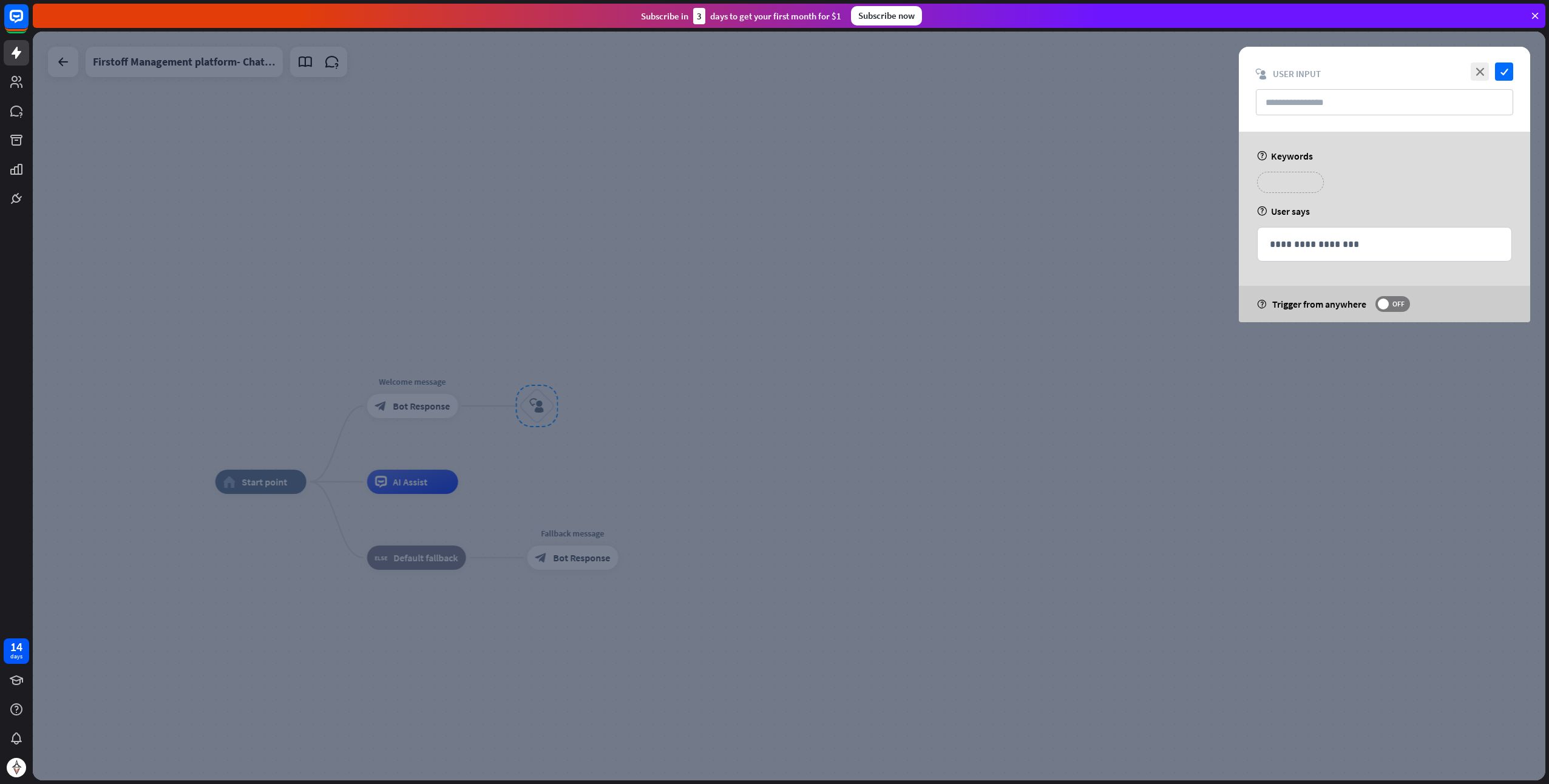
click at [1300, 185] on p "**********" at bounding box center [1291, 182] width 49 height 15
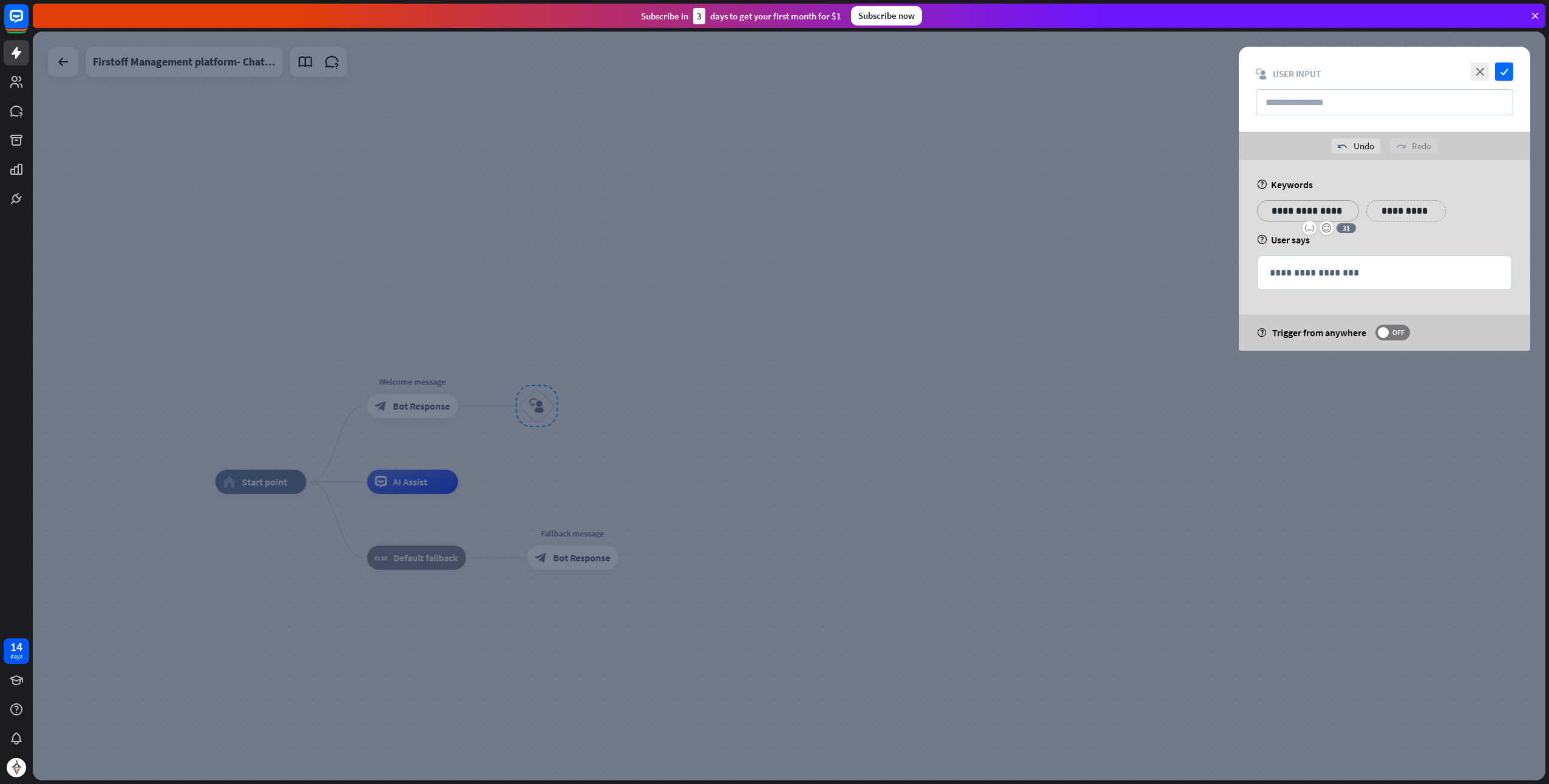
click at [1460, 250] on div "**********" at bounding box center [1385, 255] width 292 height 191
click at [1414, 211] on p "**********" at bounding box center [1400, 210] width 49 height 15
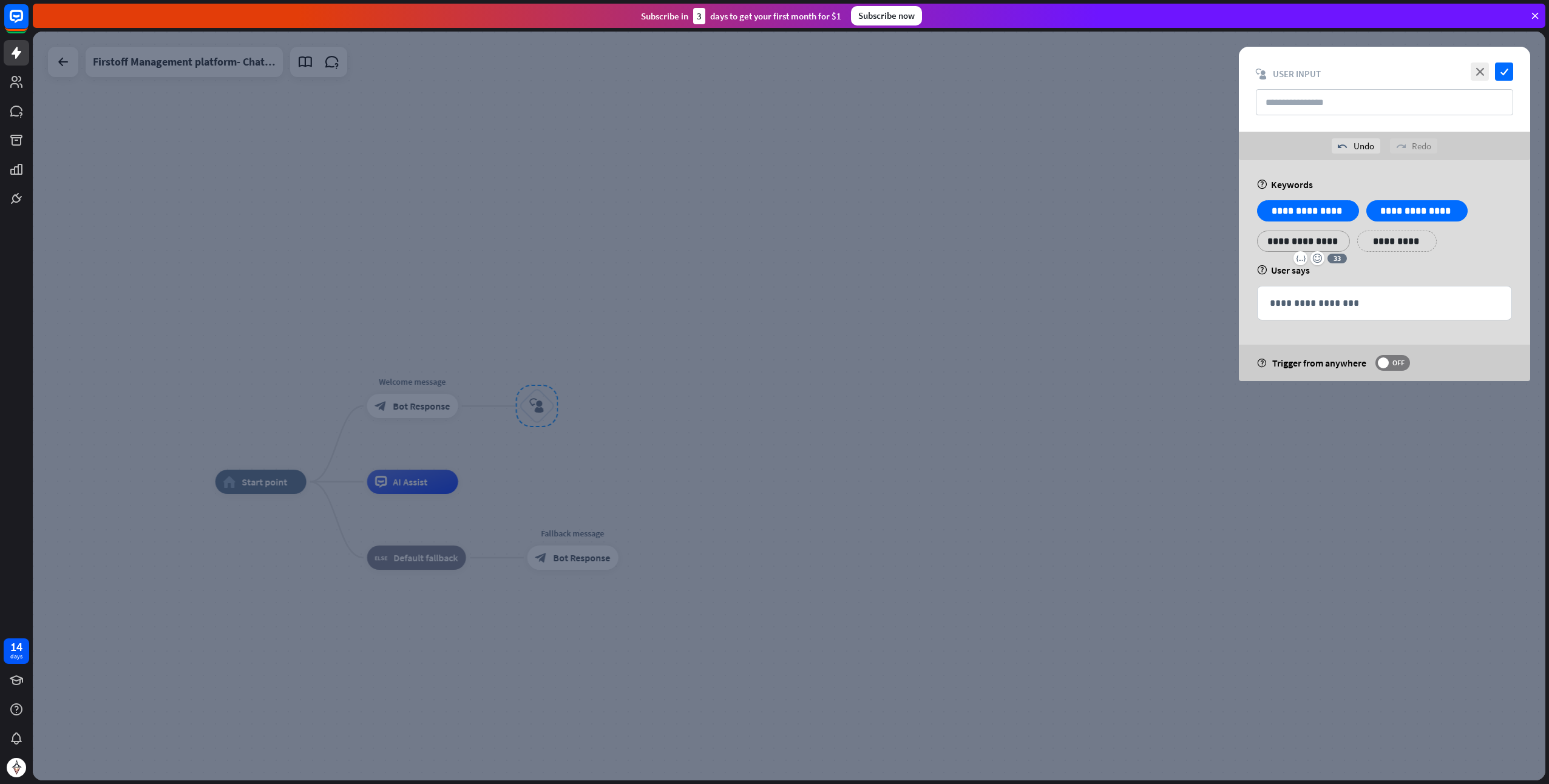
click at [1321, 237] on p "**********" at bounding box center [1304, 241] width 75 height 15
click at [1326, 439] on div at bounding box center [789, 406] width 1513 height 749
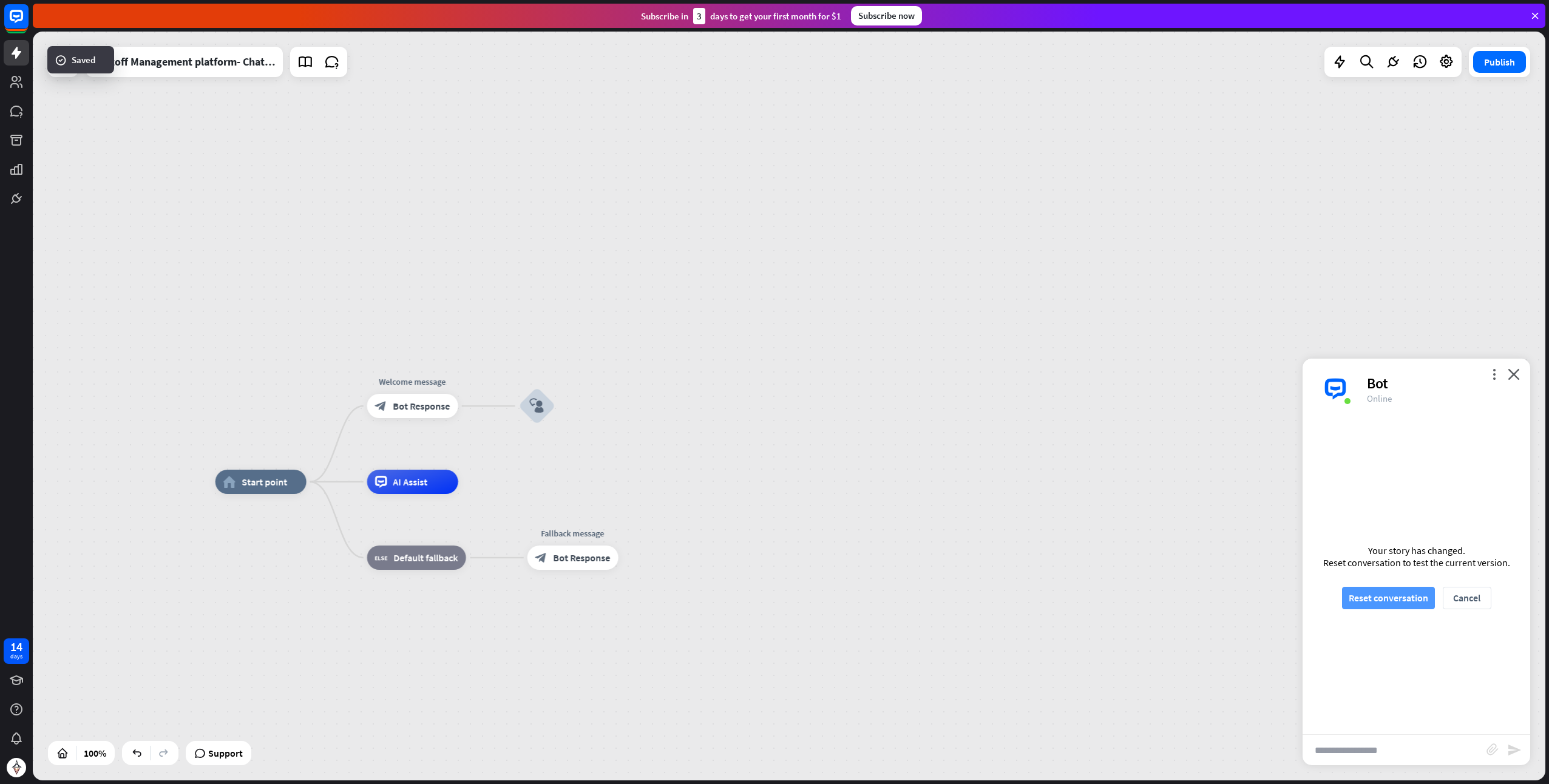
click at [1407, 601] on button "Reset conversation" at bounding box center [1388, 598] width 93 height 23
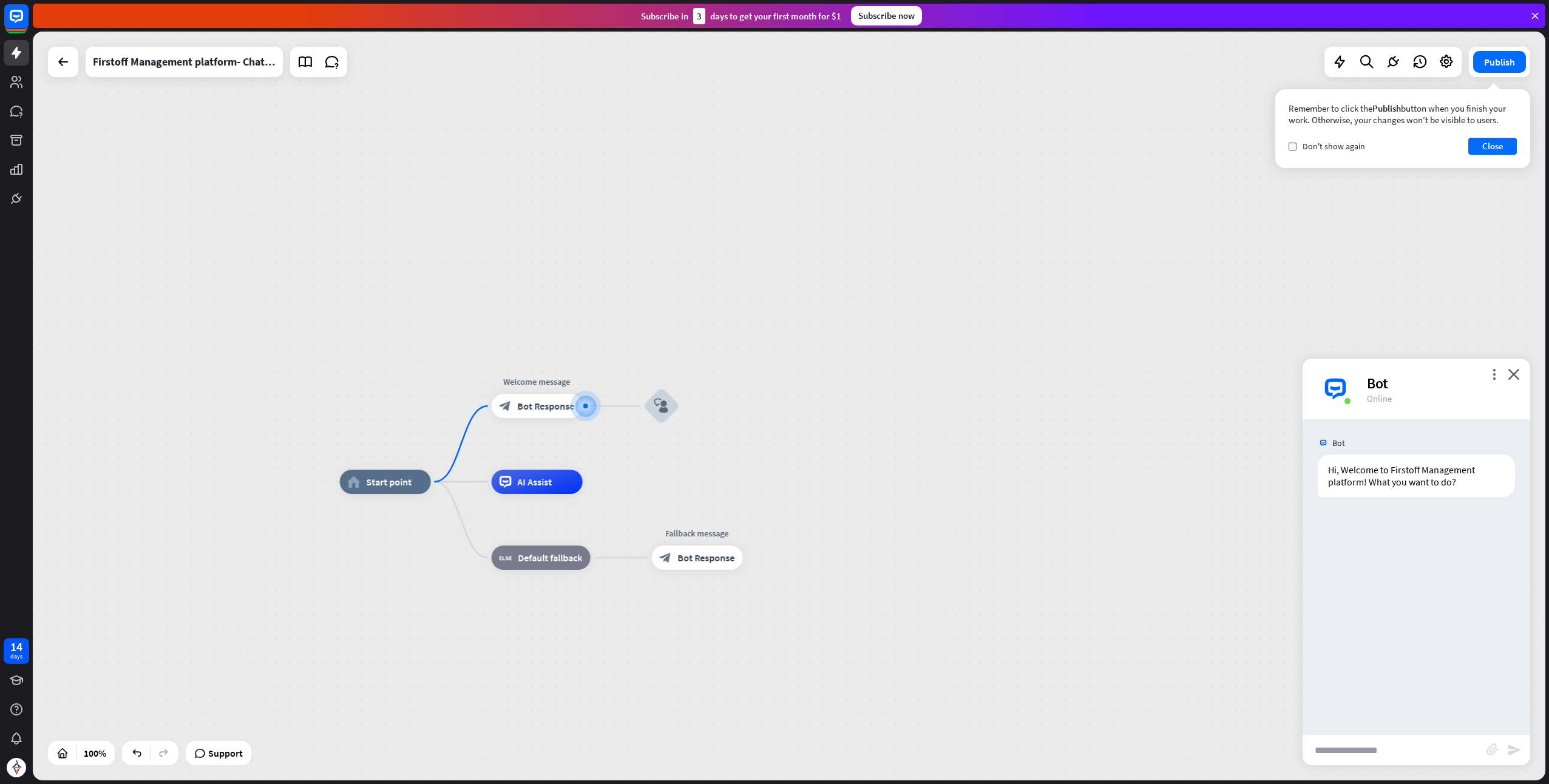
click at [1349, 757] on input "text" at bounding box center [1395, 750] width 184 height 31
type input "**"
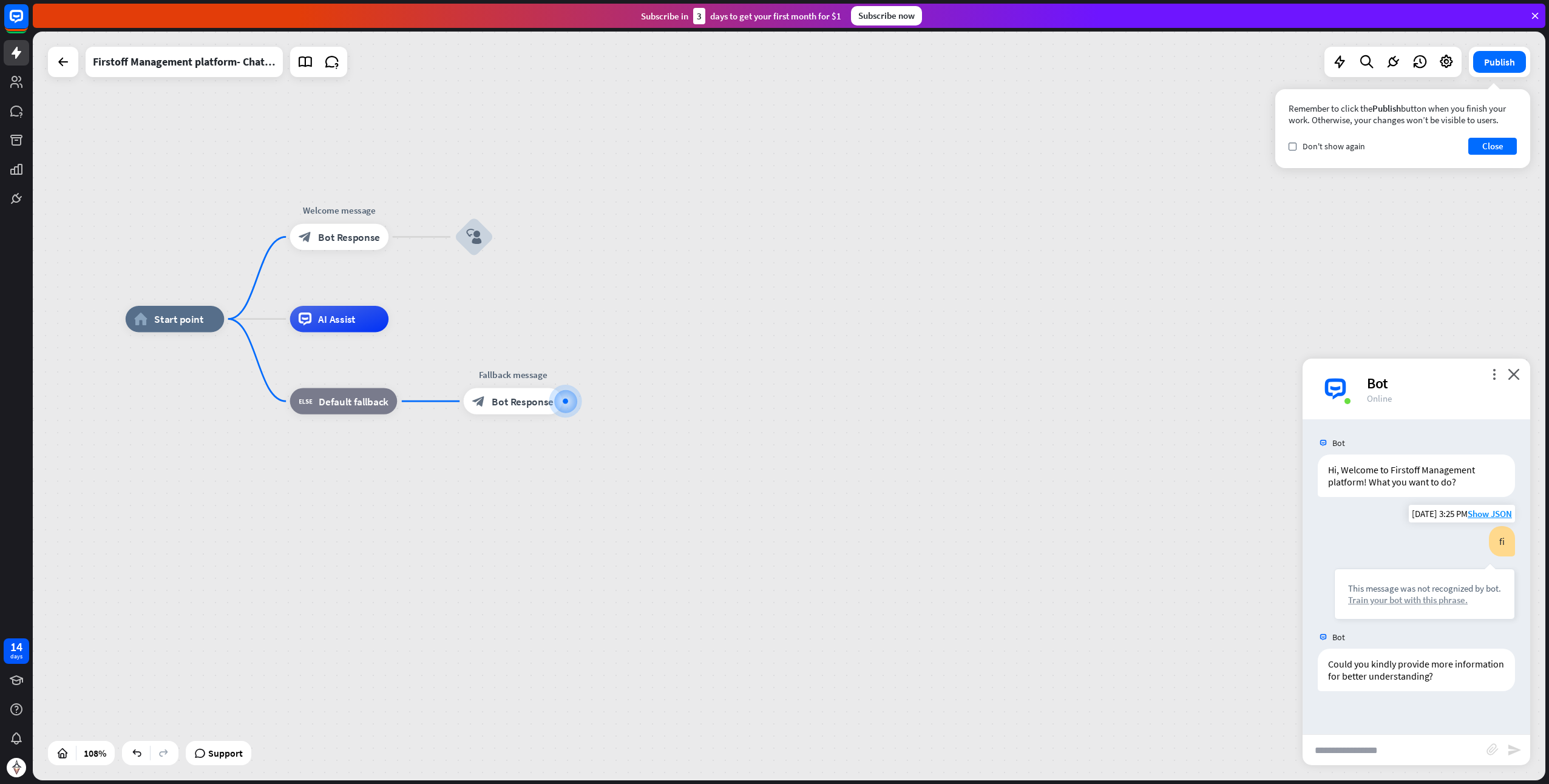
click at [1411, 601] on div "Train your bot with this phrase." at bounding box center [1425, 600] width 153 height 12
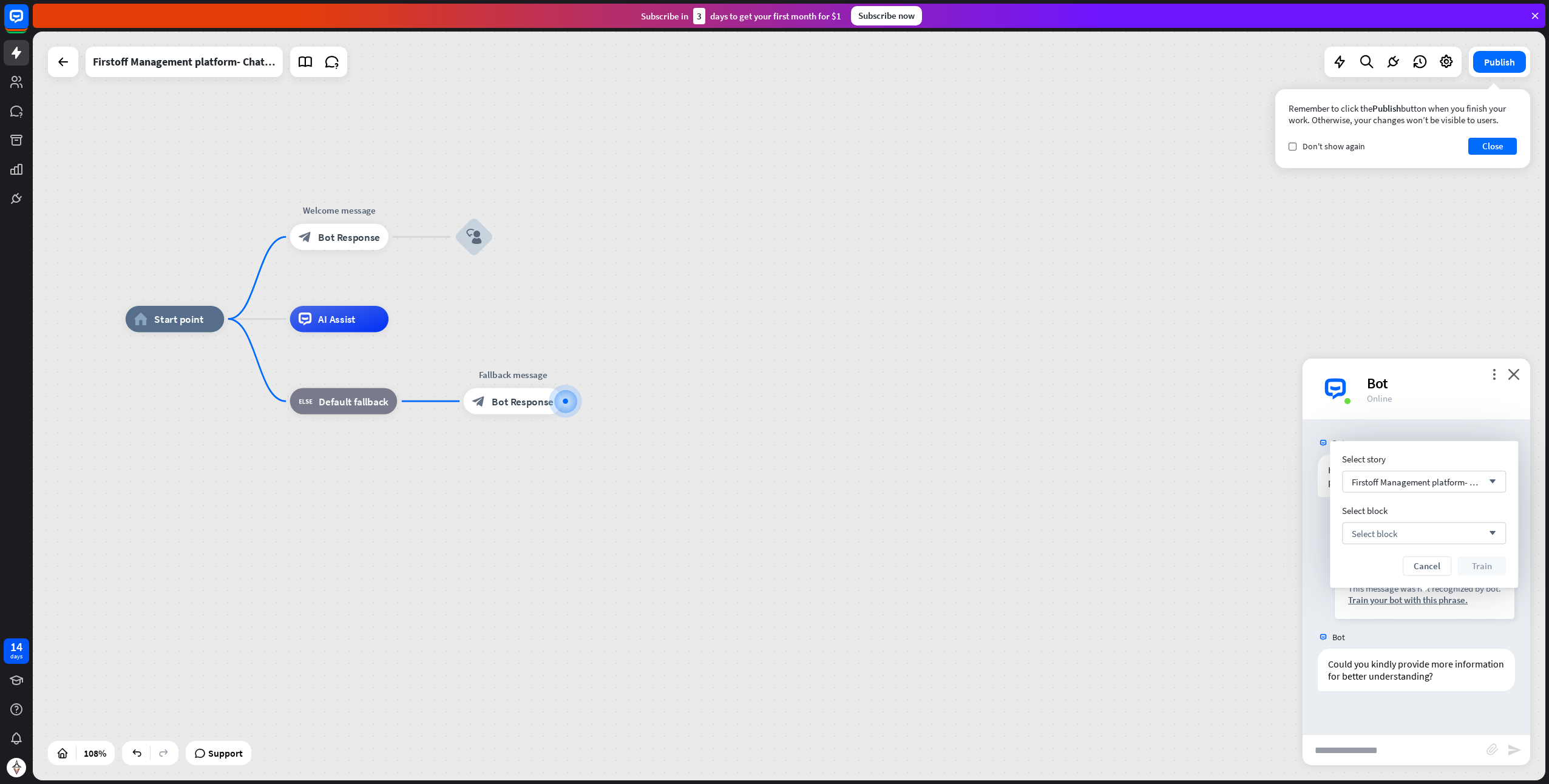
click at [1159, 519] on div "home_2 Start point Welcome message block_bot_response Bot Response block_user_i…" at bounding box center [945, 725] width 1639 height 811
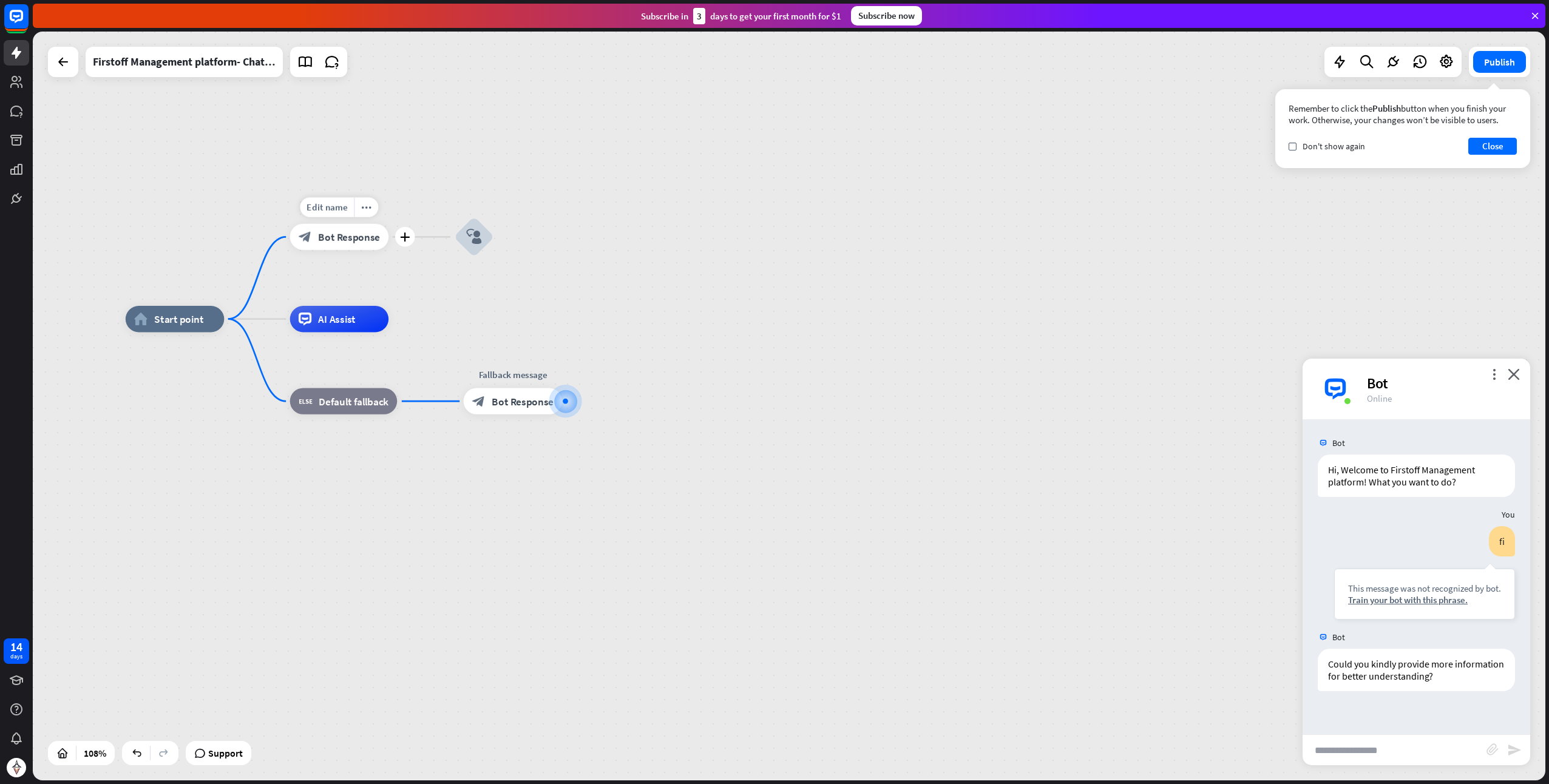
click at [323, 244] on div "block_bot_response Bot Response" at bounding box center [339, 237] width 98 height 26
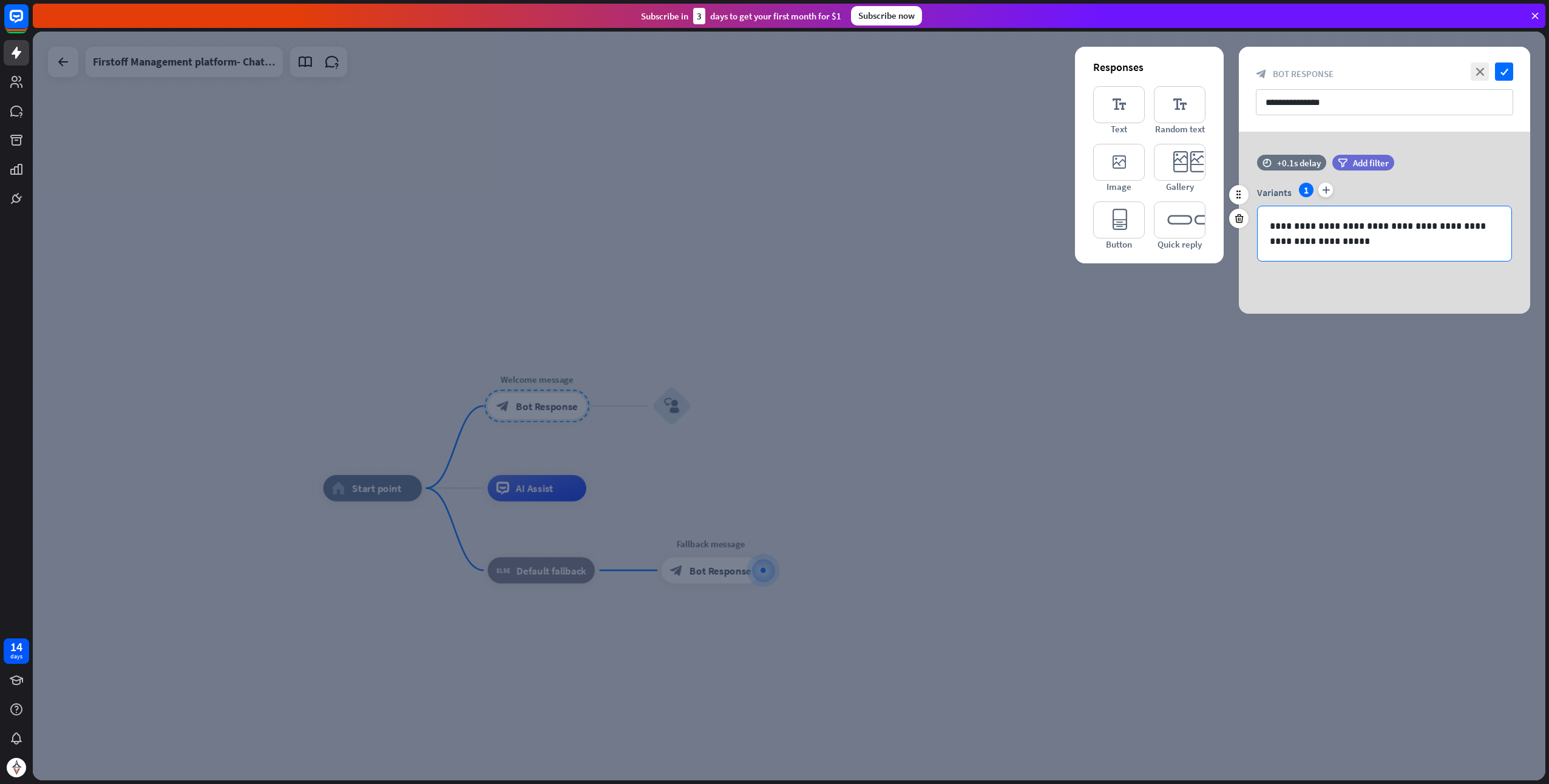
click at [1331, 244] on p "**********" at bounding box center [1385, 234] width 230 height 31
drag, startPoint x: 836, startPoint y: 293, endPoint x: 721, endPoint y: 323, distance: 118.8
click at [836, 291] on div at bounding box center [789, 406] width 1513 height 749
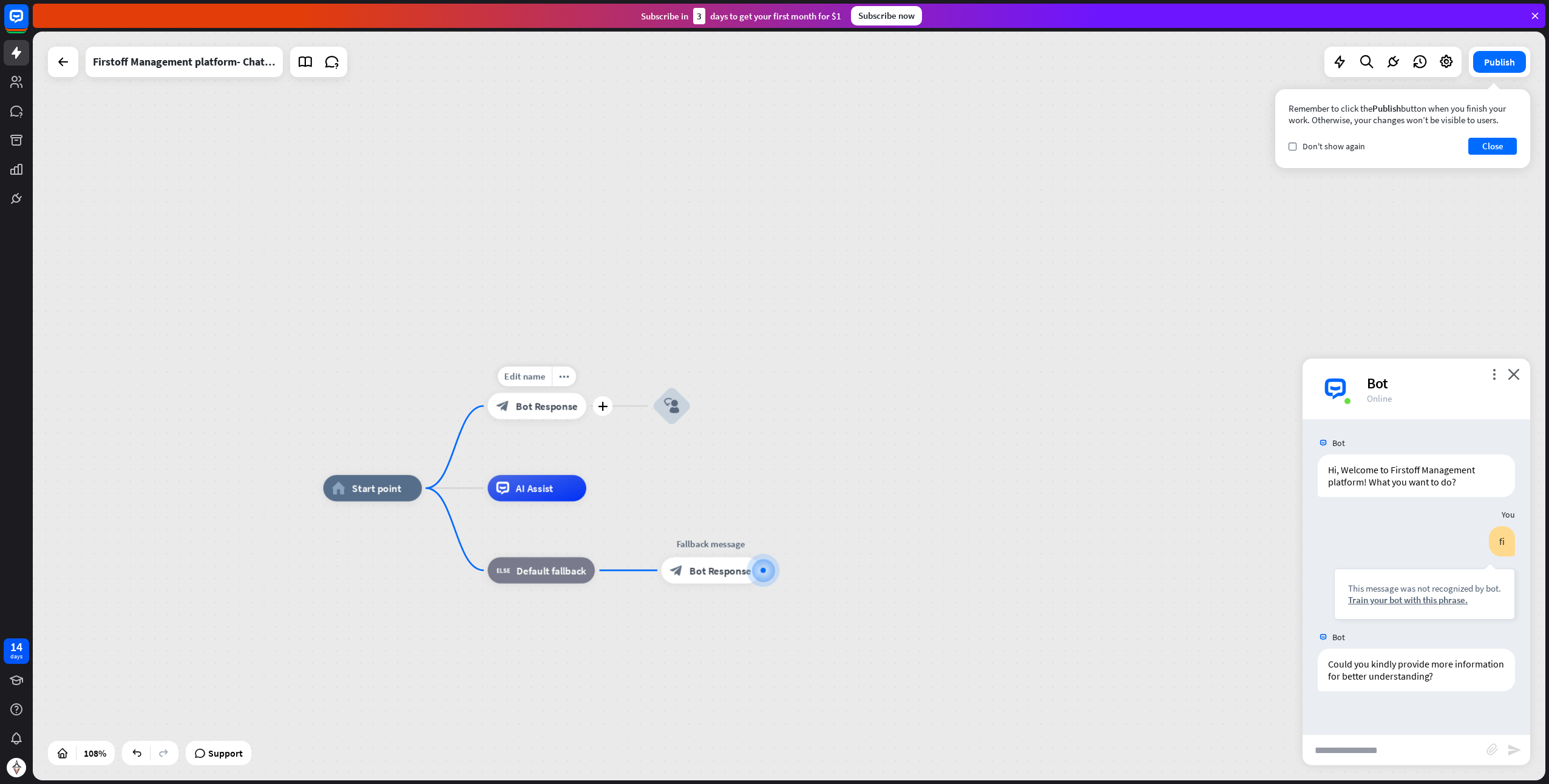
click at [558, 406] on span "Bot Response" at bounding box center [547, 406] width 62 height 14
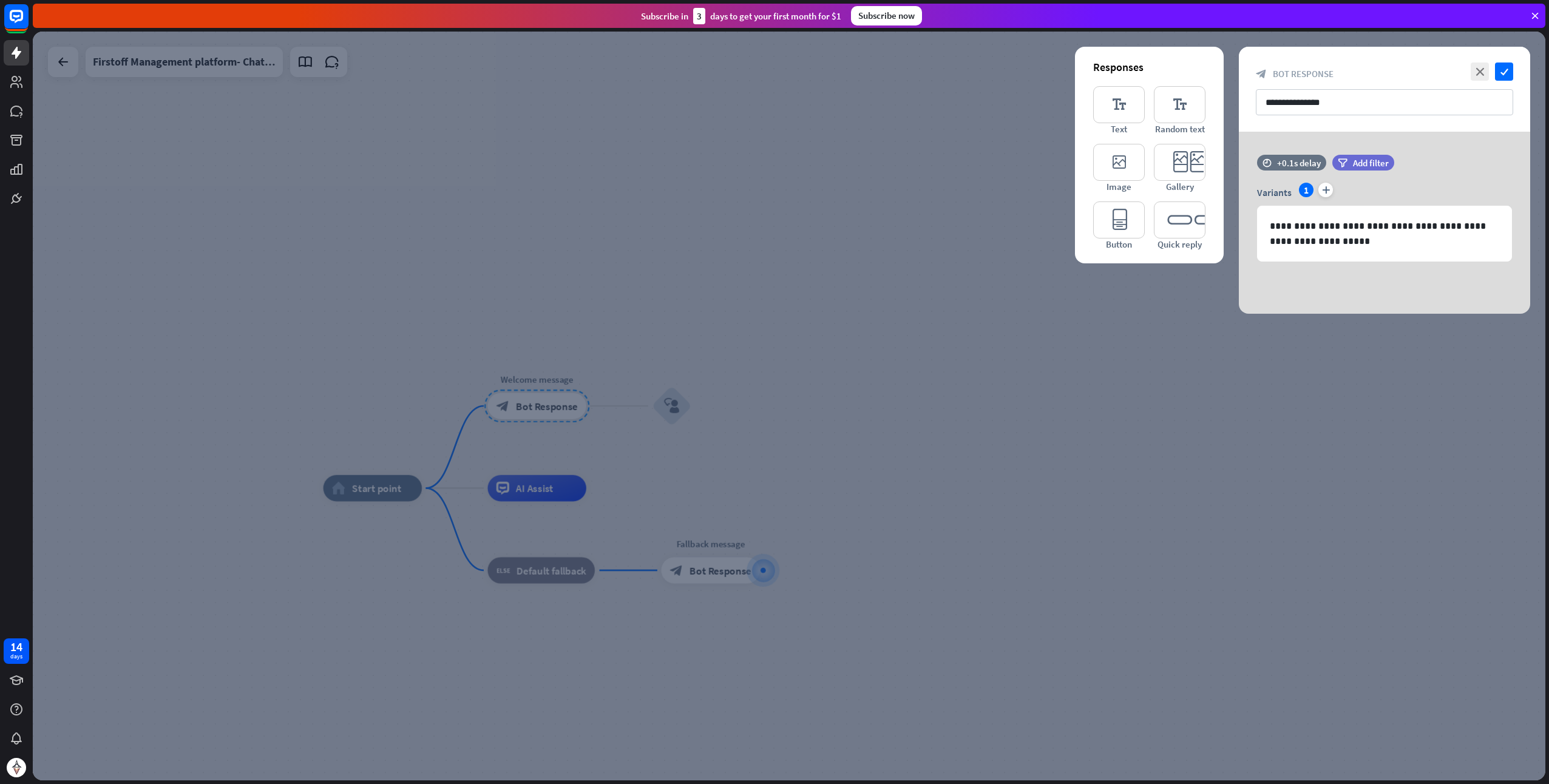
click at [649, 348] on div at bounding box center [789, 406] width 1513 height 749
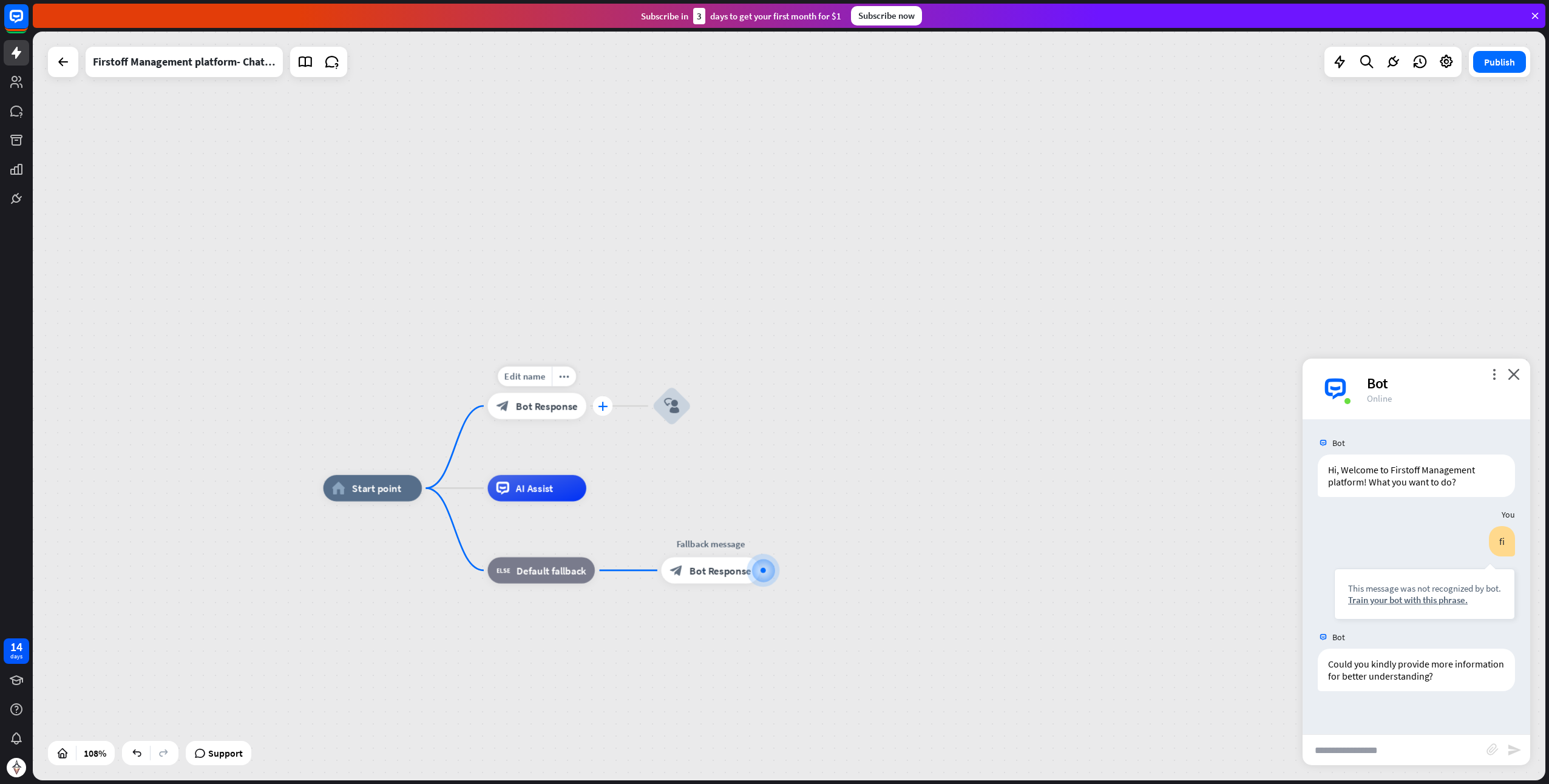
click at [601, 403] on icon "plus" at bounding box center [603, 406] width 10 height 9
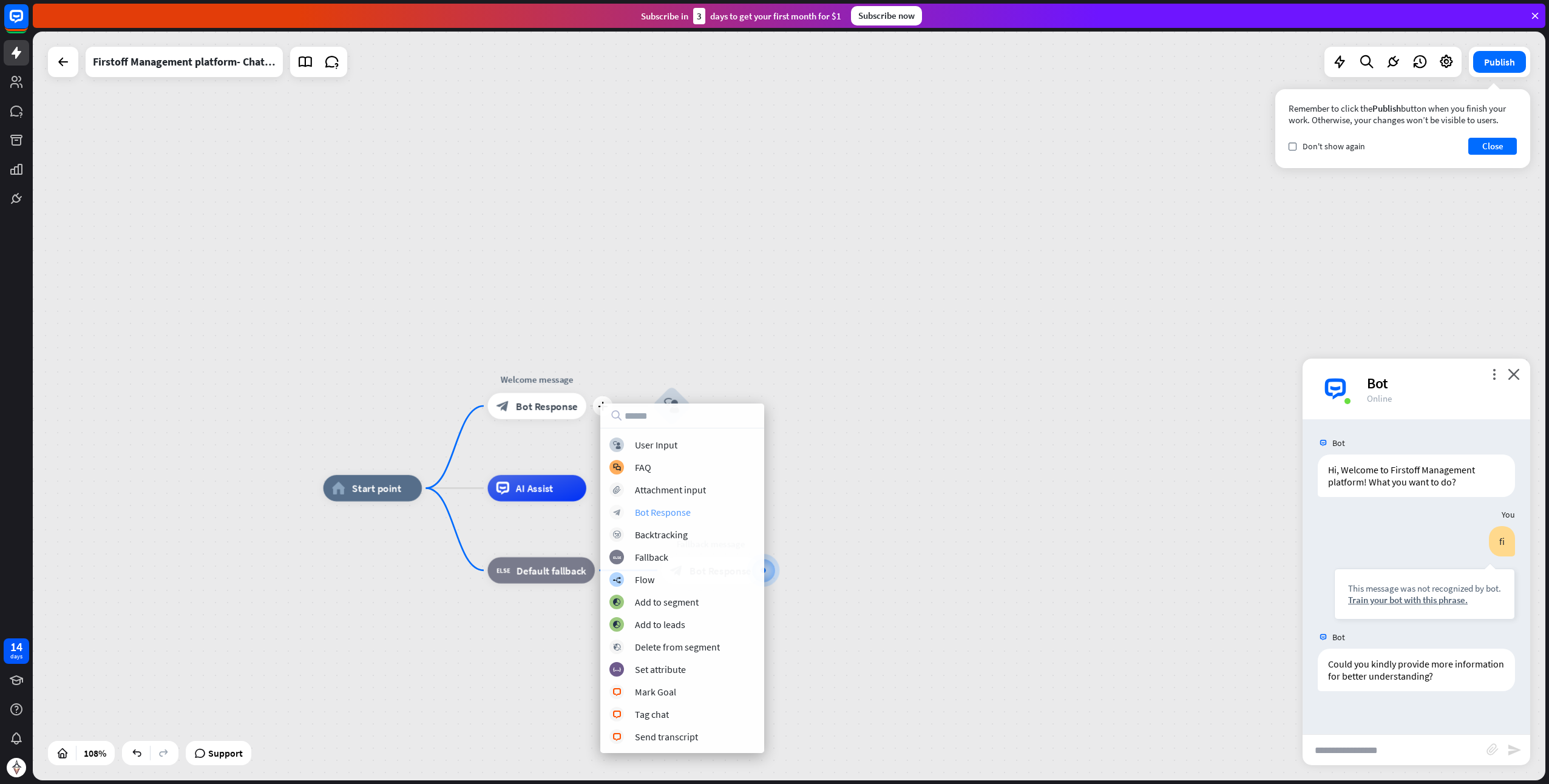
click at [664, 508] on div "Bot Response" at bounding box center [663, 512] width 56 height 12
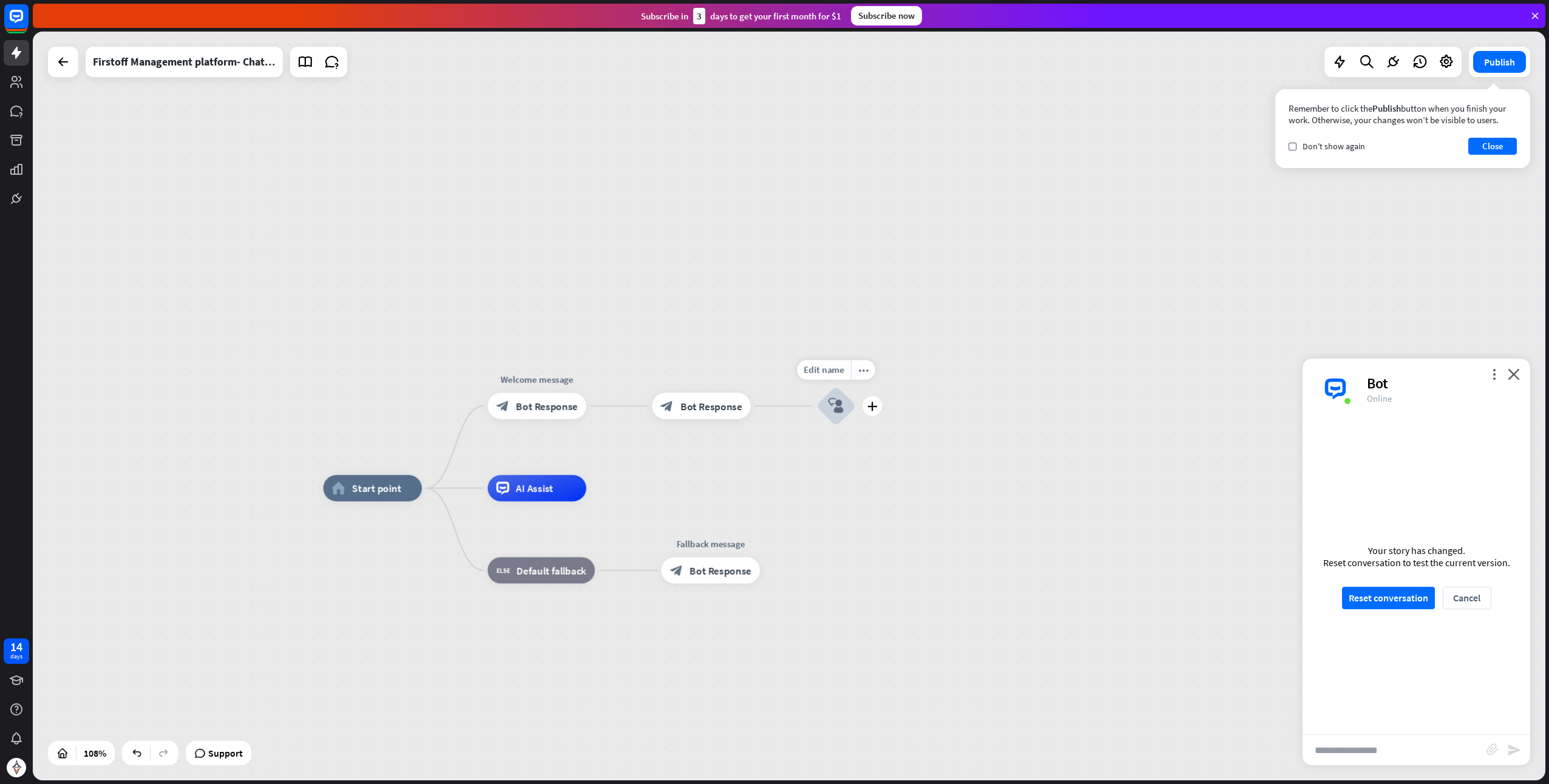
click at [830, 409] on icon "block_user_input" at bounding box center [836, 406] width 16 height 16
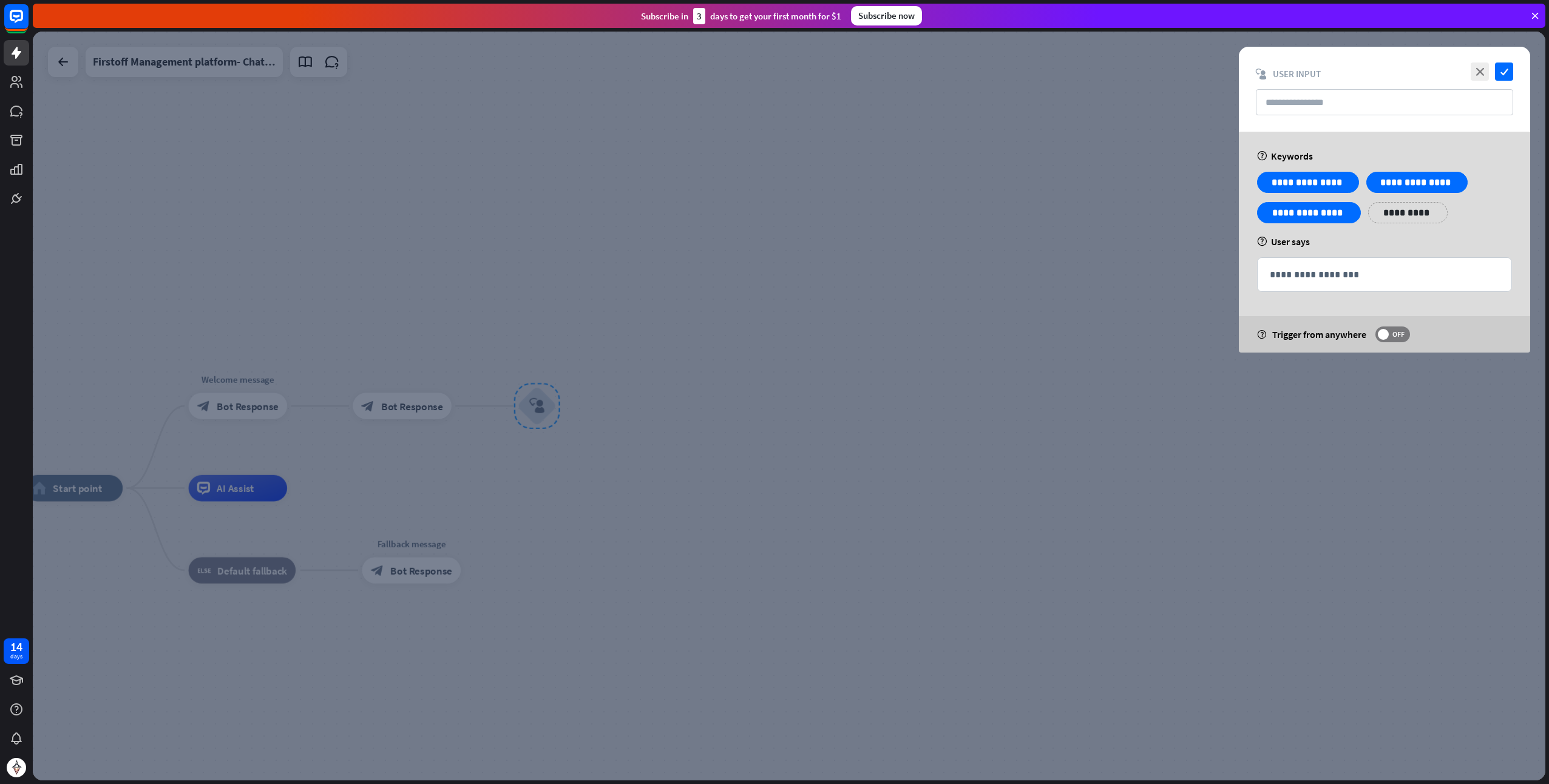
click at [1097, 186] on div at bounding box center [789, 406] width 1513 height 749
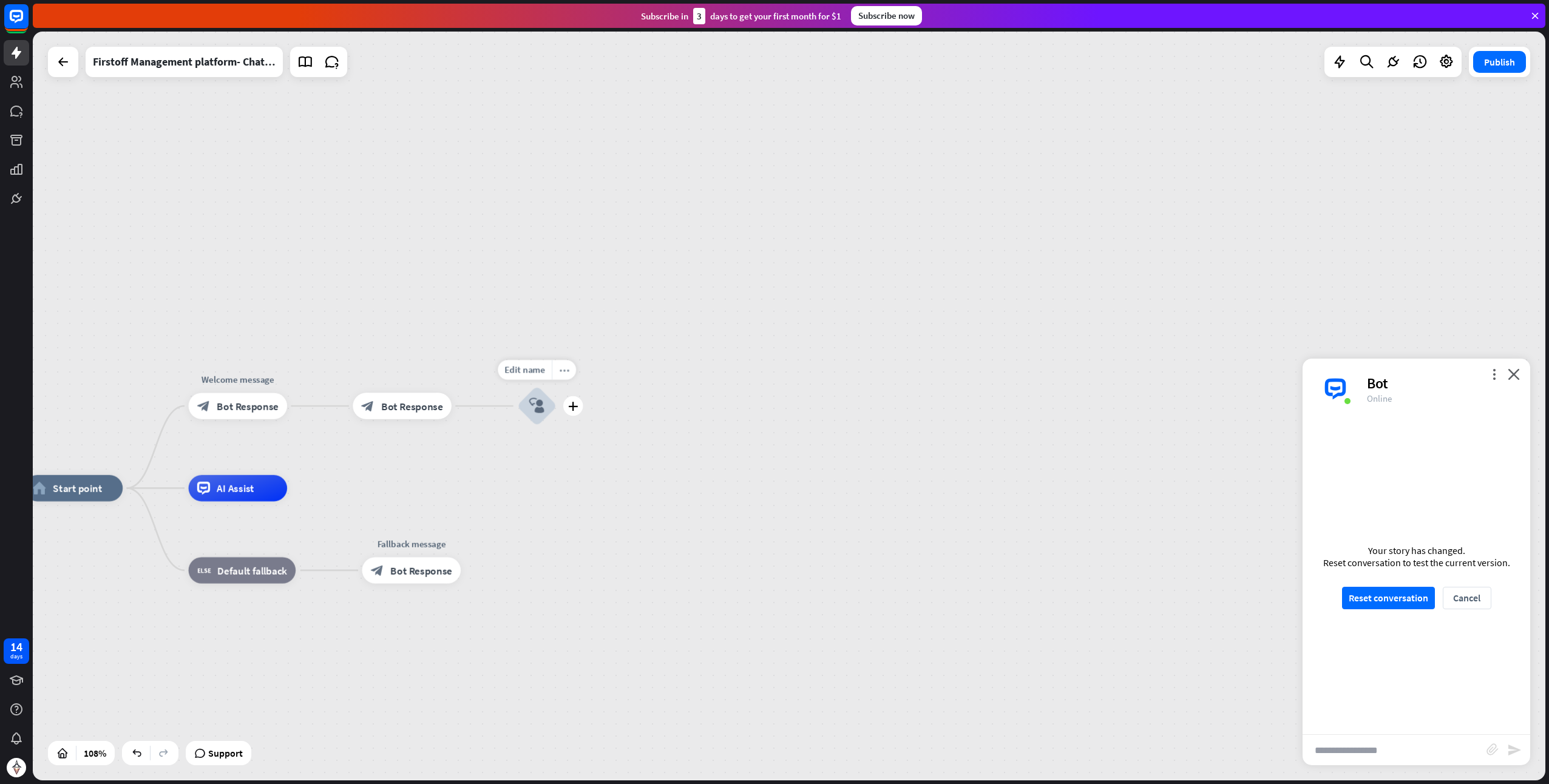
click at [567, 364] on div "more_horiz" at bounding box center [564, 370] width 24 height 20
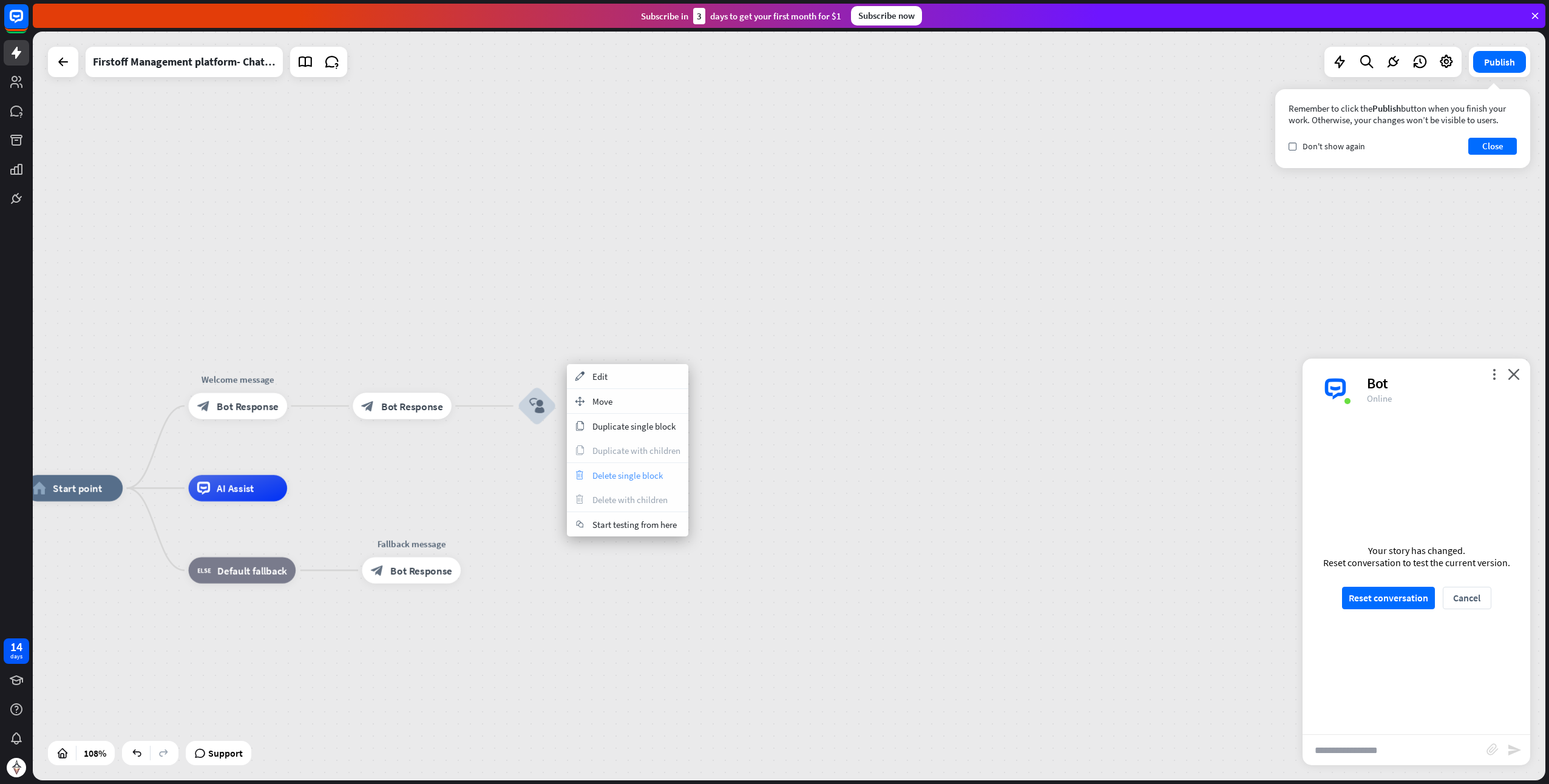
click at [612, 472] on span "Delete single block" at bounding box center [627, 476] width 70 height 12
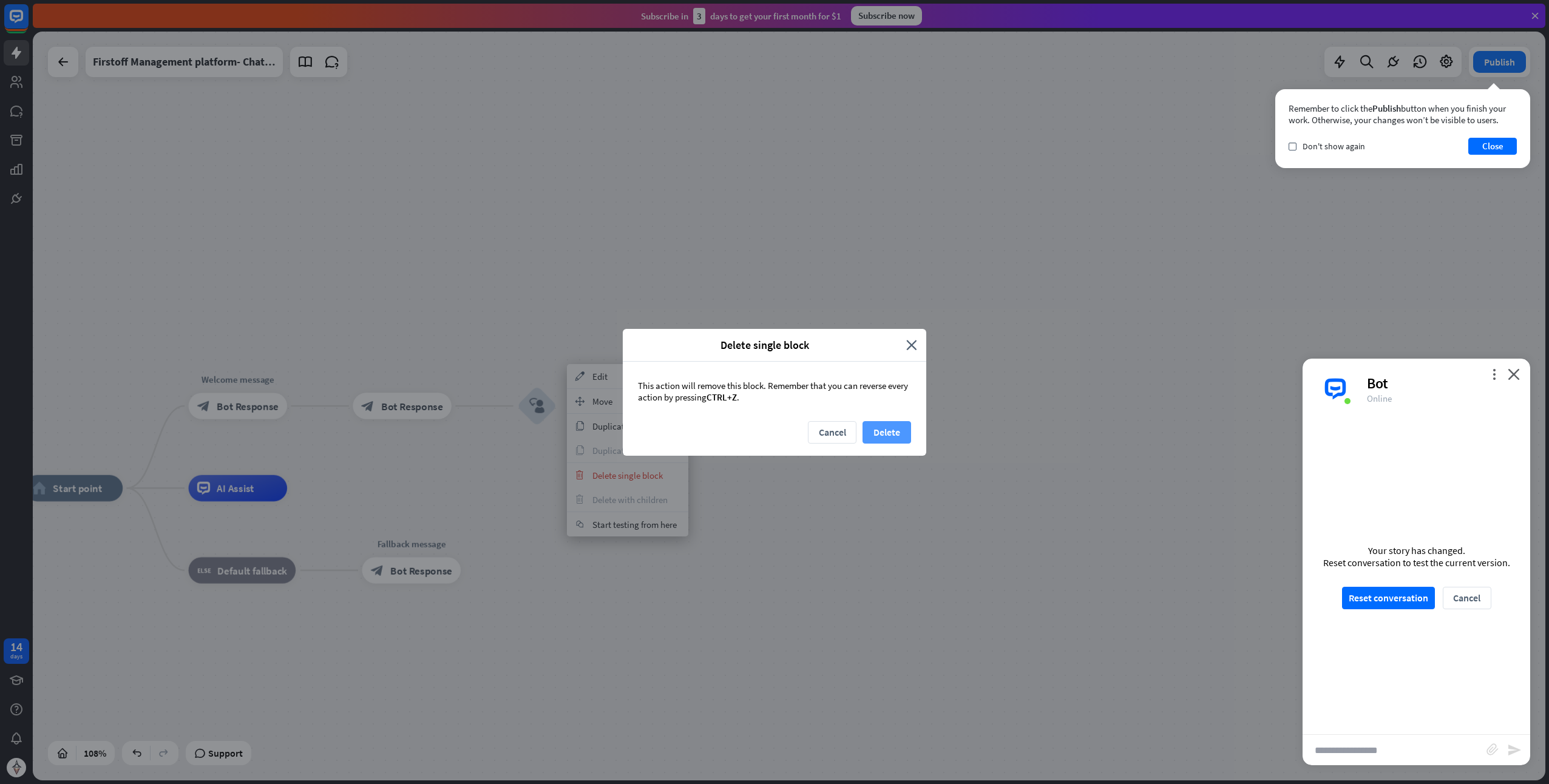
click at [897, 429] on button "Delete" at bounding box center [886, 432] width 49 height 23
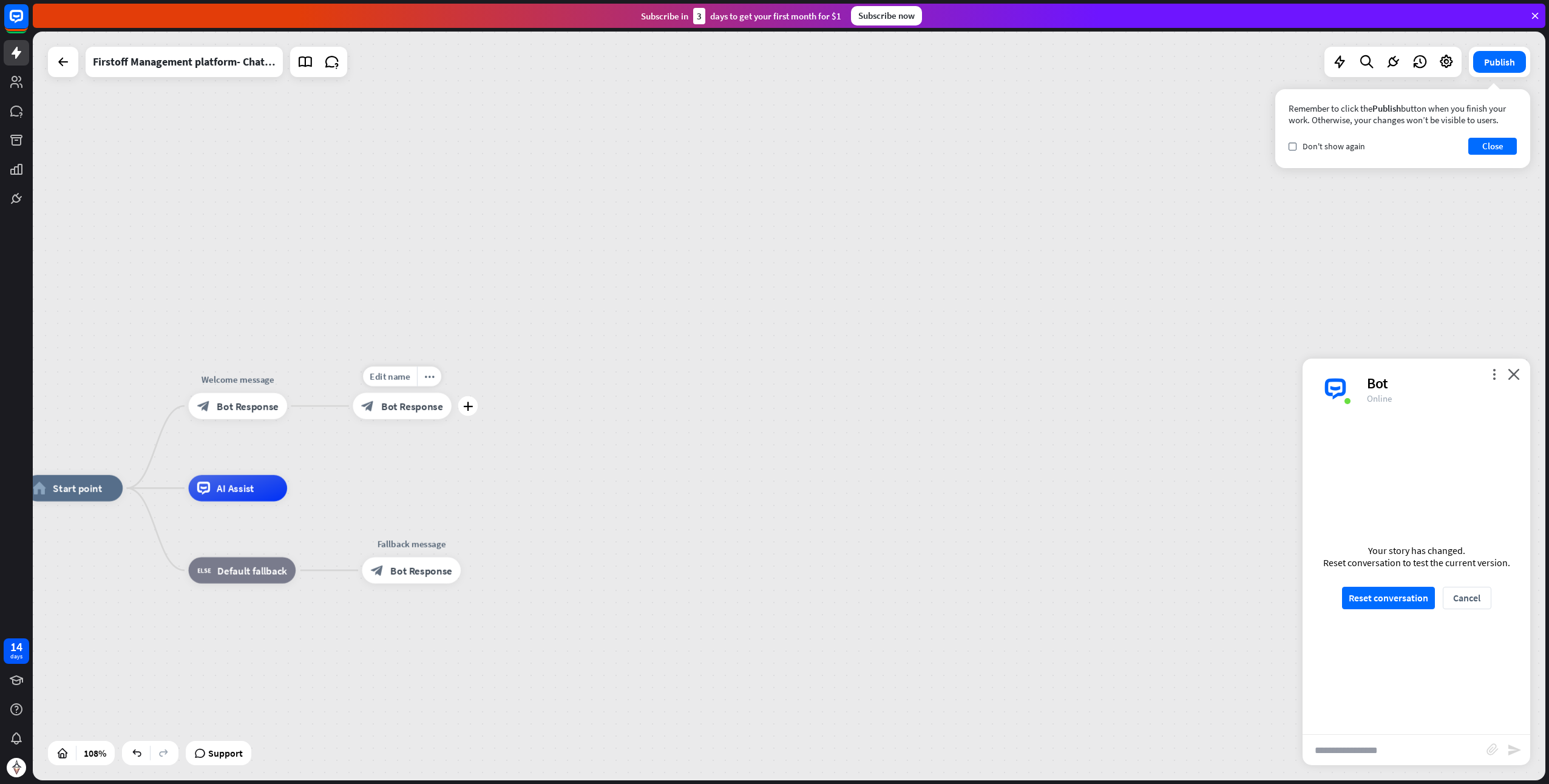
click at [417, 409] on span "Bot Response" at bounding box center [412, 406] width 62 height 14
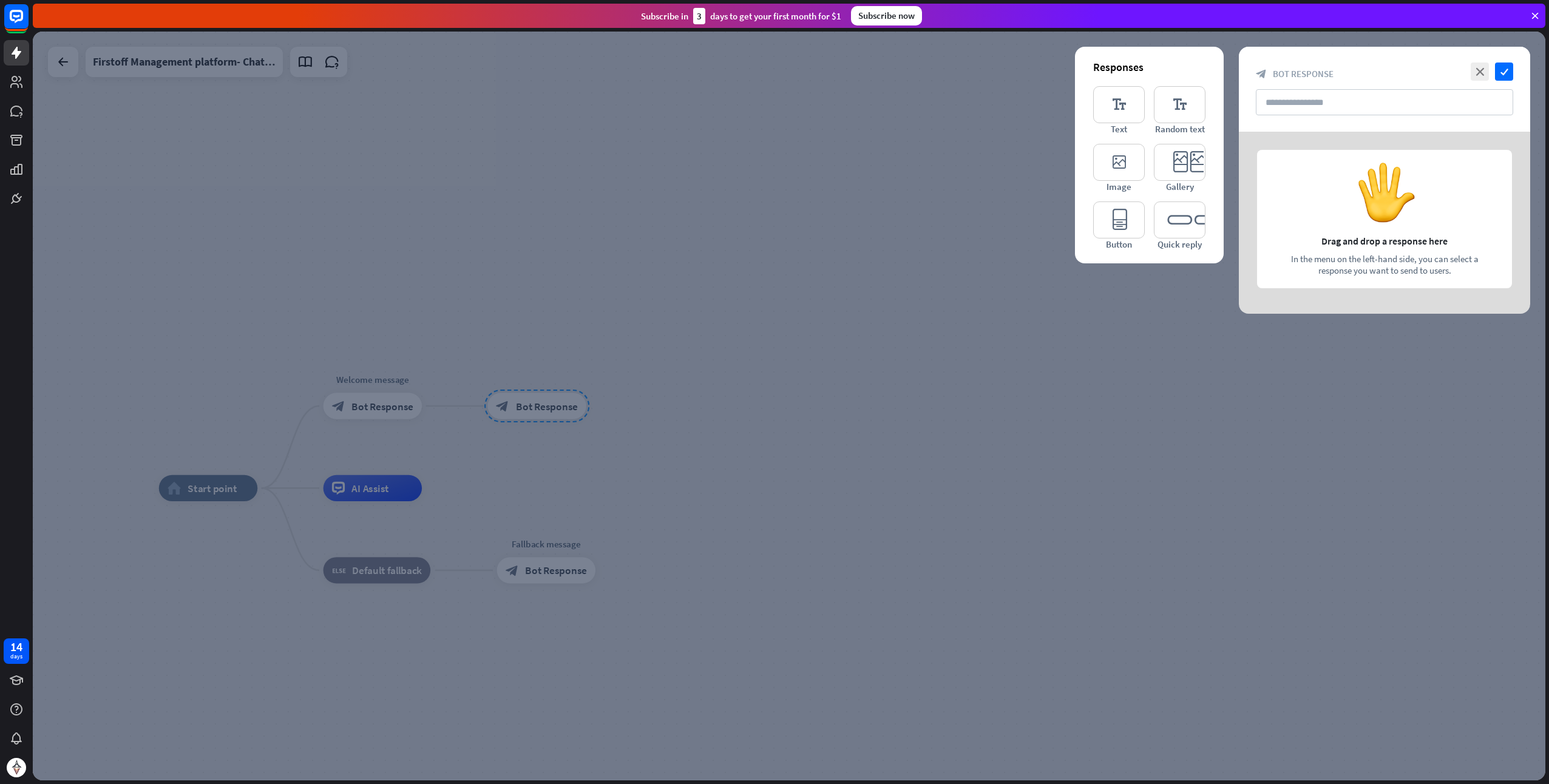
drag, startPoint x: 657, startPoint y: 398, endPoint x: 637, endPoint y: 390, distance: 21.5
click at [658, 395] on div at bounding box center [789, 406] width 1513 height 749
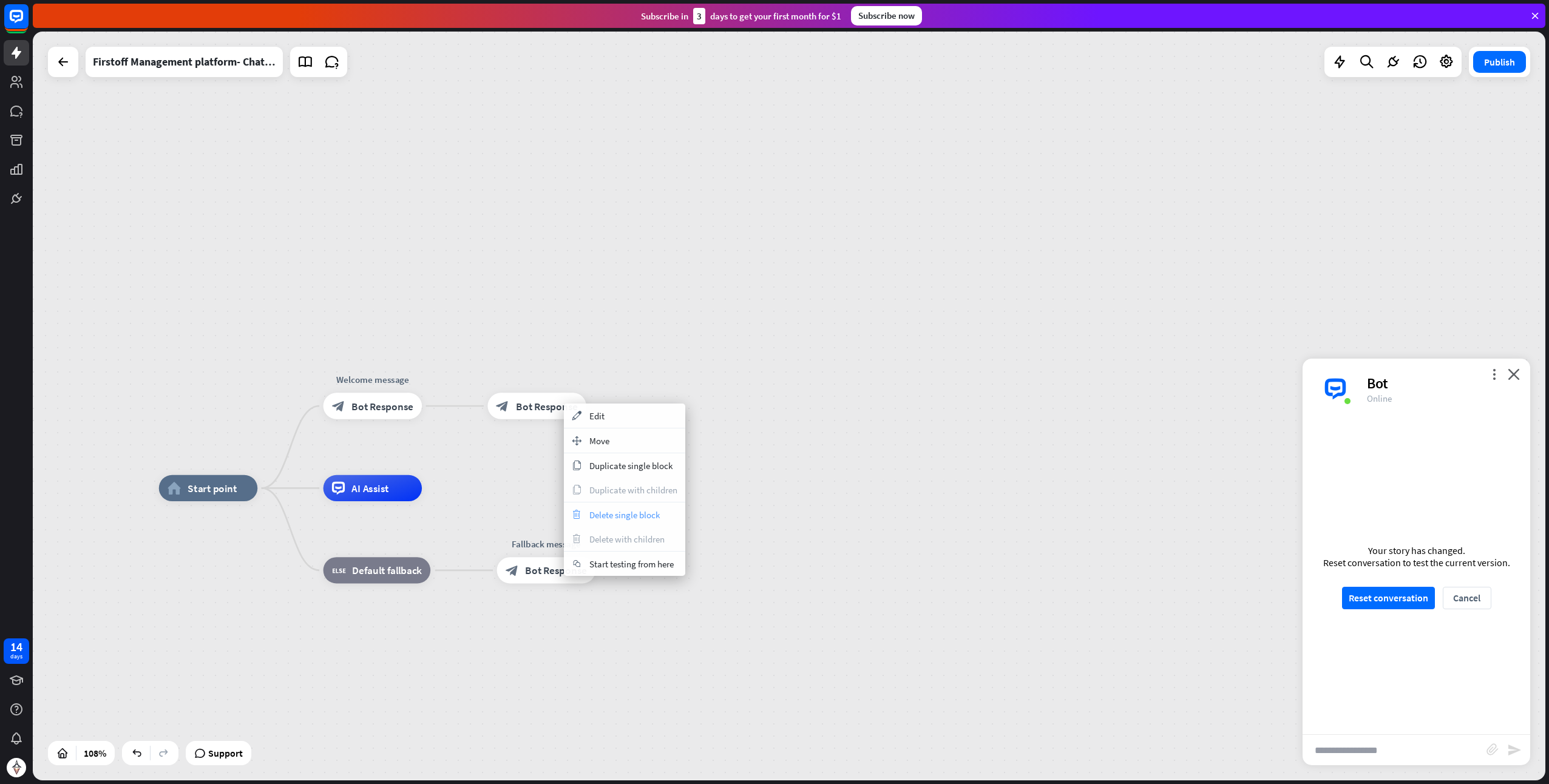
click at [607, 509] on span "Delete single block" at bounding box center [625, 515] width 70 height 12
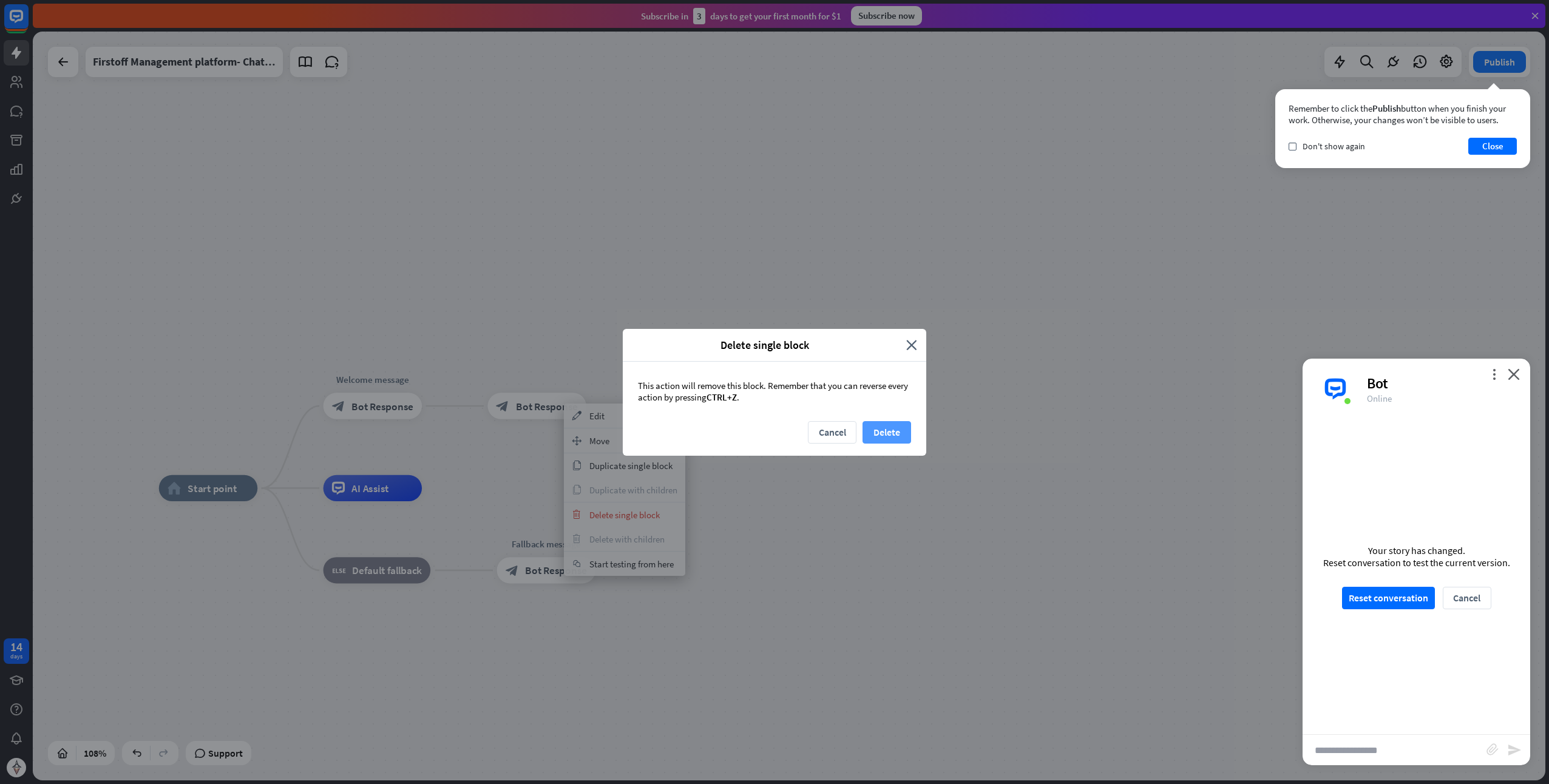
click at [905, 431] on button "Delete" at bounding box center [886, 432] width 49 height 23
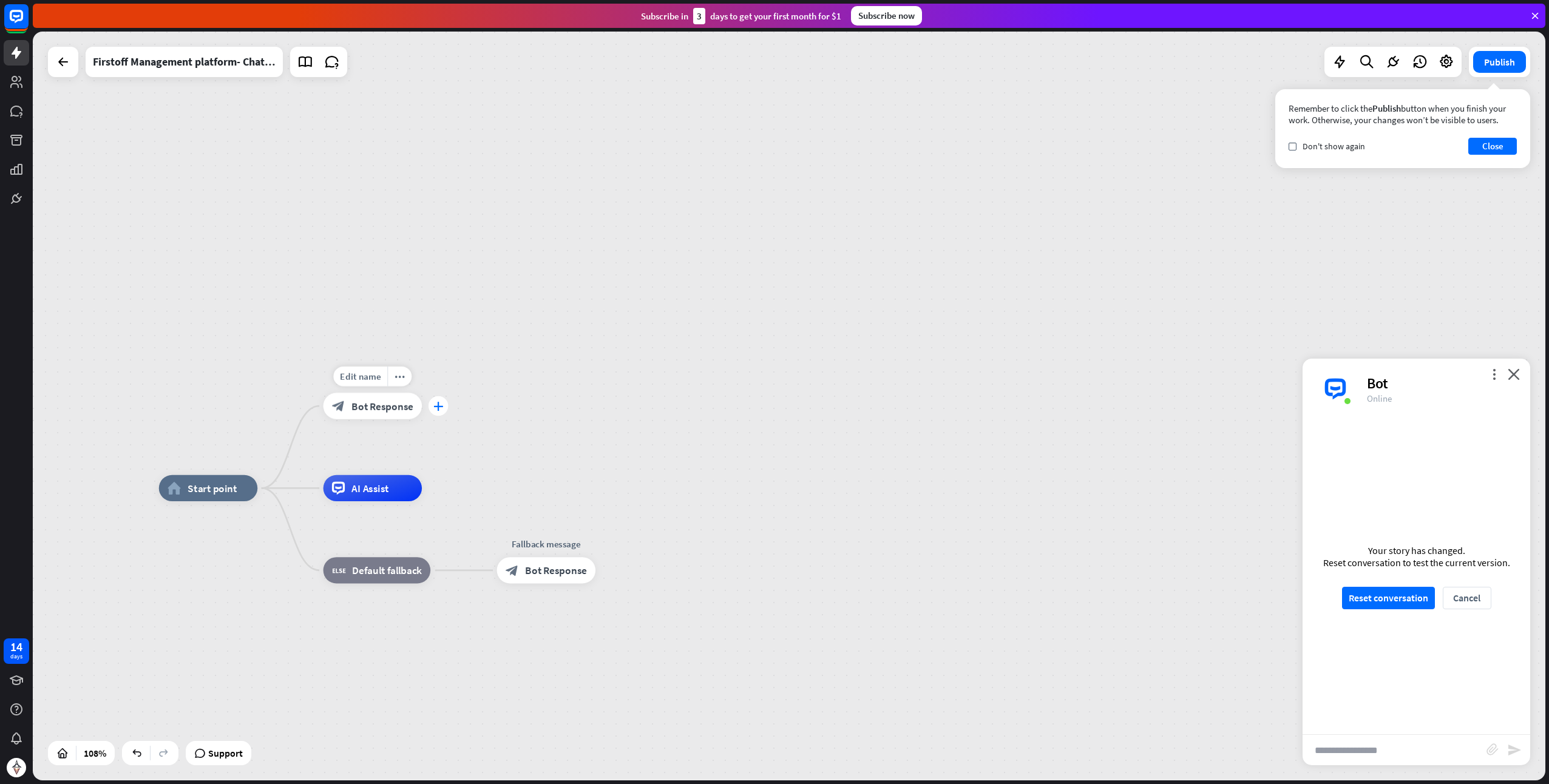
click at [444, 403] on div "plus" at bounding box center [439, 406] width 20 height 20
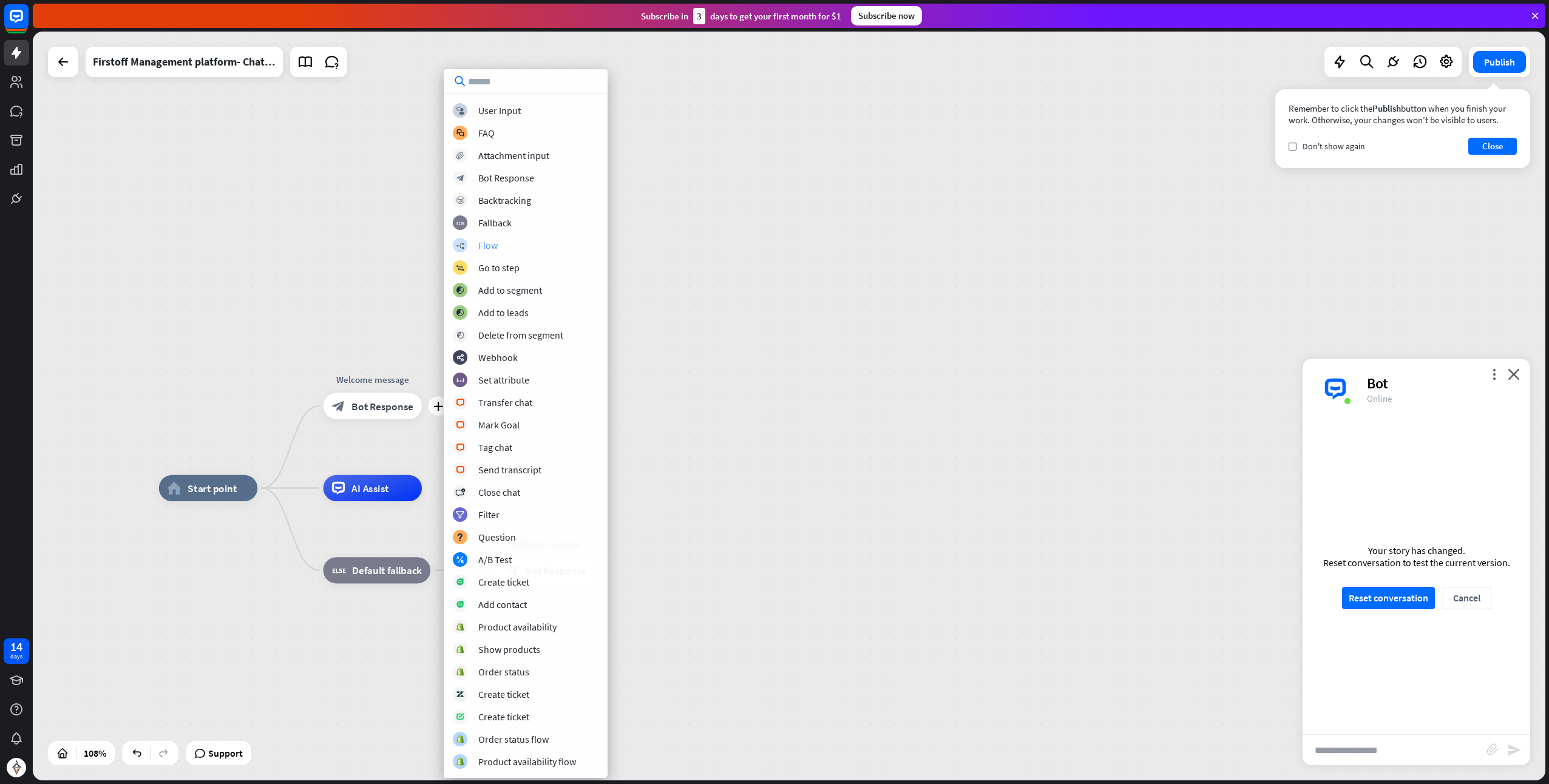
click at [522, 248] on div "builder_tree Flow" at bounding box center [526, 245] width 146 height 14
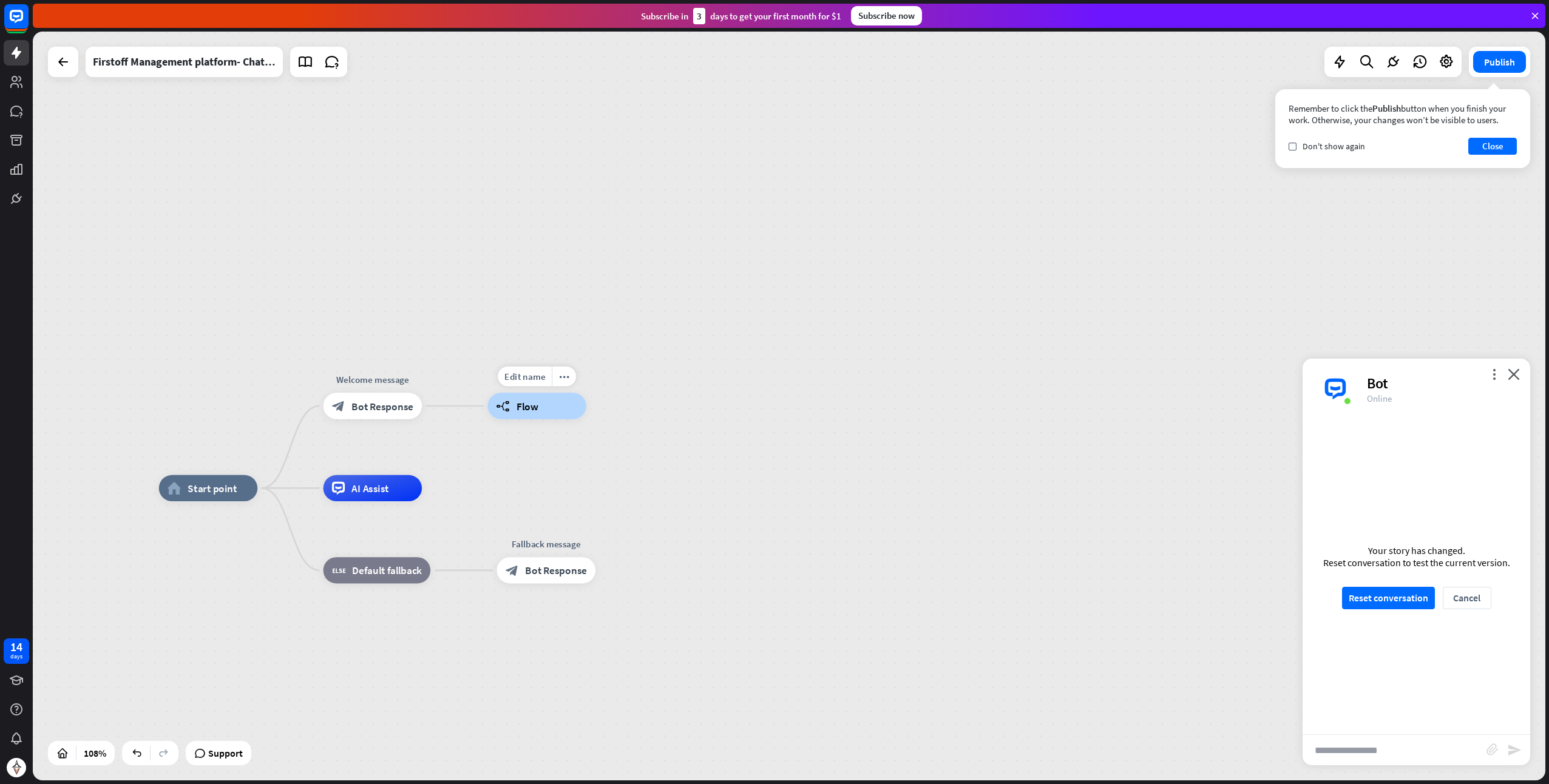
click at [531, 407] on span "Flow" at bounding box center [528, 406] width 22 height 14
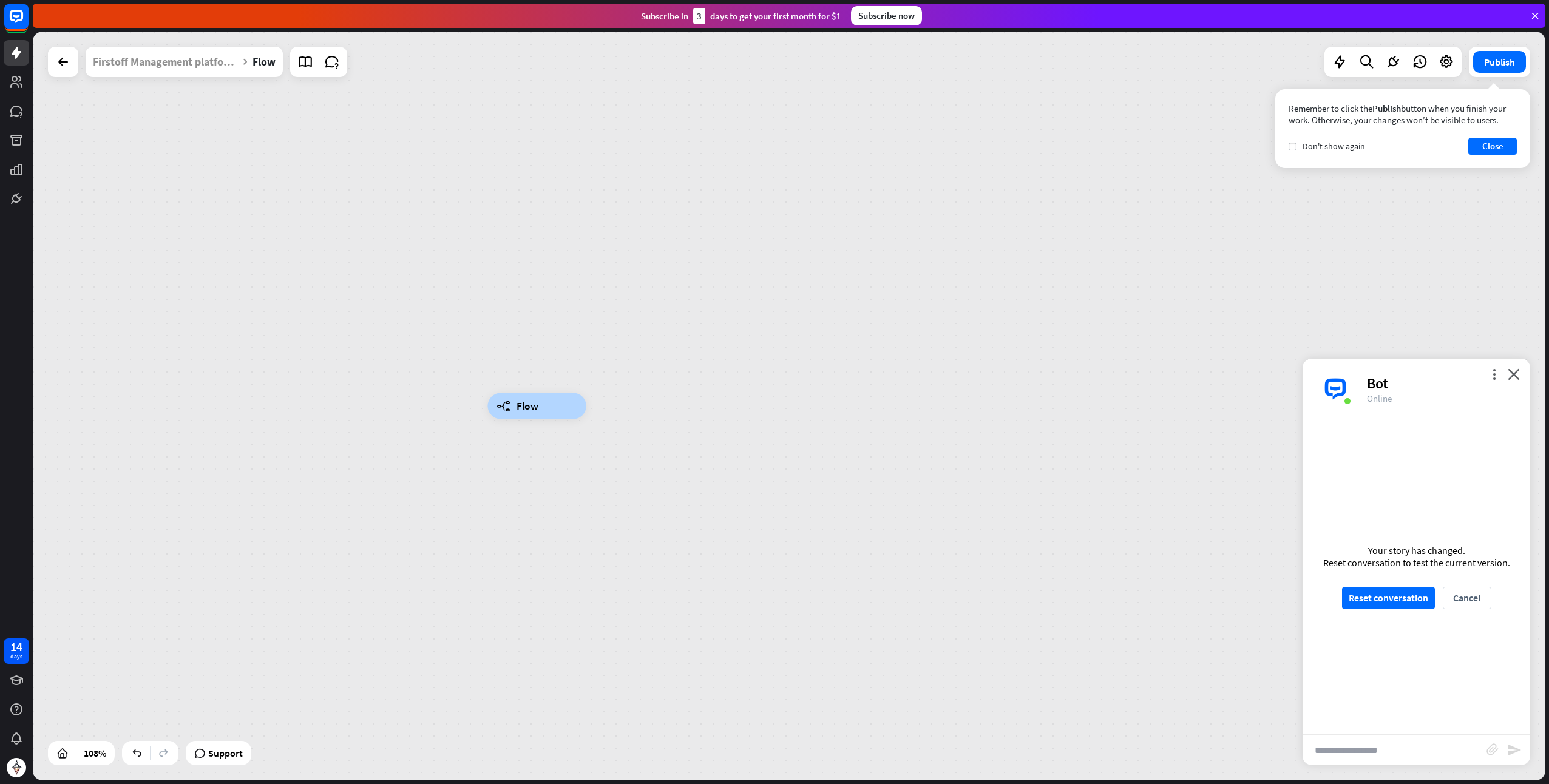
click at [447, 359] on div "Edit name more_horiz builder_tree Flow" at bounding box center [789, 406] width 1513 height 749
click at [193, 77] on div "builder_tree Flow" at bounding box center [789, 406] width 1513 height 749
click at [187, 59] on div "Firstoff Management platform- Chatbot to publish" at bounding box center [165, 62] width 145 height 31
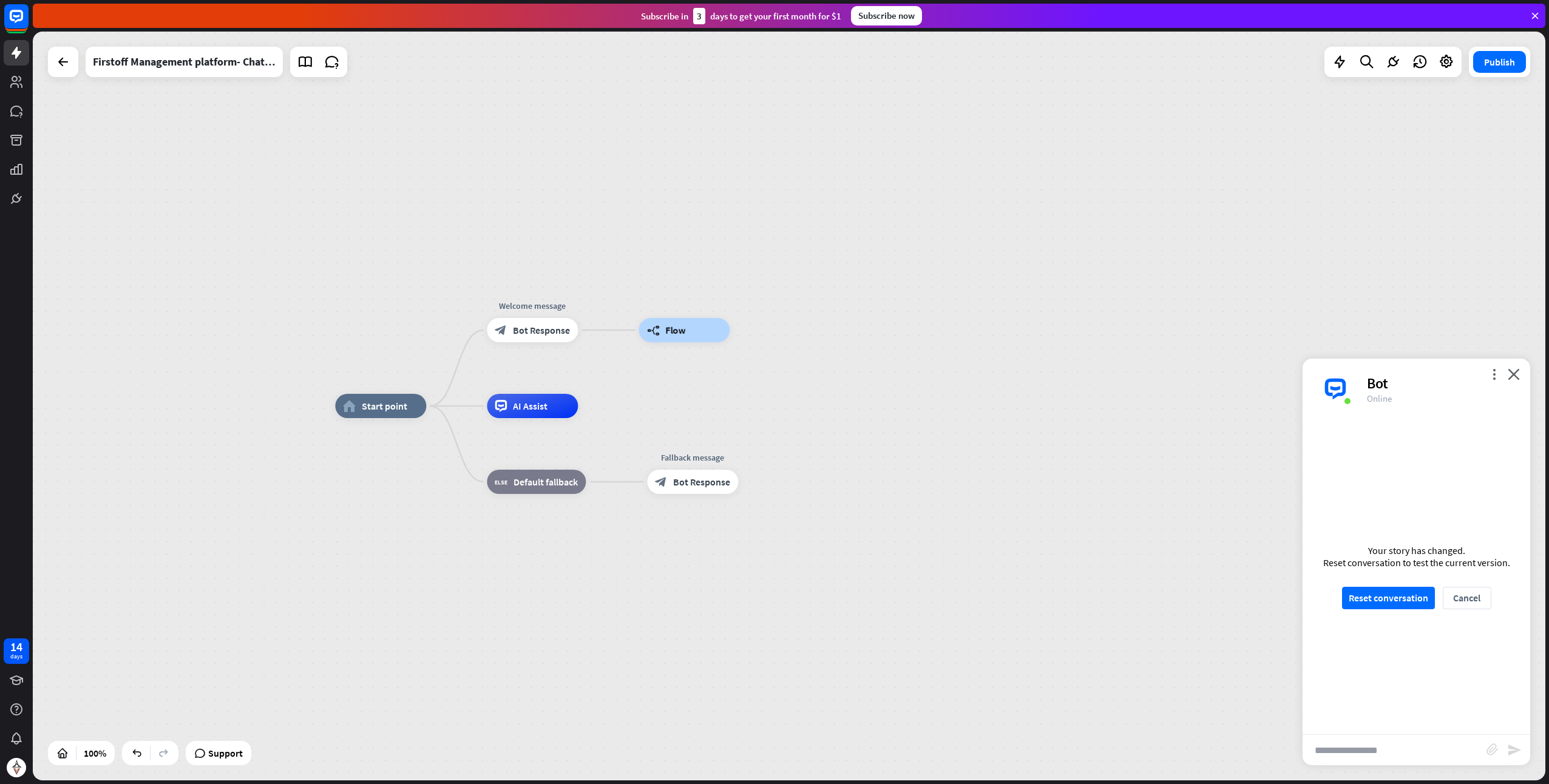
click at [1378, 612] on div "Your story has changed. Reset conversation to test the current version. Reset c…" at bounding box center [1417, 577] width 228 height 315
click at [1377, 599] on button "Reset conversation" at bounding box center [1388, 598] width 93 height 23
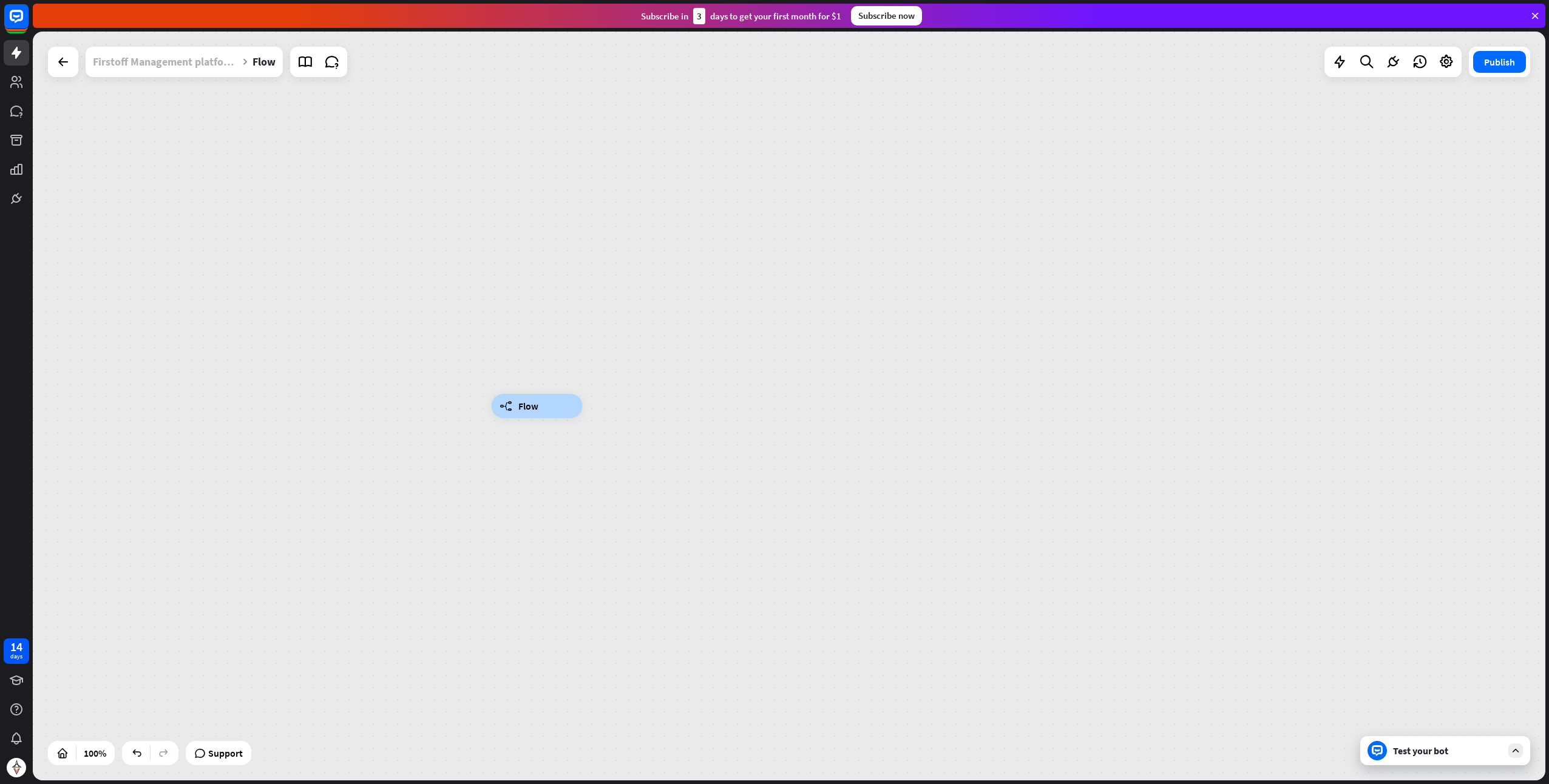
click at [143, 73] on div "Firstoff Management platform- Chatbot to publish" at bounding box center [165, 62] width 145 height 31
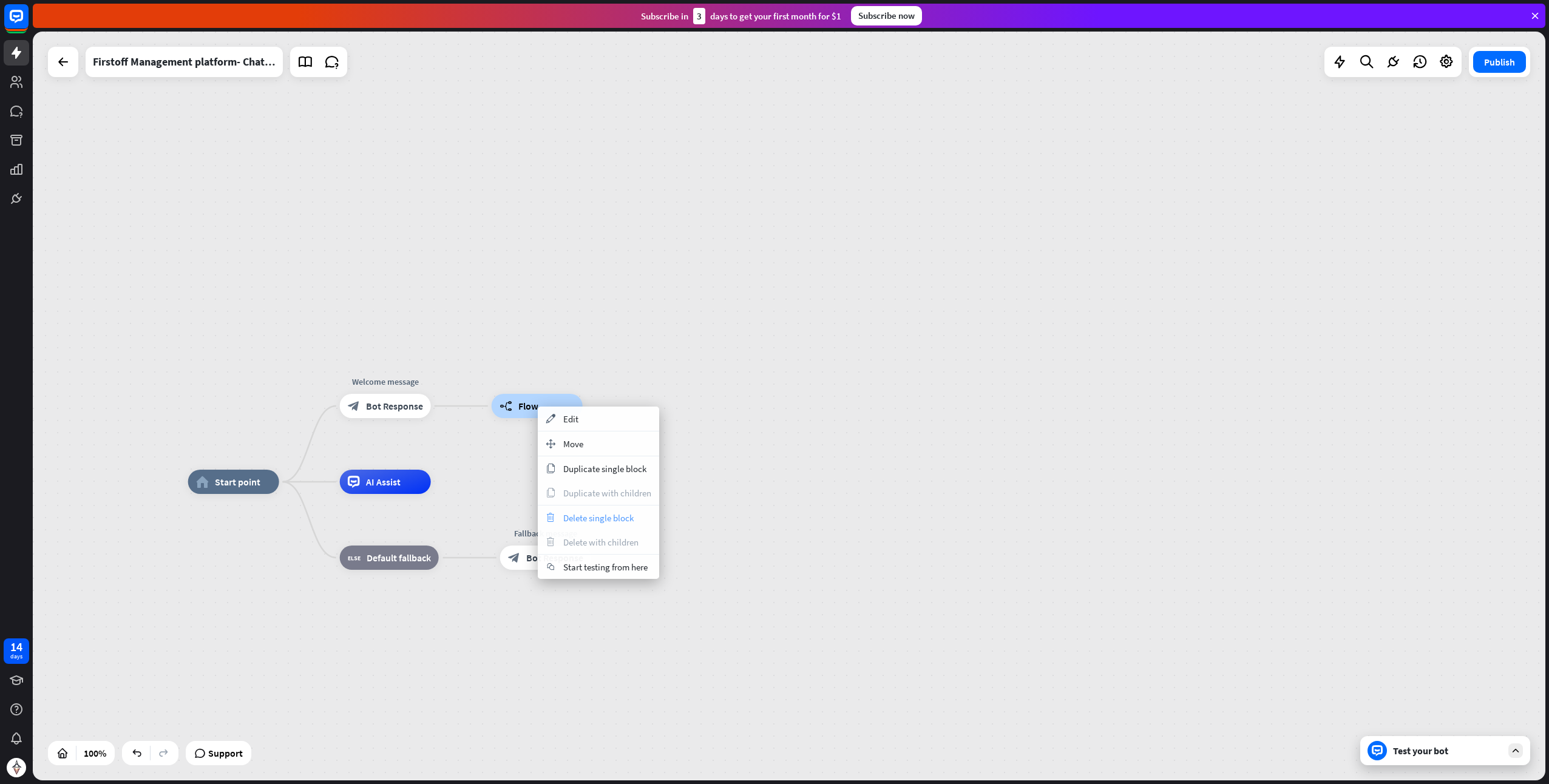
click at [586, 519] on span "Delete single block" at bounding box center [599, 518] width 70 height 12
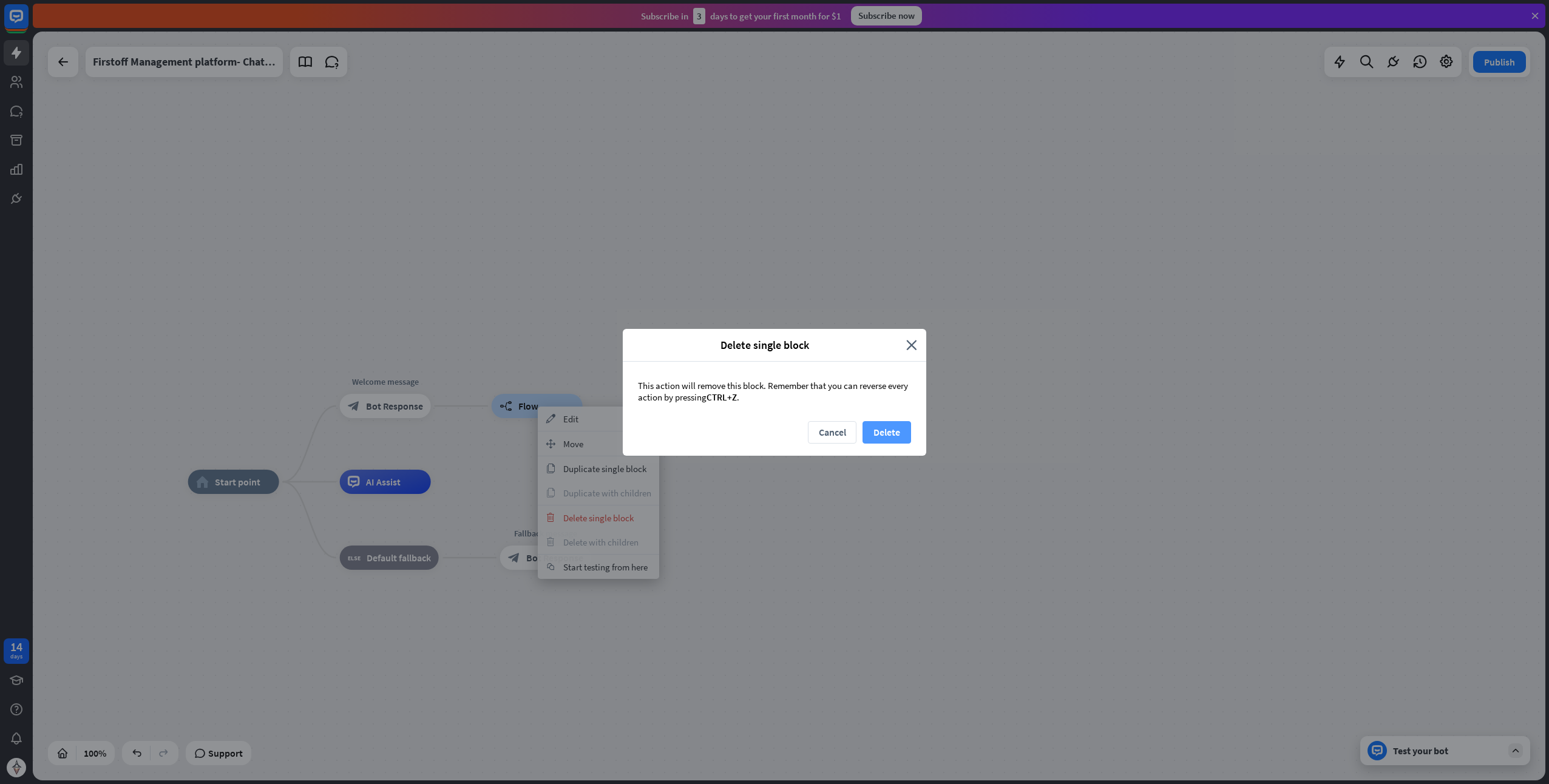
click at [889, 435] on button "Delete" at bounding box center [886, 432] width 49 height 23
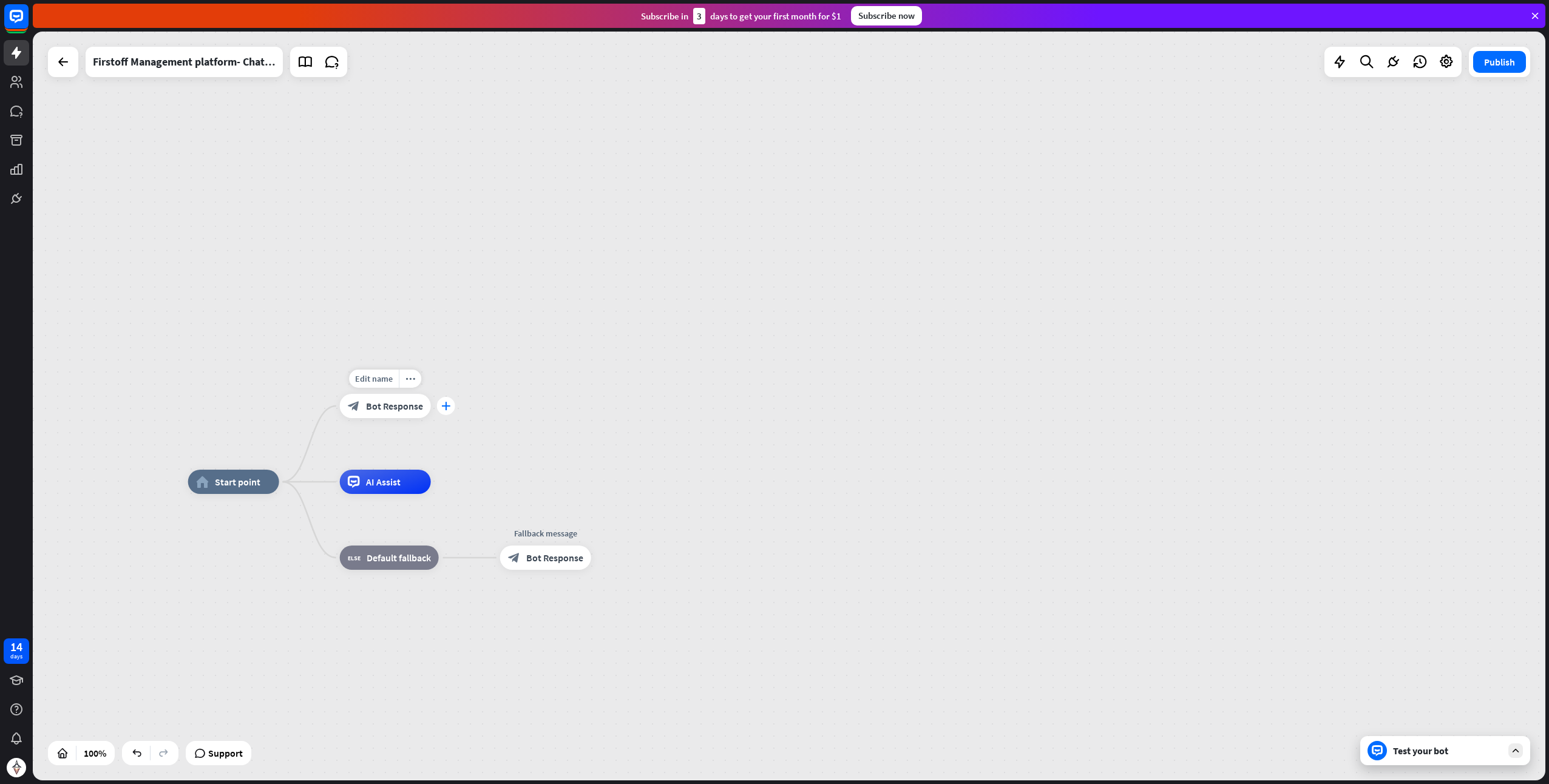
click at [441, 405] on div "plus" at bounding box center [446, 406] width 18 height 18
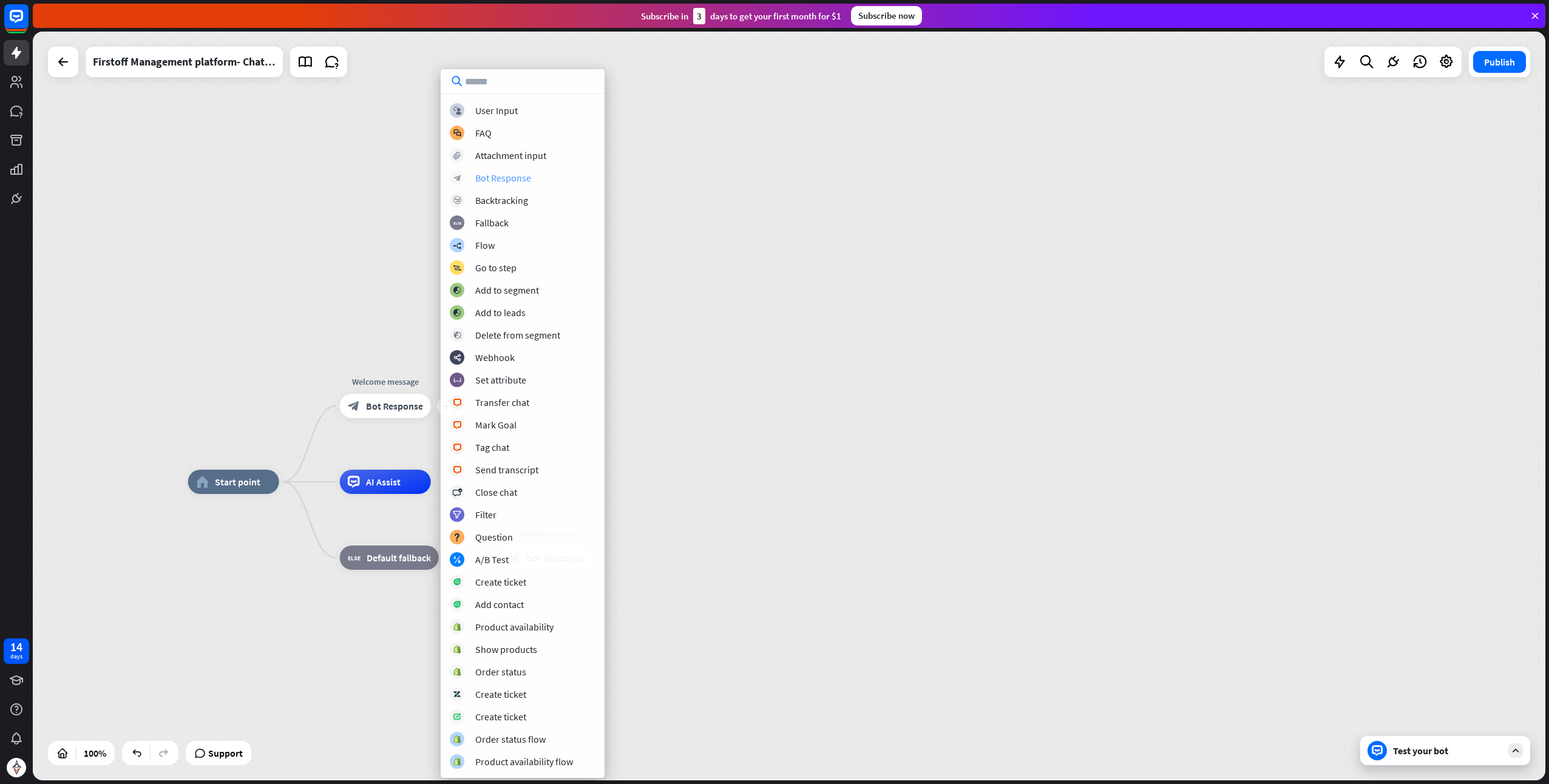
click at [523, 177] on div "Bot Response" at bounding box center [503, 178] width 56 height 12
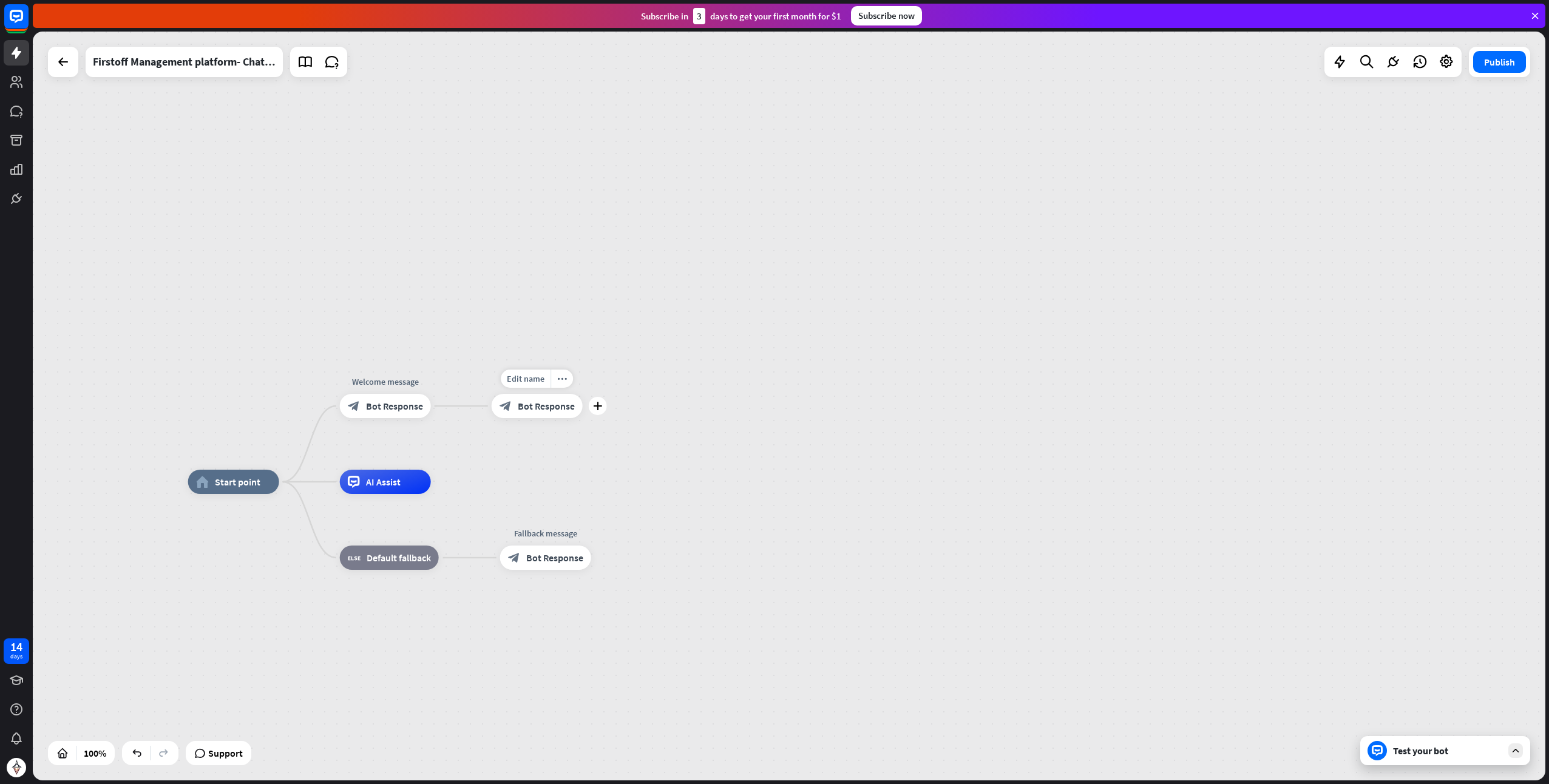
click at [541, 407] on span "Bot Response" at bounding box center [547, 406] width 57 height 12
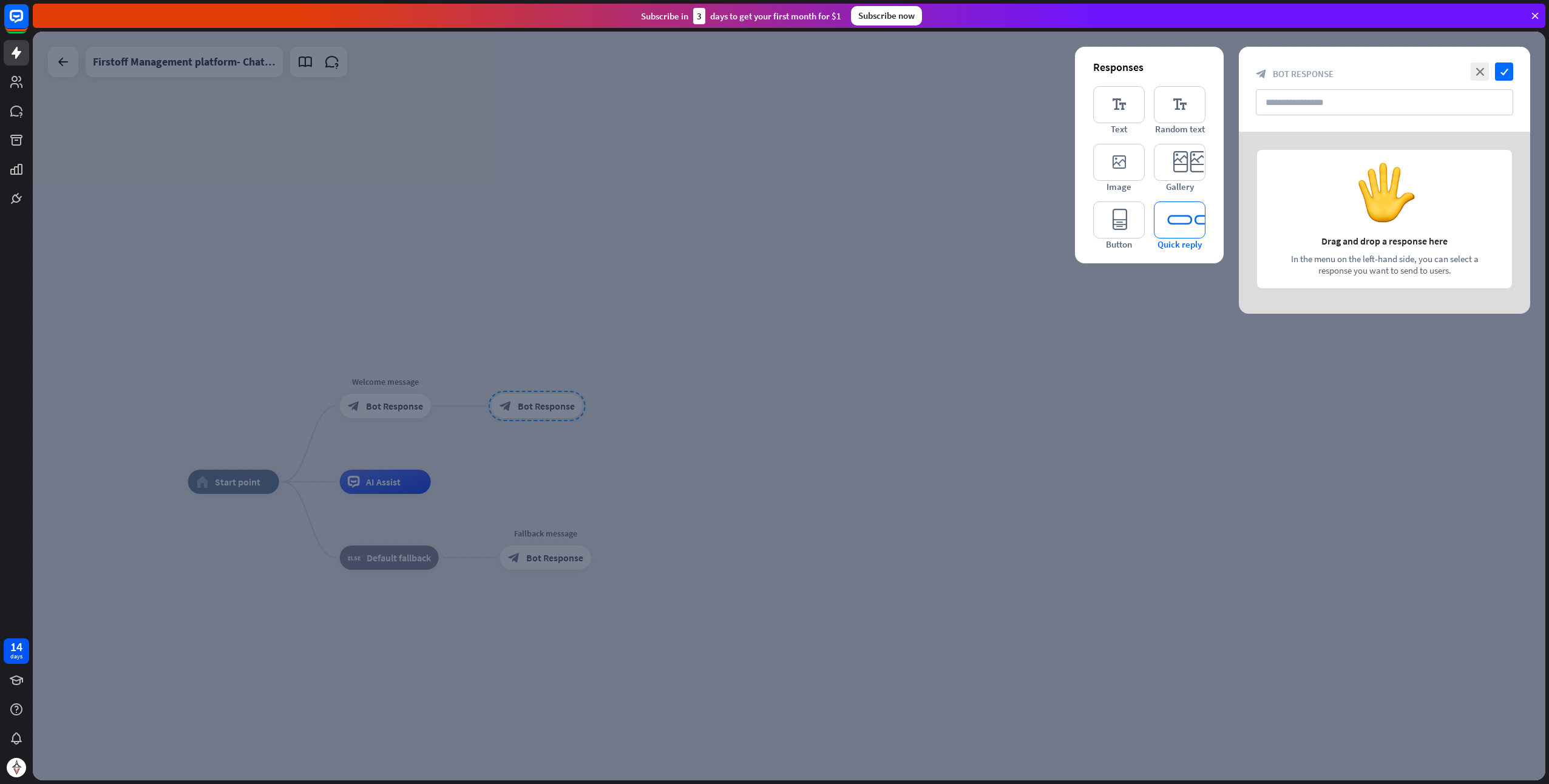
click at [1178, 227] on icon "editor_quick_replies" at bounding box center [1179, 220] width 51 height 37
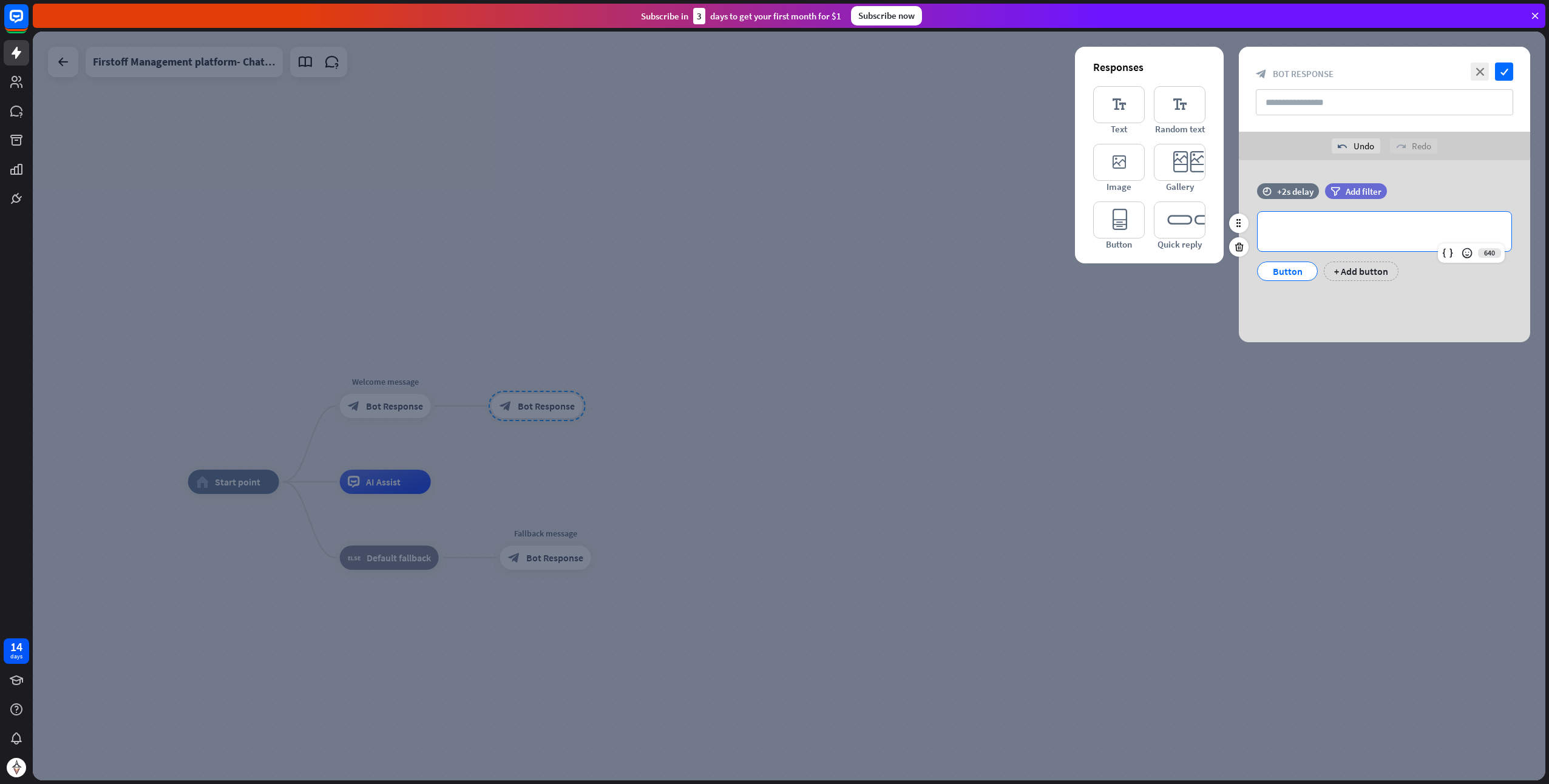
click at [1291, 229] on p "**********" at bounding box center [1384, 231] width 230 height 15
click at [1323, 321] on div "**********" at bounding box center [1385, 251] width 292 height 182
click at [1179, 358] on div at bounding box center [789, 406] width 1513 height 749
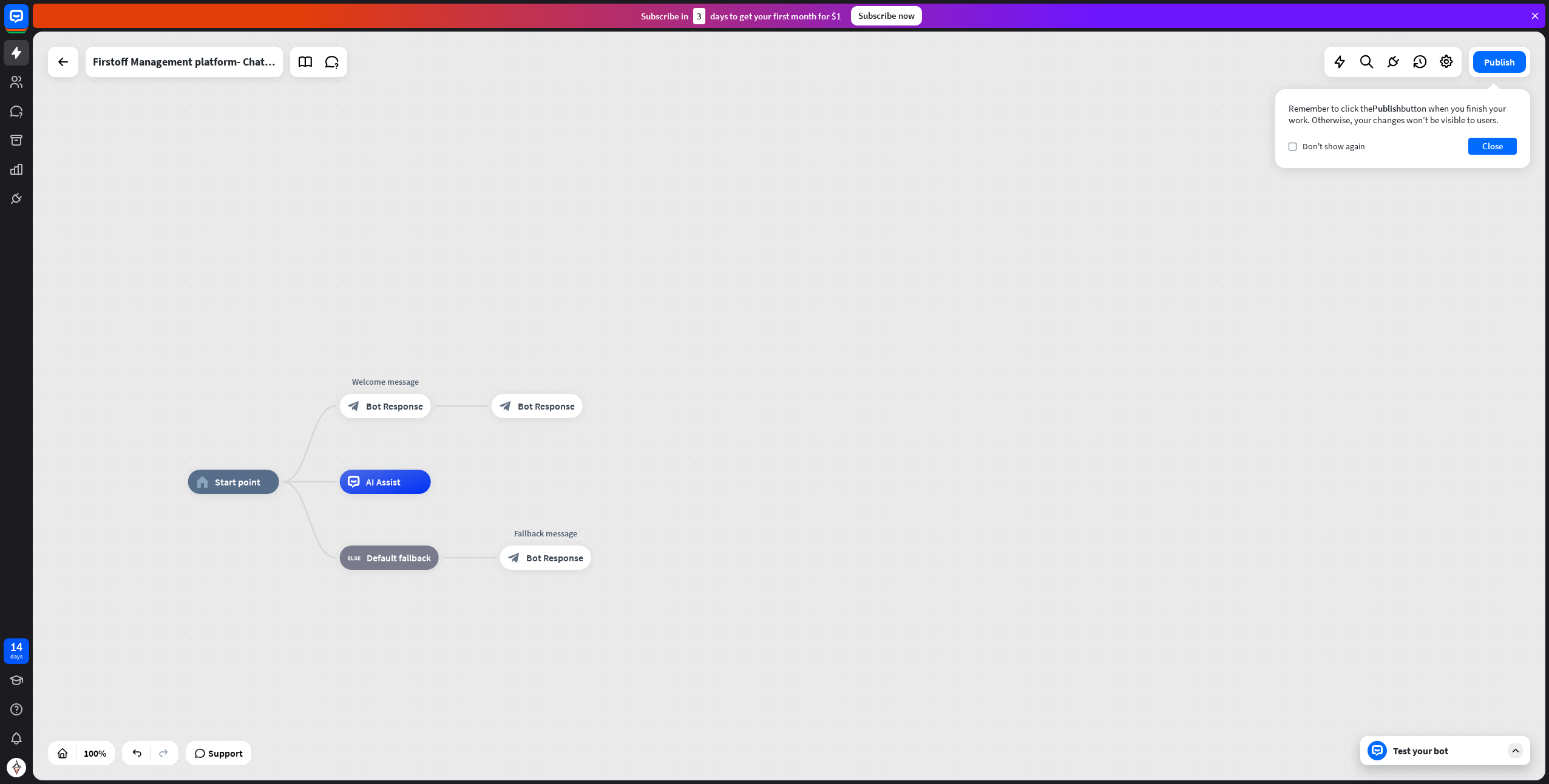
click at [1419, 755] on div "Test your bot" at bounding box center [1448, 751] width 109 height 12
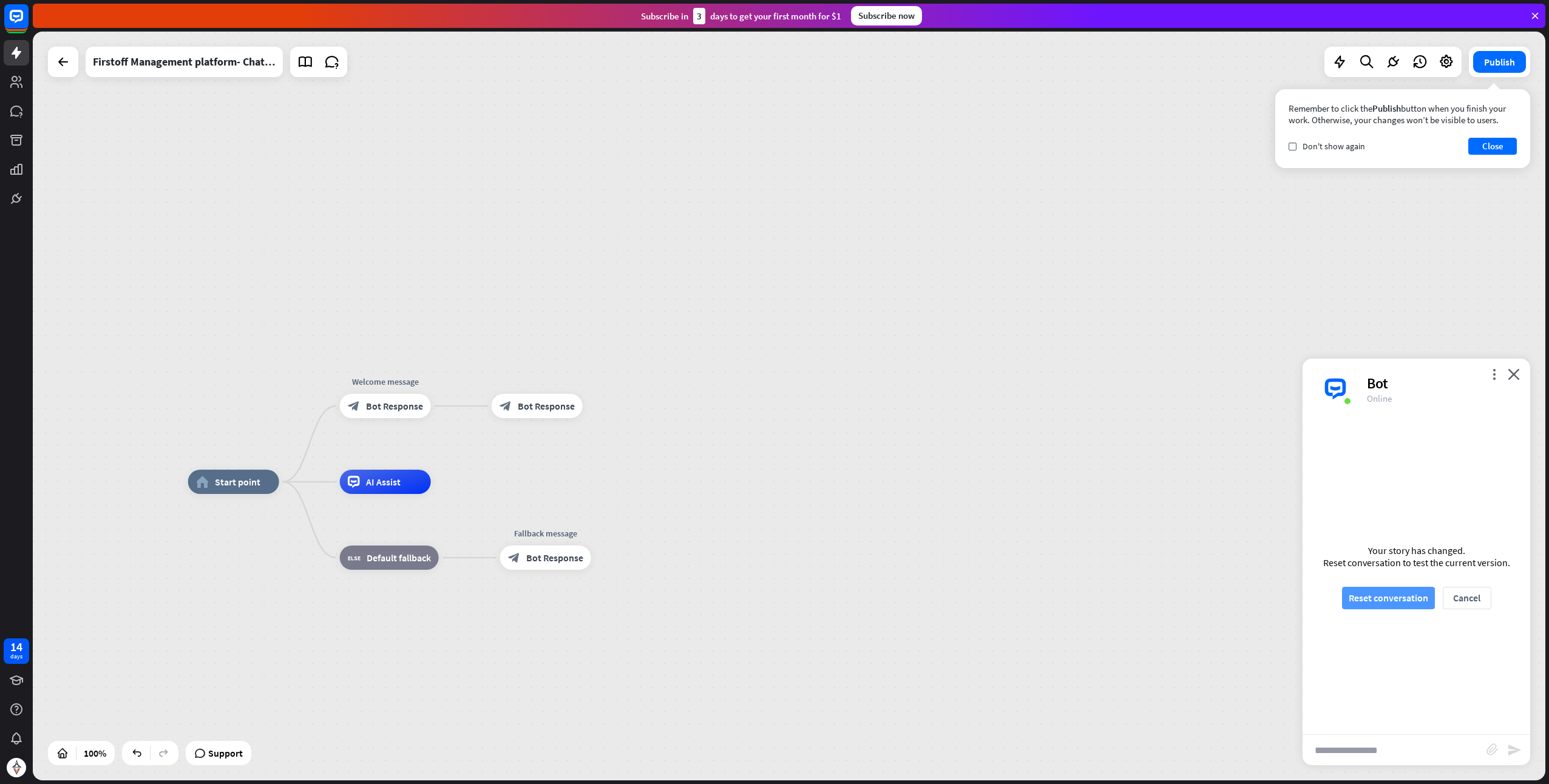
click at [1380, 593] on button "Reset conversation" at bounding box center [1388, 598] width 93 height 23
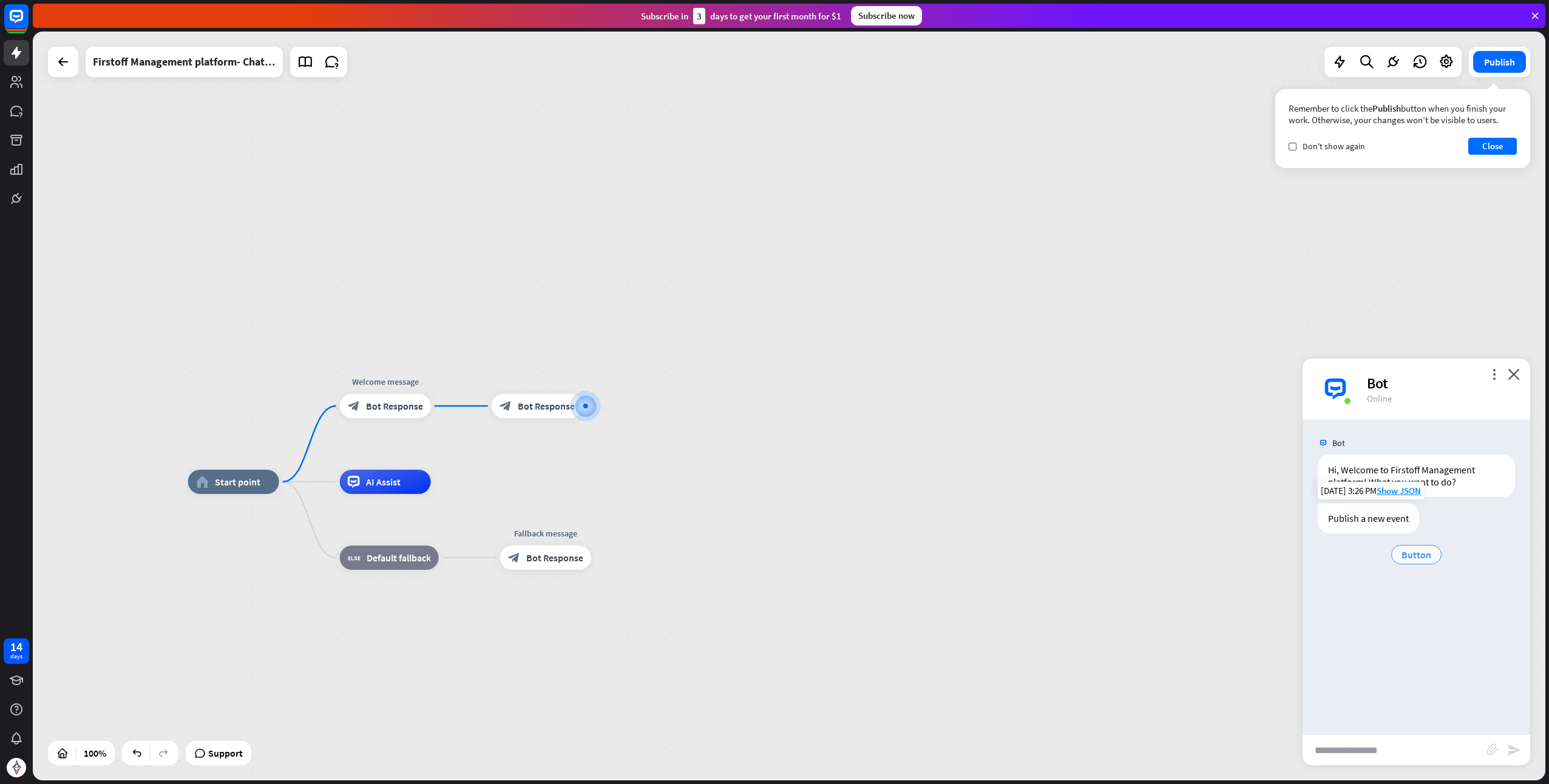
click at [1405, 552] on span "Button" at bounding box center [1417, 554] width 30 height 12
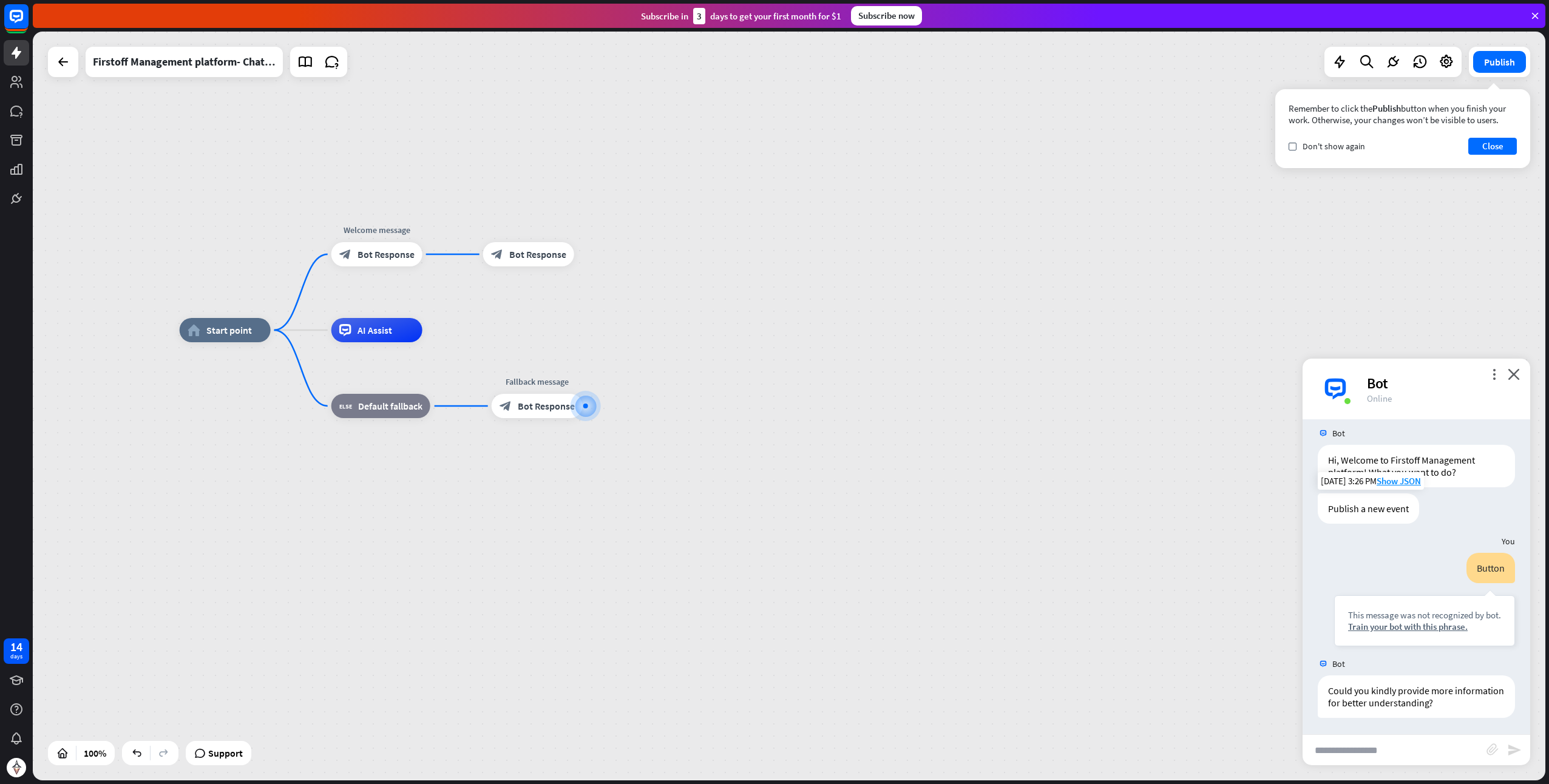
scroll to position [11, 0]
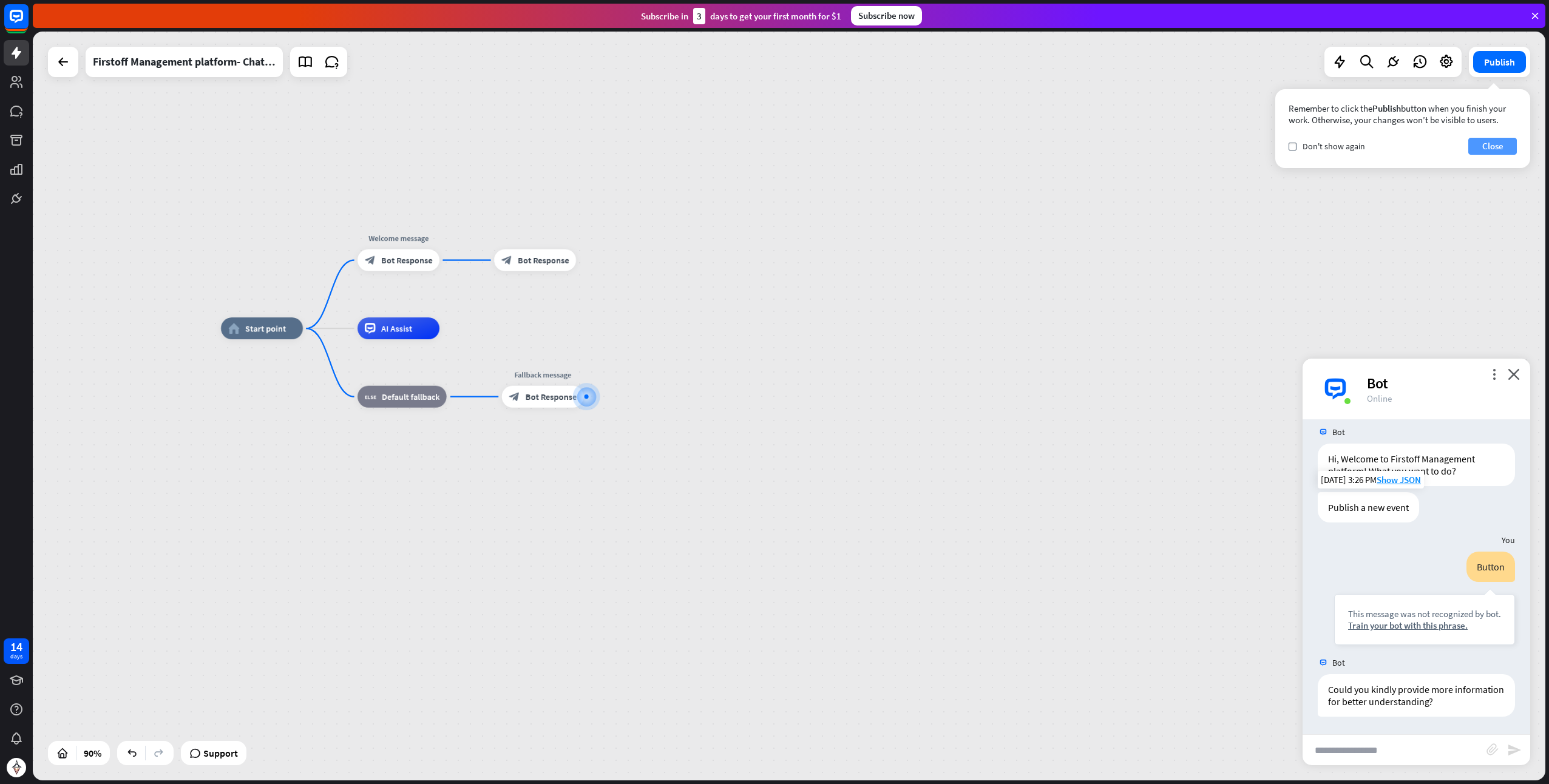
click at [1485, 146] on button "Close" at bounding box center [1492, 146] width 49 height 17
click at [1518, 375] on icon "close" at bounding box center [1514, 374] width 12 height 12
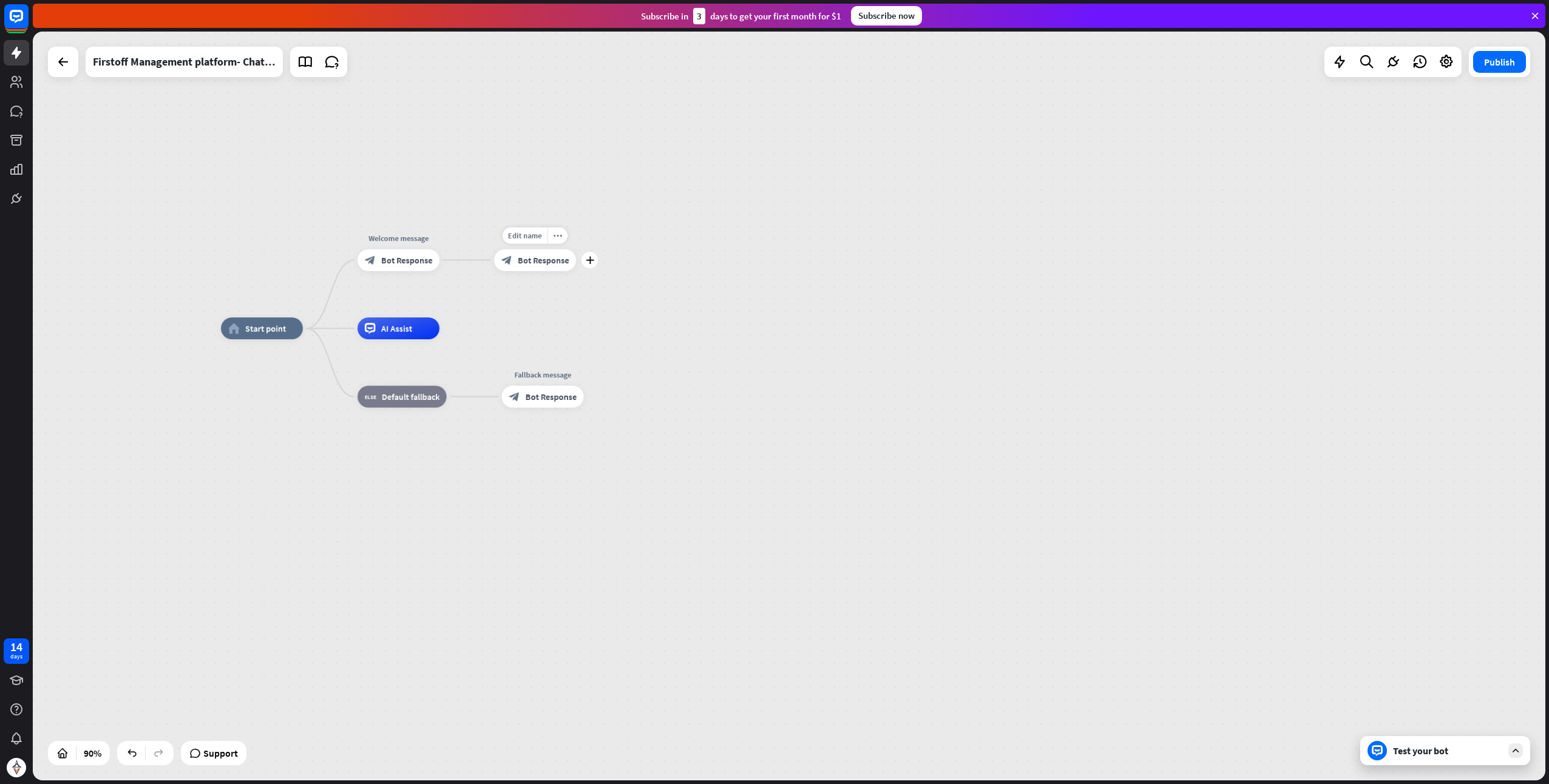
click at [514, 265] on div "block_bot_response Bot Response" at bounding box center [535, 260] width 82 height 22
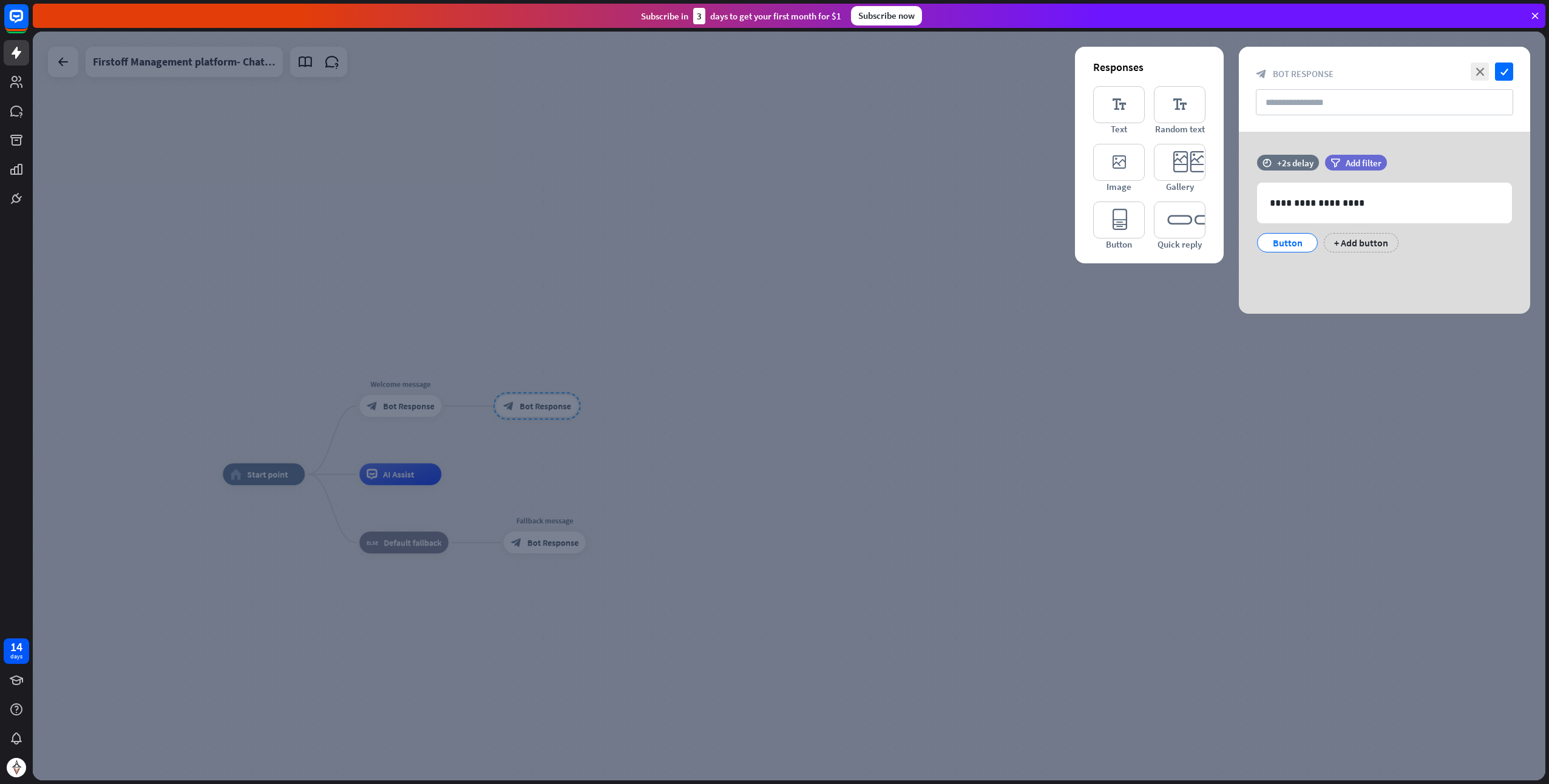
click at [1102, 314] on div at bounding box center [789, 406] width 1513 height 749
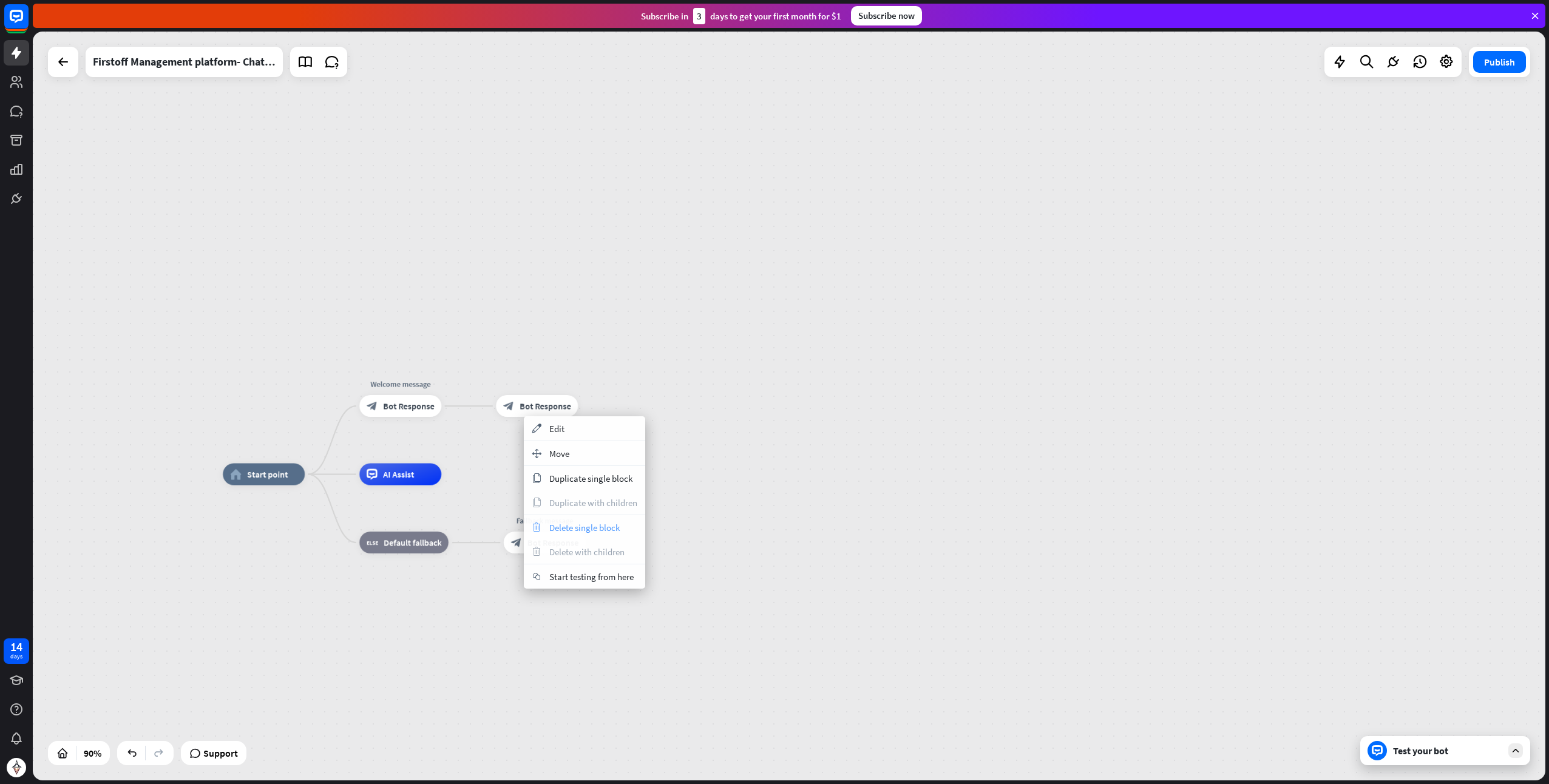
click at [583, 528] on span "Delete single block" at bounding box center [584, 528] width 70 height 12
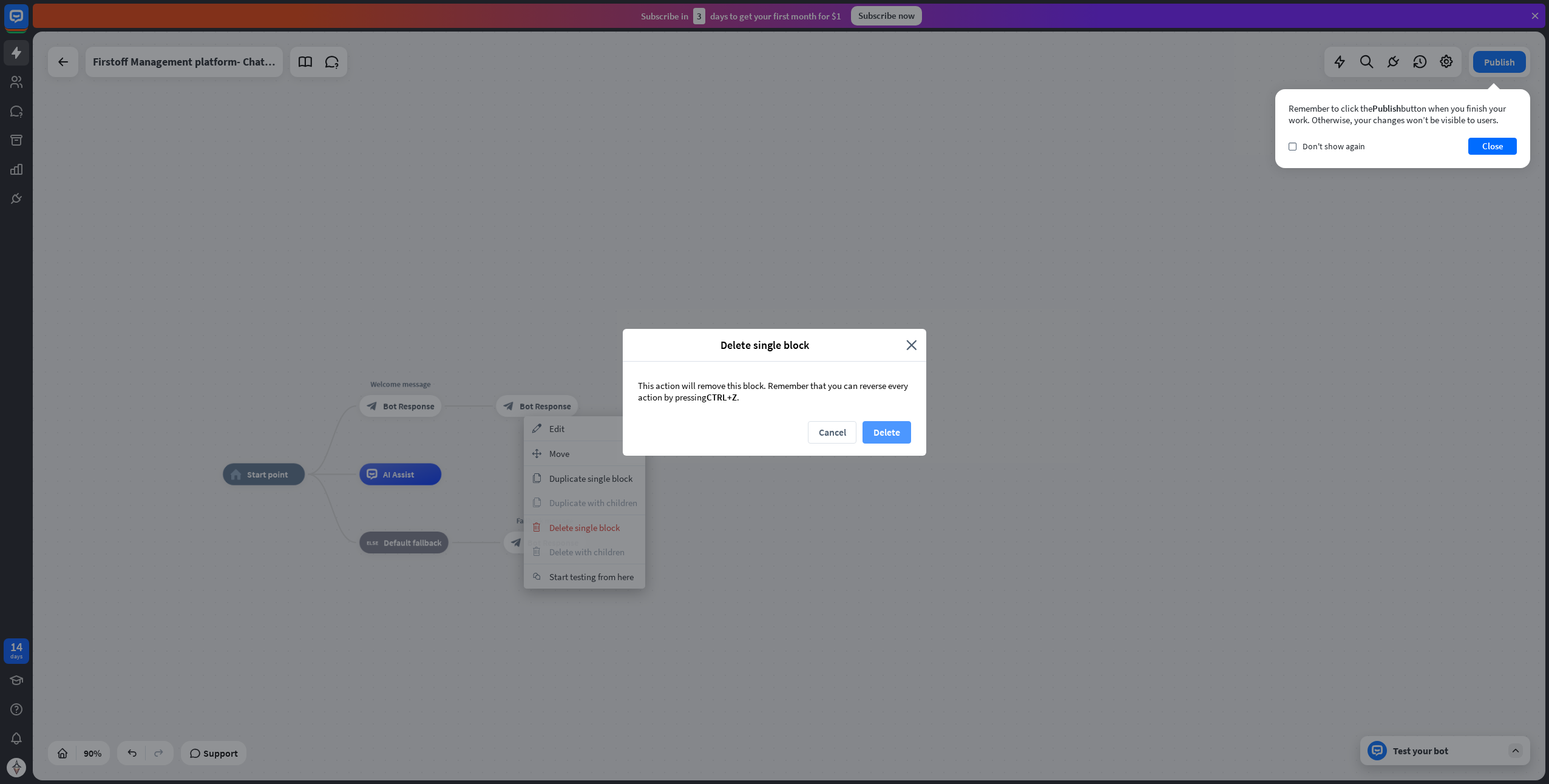
click at [876, 427] on button "Delete" at bounding box center [886, 432] width 49 height 23
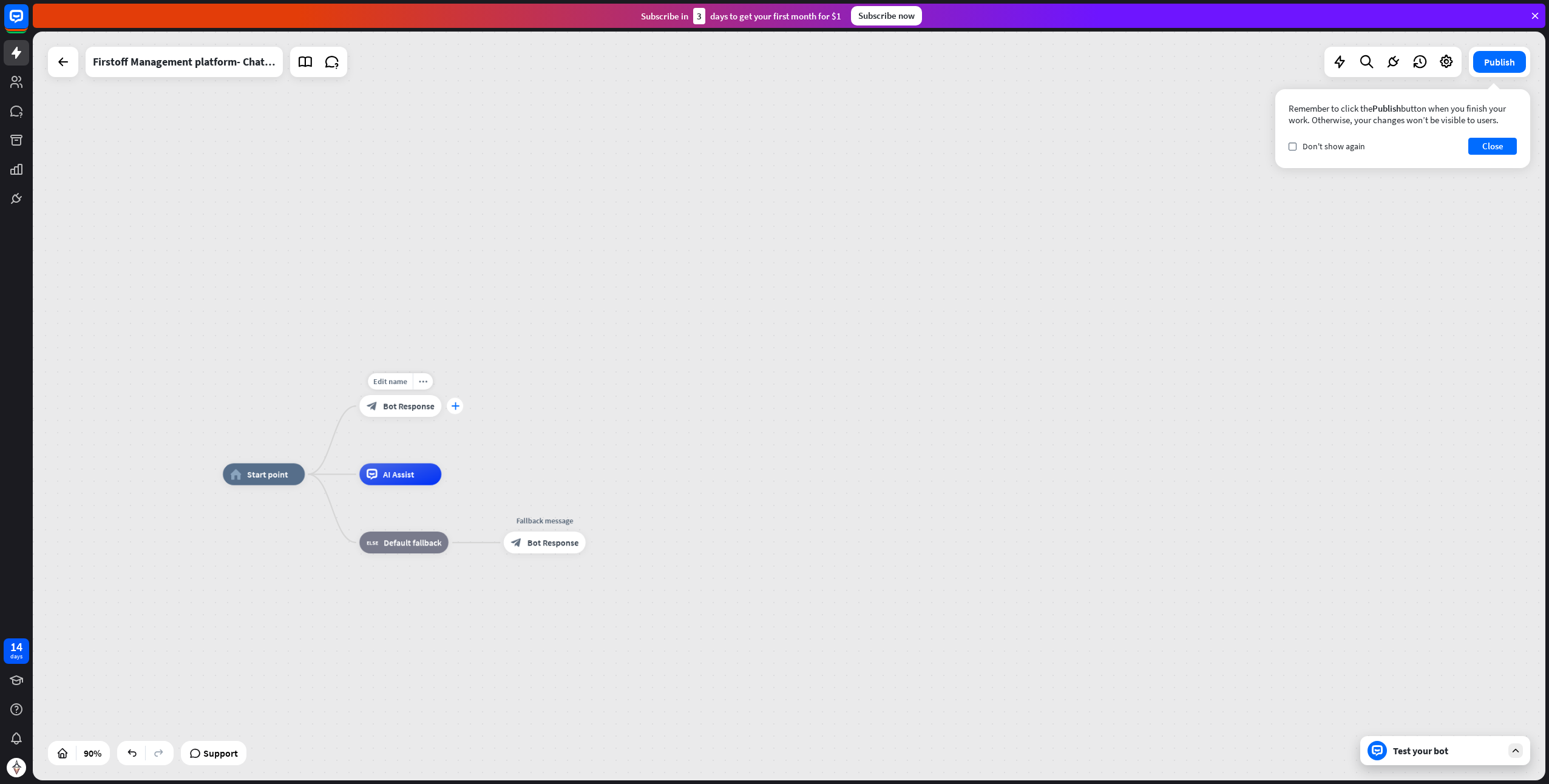
click at [456, 406] on icon "plus" at bounding box center [455, 406] width 8 height 8
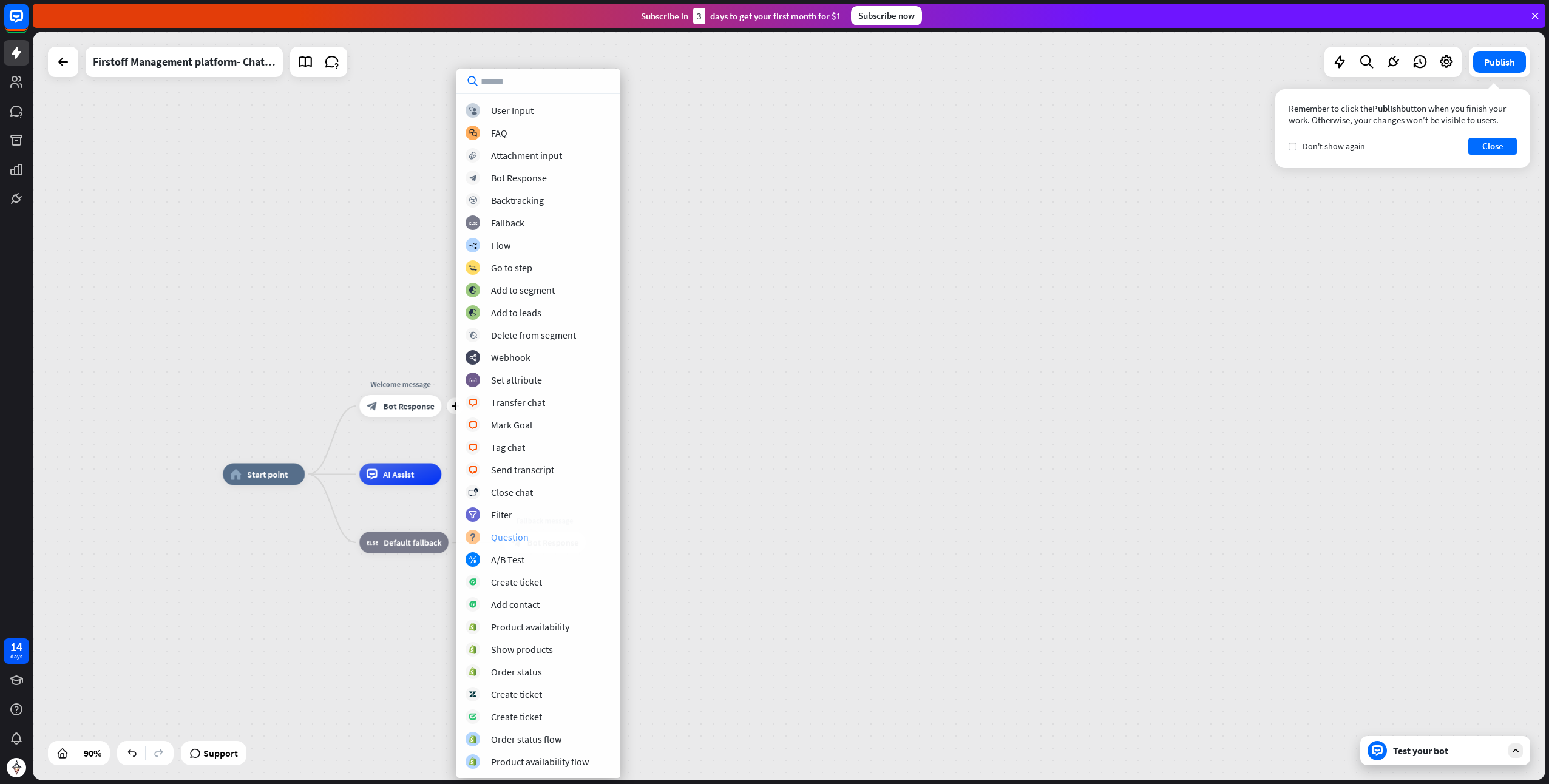
click at [512, 540] on div "Question" at bounding box center [510, 537] width 38 height 12
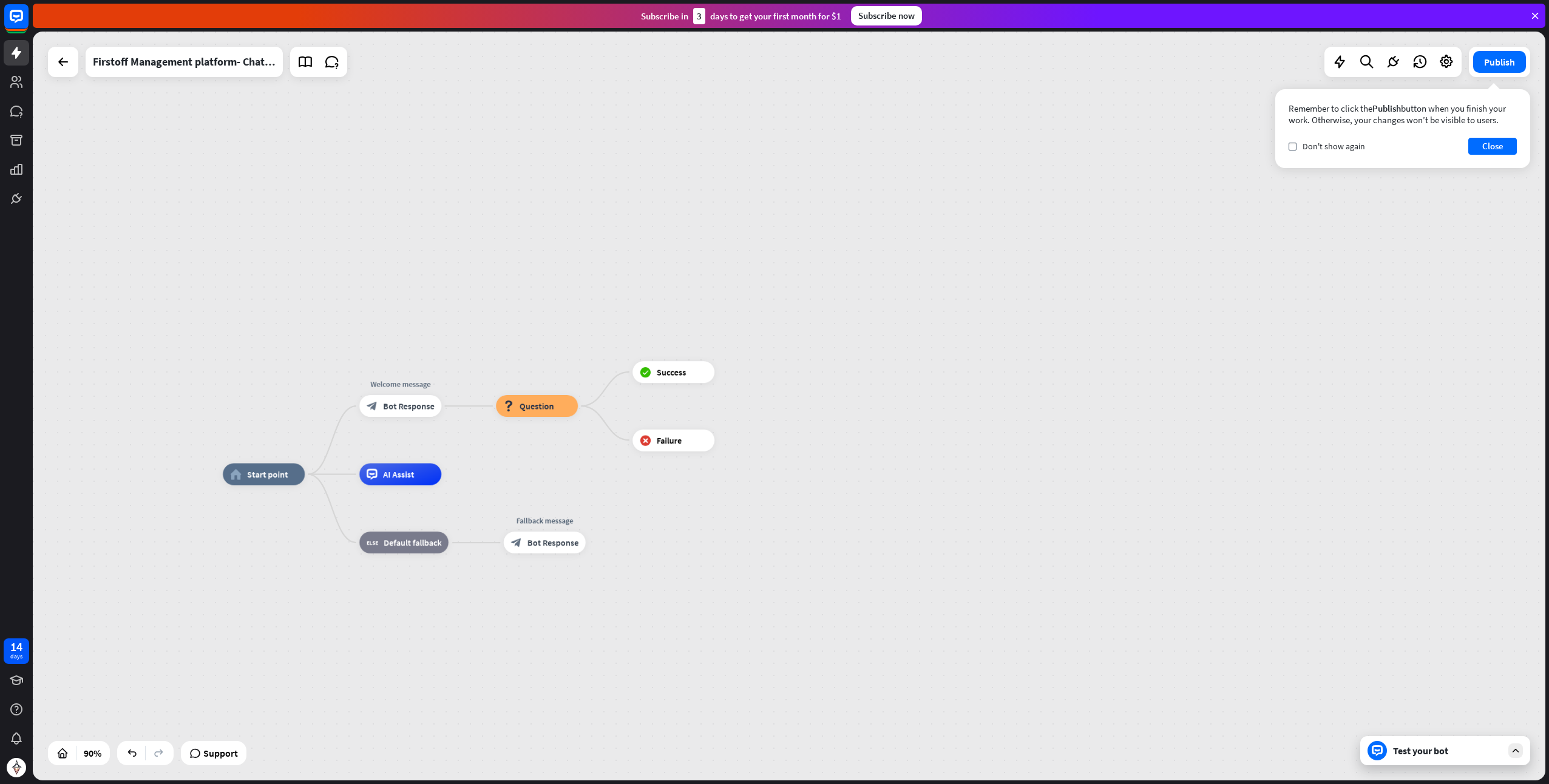
click at [1441, 757] on div "Test your bot" at bounding box center [1445, 750] width 170 height 29
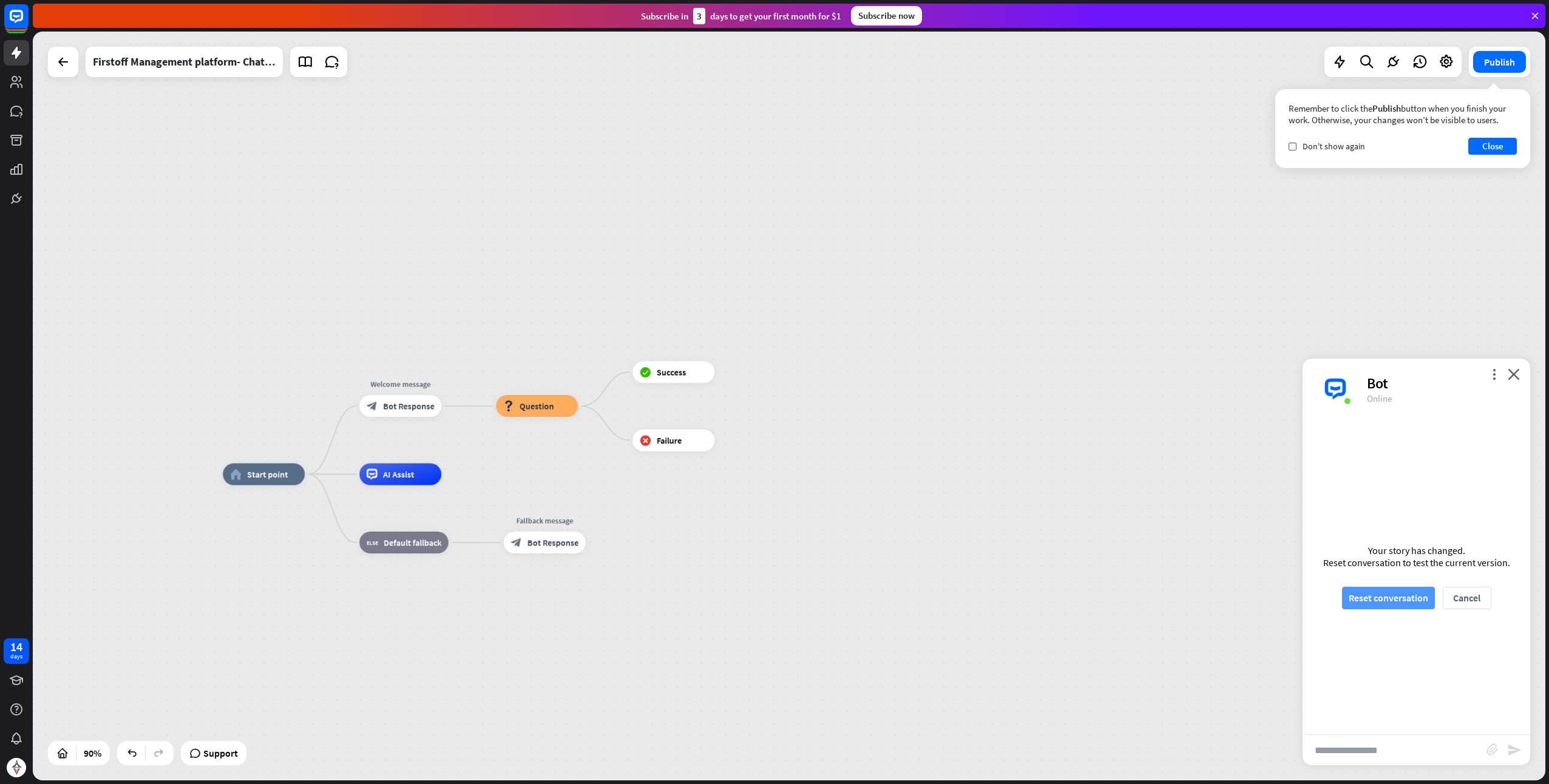
click at [1386, 602] on button "Reset conversation" at bounding box center [1388, 598] width 93 height 23
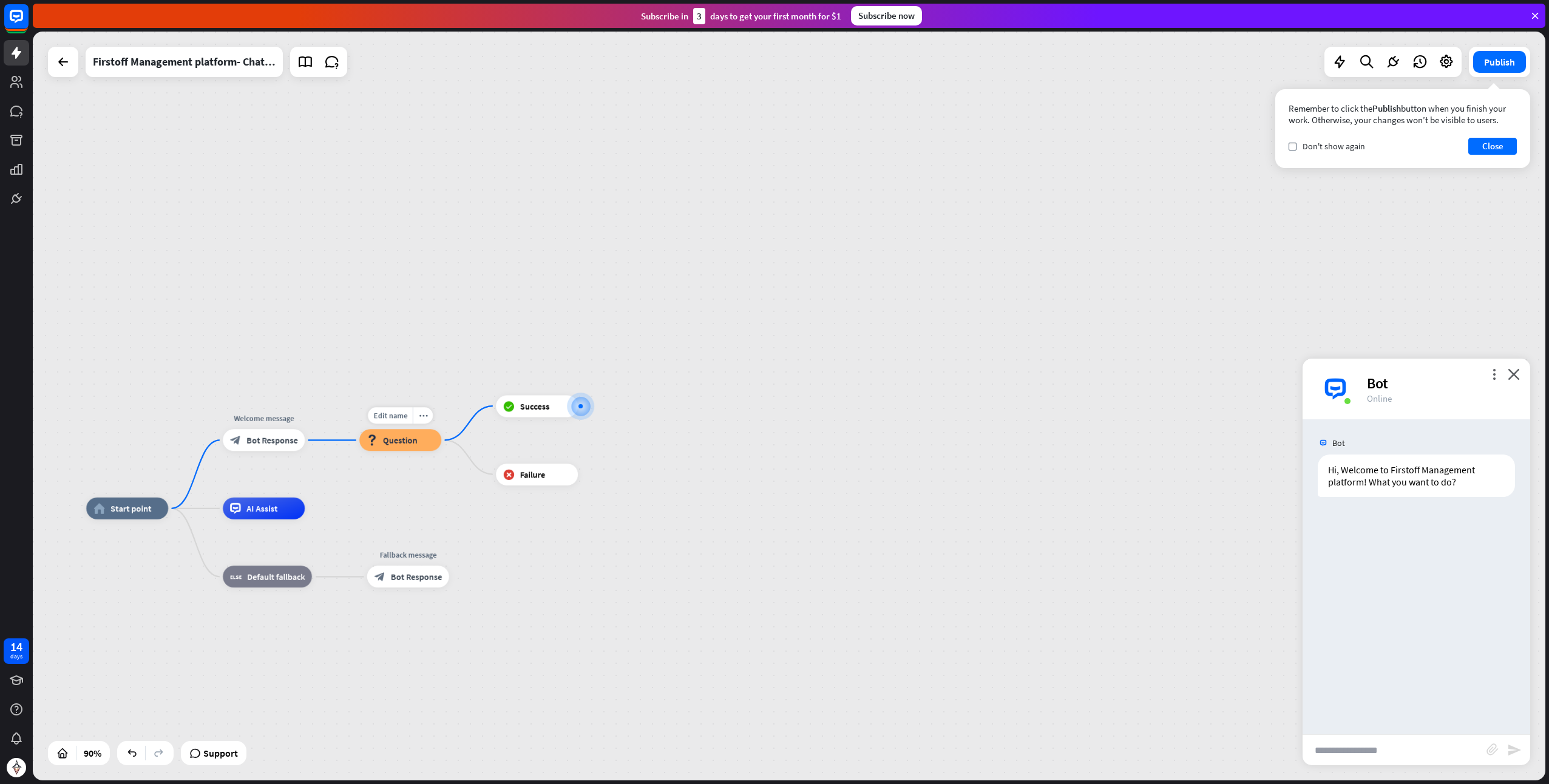
click at [413, 448] on div "block_question Question" at bounding box center [400, 440] width 82 height 22
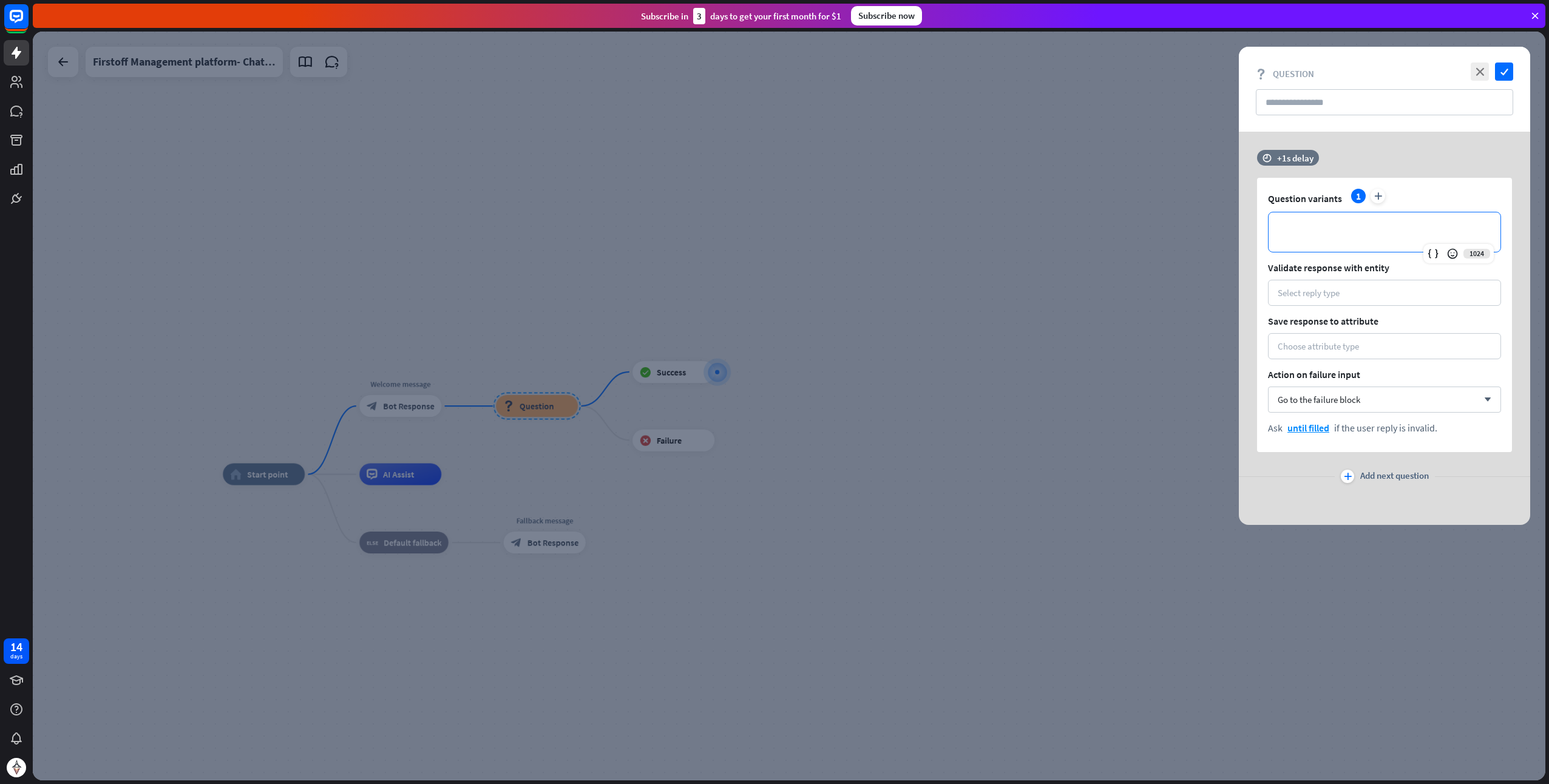
click at [1298, 230] on p "**********" at bounding box center [1384, 232] width 208 height 15
click at [1101, 304] on div at bounding box center [789, 406] width 1513 height 749
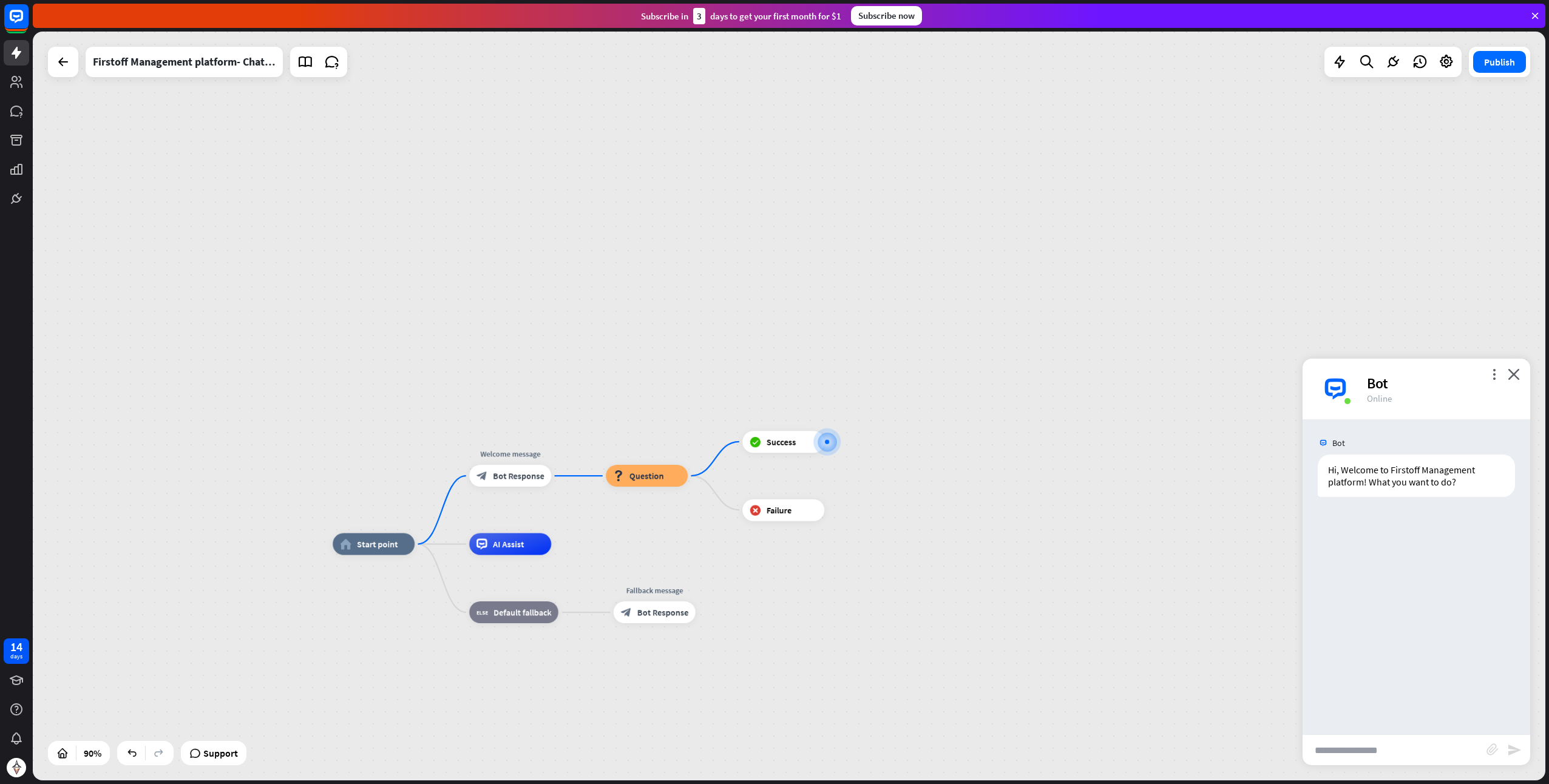
drag, startPoint x: 574, startPoint y: 321, endPoint x: 611, endPoint y: 250, distance: 80.1
click at [611, 250] on div "home_2 Start point Welcome message block_bot_response Bot Response block_questi…" at bounding box center [789, 406] width 1513 height 749
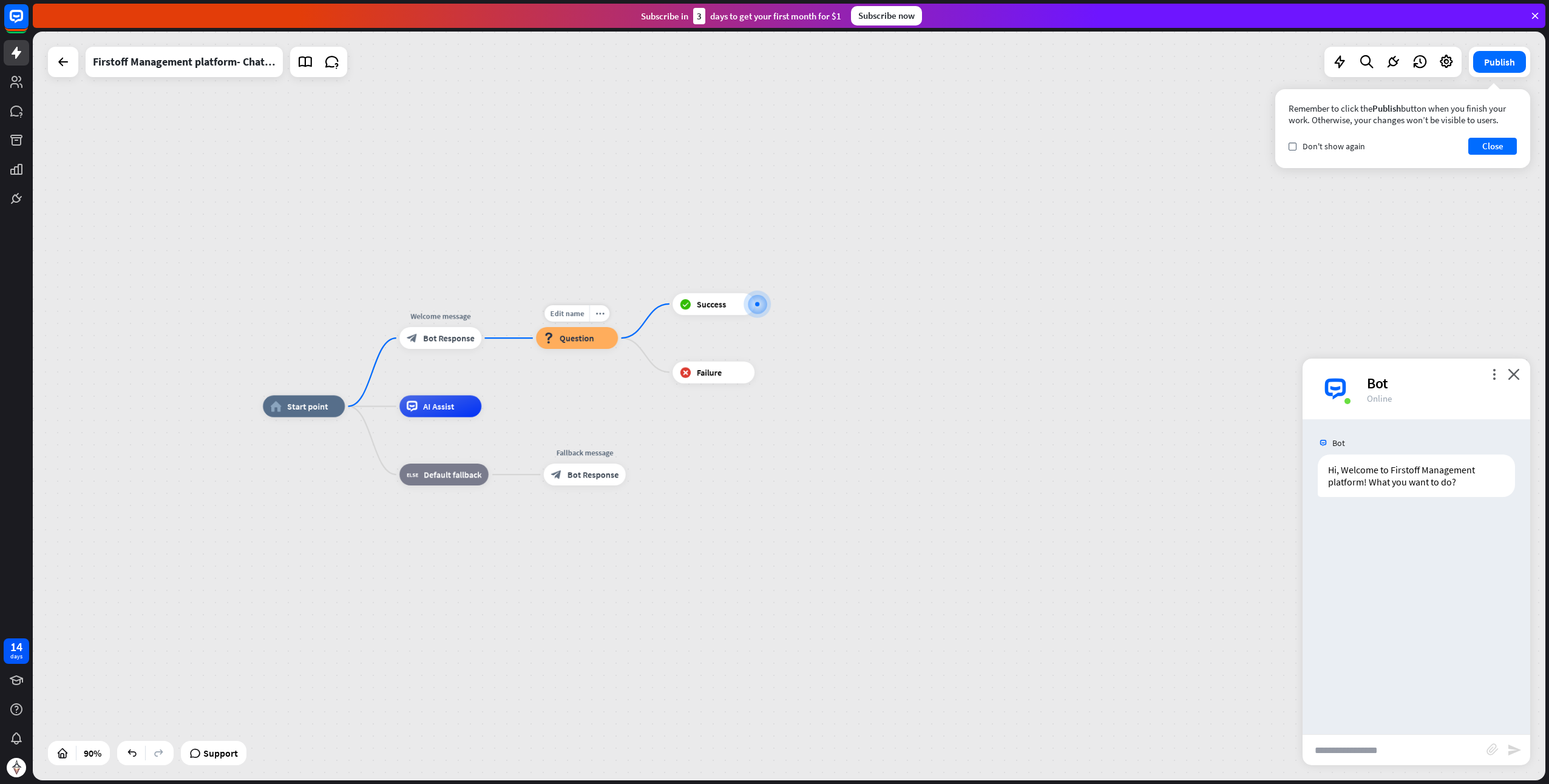
click at [568, 335] on span "Question" at bounding box center [577, 338] width 34 height 11
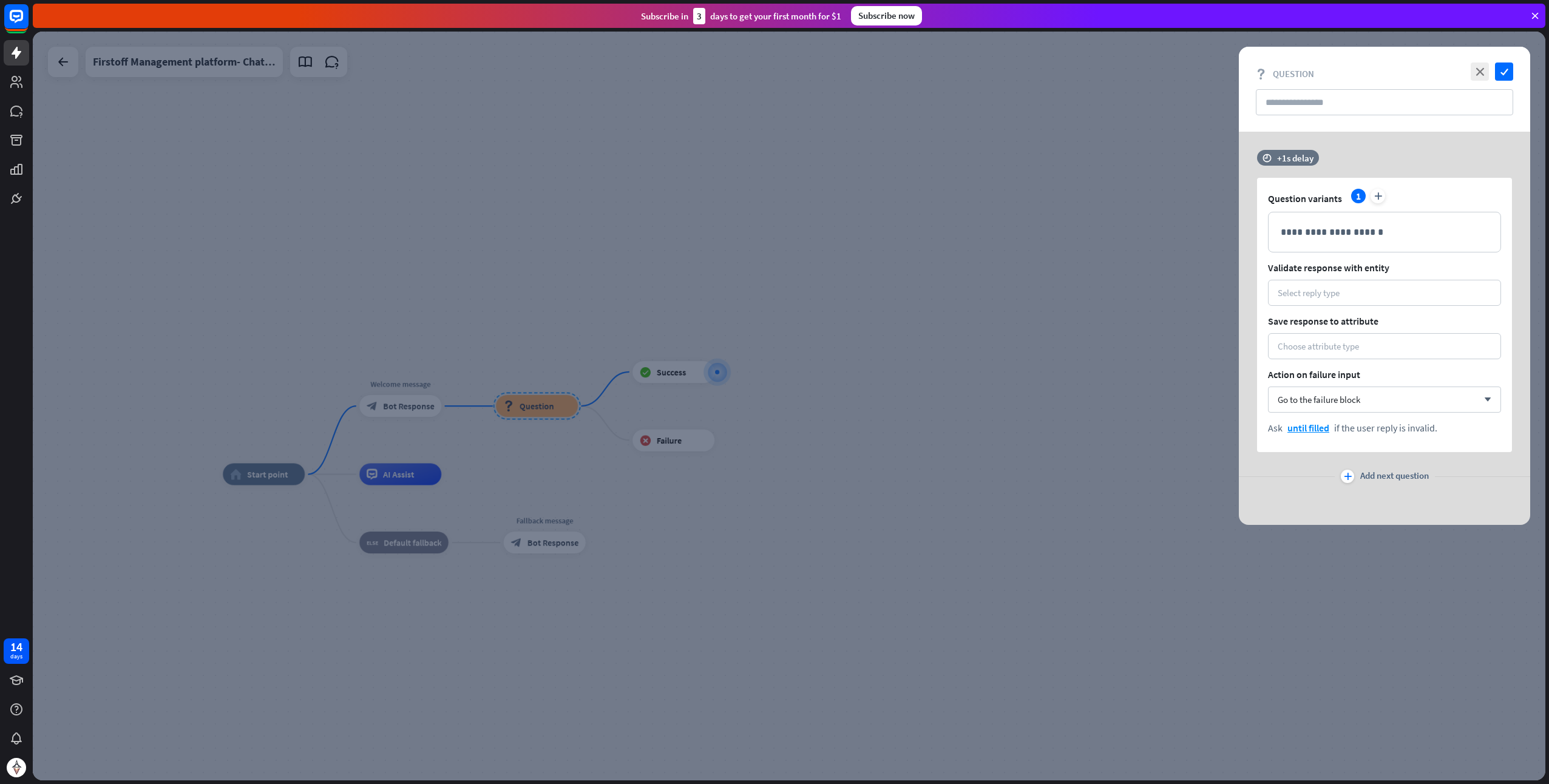
click at [1174, 229] on div at bounding box center [789, 406] width 1513 height 749
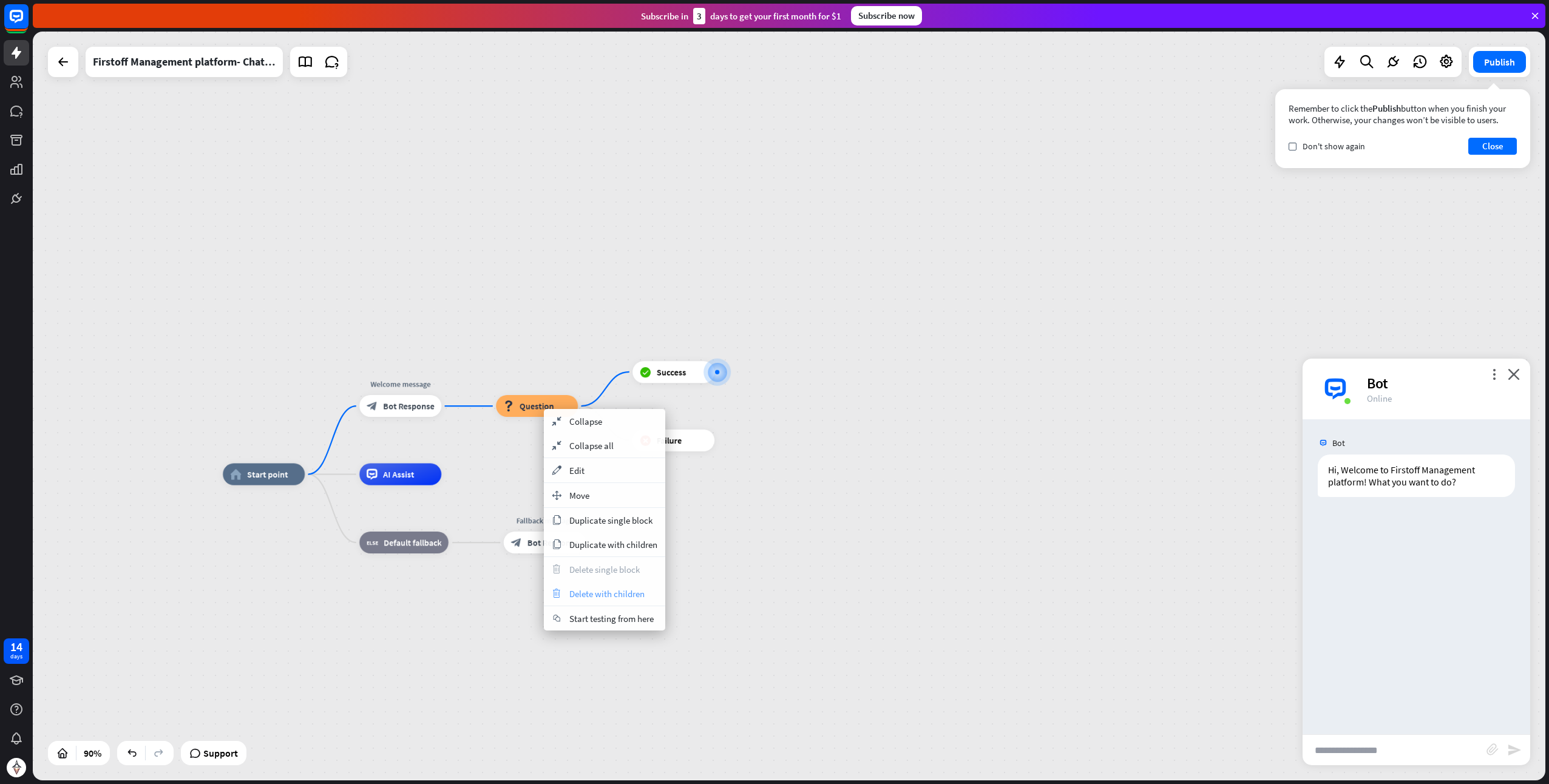
click at [594, 588] on span "Delete with children" at bounding box center [607, 594] width 75 height 12
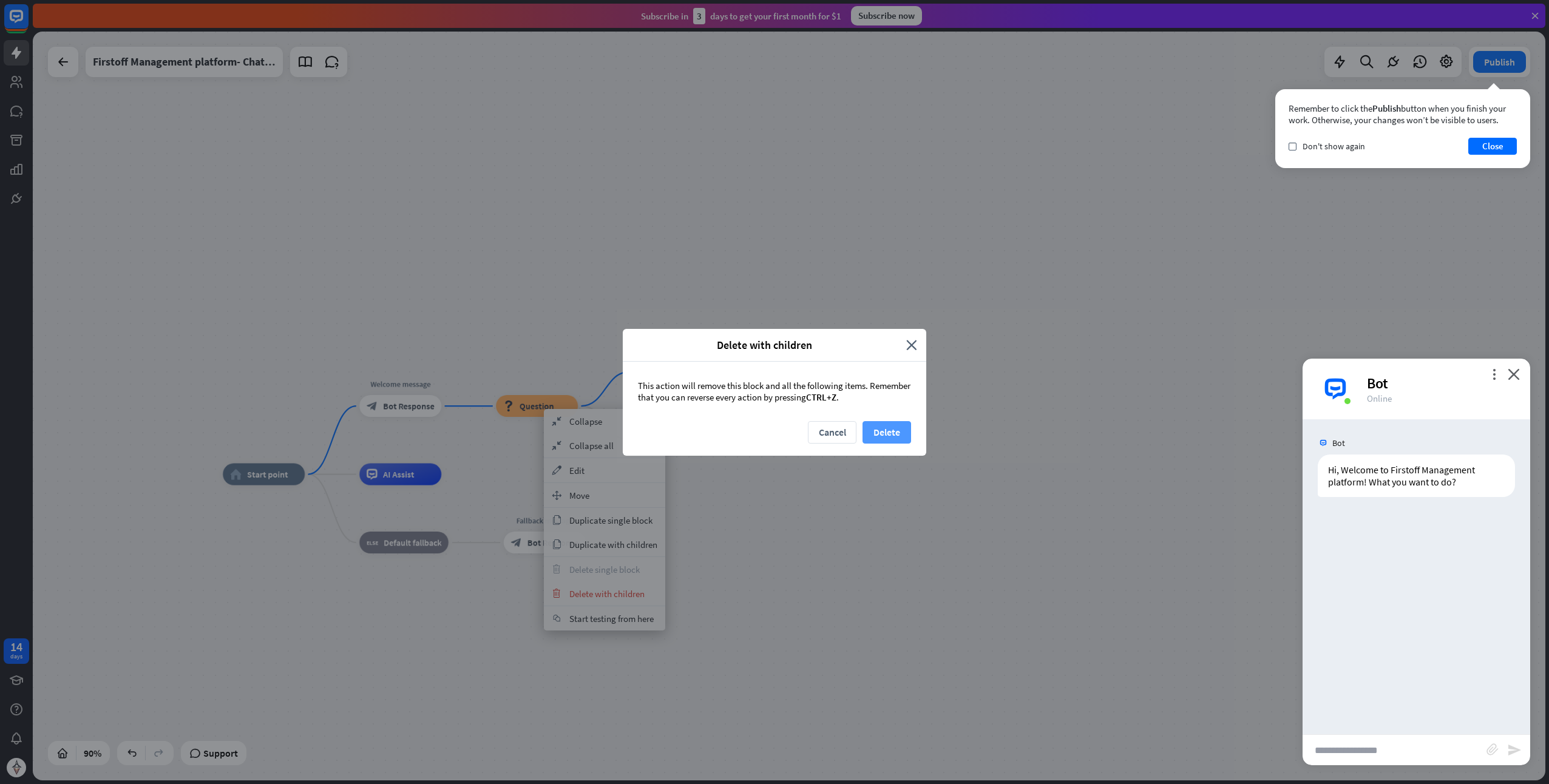
click at [882, 432] on button "Delete" at bounding box center [886, 432] width 49 height 23
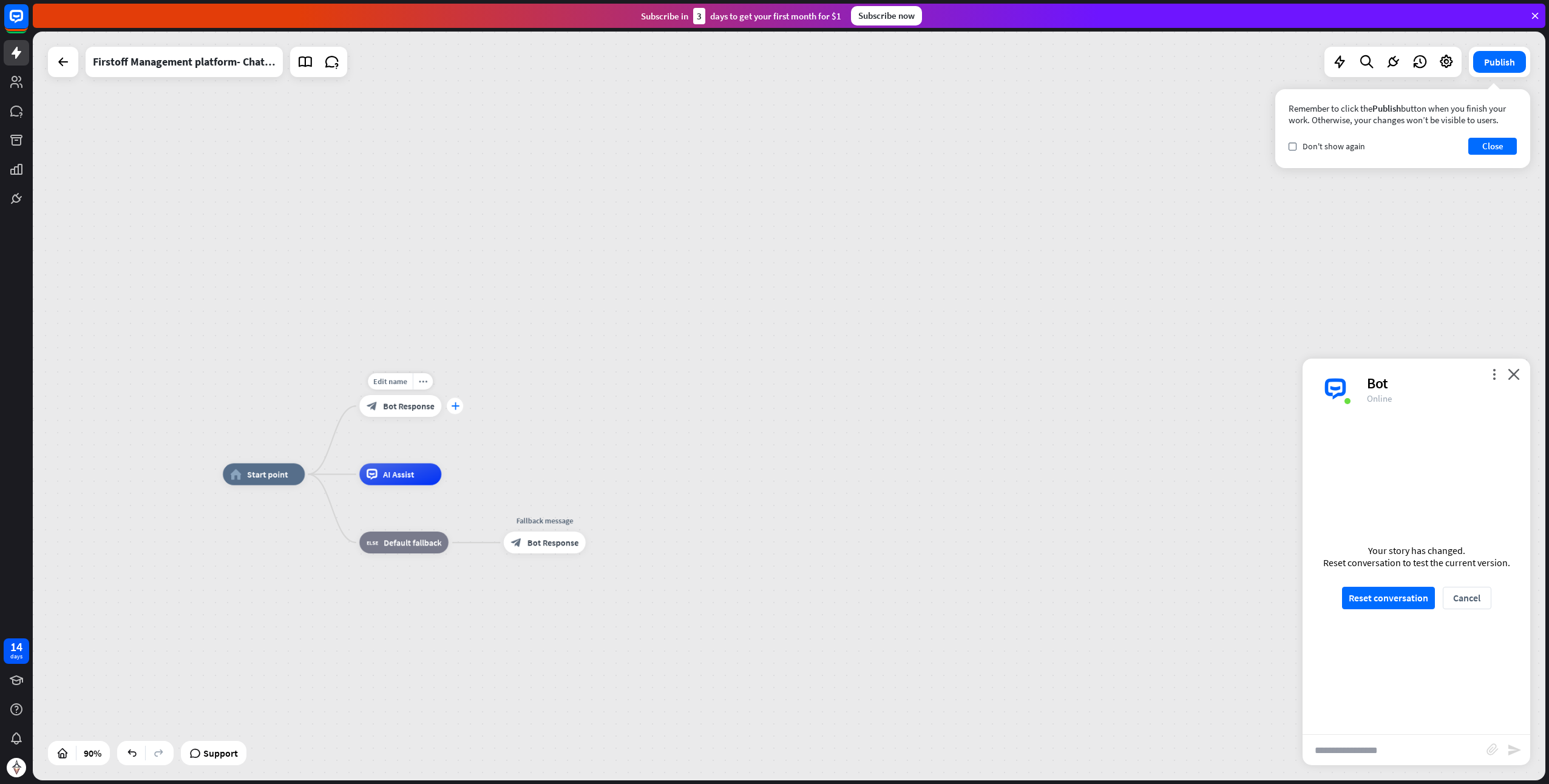
click at [456, 408] on icon "plus" at bounding box center [455, 406] width 8 height 8
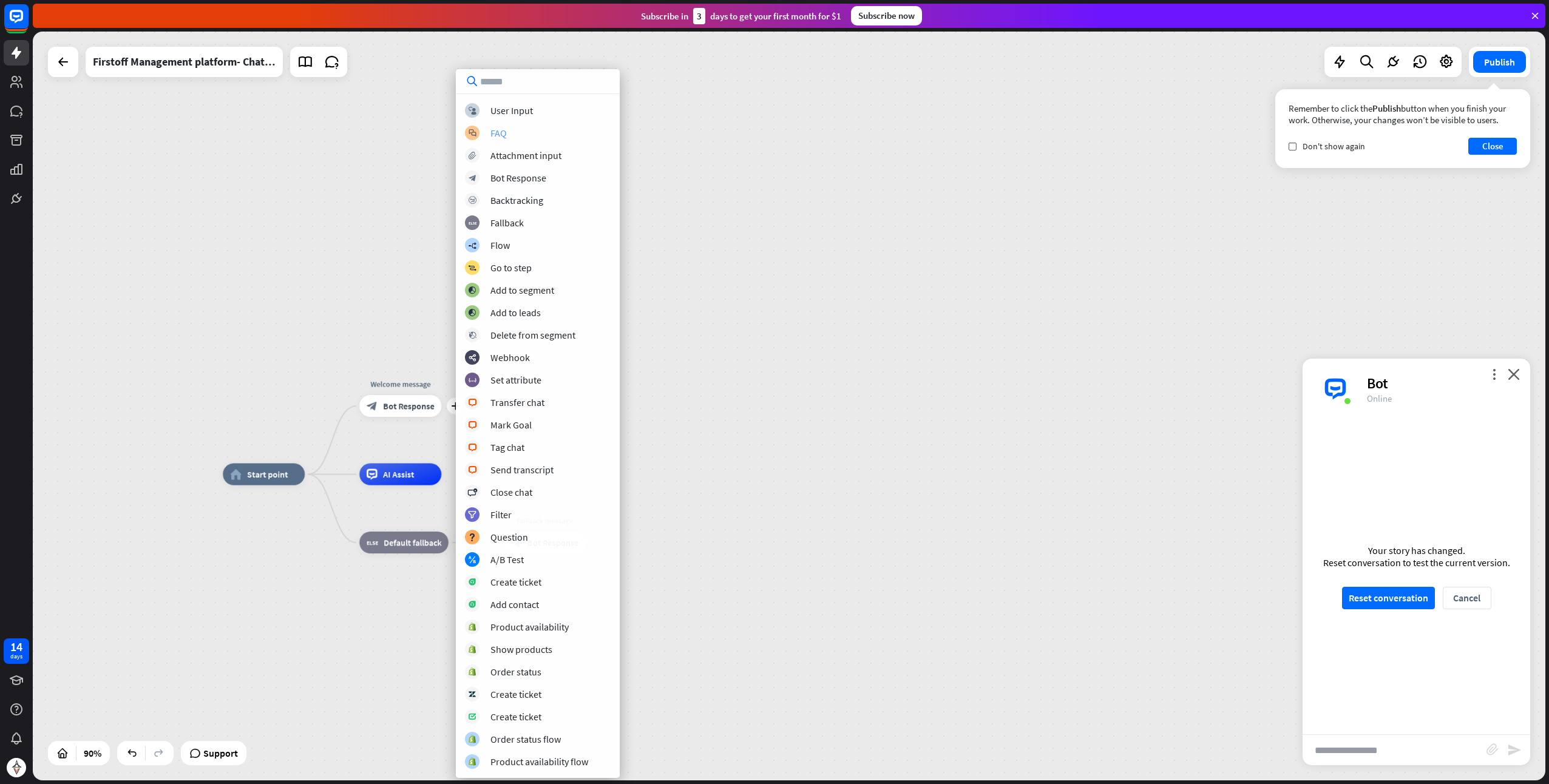
click at [502, 136] on div "FAQ" at bounding box center [499, 133] width 16 height 12
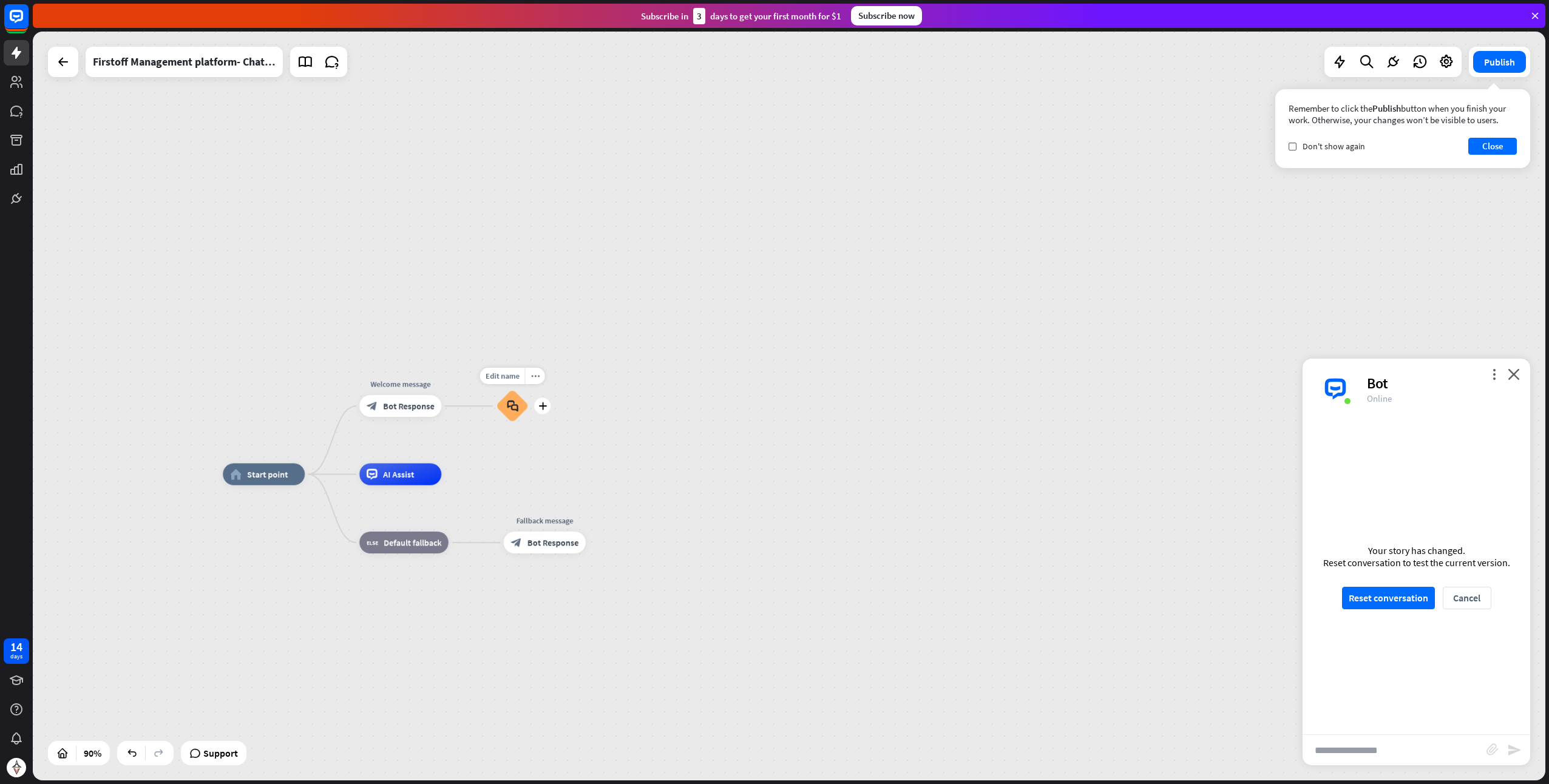
click at [507, 408] on icon "block_faq" at bounding box center [513, 406] width 12 height 12
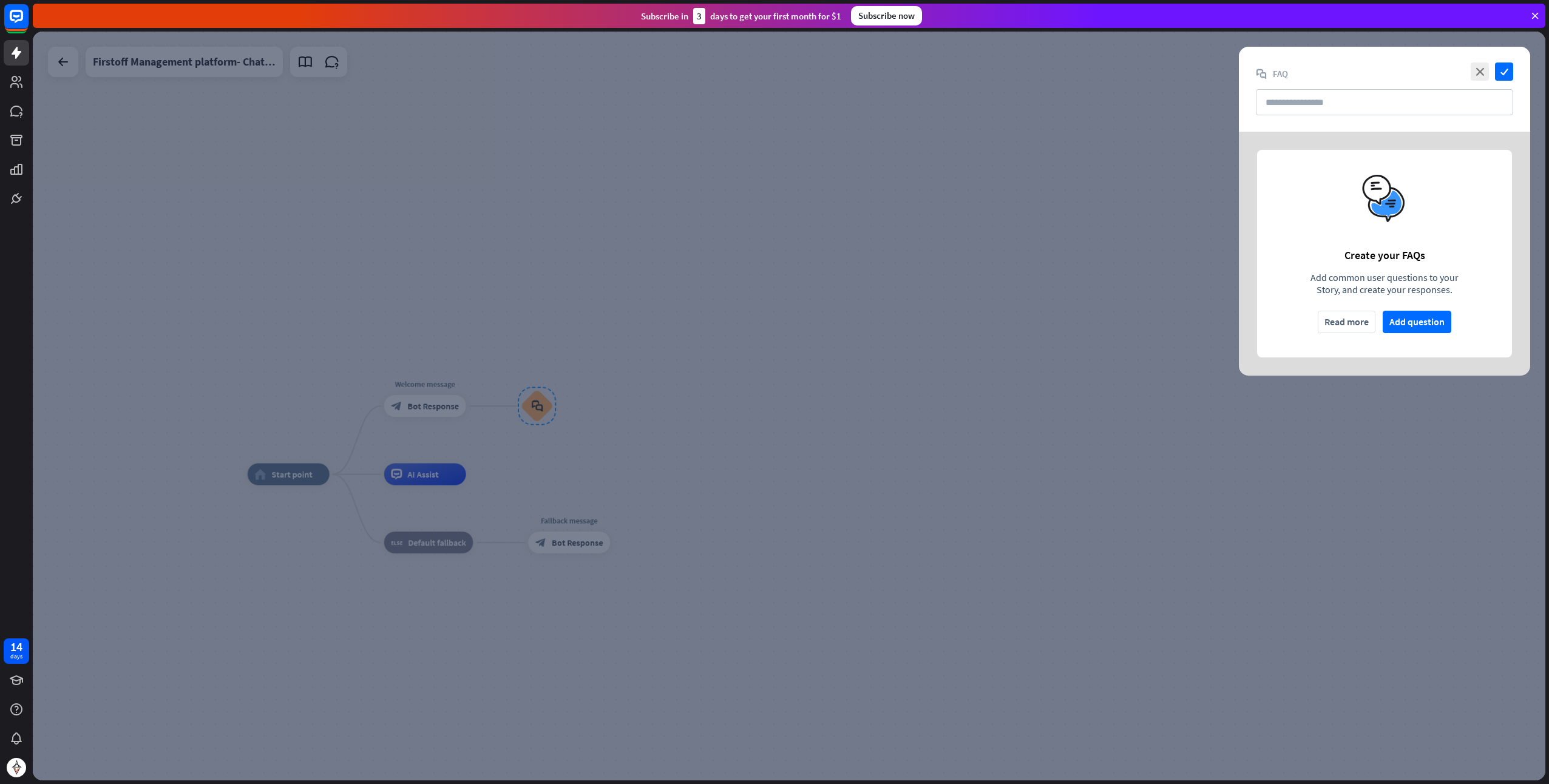
click at [1071, 340] on div at bounding box center [789, 406] width 1513 height 749
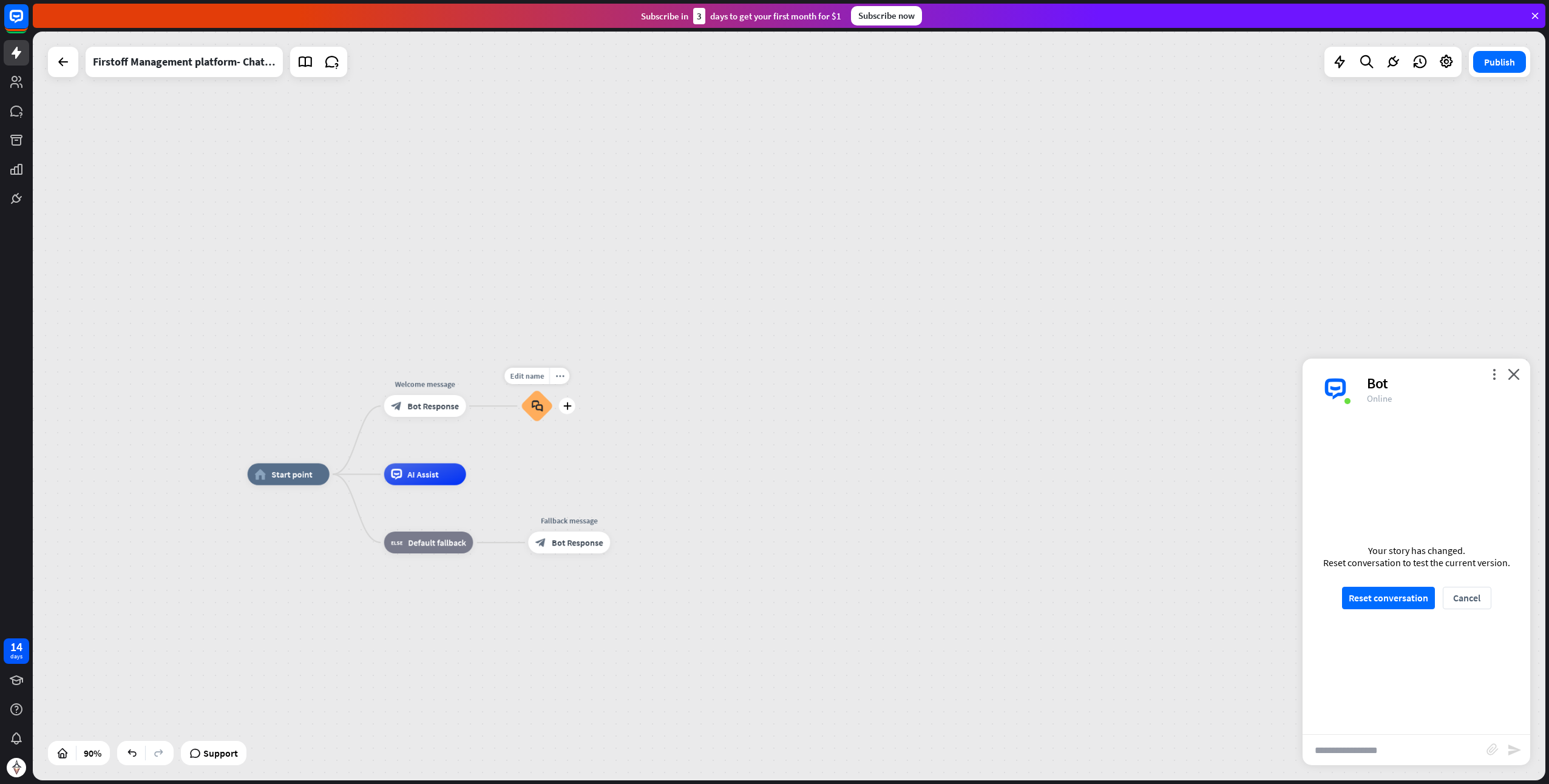
click at [540, 397] on div "block_faq" at bounding box center [537, 406] width 33 height 33
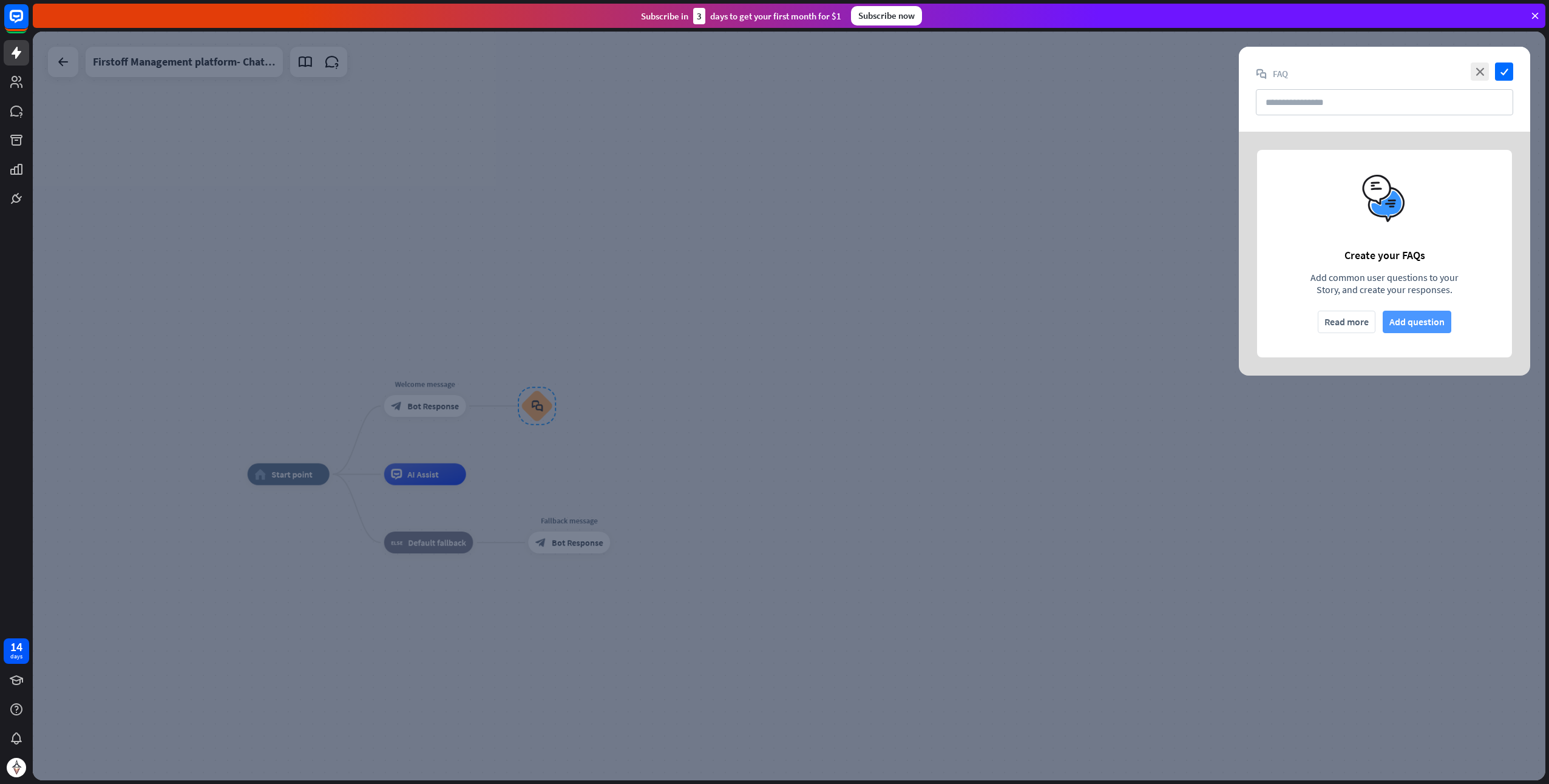
drag, startPoint x: 1423, startPoint y: 307, endPoint x: 1420, endPoint y: 313, distance: 6.7
click at [1422, 312] on div "Create your FAQs Add common user questions to your Story, and create your respo…" at bounding box center [1385, 253] width 255 height 208
click at [1419, 314] on button "Add question" at bounding box center [1417, 322] width 68 height 23
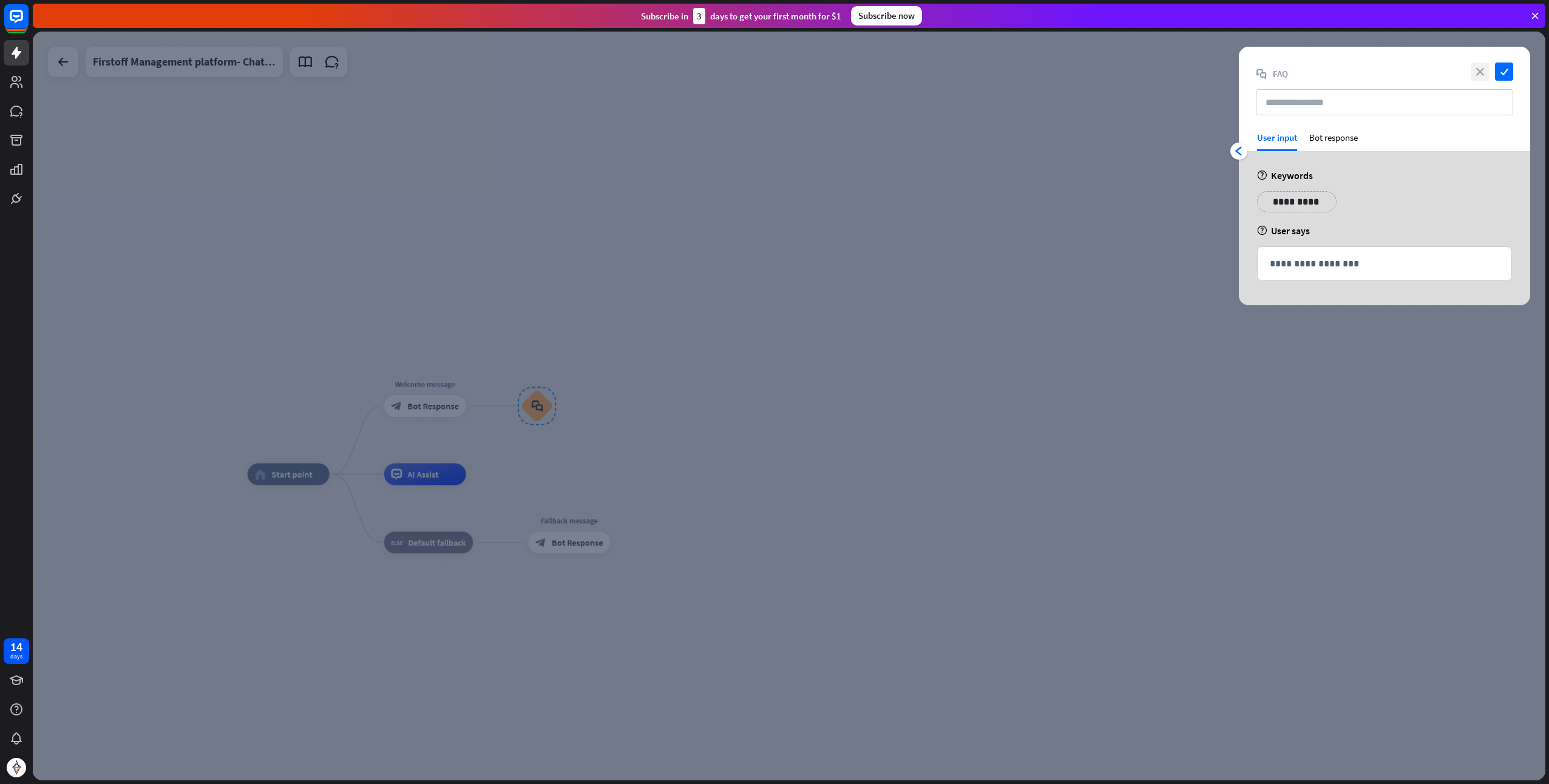
click at [1474, 75] on icon "close" at bounding box center [1480, 72] width 18 height 18
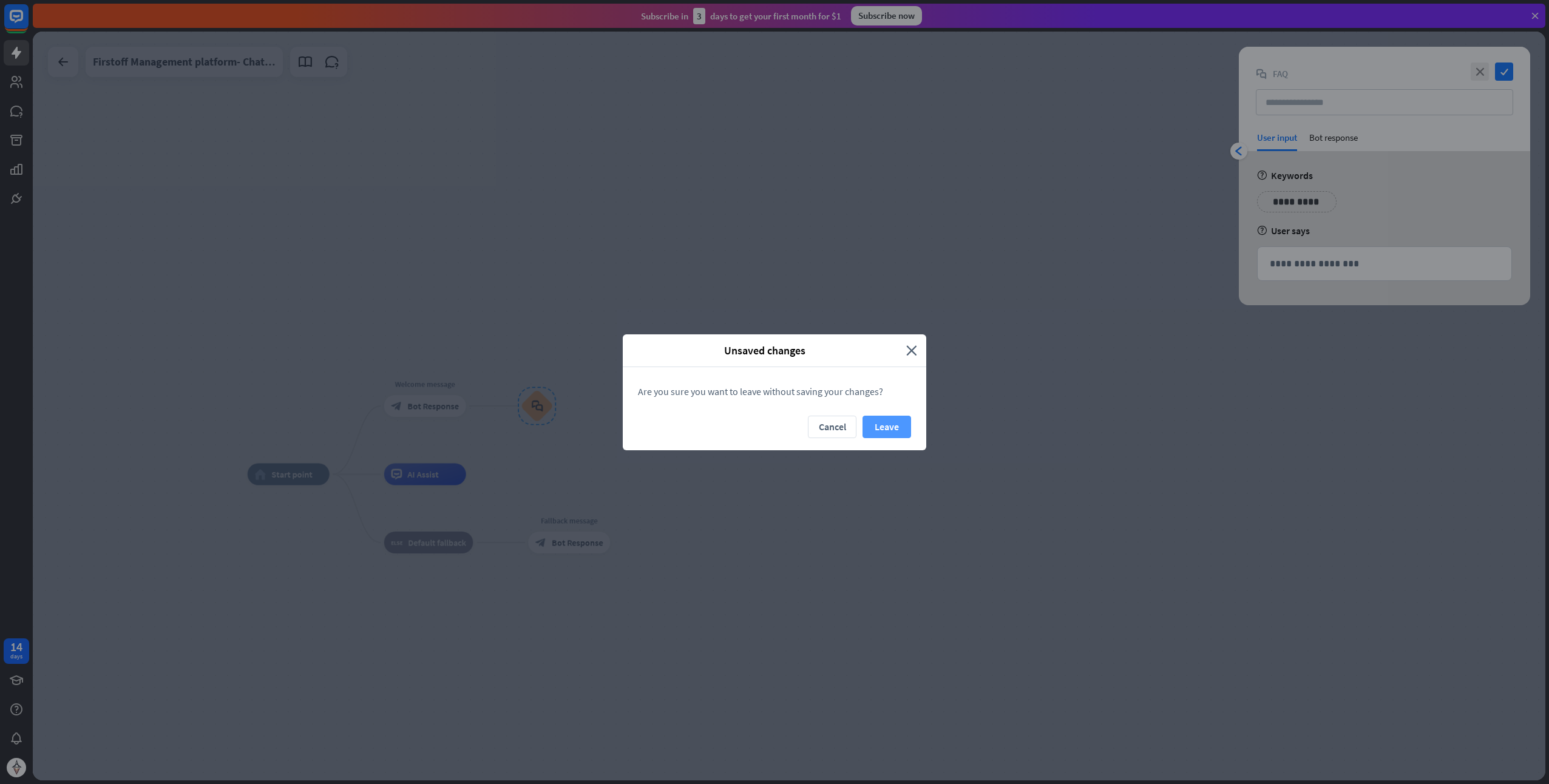
click at [881, 432] on button "Leave" at bounding box center [886, 427] width 49 height 23
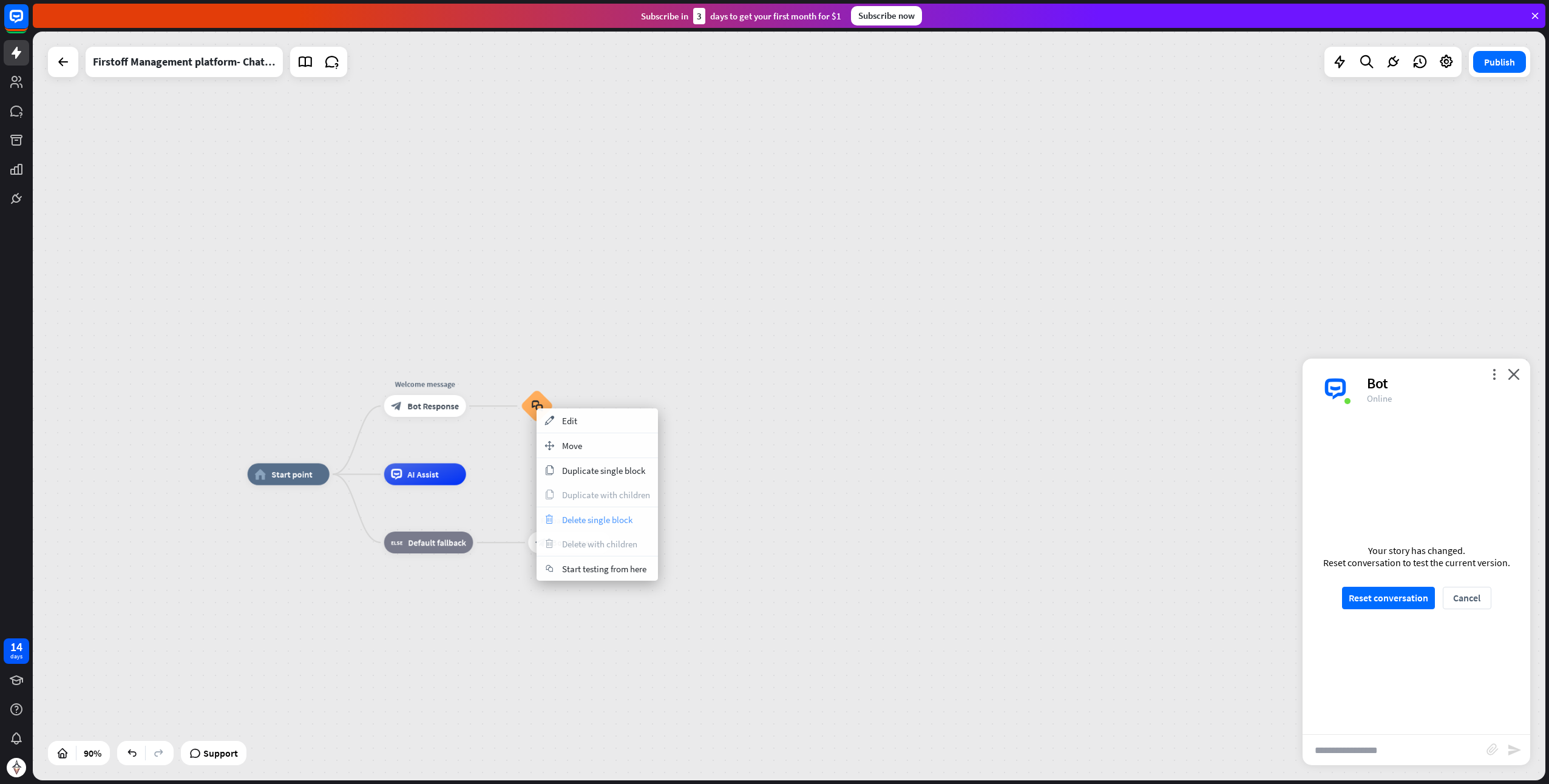
click at [573, 520] on span "Delete single block" at bounding box center [597, 520] width 70 height 12
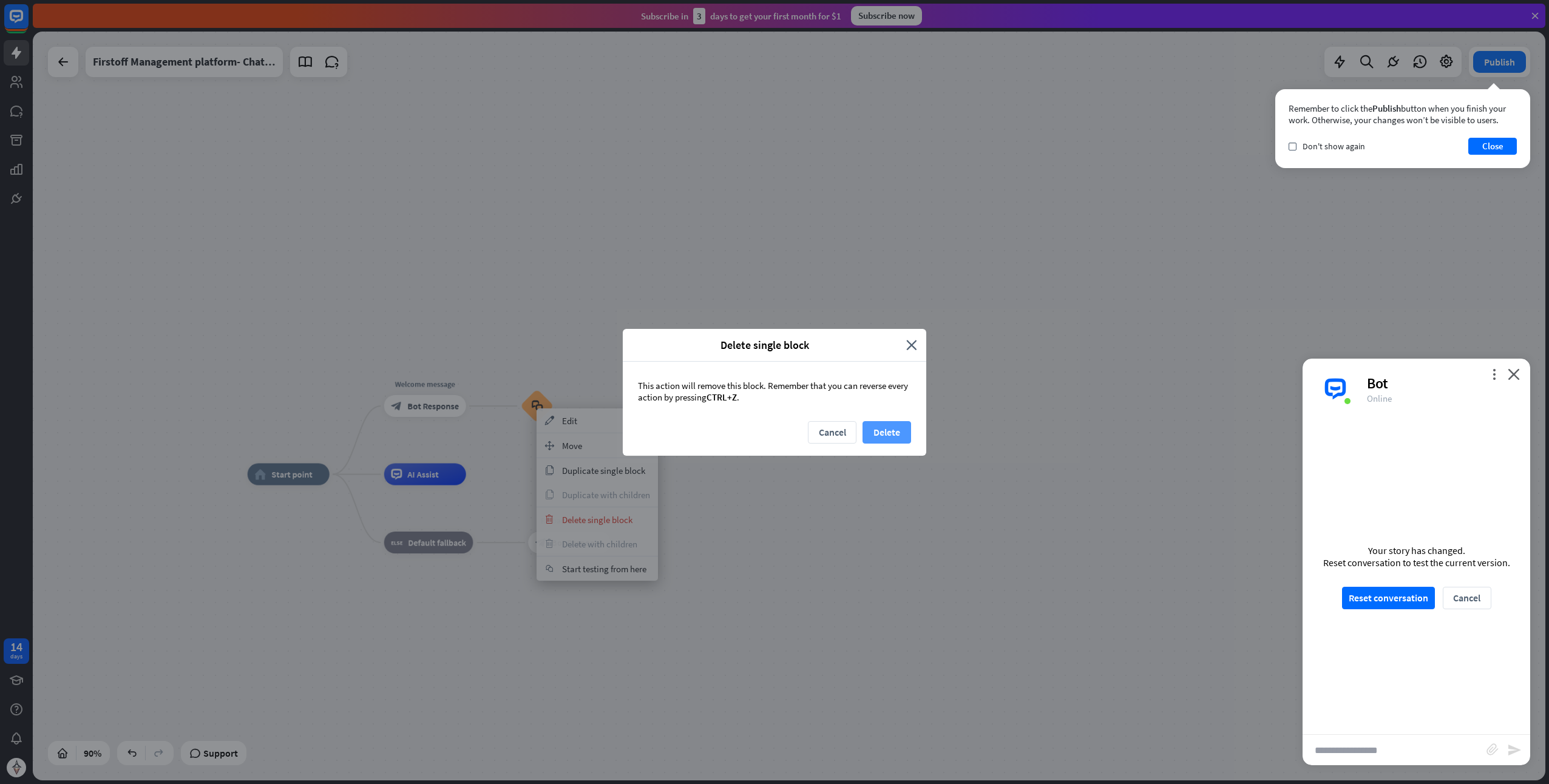
click at [880, 430] on button "Delete" at bounding box center [886, 432] width 49 height 23
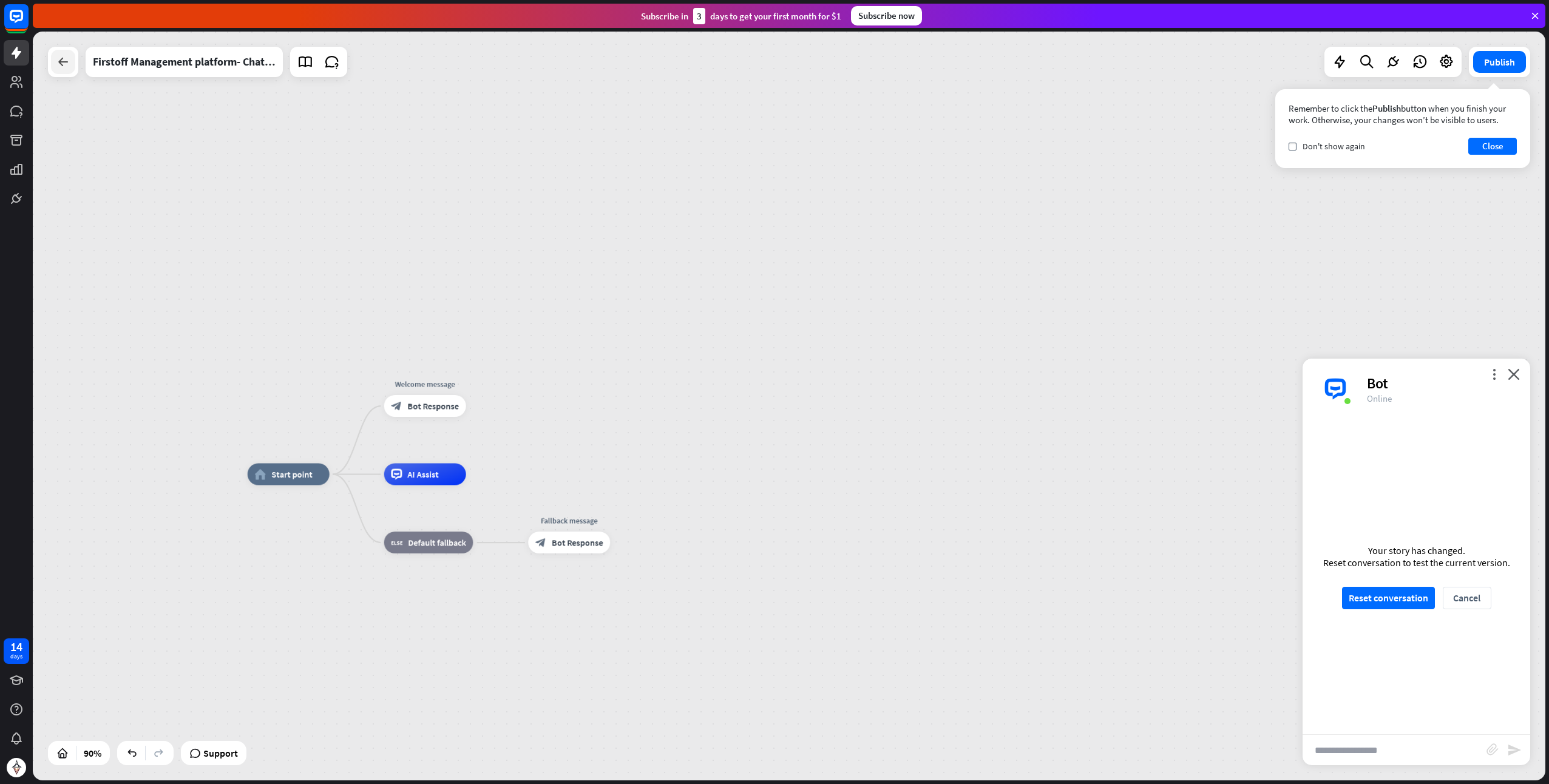
click at [66, 73] on div at bounding box center [62, 61] width 24 height 24
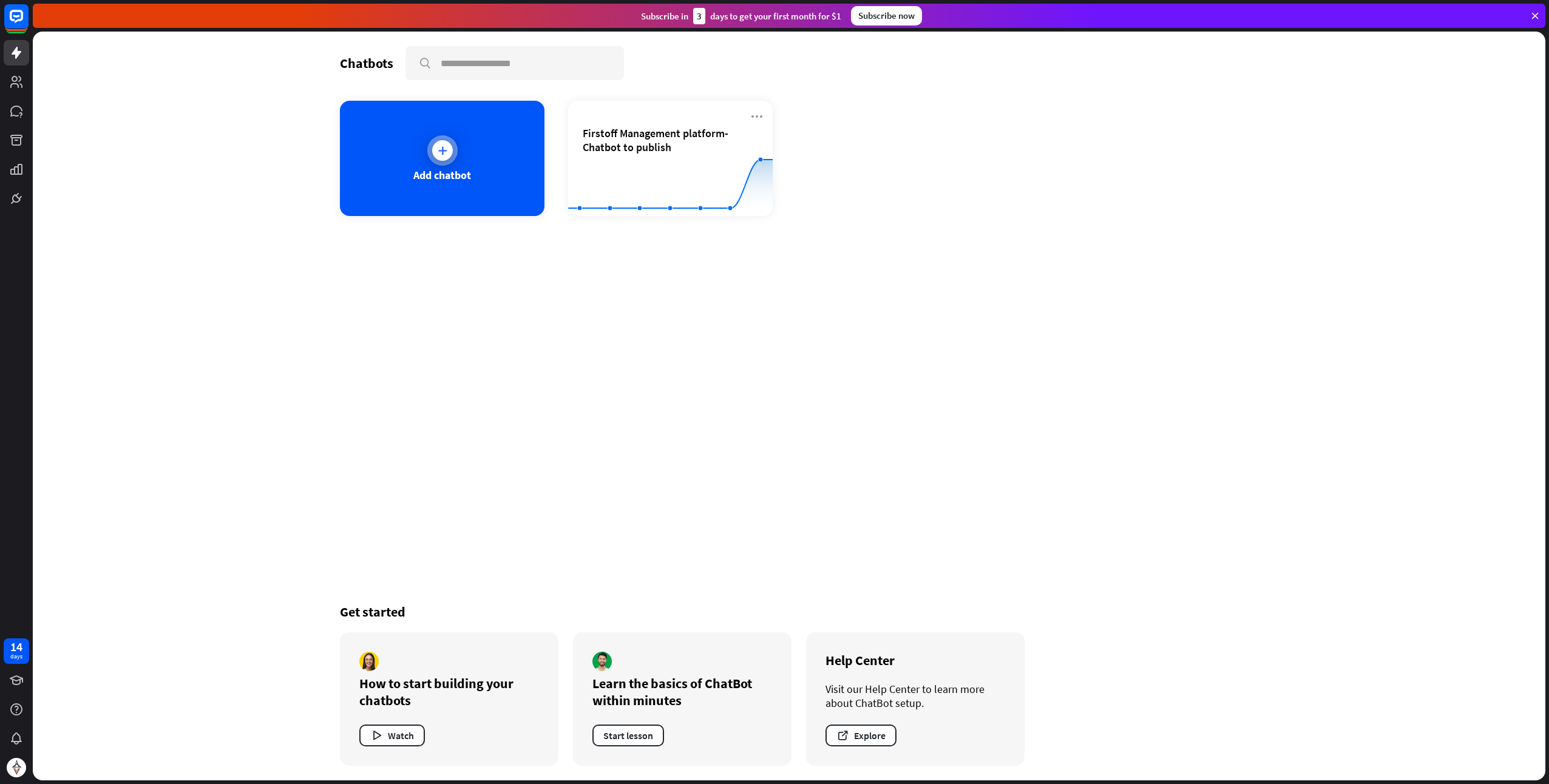
click at [414, 149] on div "Add chatbot" at bounding box center [442, 158] width 204 height 115
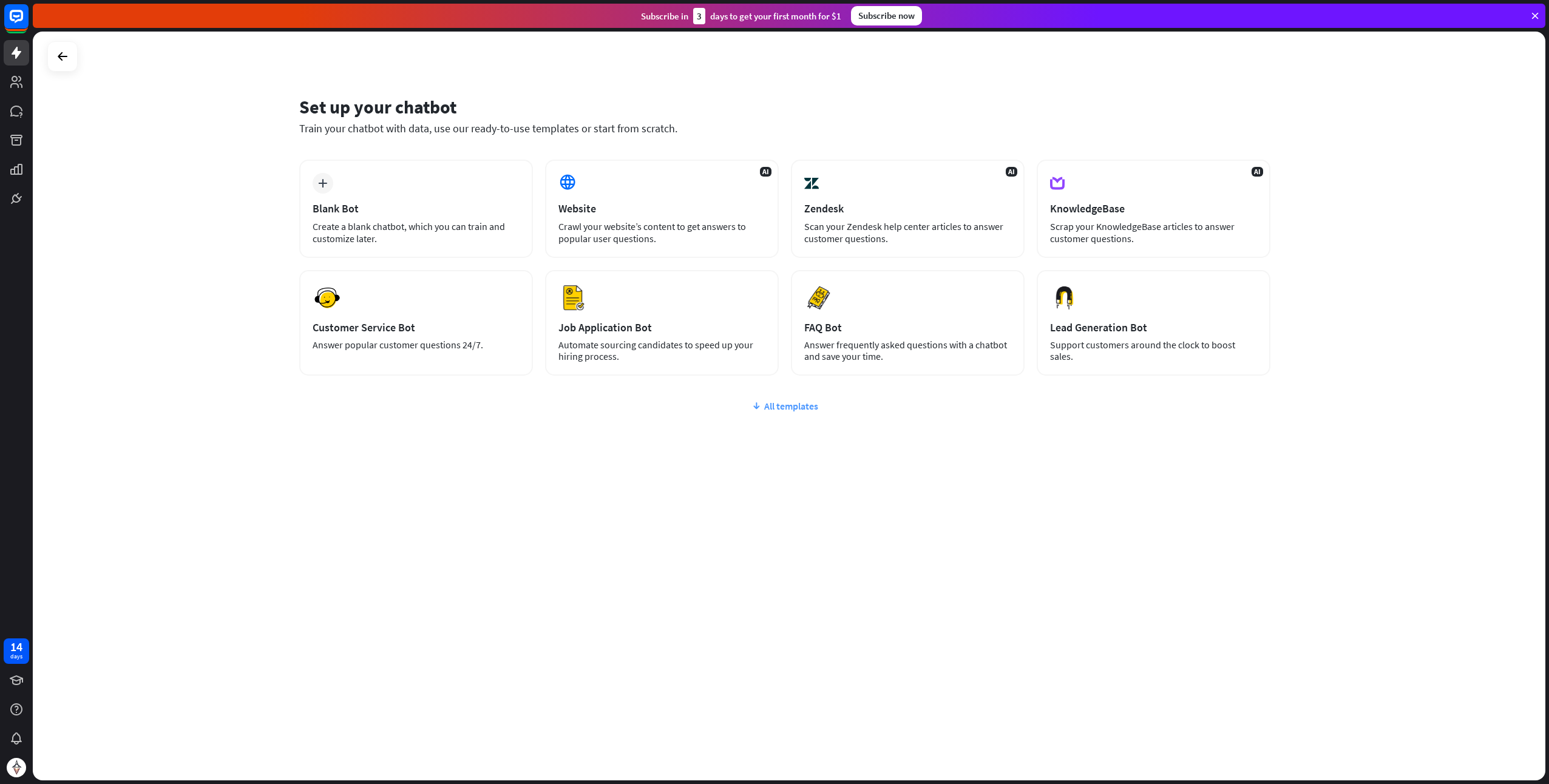
click at [780, 405] on div "All templates" at bounding box center [785, 406] width 971 height 12
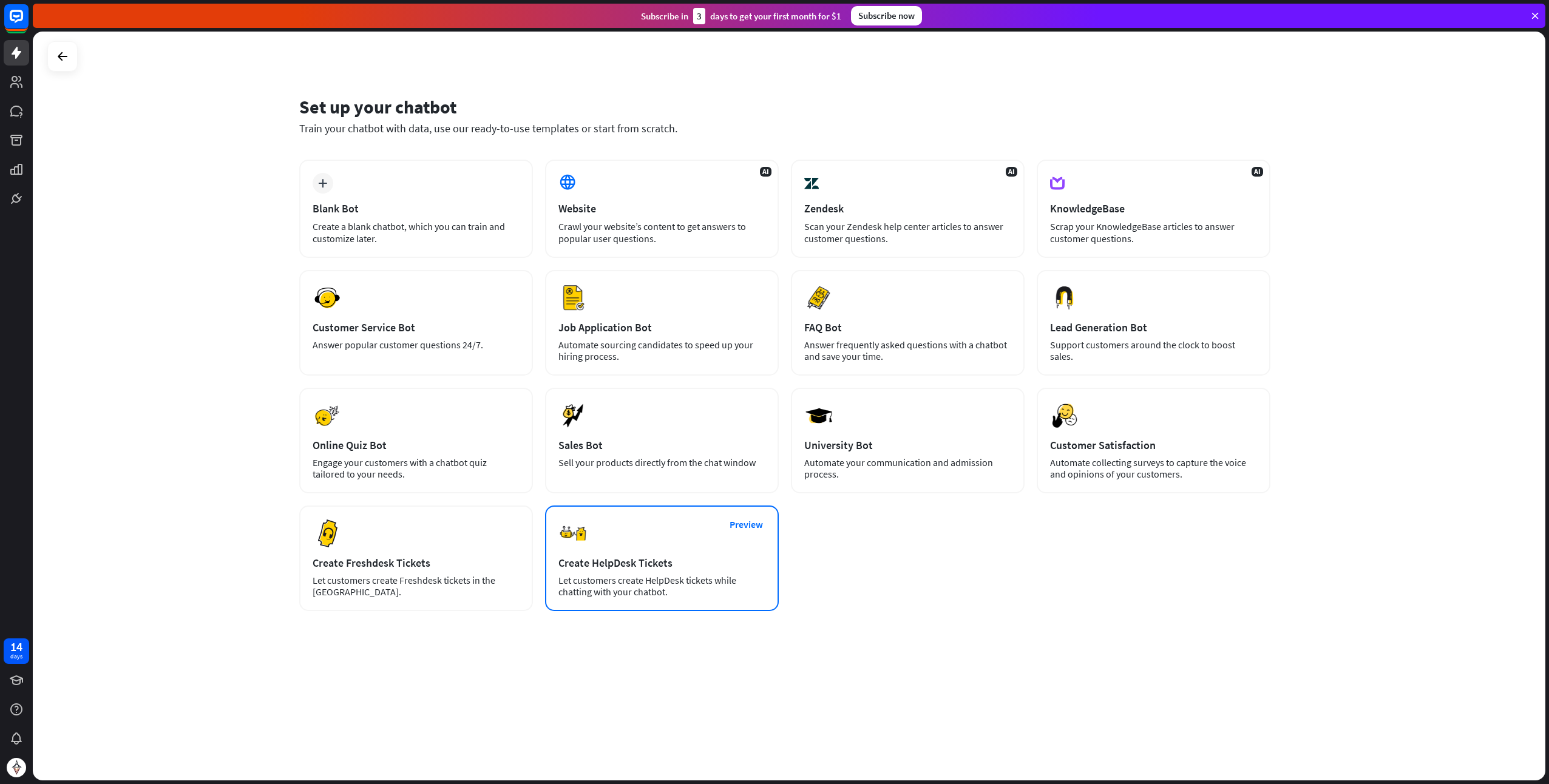
click at [668, 569] on div "Create HelpDesk Tickets" at bounding box center [662, 562] width 207 height 14
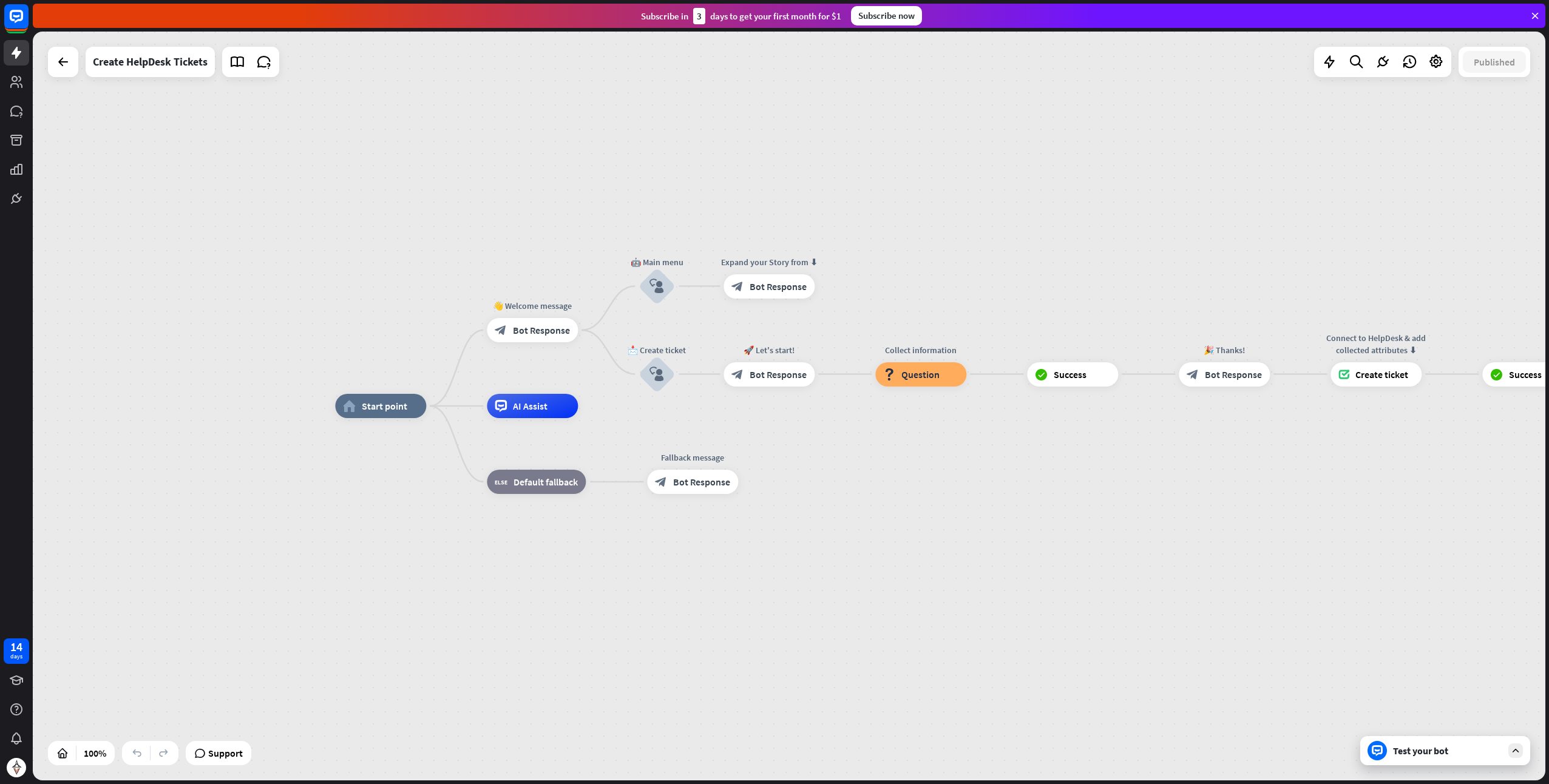
click at [1441, 750] on div "Test your bot" at bounding box center [1448, 751] width 109 height 12
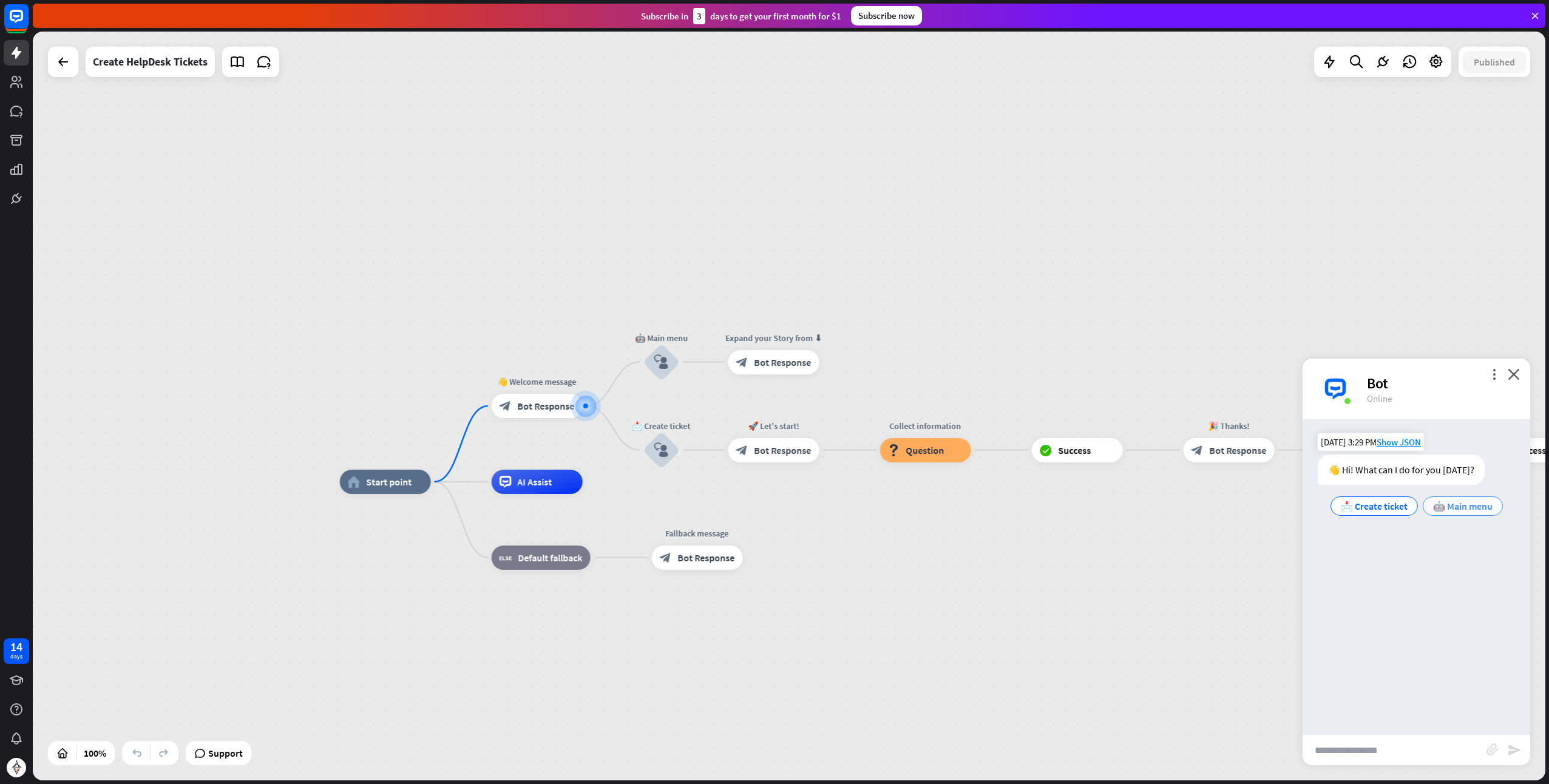
click at [1457, 508] on span "🤖 Main menu" at bounding box center [1462, 506] width 59 height 12
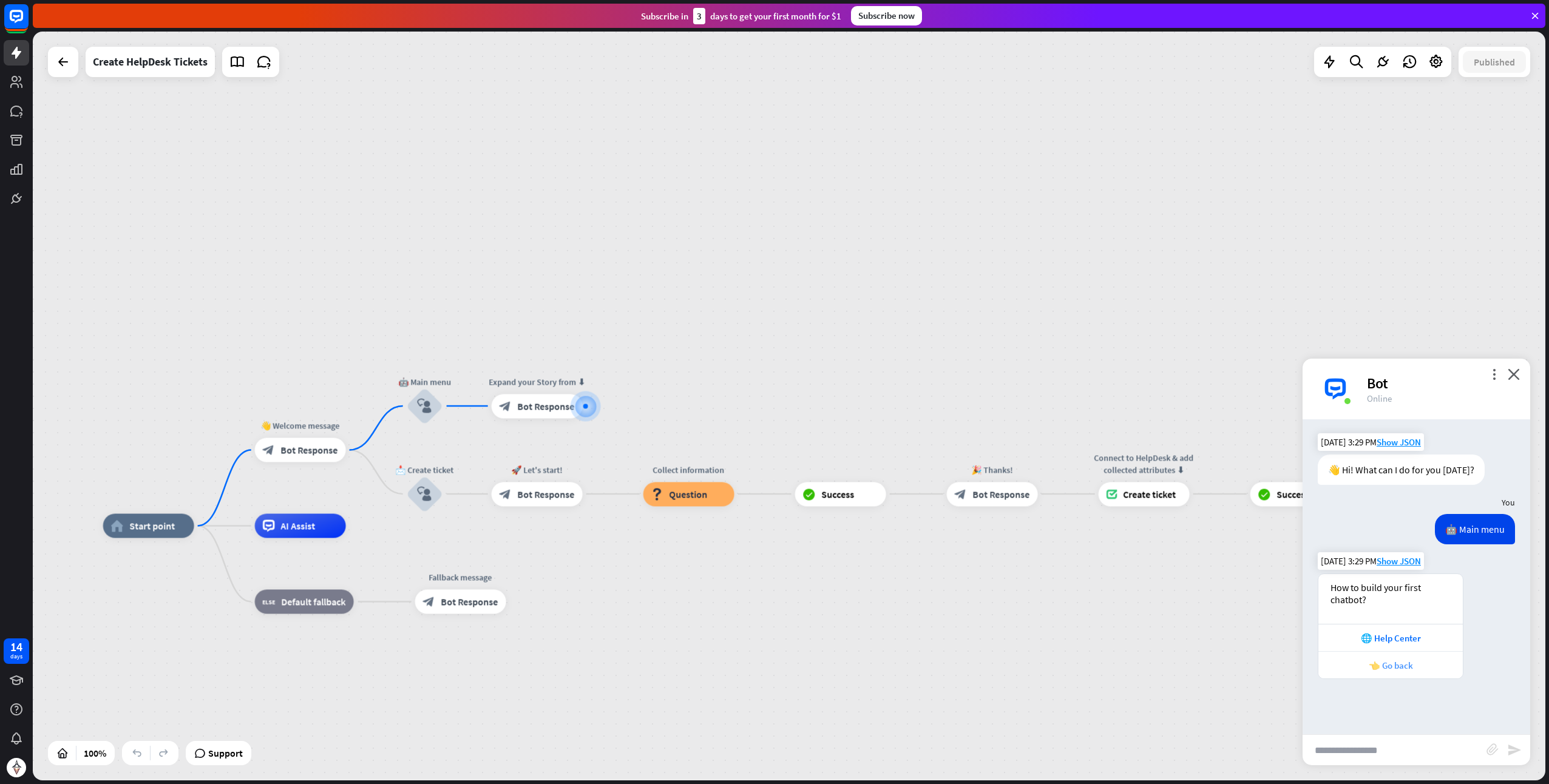
click at [1384, 663] on div "👈 Go back" at bounding box center [1390, 666] width 132 height 12
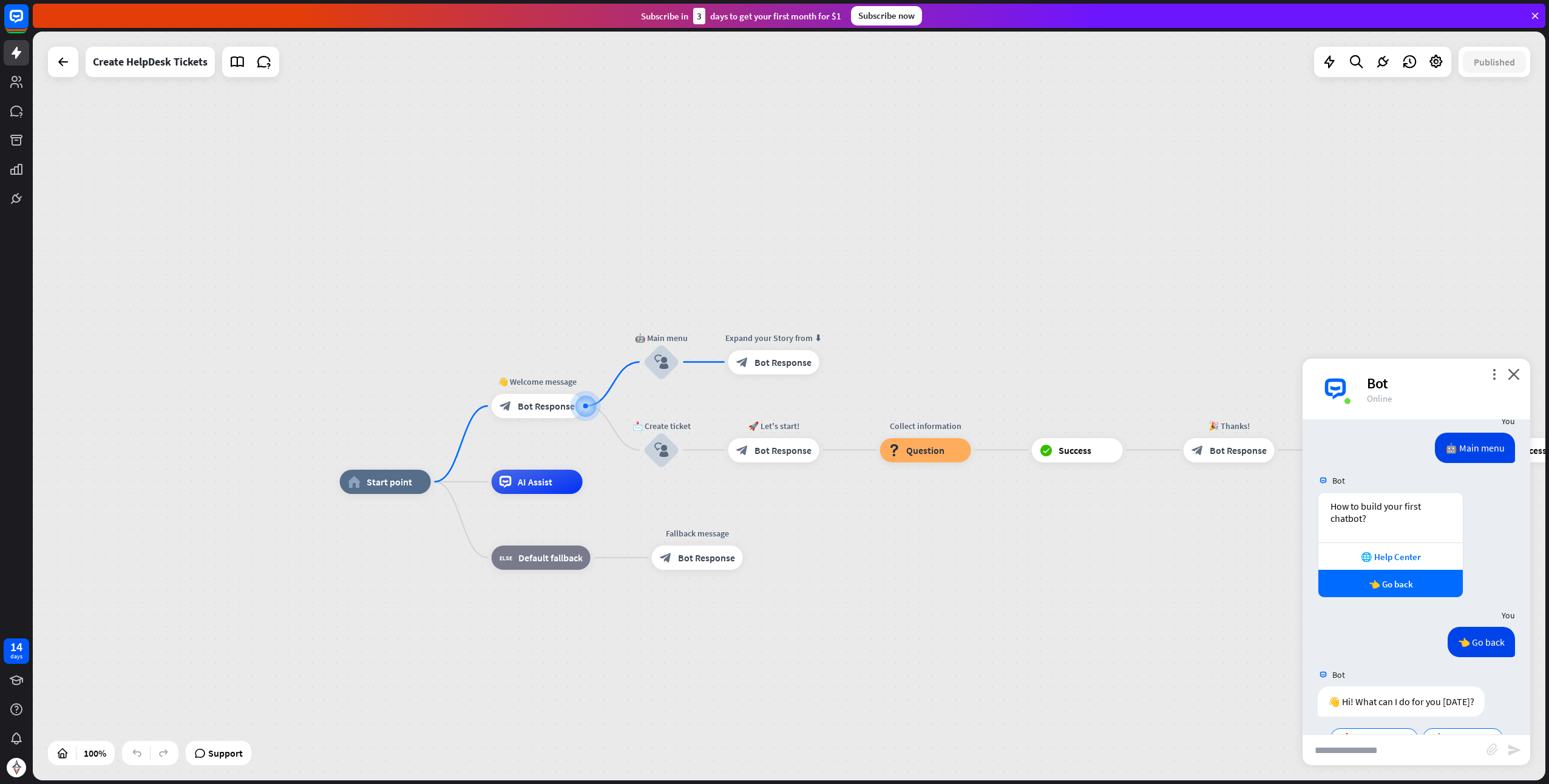
scroll to position [115, 0]
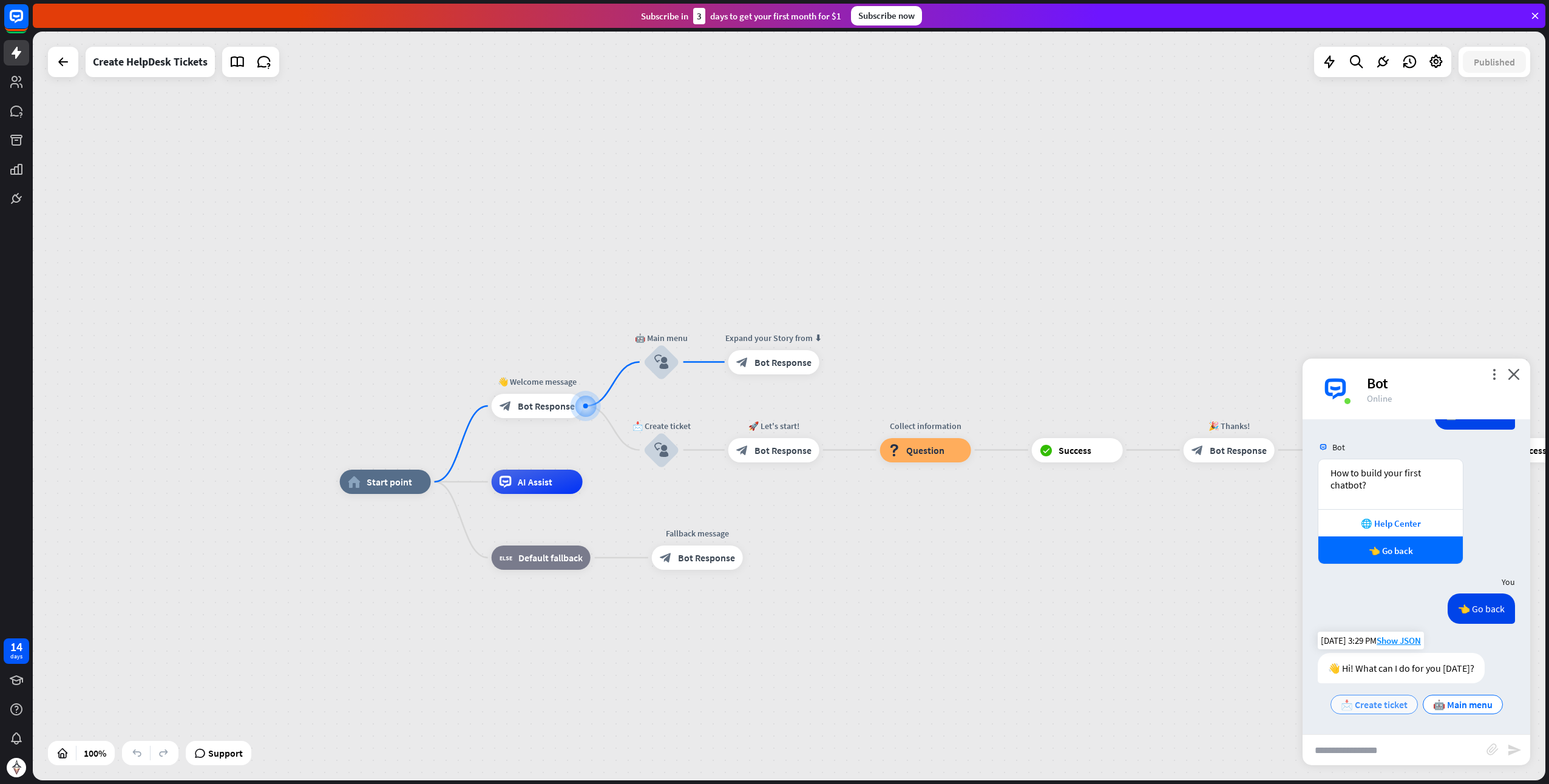
click at [1386, 712] on div "📩 Create ticket" at bounding box center [1375, 705] width 87 height 20
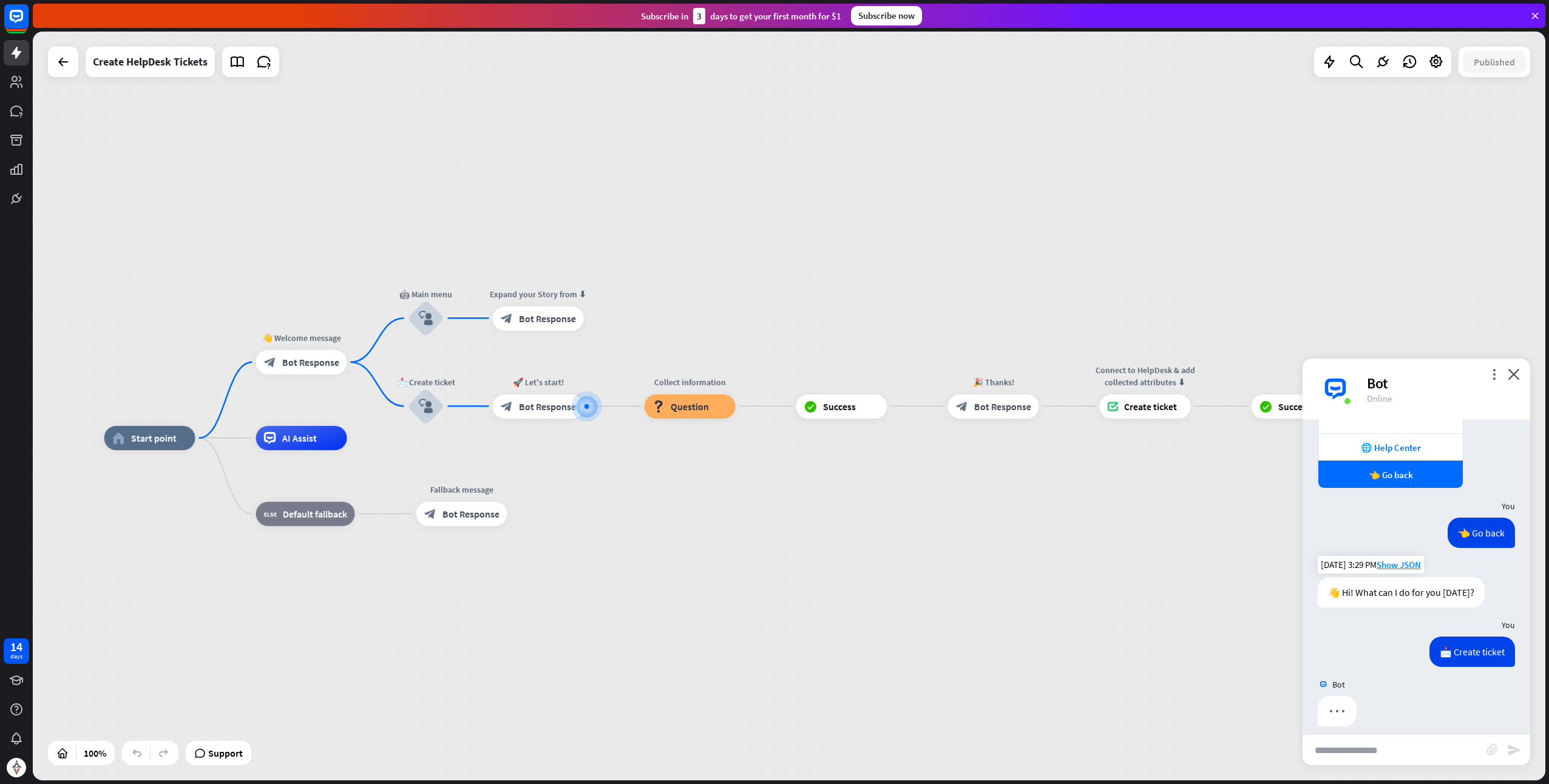
scroll to position [200, 0]
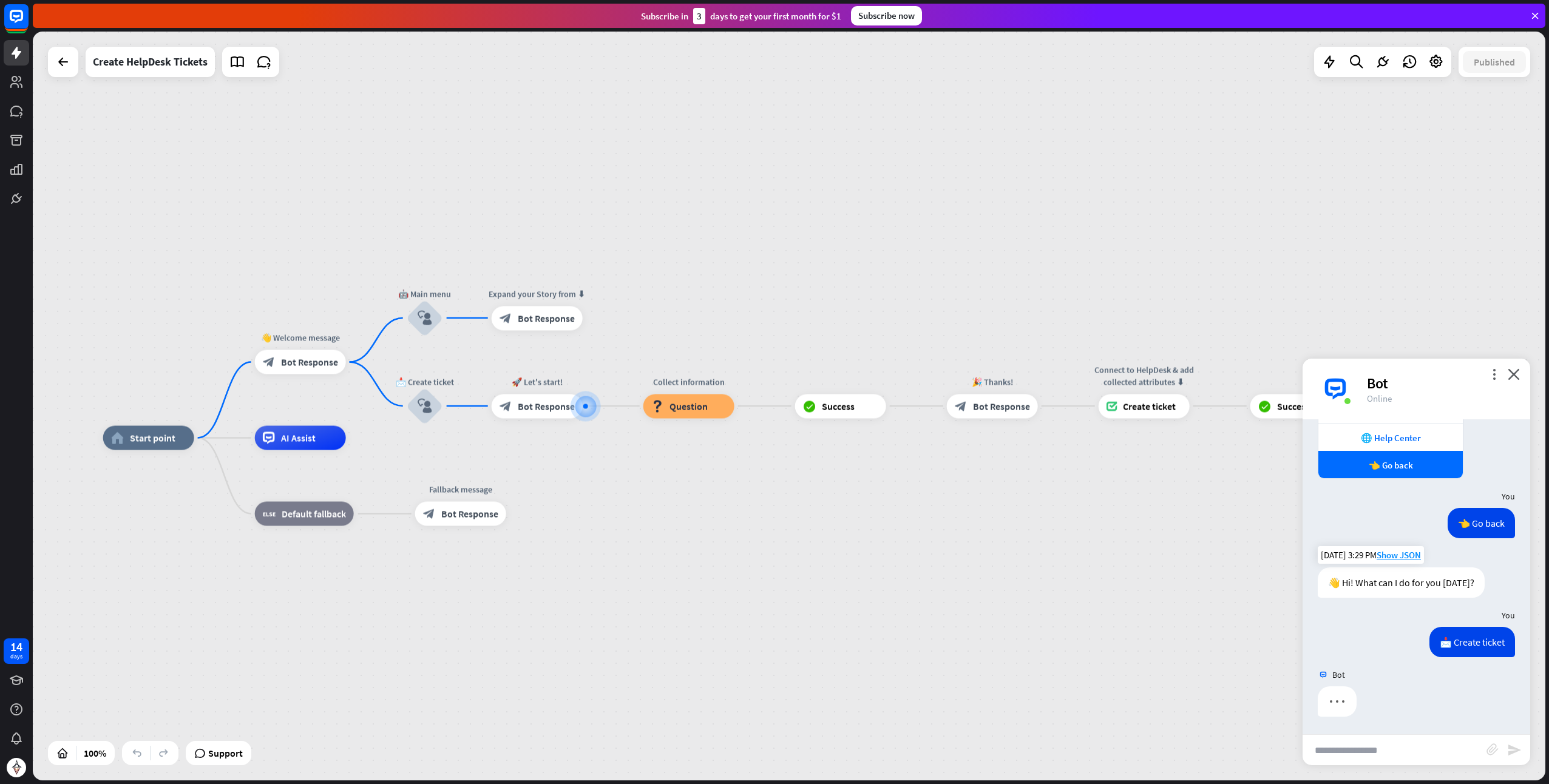
click at [1383, 709] on div at bounding box center [1417, 705] width 228 height 36
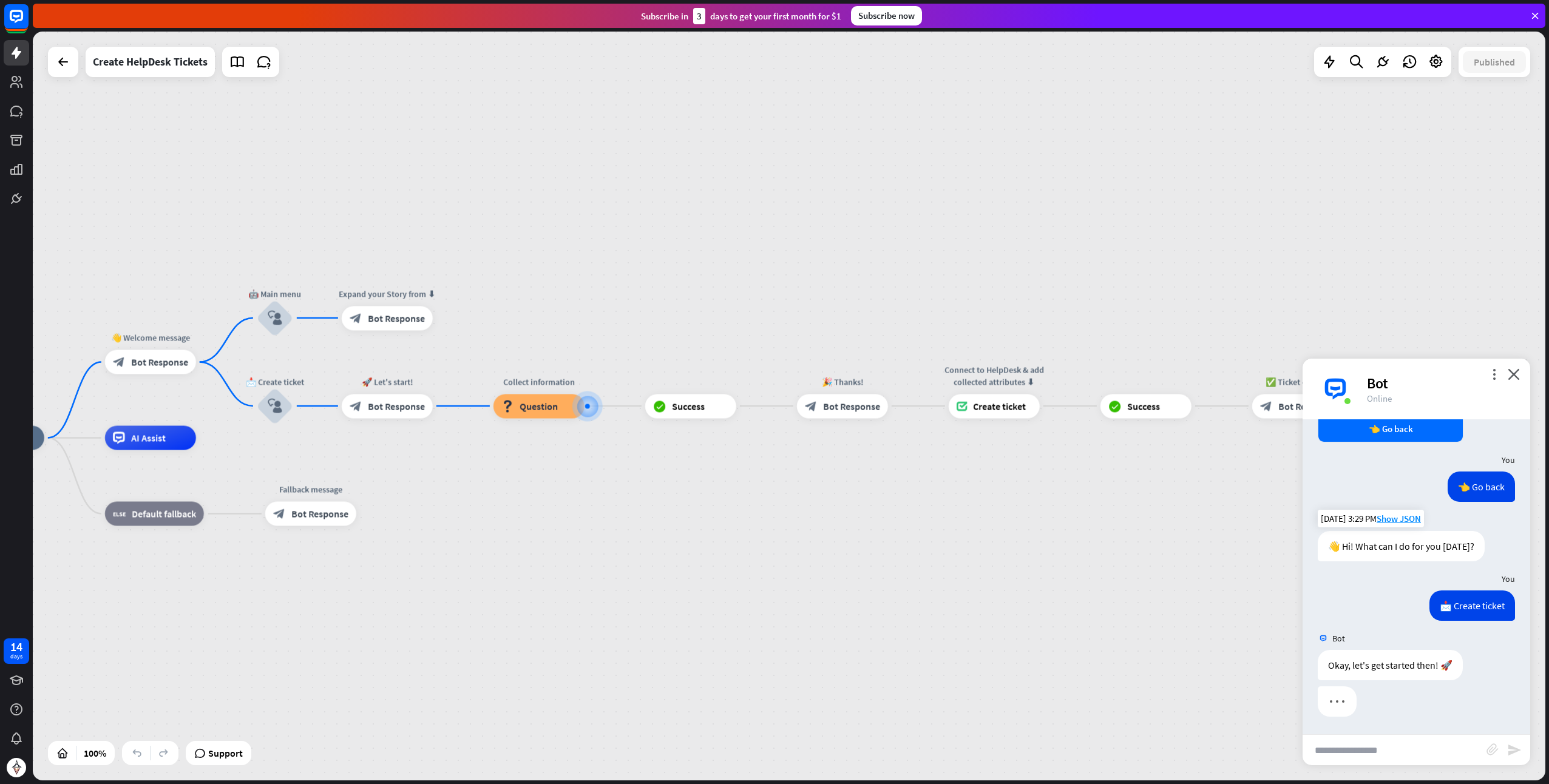
scroll to position [237, 0]
click at [1319, 748] on input "text" at bounding box center [1395, 750] width 184 height 31
type input "*********"
drag, startPoint x: 1319, startPoint y: 748, endPoint x: 1524, endPoint y: 749, distance: 205.0
click at [1524, 749] on div "********* block_attachment send" at bounding box center [1417, 750] width 228 height 31
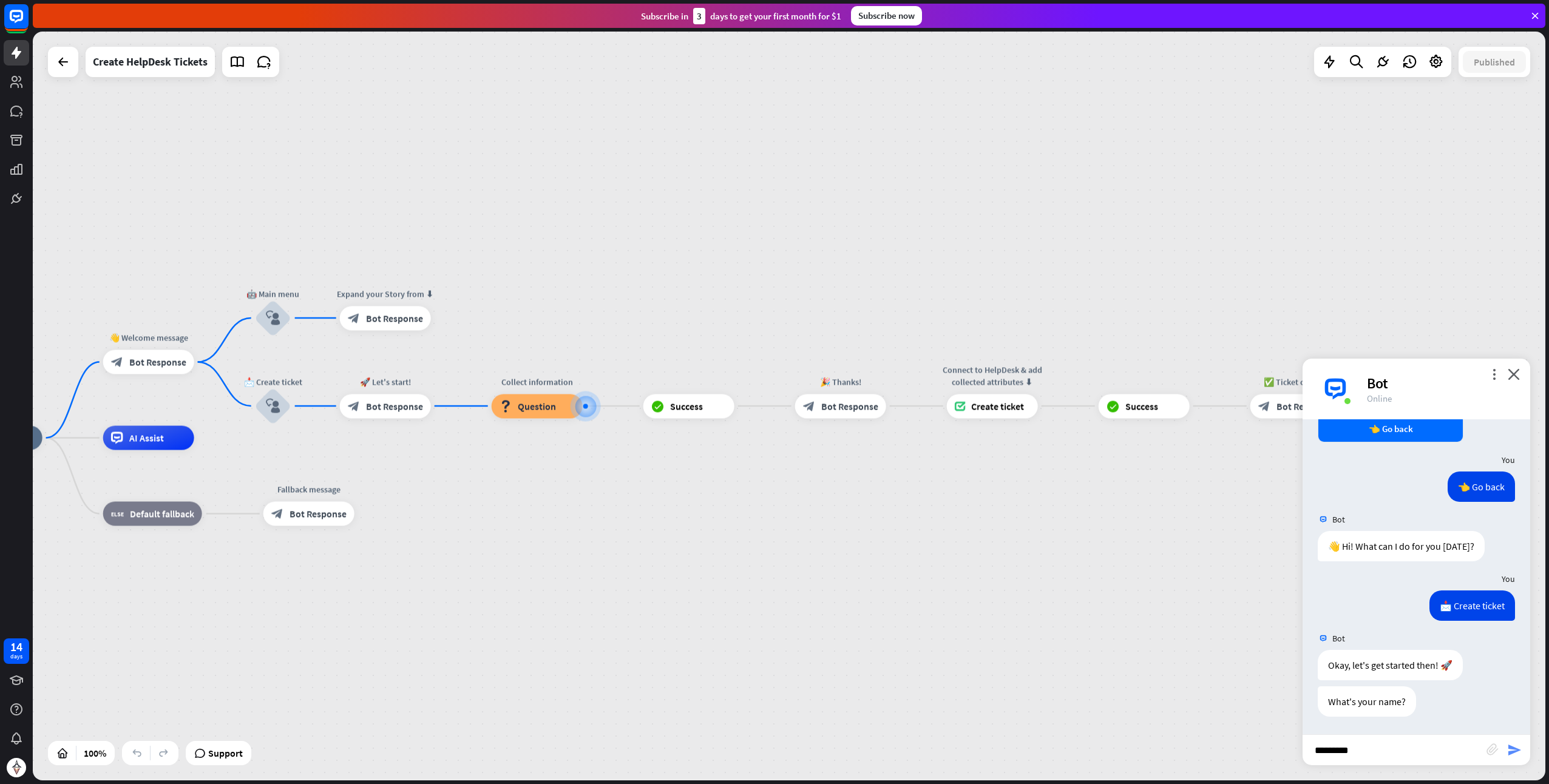
click at [1516, 751] on icon "send" at bounding box center [1515, 750] width 14 height 14
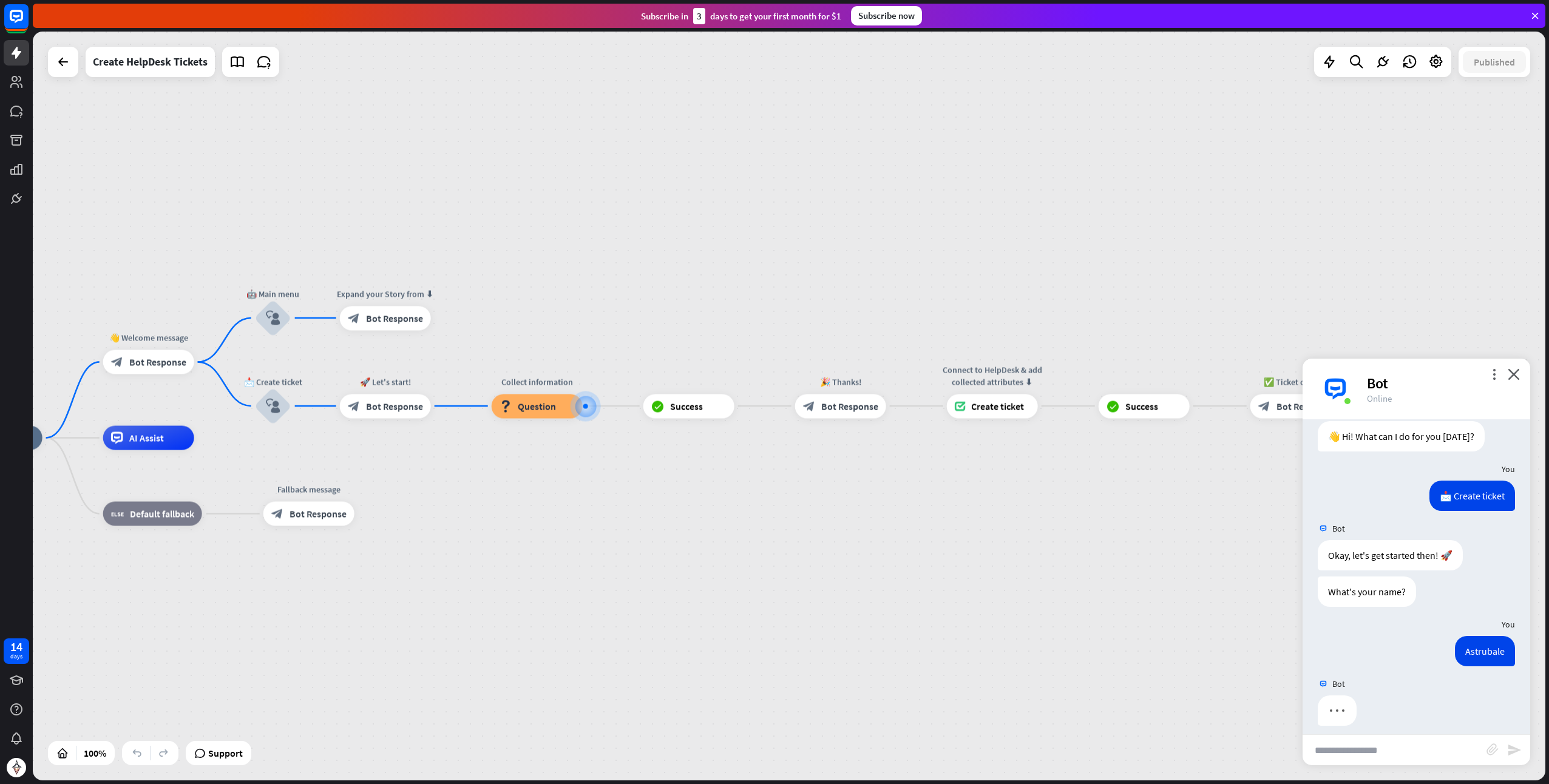
scroll to position [356, 0]
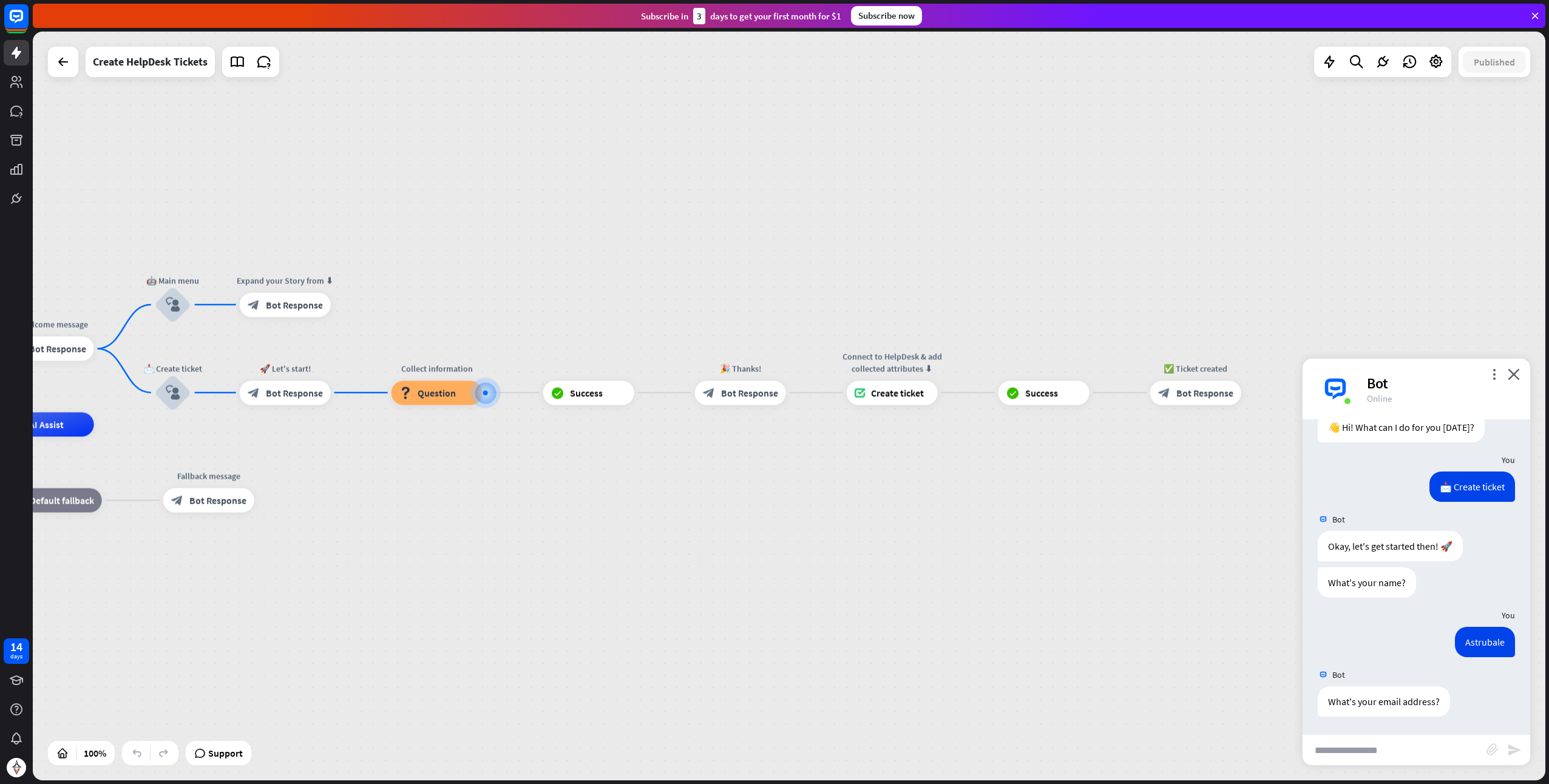
drag, startPoint x: 1033, startPoint y: 548, endPoint x: 836, endPoint y: 535, distance: 197.4
click at [836, 535] on div "home_2 Start point 👋 Welcome message block_bot_response Bot Response 🤖 Main men…" at bounding box center [607, 799] width 1513 height 749
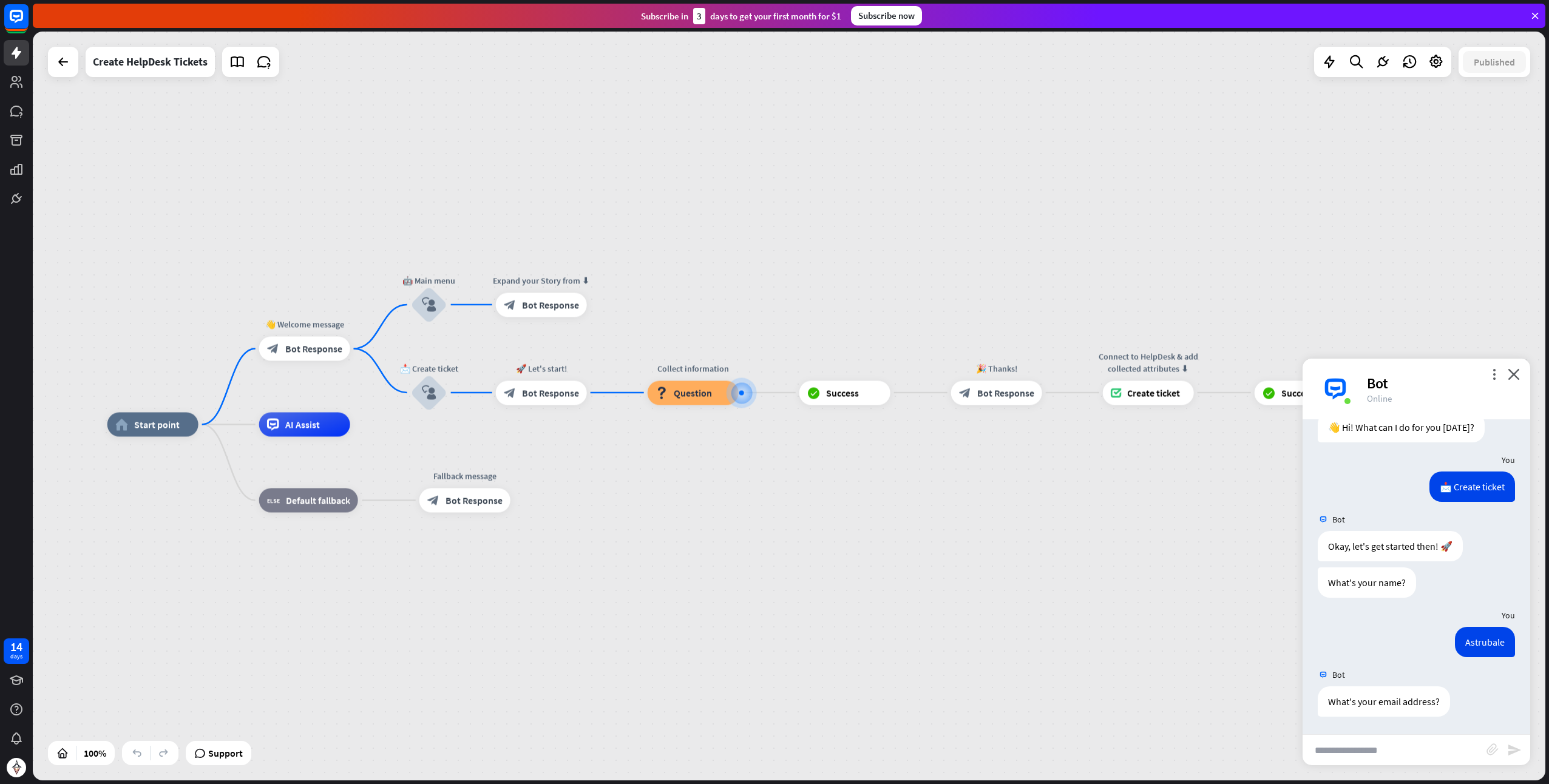
drag, startPoint x: 836, startPoint y: 535, endPoint x: 1402, endPoint y: 450, distance: 572.3
click at [1219, 531] on div "home_2 Start point 👋 Welcome message block_bot_response Bot Response 🤖 Main men…" at bounding box center [864, 799] width 1513 height 749
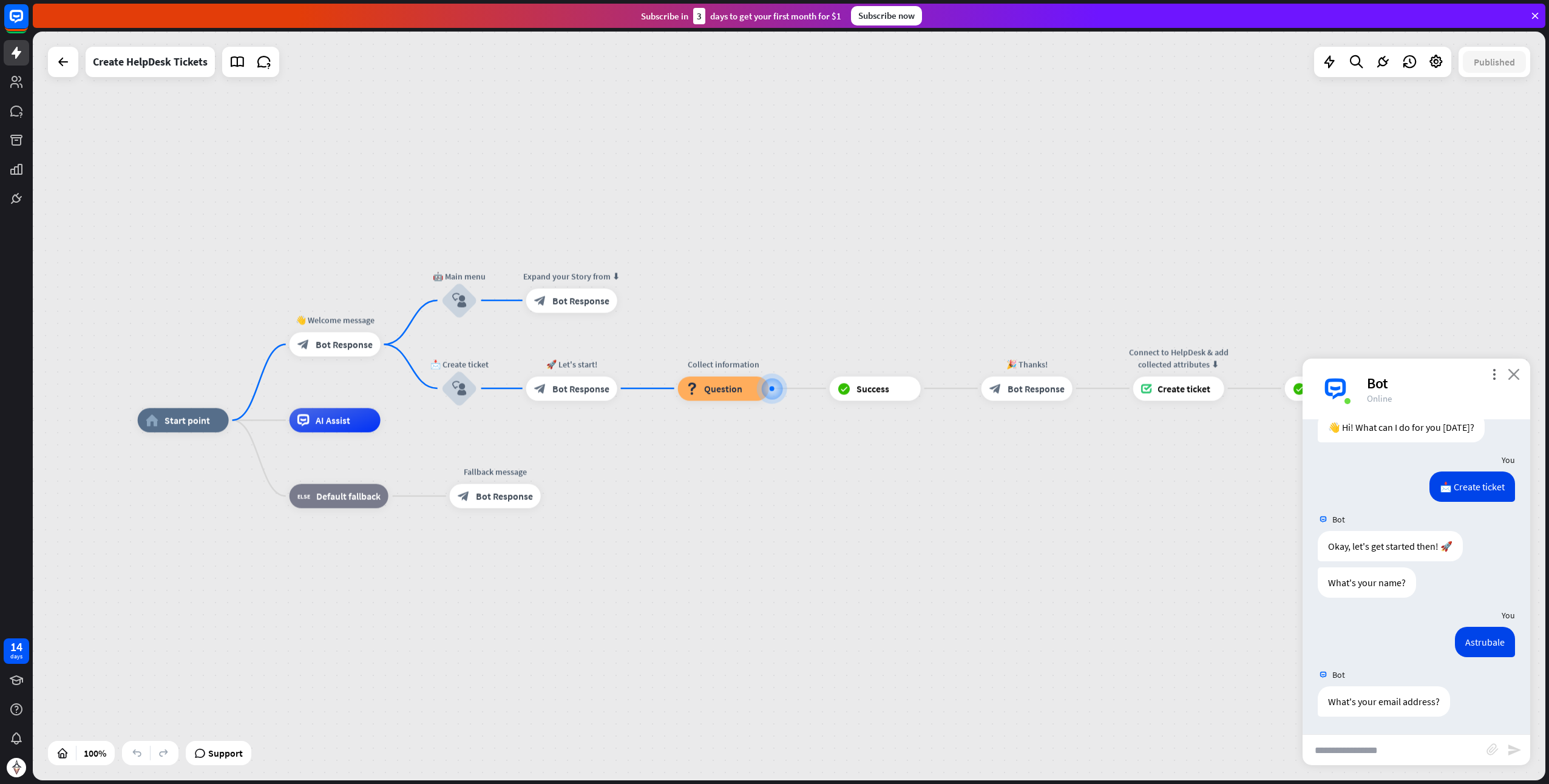
click at [1520, 374] on icon "close" at bounding box center [1514, 374] width 12 height 12
